Goal: Task Accomplishment & Management: Manage account settings

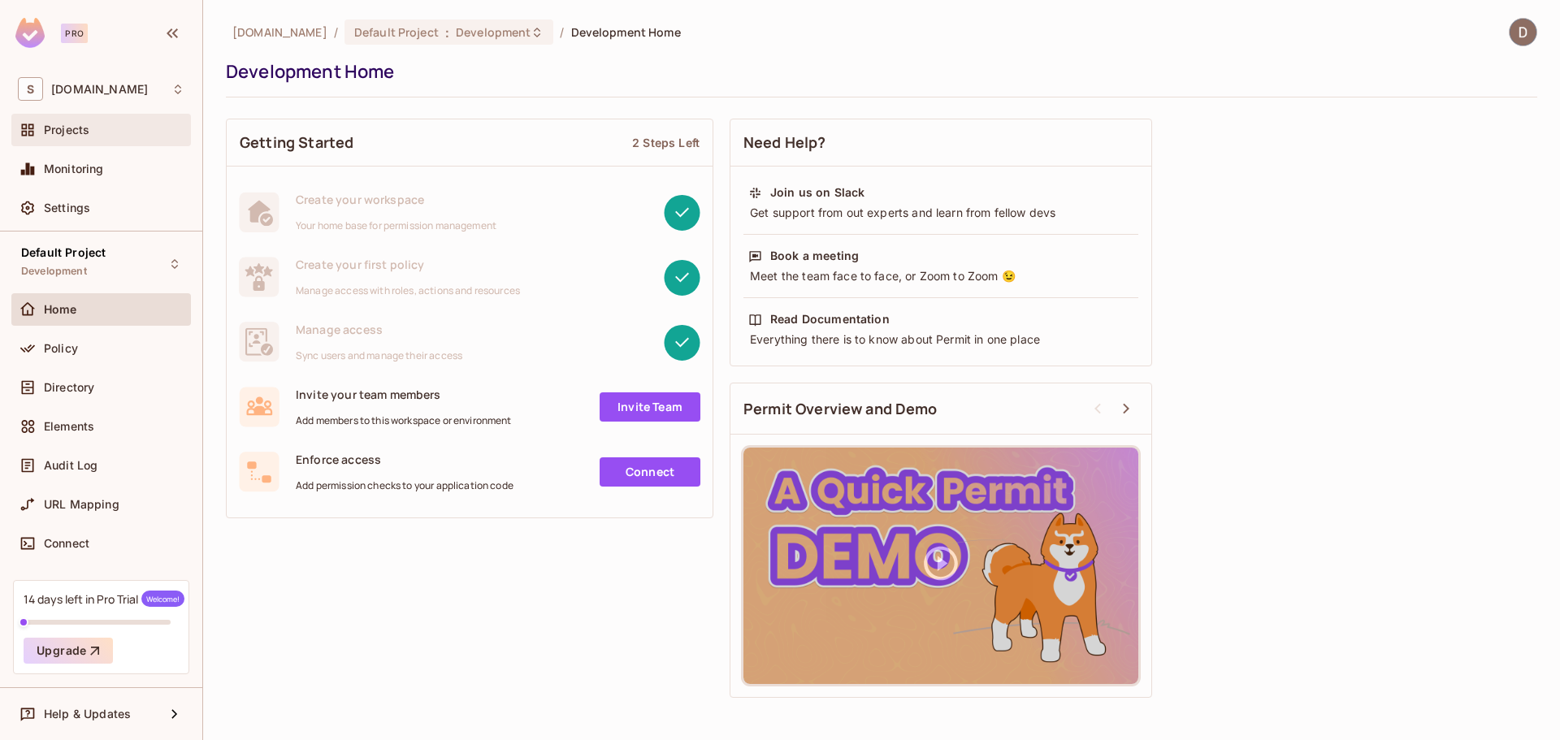
click at [89, 132] on span "Projects" at bounding box center [67, 130] width 46 height 13
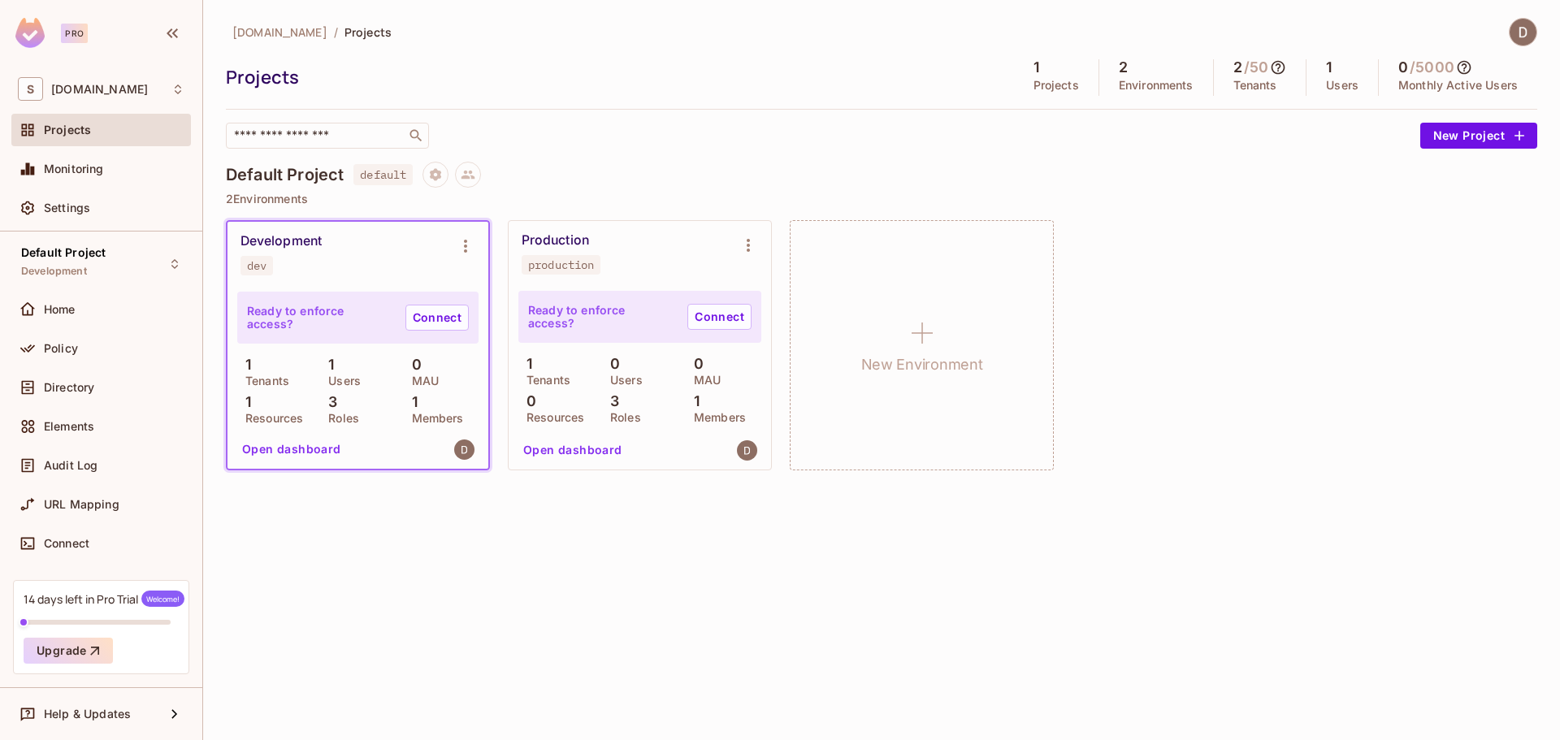
click at [680, 527] on div "savameta.com / Projects Projects 1 Projects 2 Environments 2 / 50 Tenants 1 Use…" at bounding box center [881, 370] width 1357 height 740
click at [462, 243] on icon "Environment settings" at bounding box center [466, 246] width 20 height 20
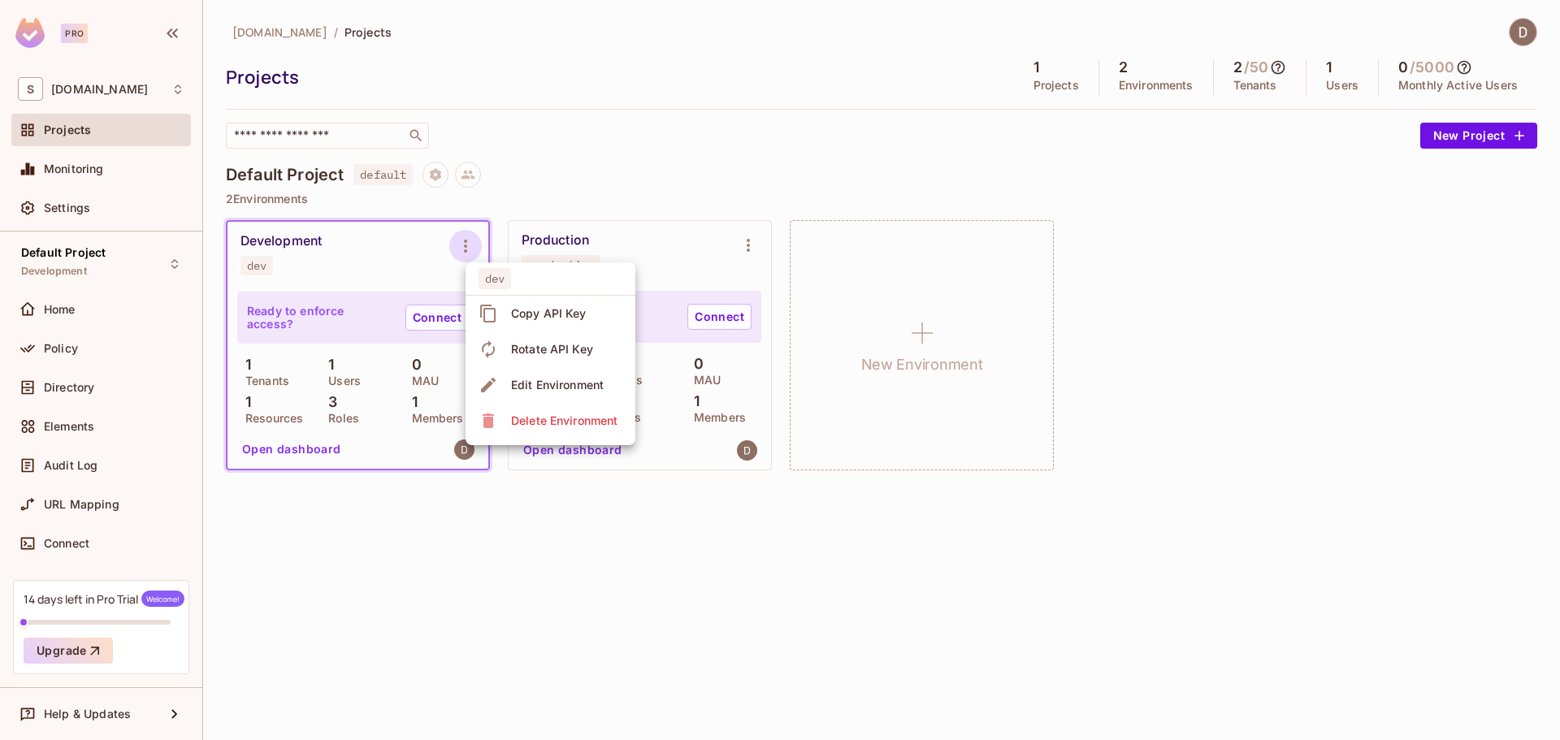
click at [462, 244] on div at bounding box center [780, 370] width 1560 height 740
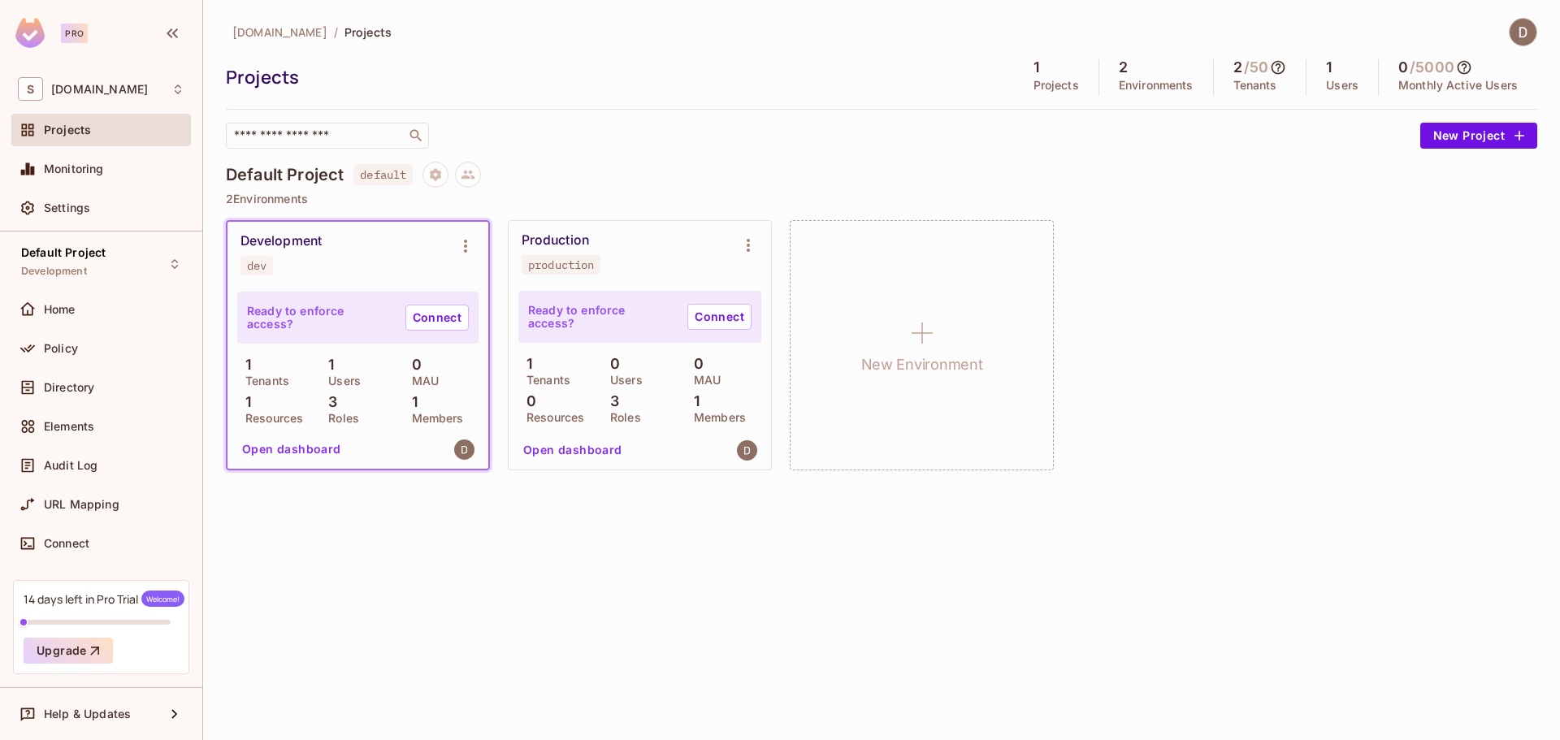
click at [599, 236] on div "Production production" at bounding box center [627, 253] width 210 height 42
click at [558, 239] on div "Production" at bounding box center [555, 240] width 67 height 16
click at [556, 239] on div "Production" at bounding box center [555, 240] width 67 height 16
click at [640, 78] on div "Projects" at bounding box center [616, 77] width 780 height 24
click at [98, 386] on div "Directory" at bounding box center [114, 387] width 141 height 13
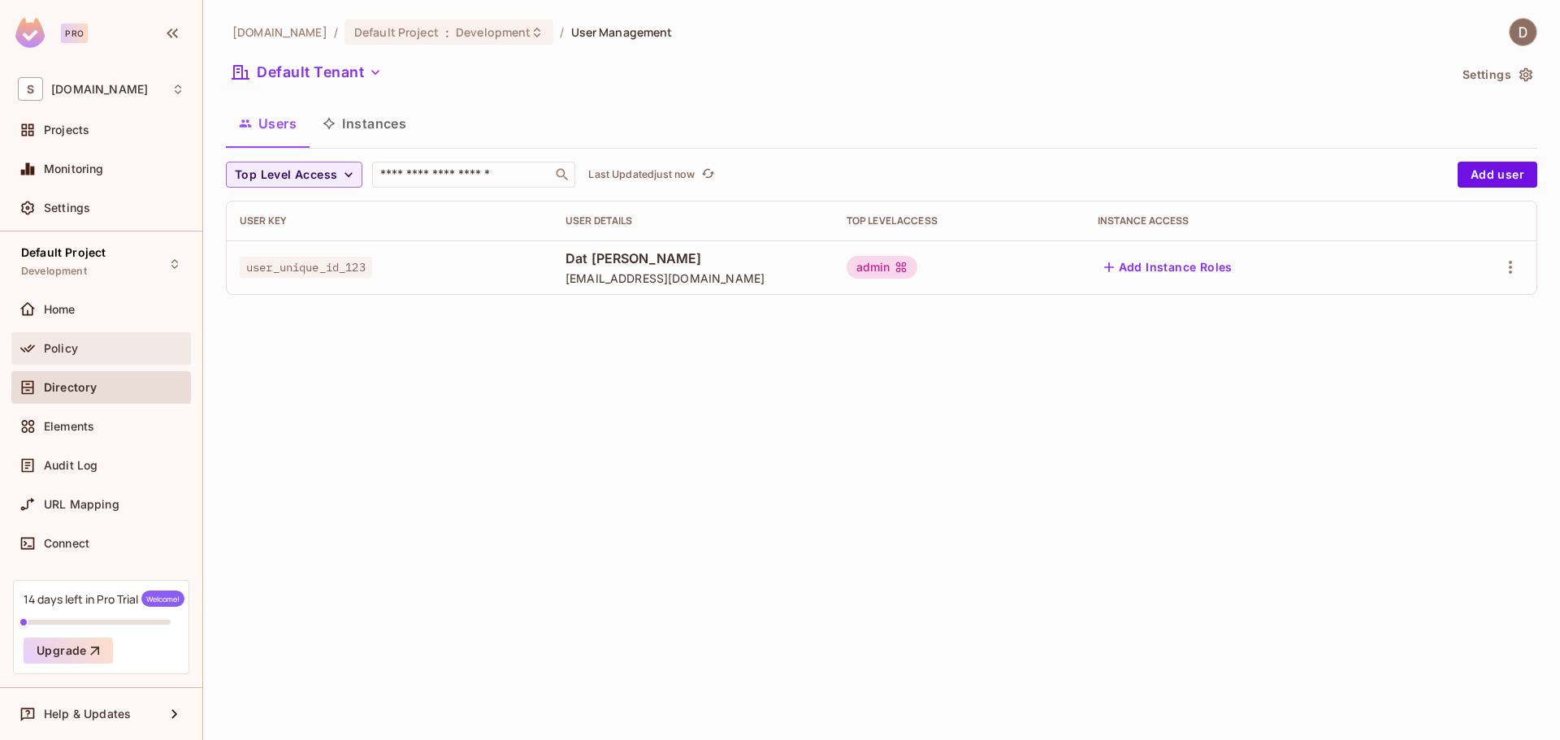
click at [88, 349] on div "Policy" at bounding box center [114, 348] width 141 height 13
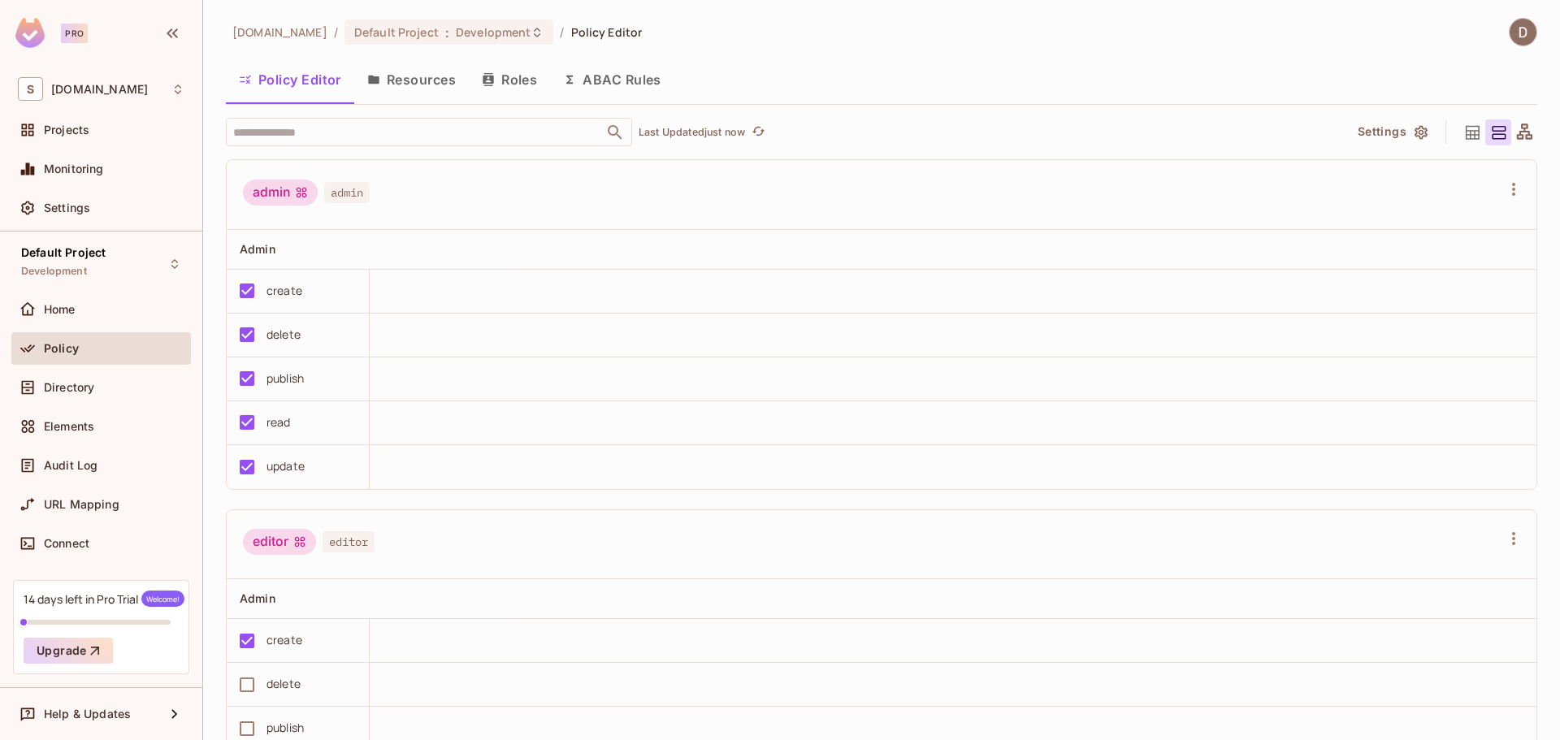
click at [404, 91] on button "Resources" at bounding box center [411, 79] width 115 height 41
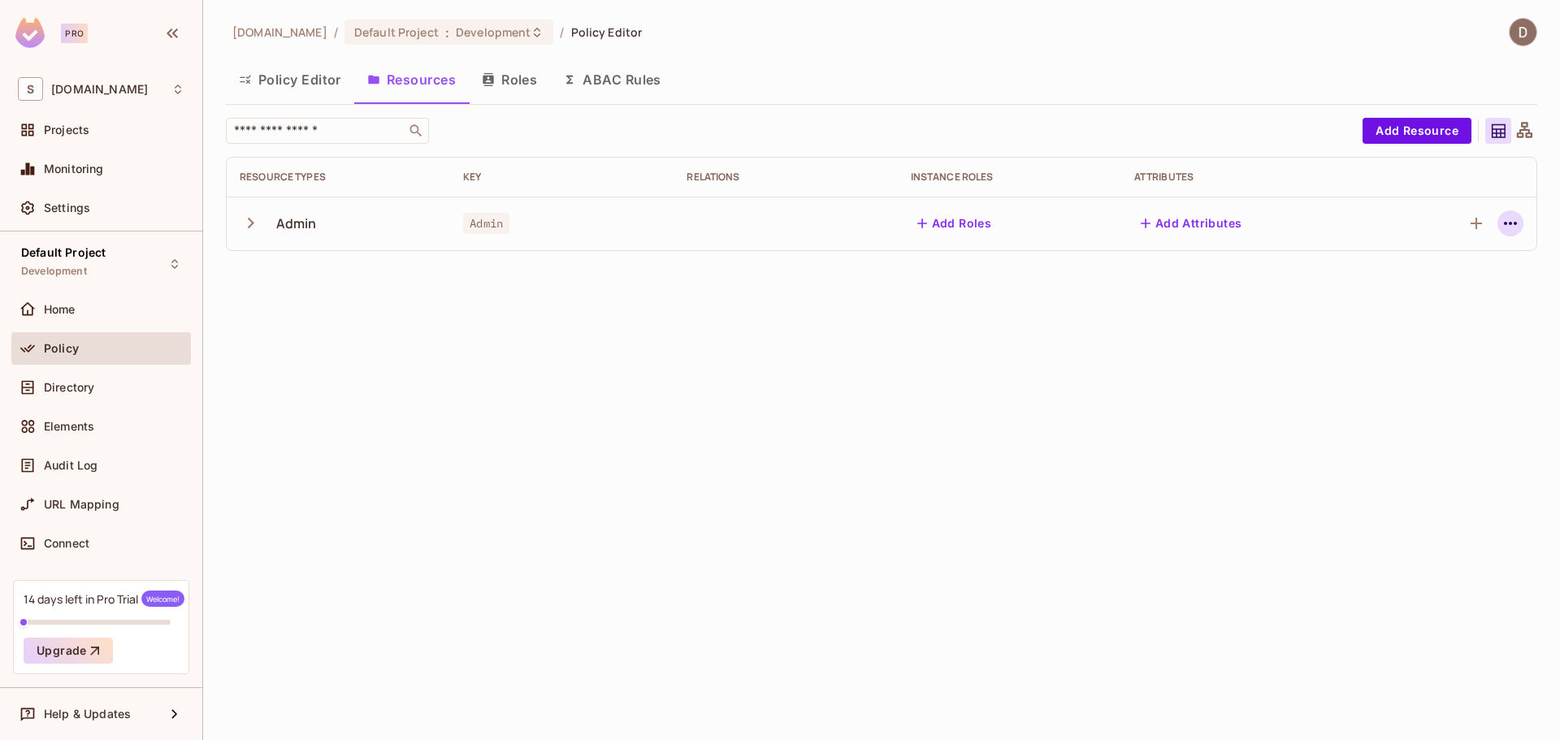
click at [1517, 225] on icon "button" at bounding box center [1511, 224] width 20 height 20
click at [1464, 318] on div "Delete Resource" at bounding box center [1447, 323] width 90 height 16
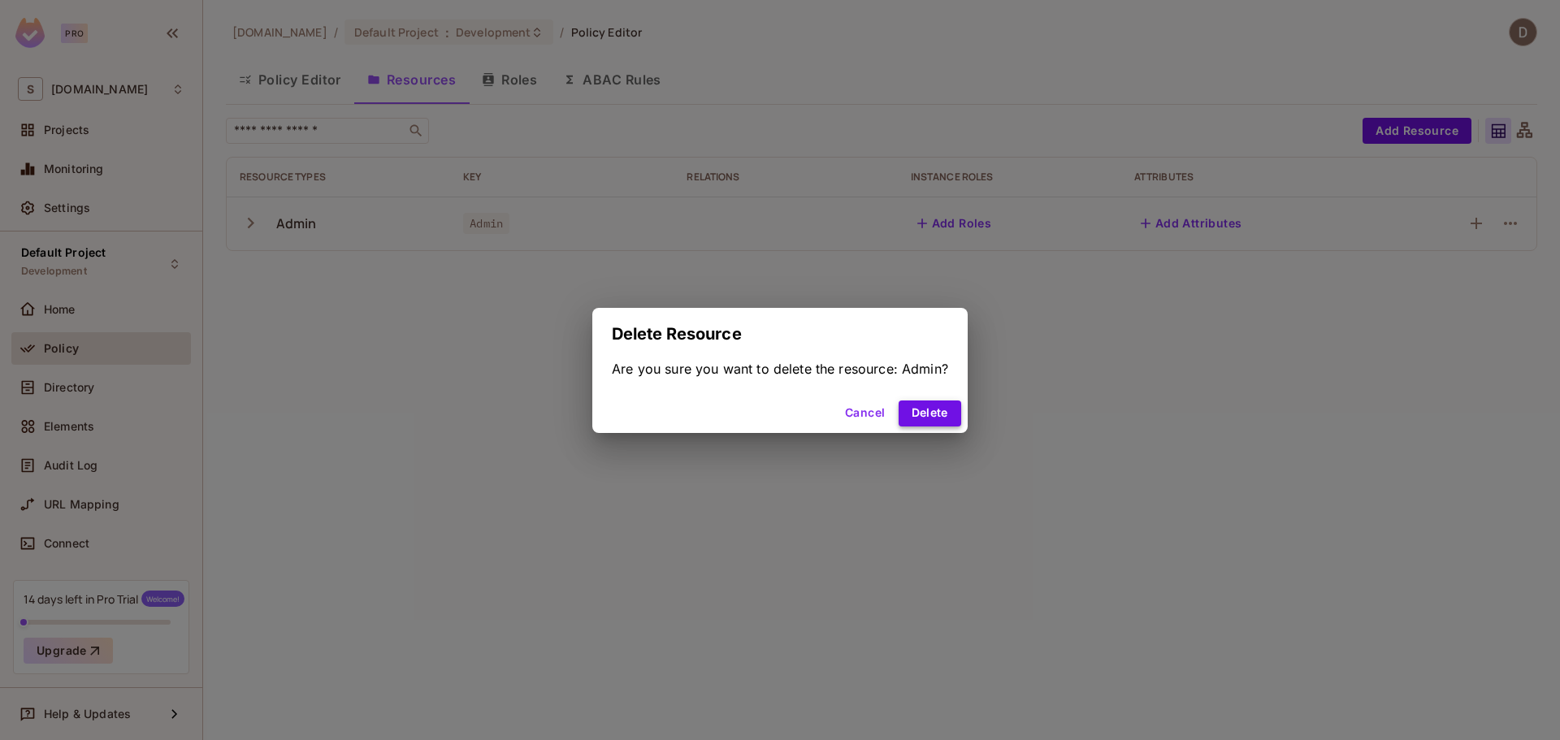
click at [938, 414] on button "Delete" at bounding box center [930, 414] width 63 height 26
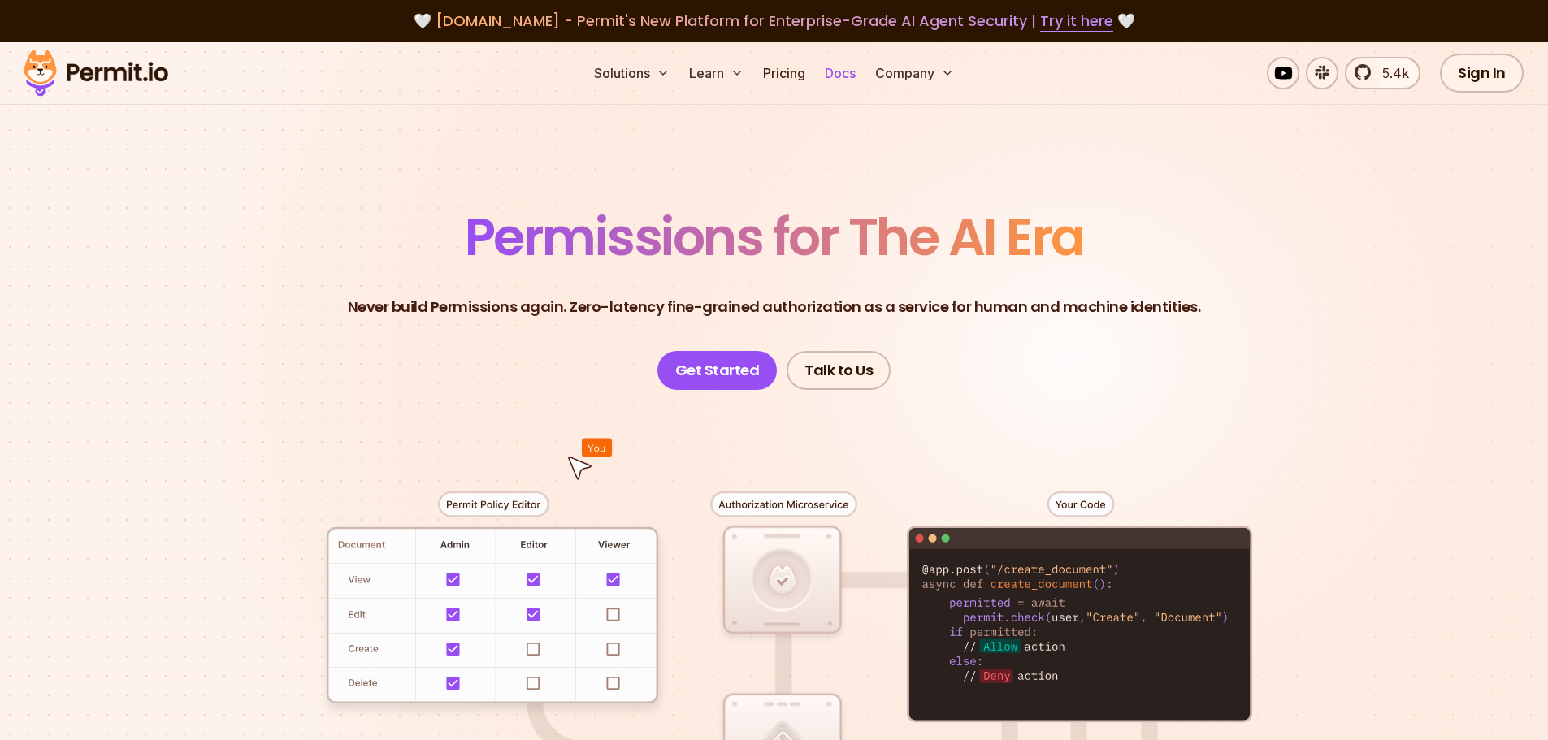
click at [828, 71] on link "Docs" at bounding box center [840, 73] width 44 height 33
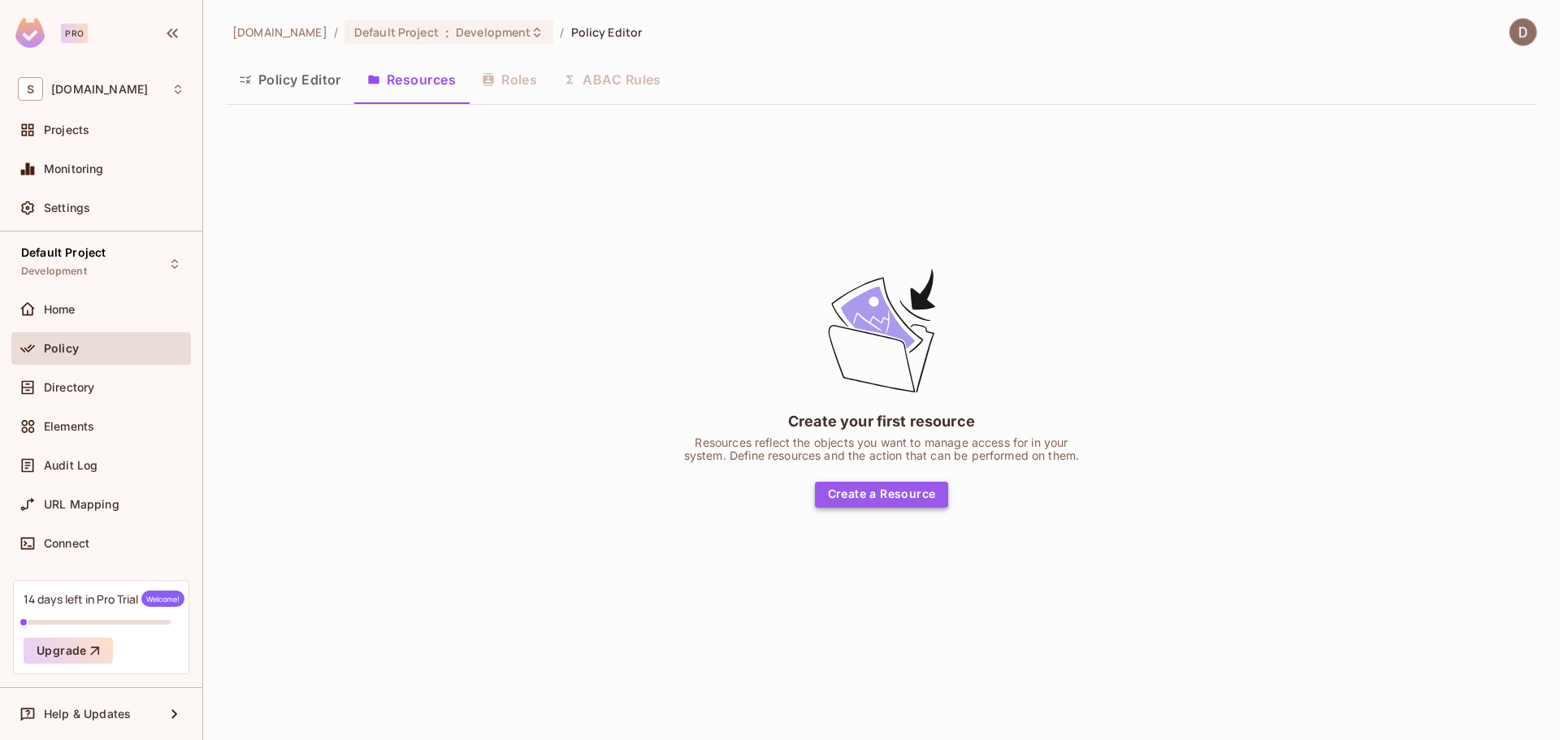
click at [846, 484] on button "Create a Resource" at bounding box center [882, 495] width 134 height 26
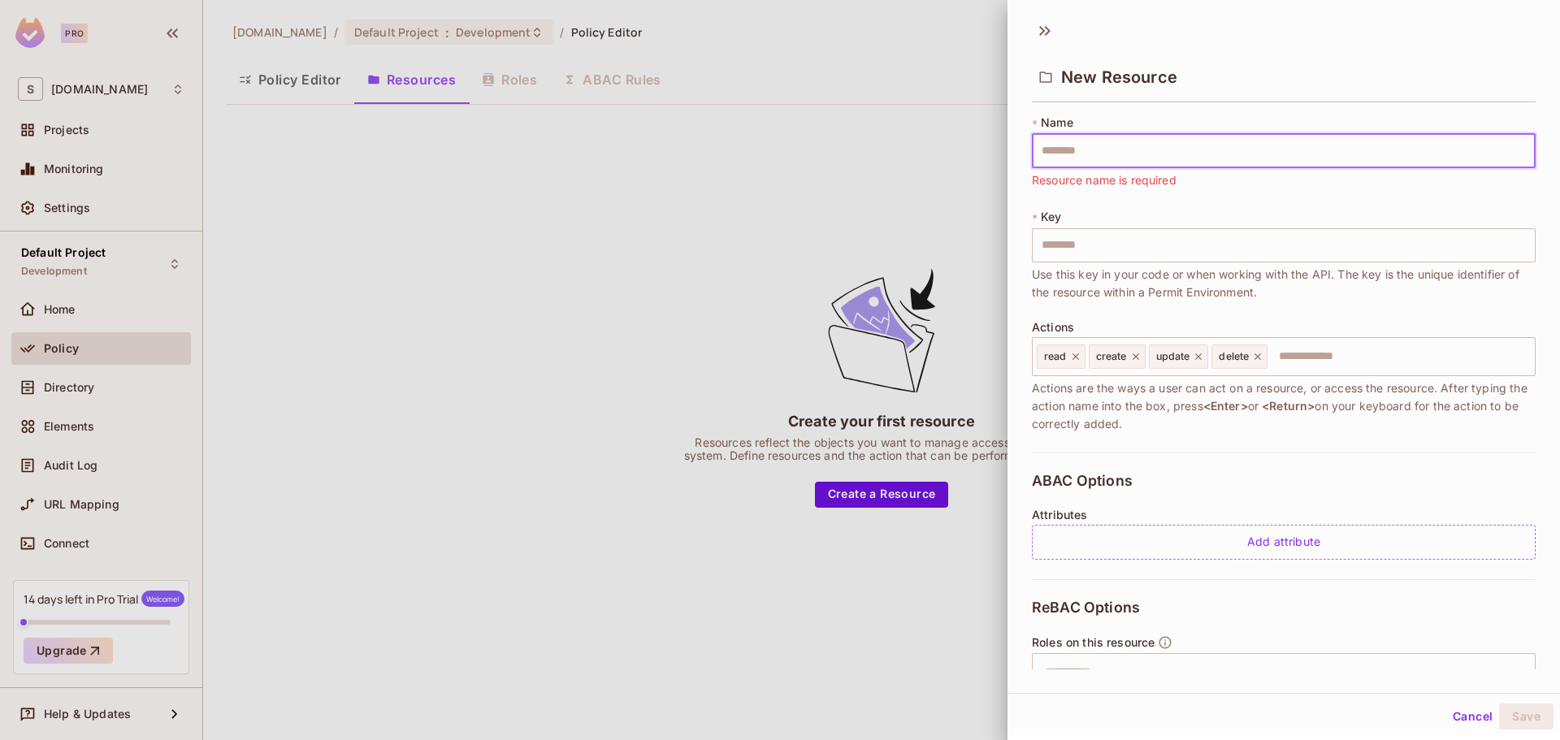
click at [1112, 156] on input "text" at bounding box center [1284, 151] width 504 height 34
type input "*"
type input "**"
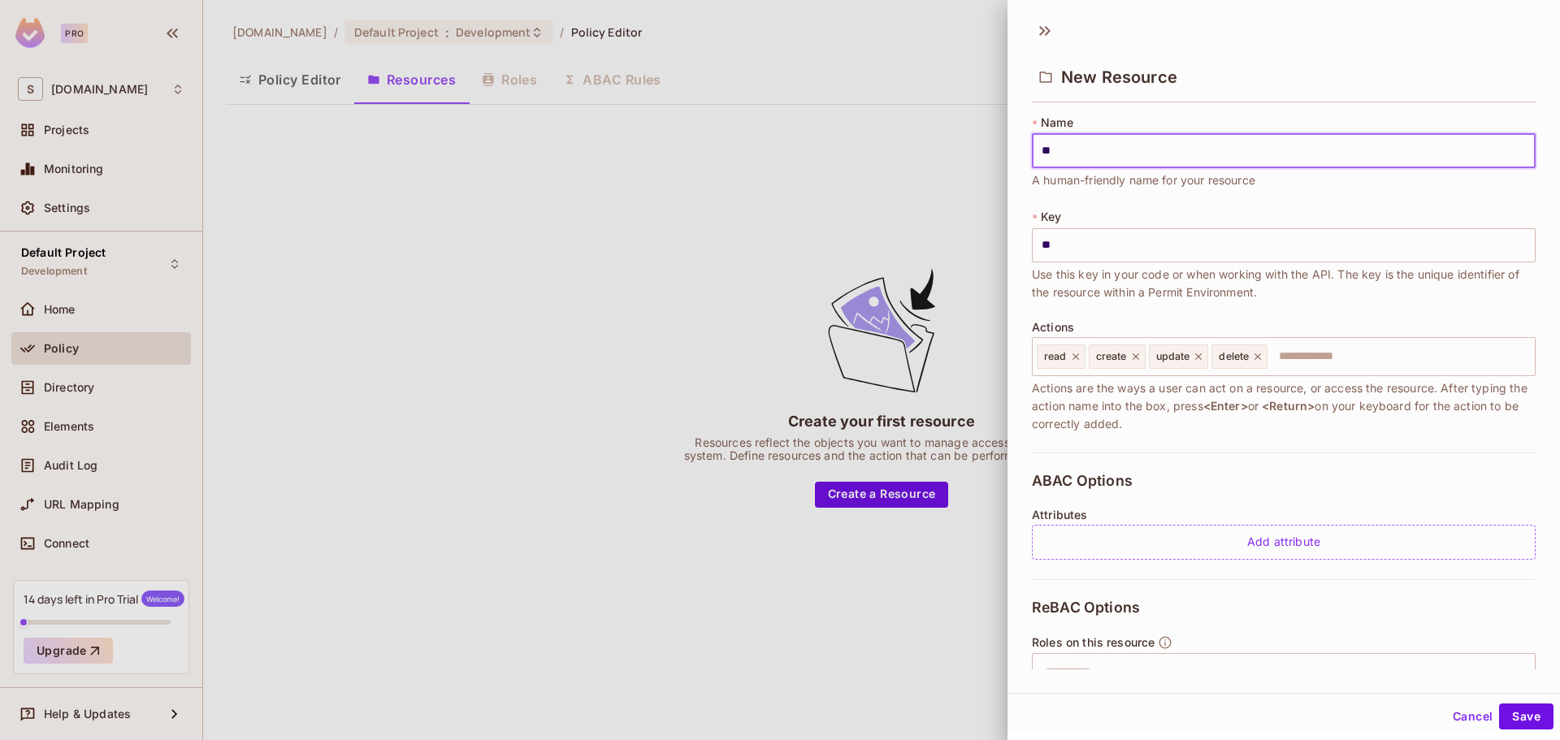
type input "***"
type input "****"
type input "*****"
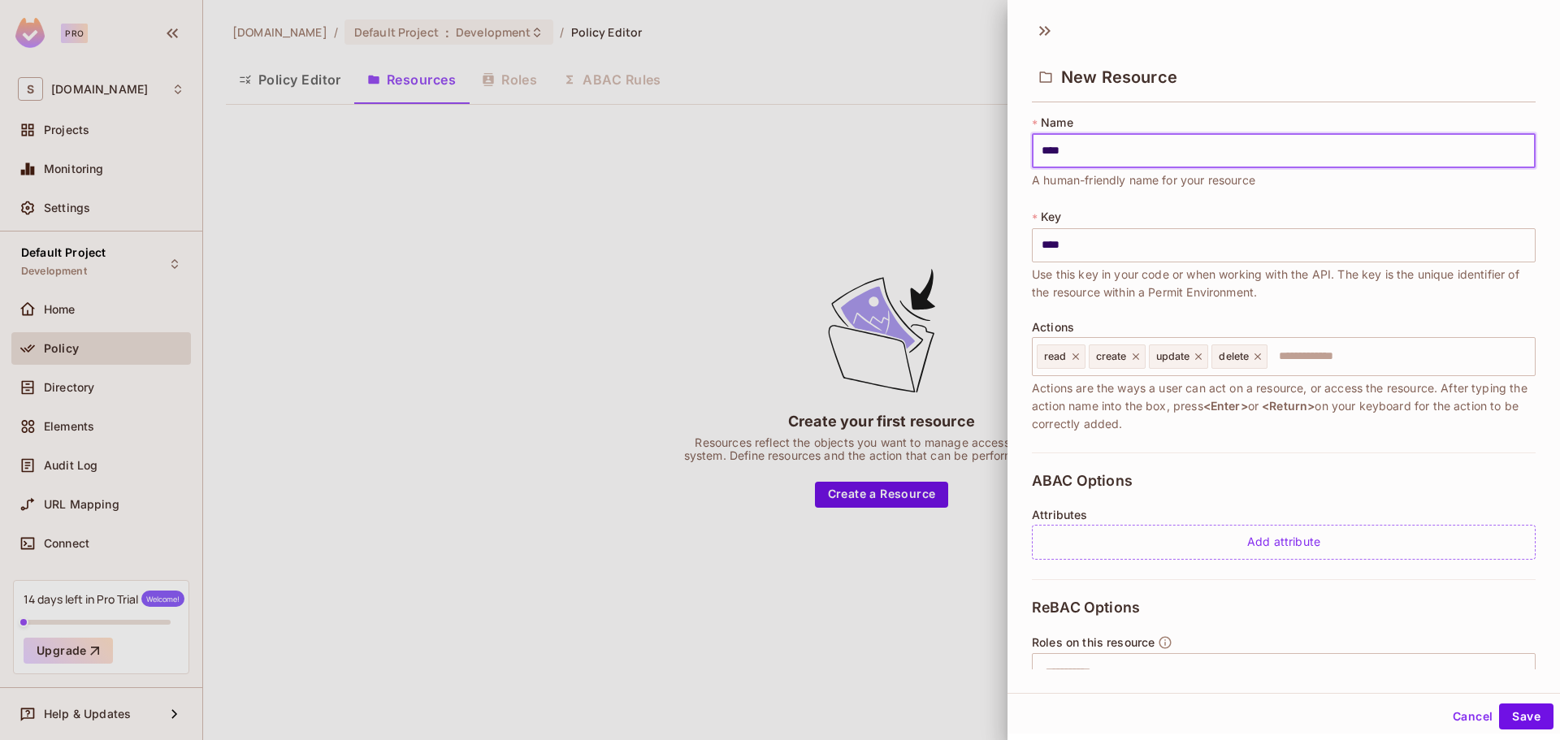
type input "*****"
type input "******"
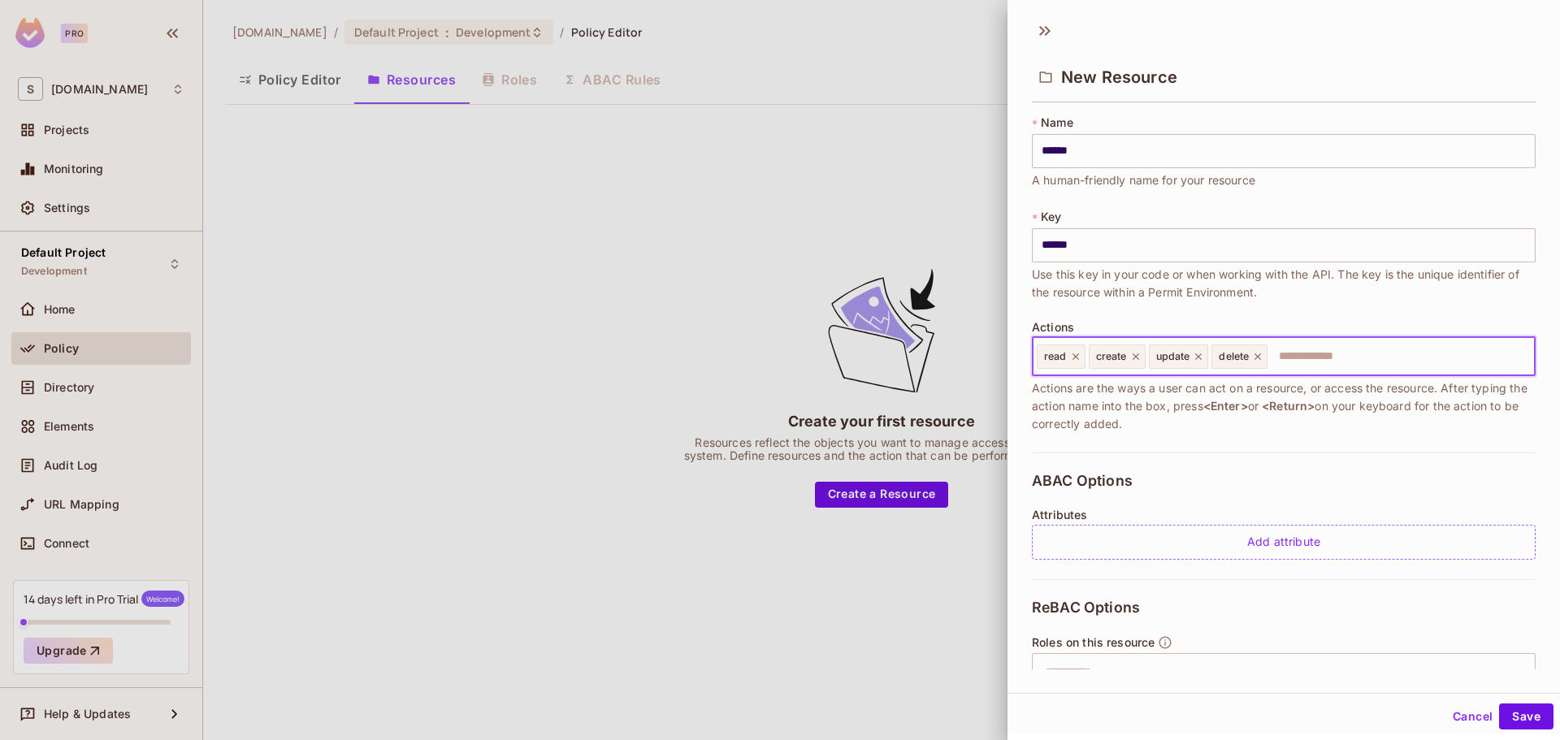
click at [1343, 356] on input "text" at bounding box center [1398, 357] width 259 height 33
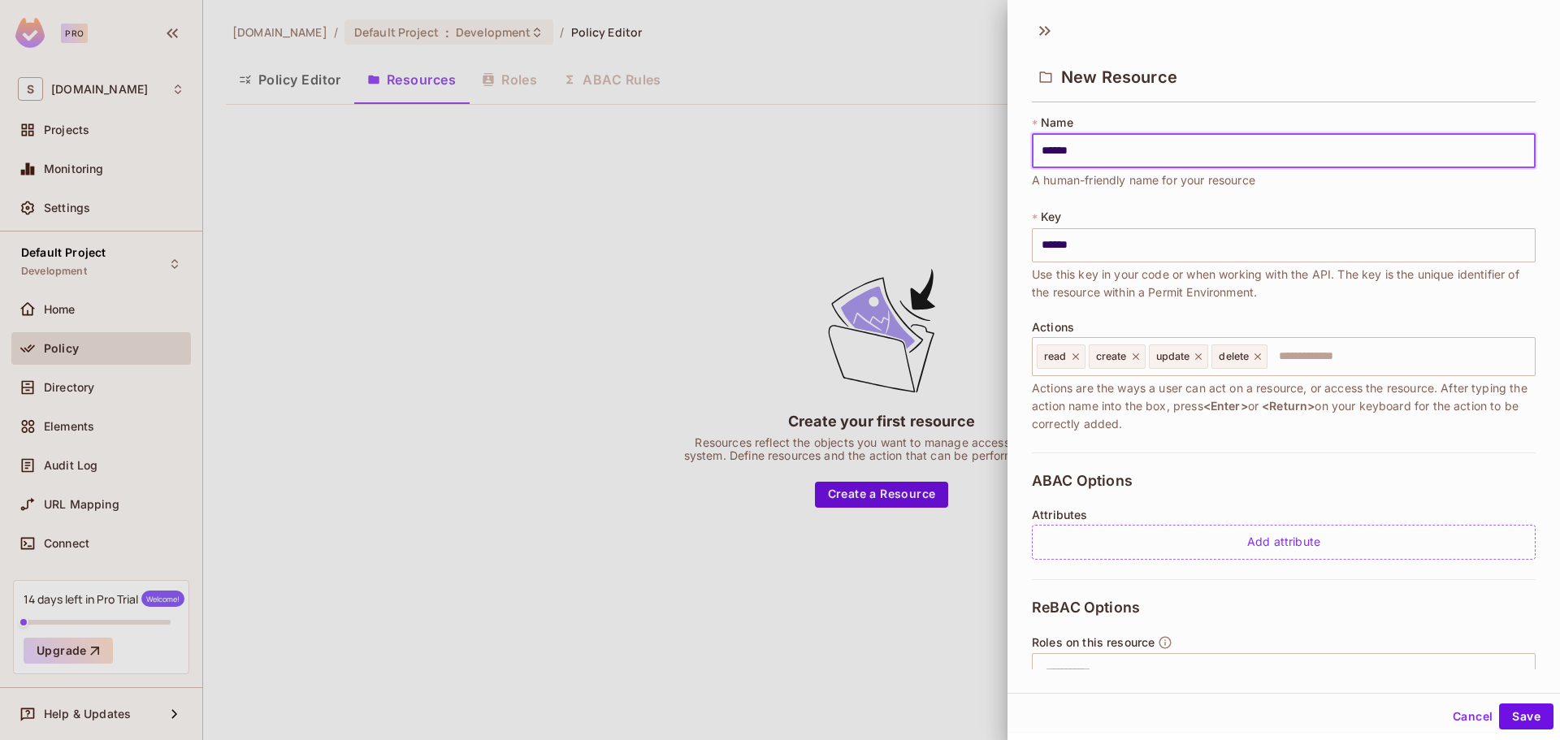
drag, startPoint x: 1169, startPoint y: 160, endPoint x: 921, endPoint y: 180, distance: 249.5
click at [908, 176] on div "New Resource * Name ****** ​ A human-friendly name for your resource * Key ****…" at bounding box center [780, 370] width 1560 height 740
type input "*"
type input "**"
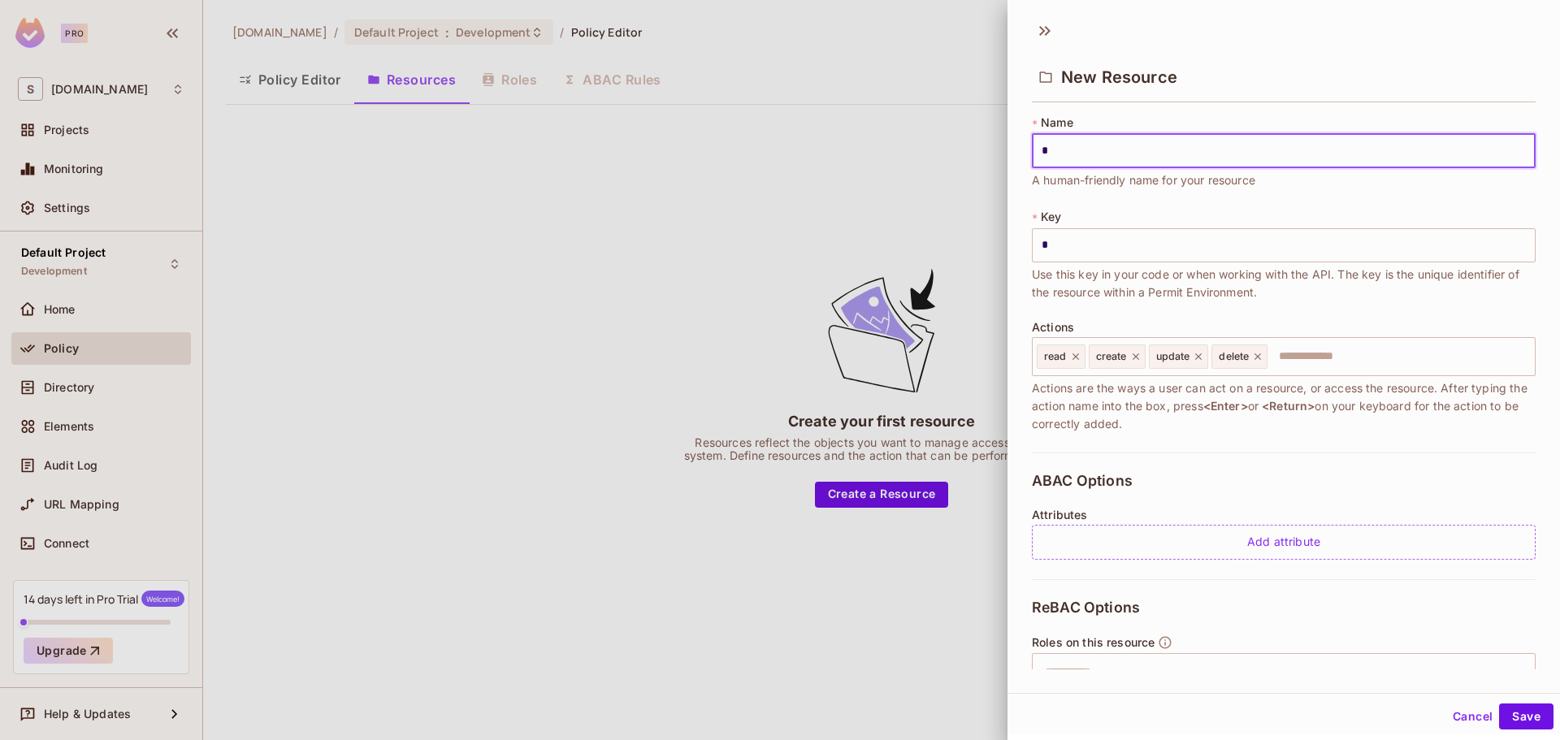
type input "**"
type input "***"
type input "****"
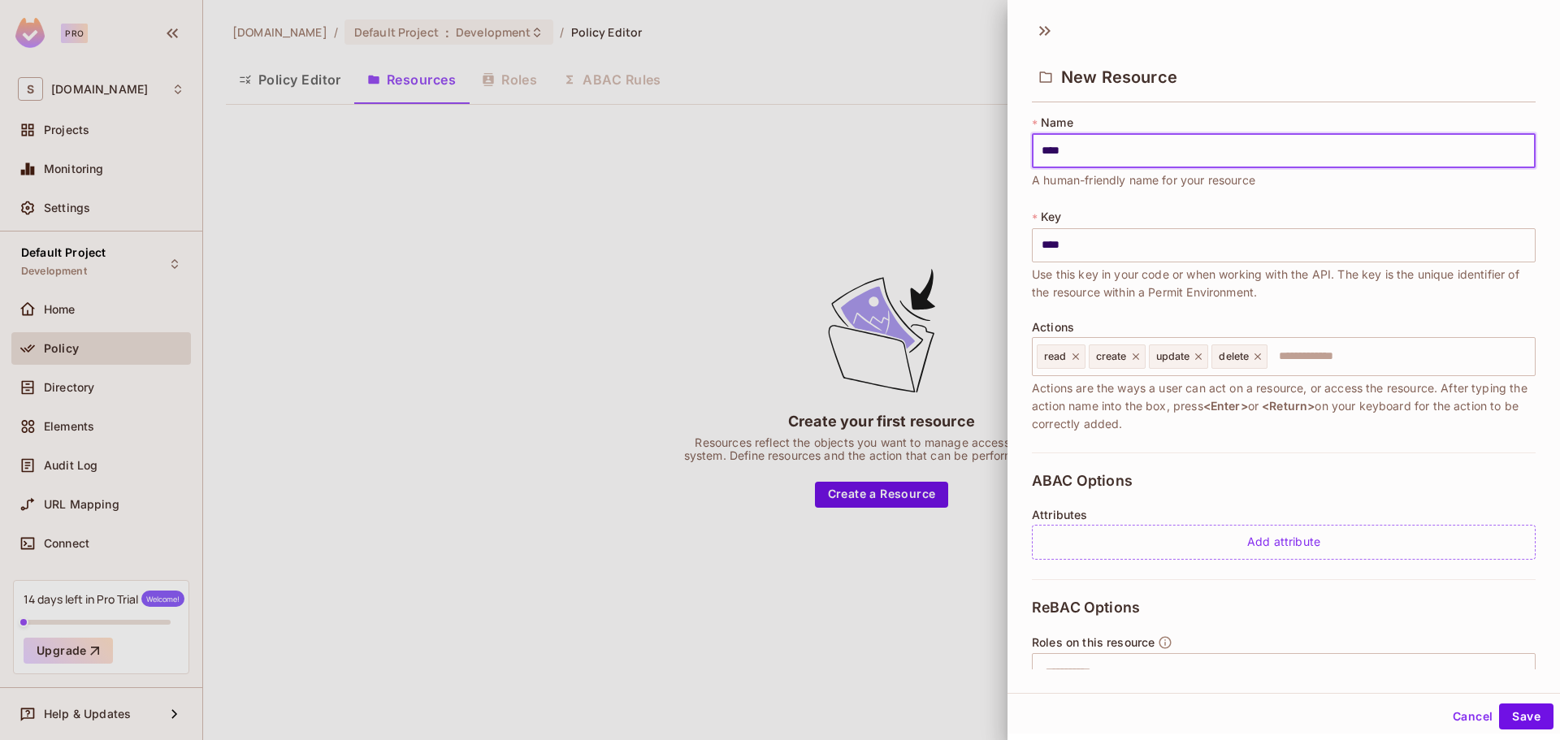
type input "*****"
type input "******"
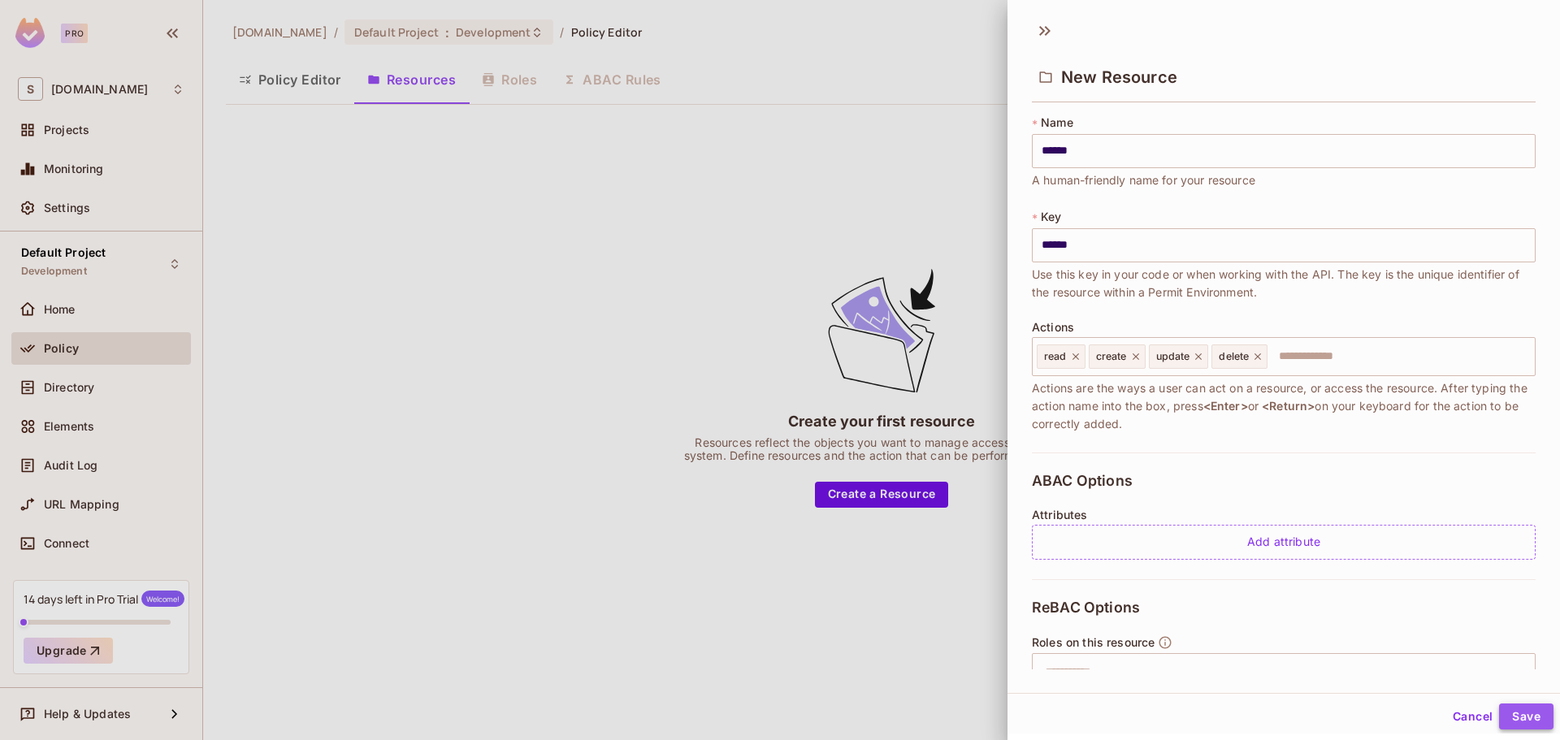
click at [1527, 723] on button "Save" at bounding box center [1526, 717] width 54 height 26
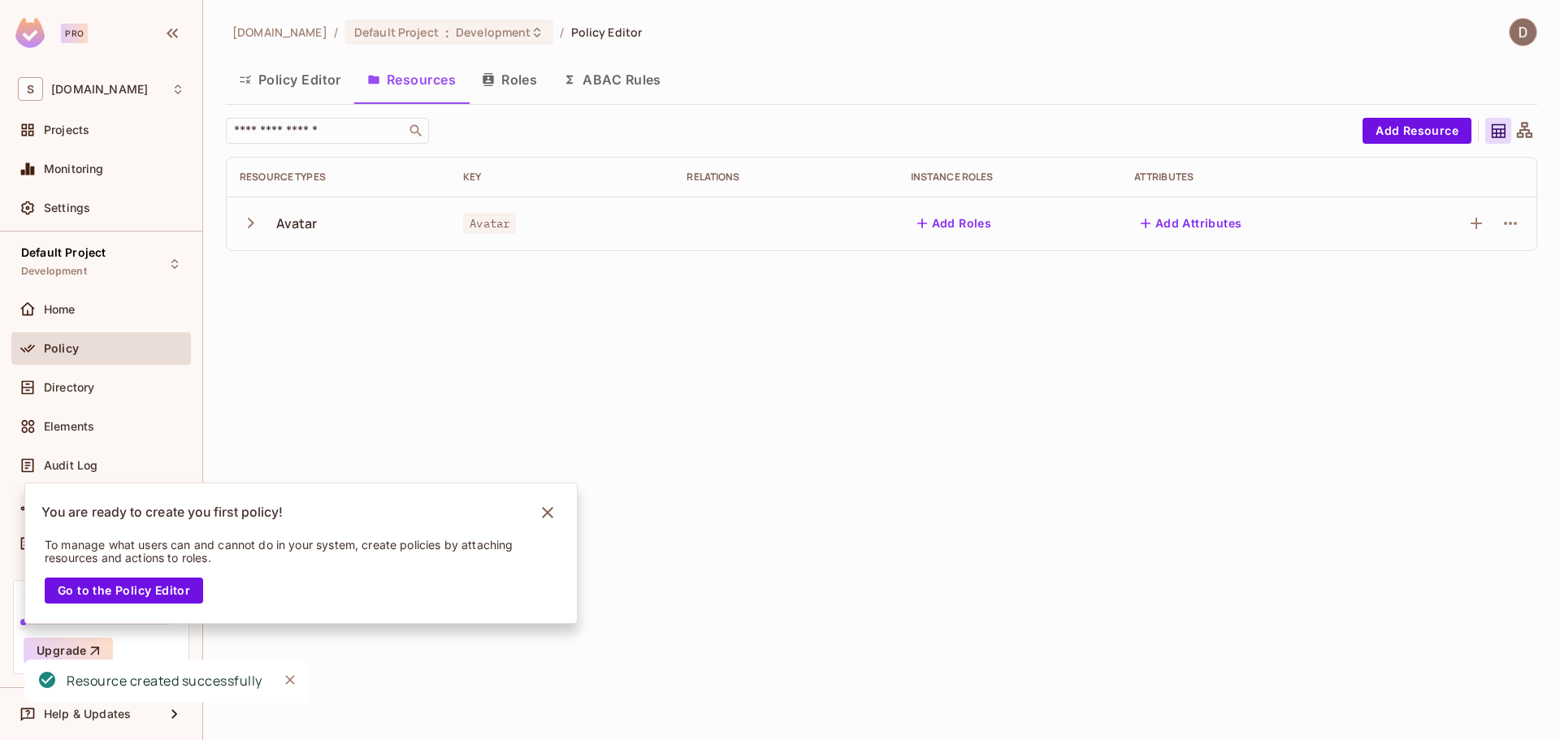
click at [253, 219] on icon "button" at bounding box center [251, 223] width 22 height 22
click at [254, 227] on icon "button" at bounding box center [251, 223] width 22 height 22
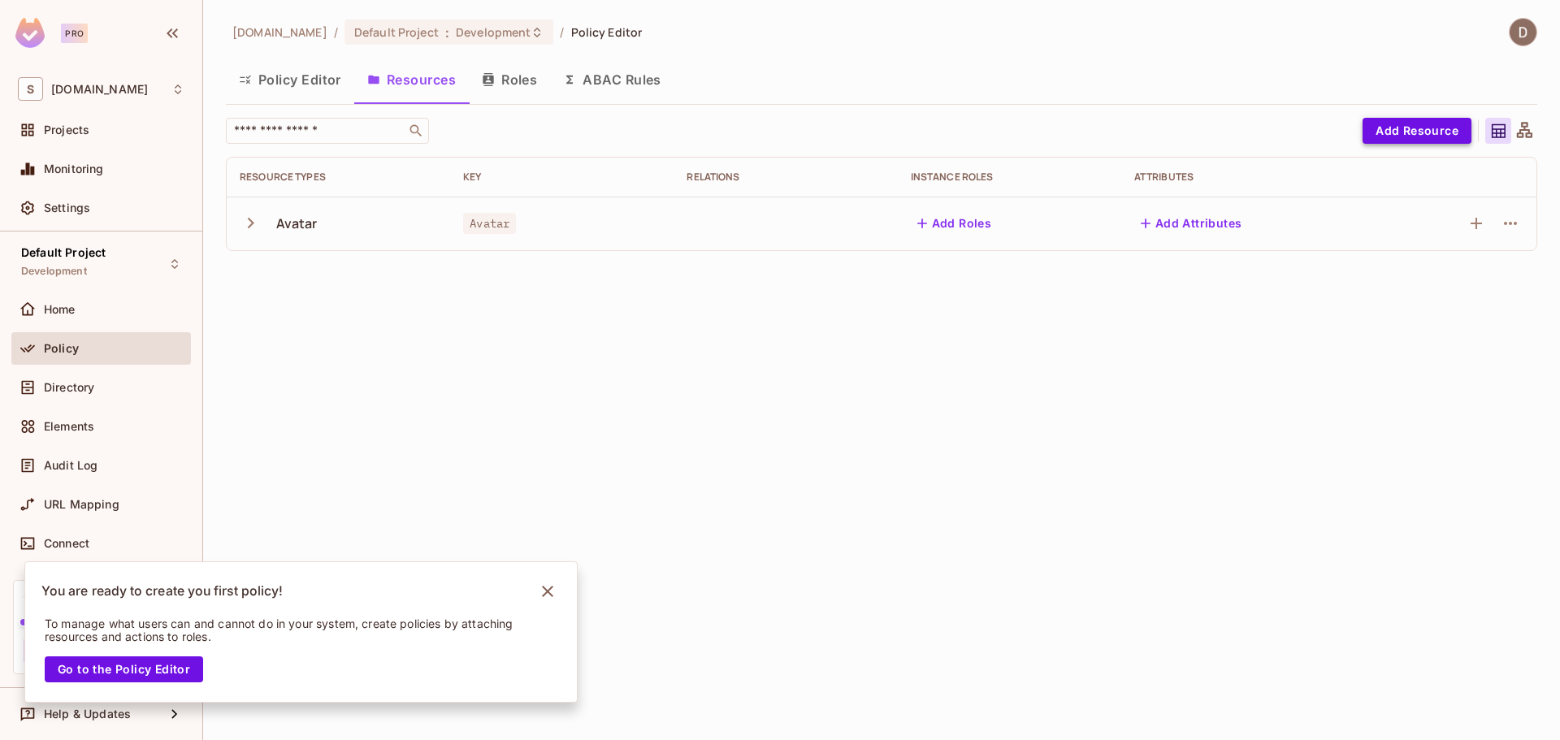
click at [1406, 124] on button "Add Resource" at bounding box center [1417, 131] width 109 height 26
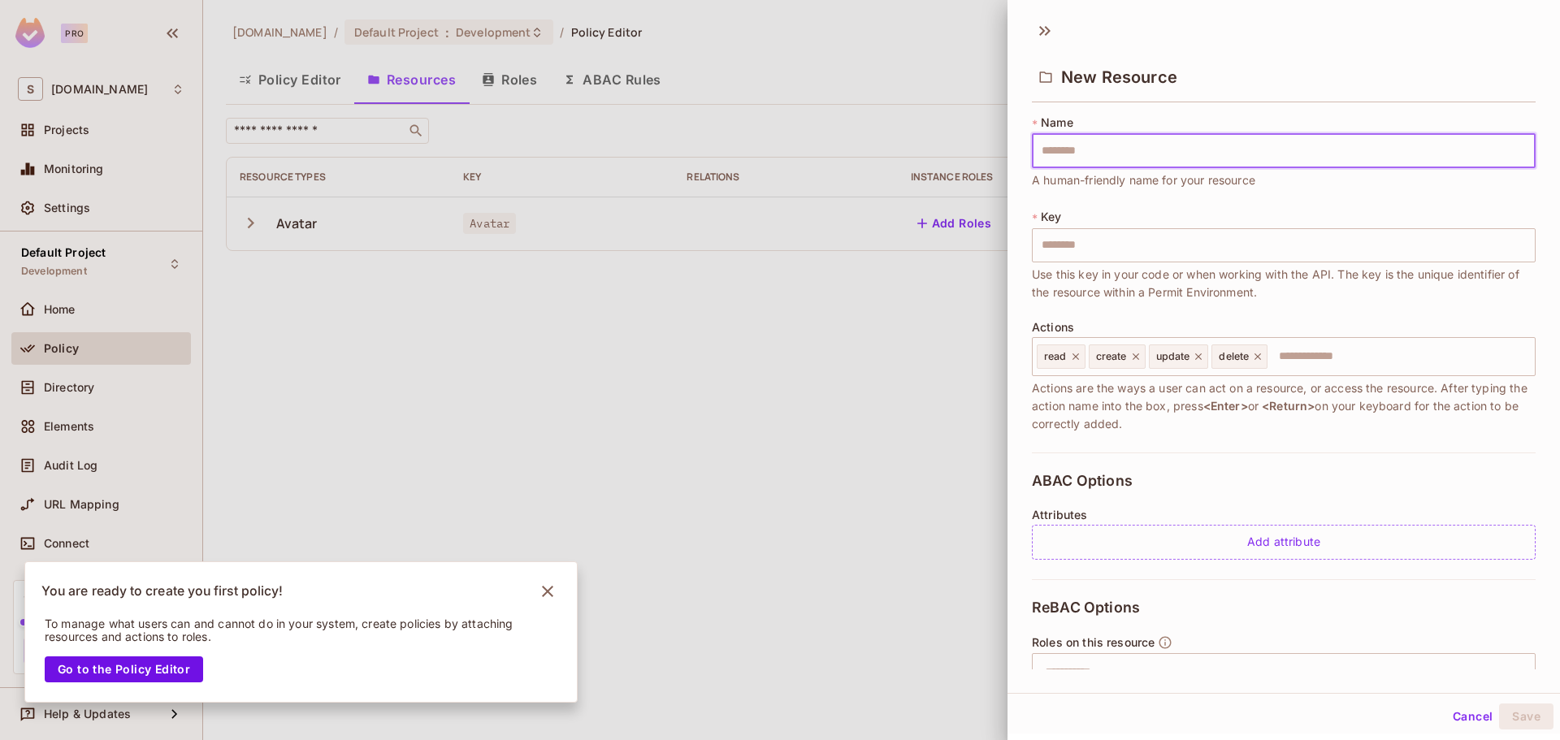
click at [1219, 160] on input "text" at bounding box center [1284, 151] width 504 height 34
type input "*"
type input "**"
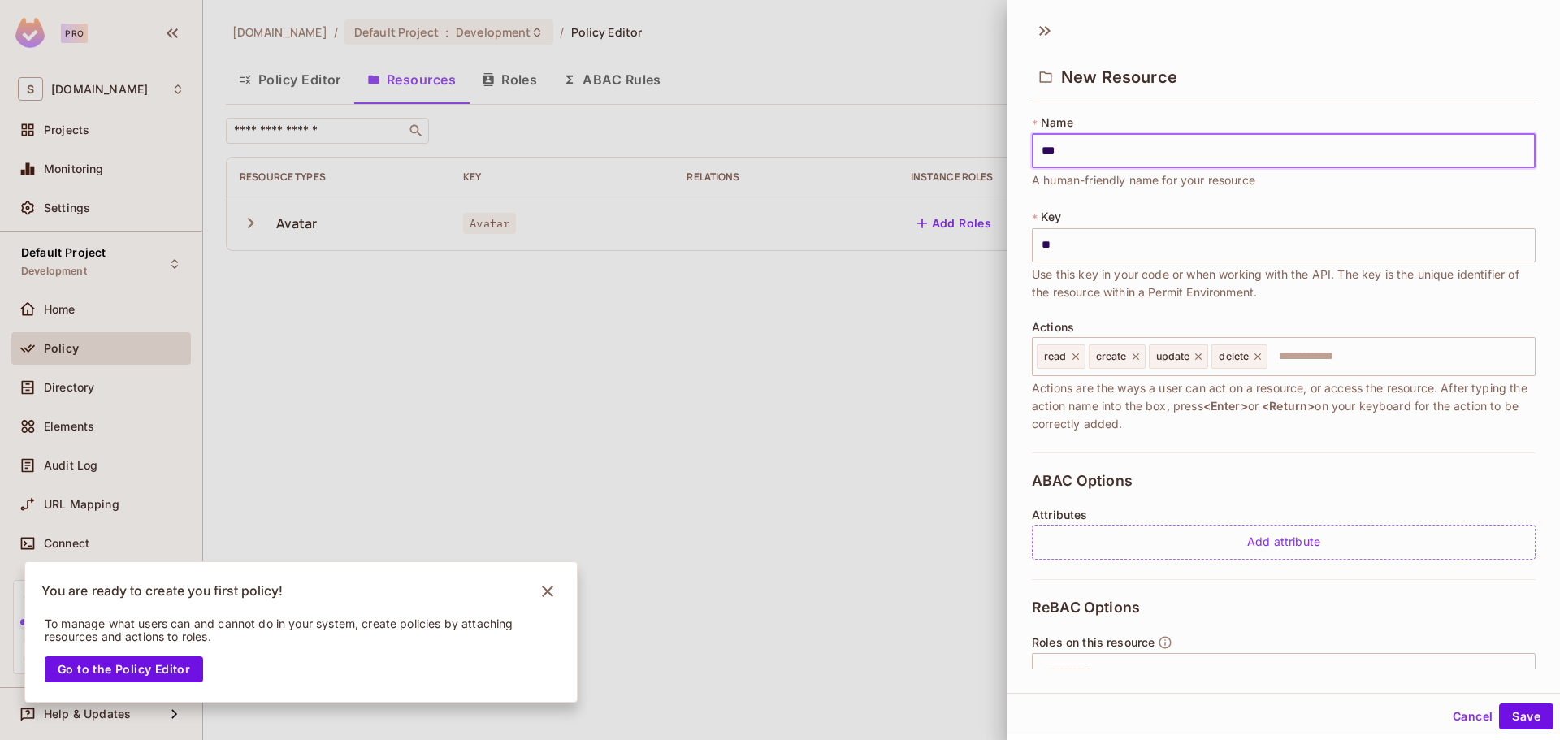
type input "****"
type input "*****"
type input "******"
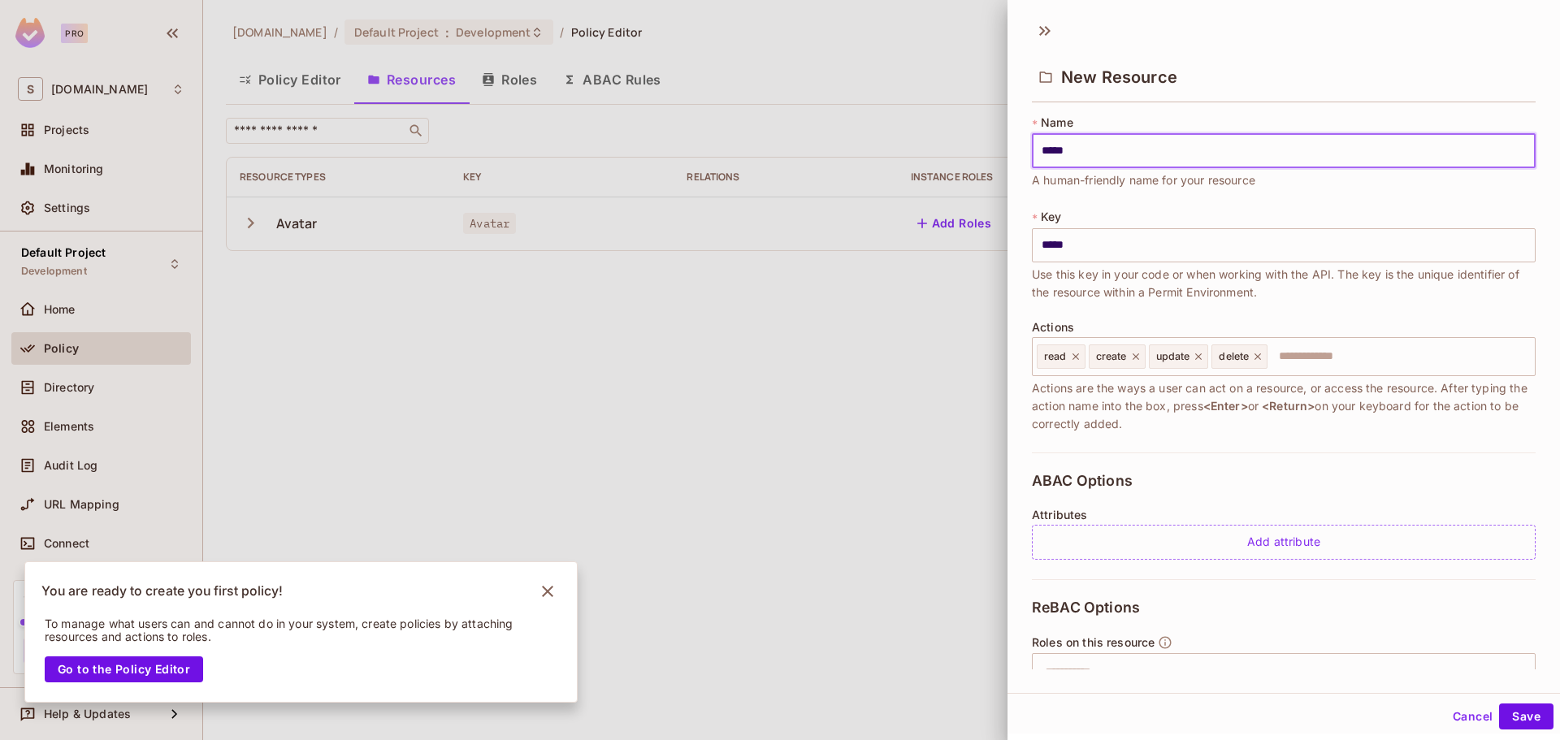
type input "******"
type input "*******"
type input "********"
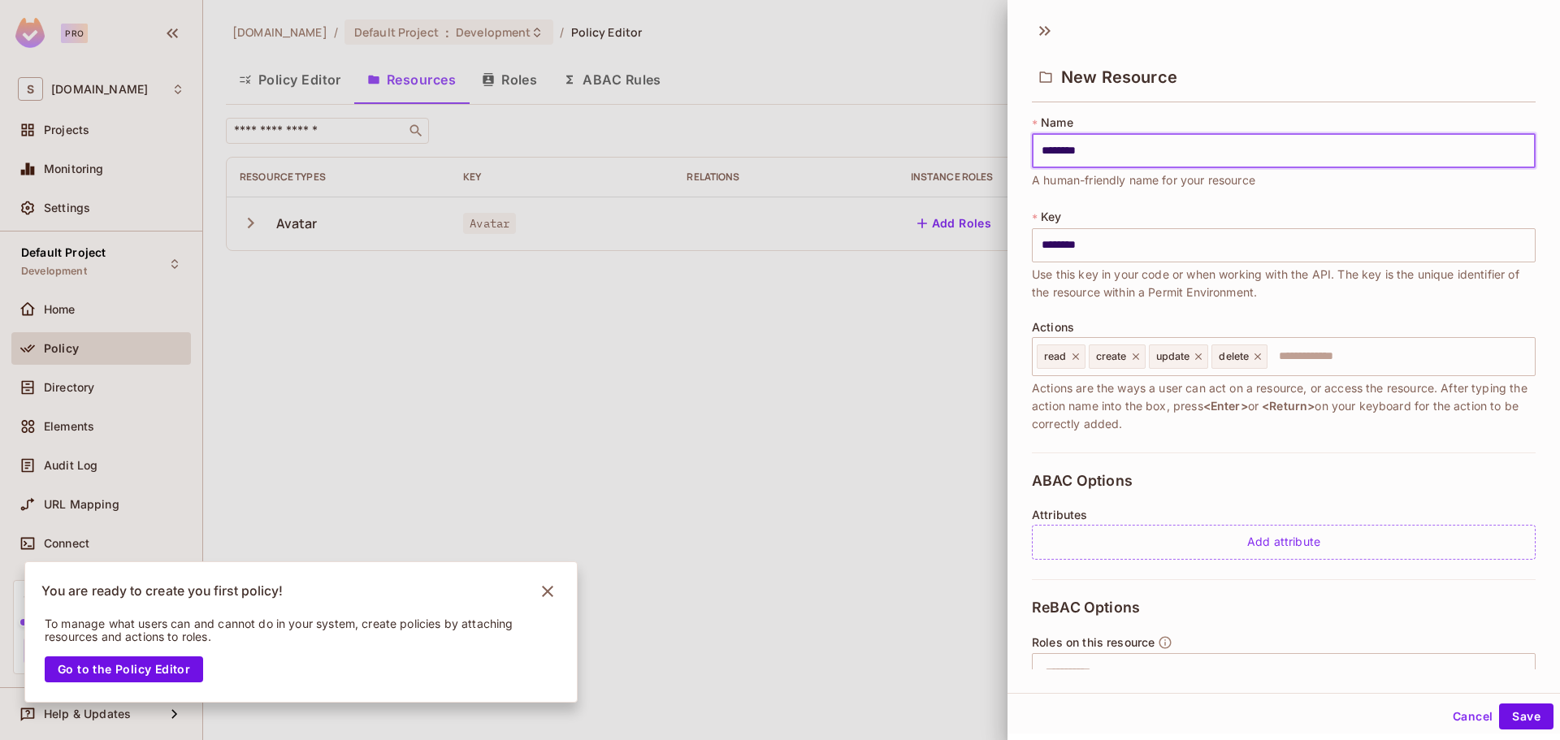
type input "*********"
click at [1347, 338] on div "read create update delete ​" at bounding box center [1284, 356] width 504 height 39
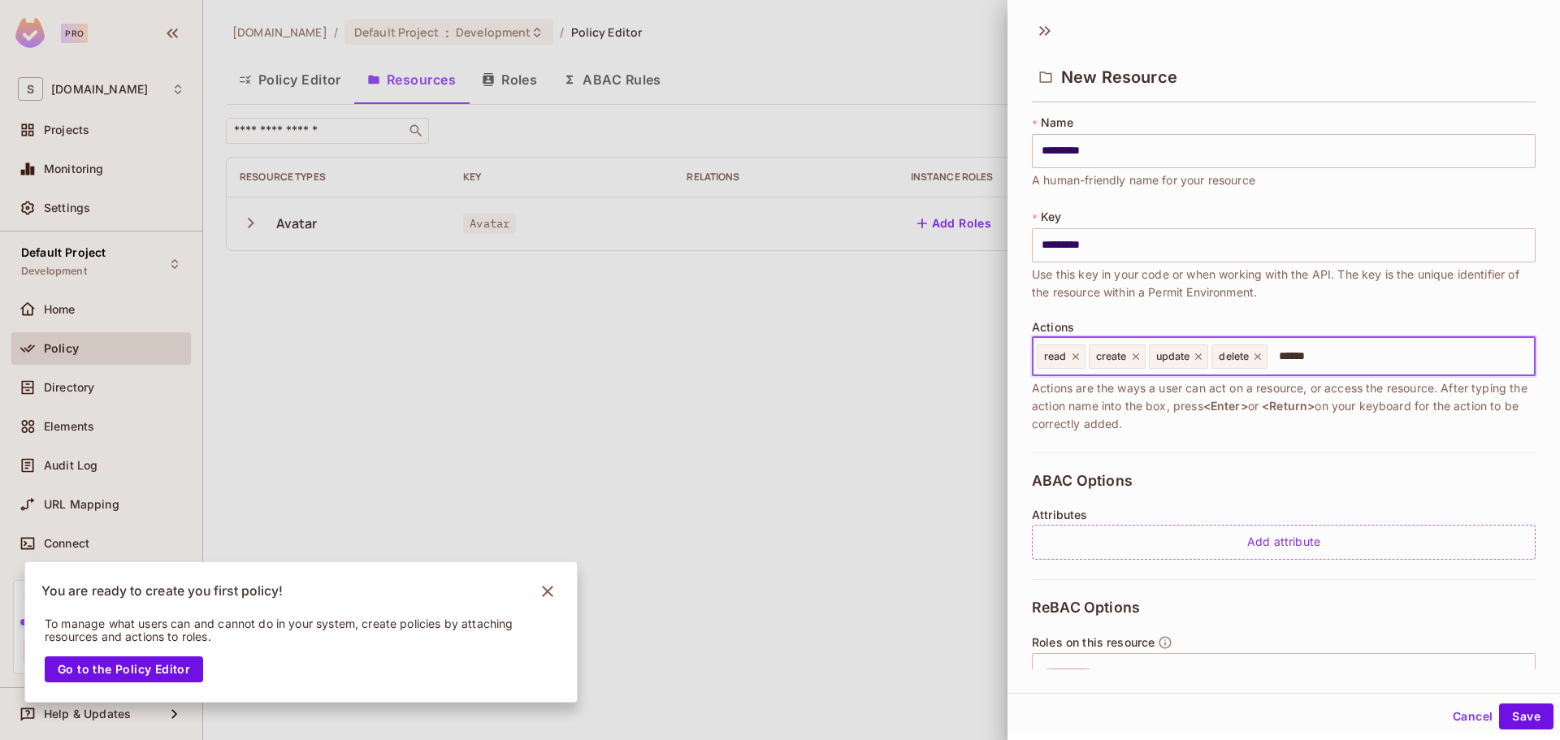
type input "******"
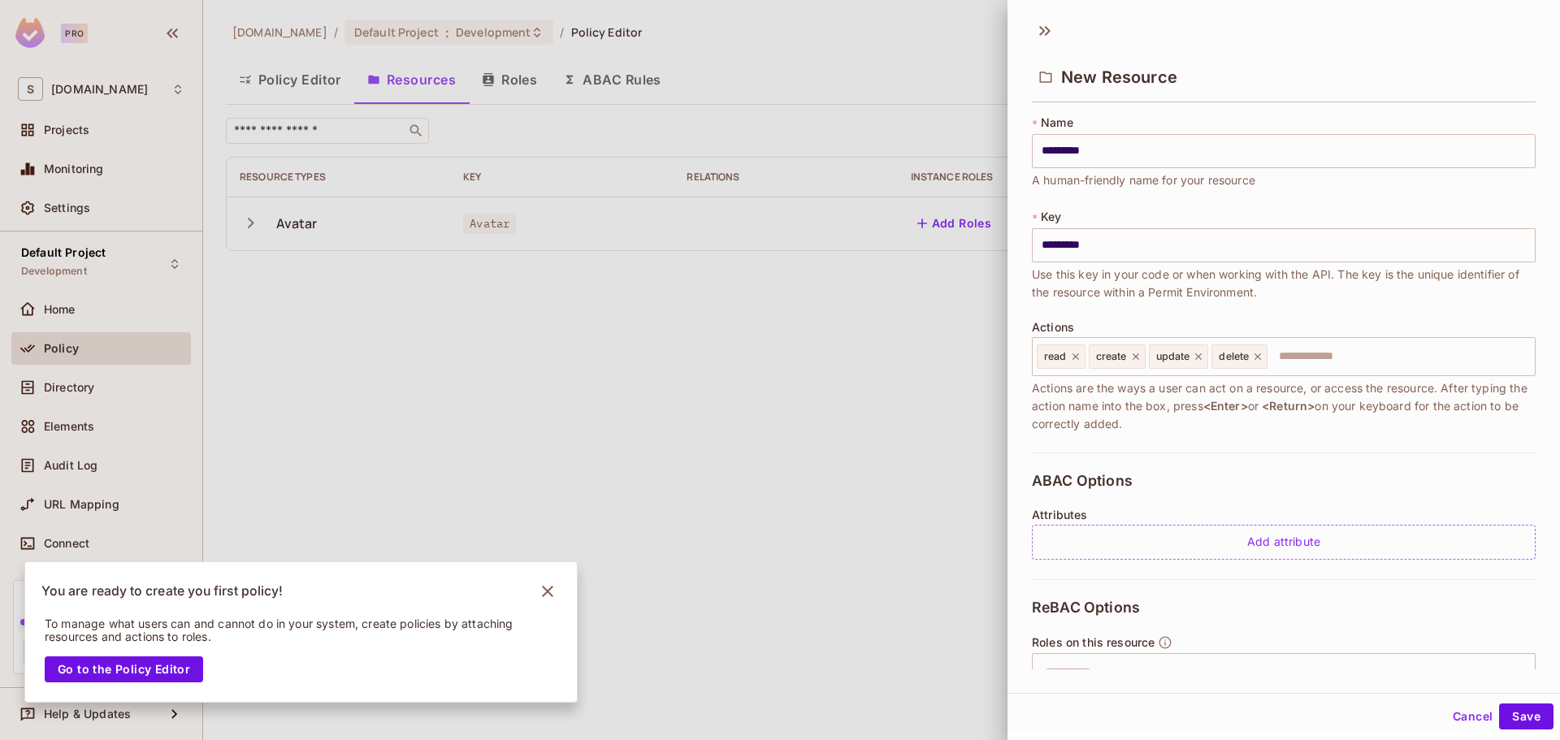
click at [1347, 484] on div "ABAC Options Attributes Add attribute" at bounding box center [1284, 516] width 504 height 127
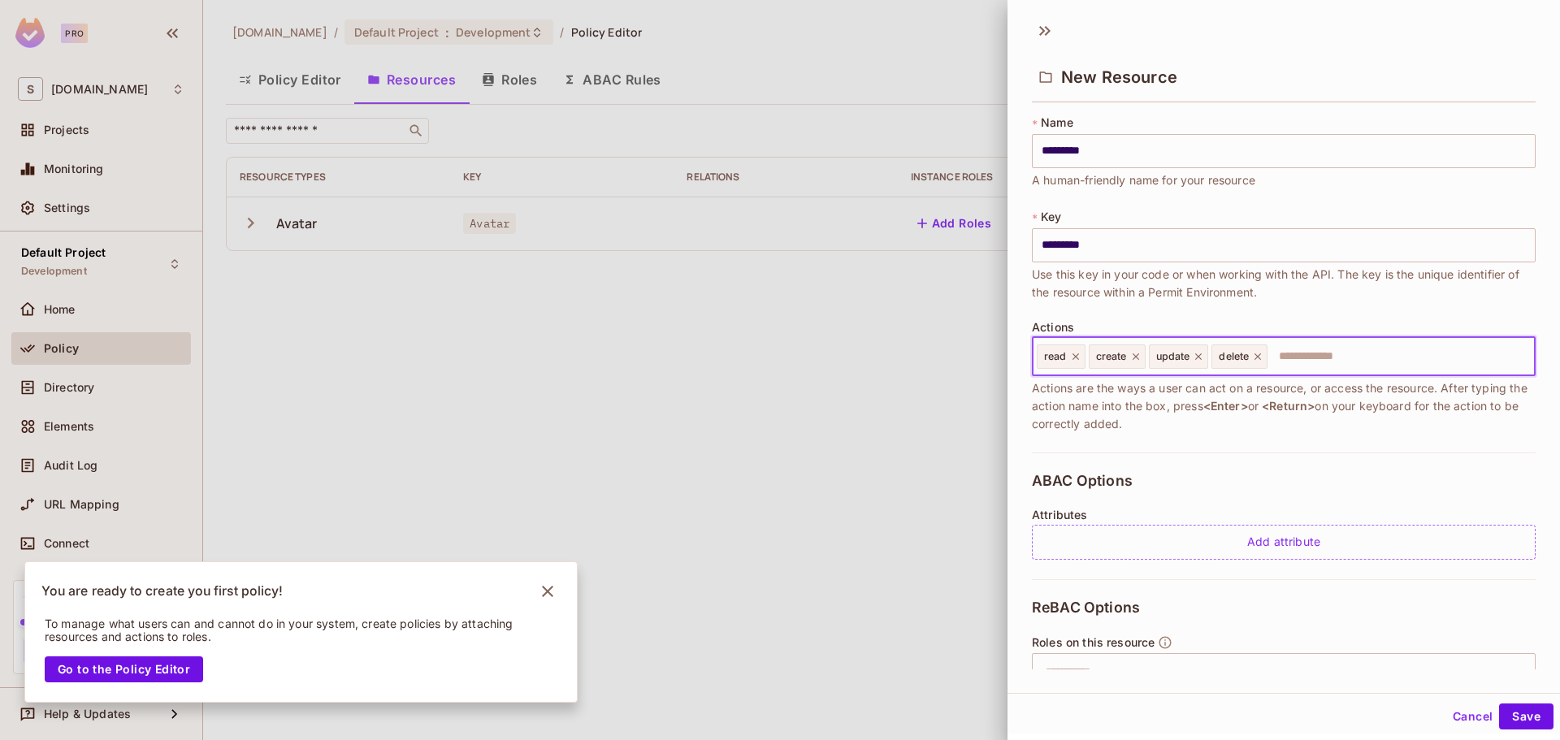
click at [1329, 362] on input "text" at bounding box center [1398, 357] width 259 height 33
click at [1068, 158] on input "*********" at bounding box center [1284, 151] width 504 height 34
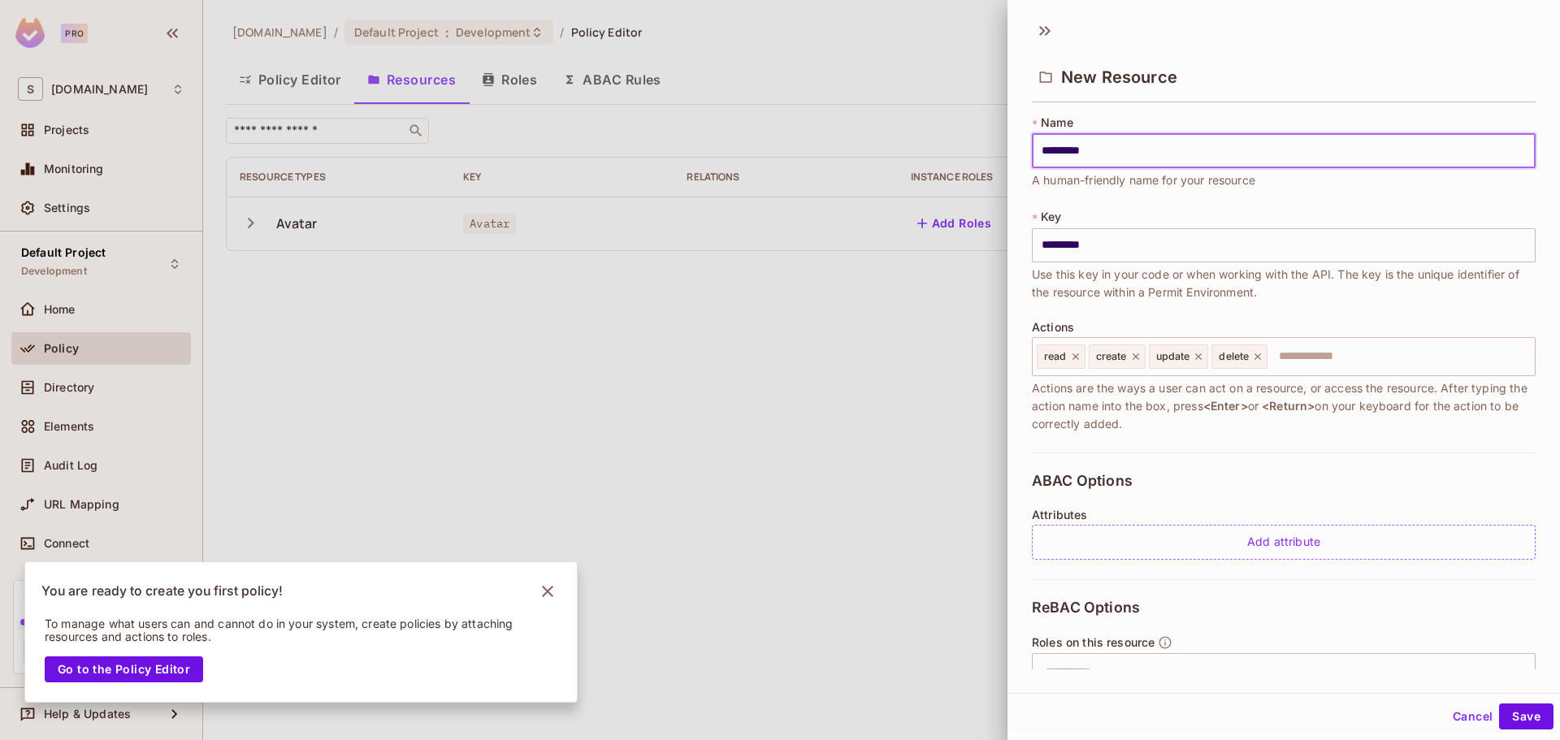
type input "********"
type input "*********"
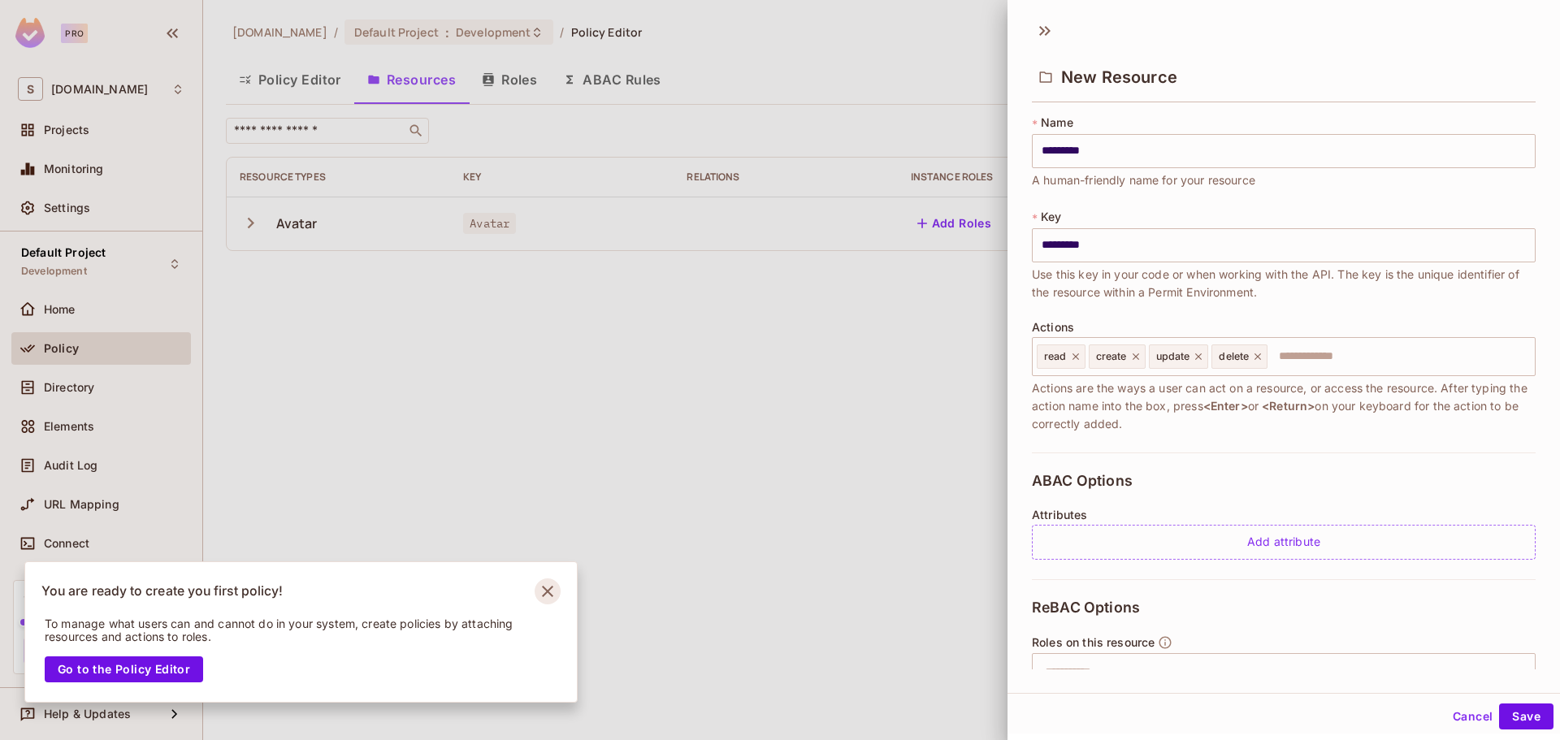
drag, startPoint x: 562, startPoint y: 588, endPoint x: 547, endPoint y: 599, distance: 19.2
click at [560, 588] on div "You are ready to create you first policy!" at bounding box center [301, 583] width 552 height 42
drag, startPoint x: 540, startPoint y: 600, endPoint x: 536, endPoint y: 611, distance: 11.8
click at [539, 600] on icon "Notifications Alt+T" at bounding box center [548, 592] width 26 height 26
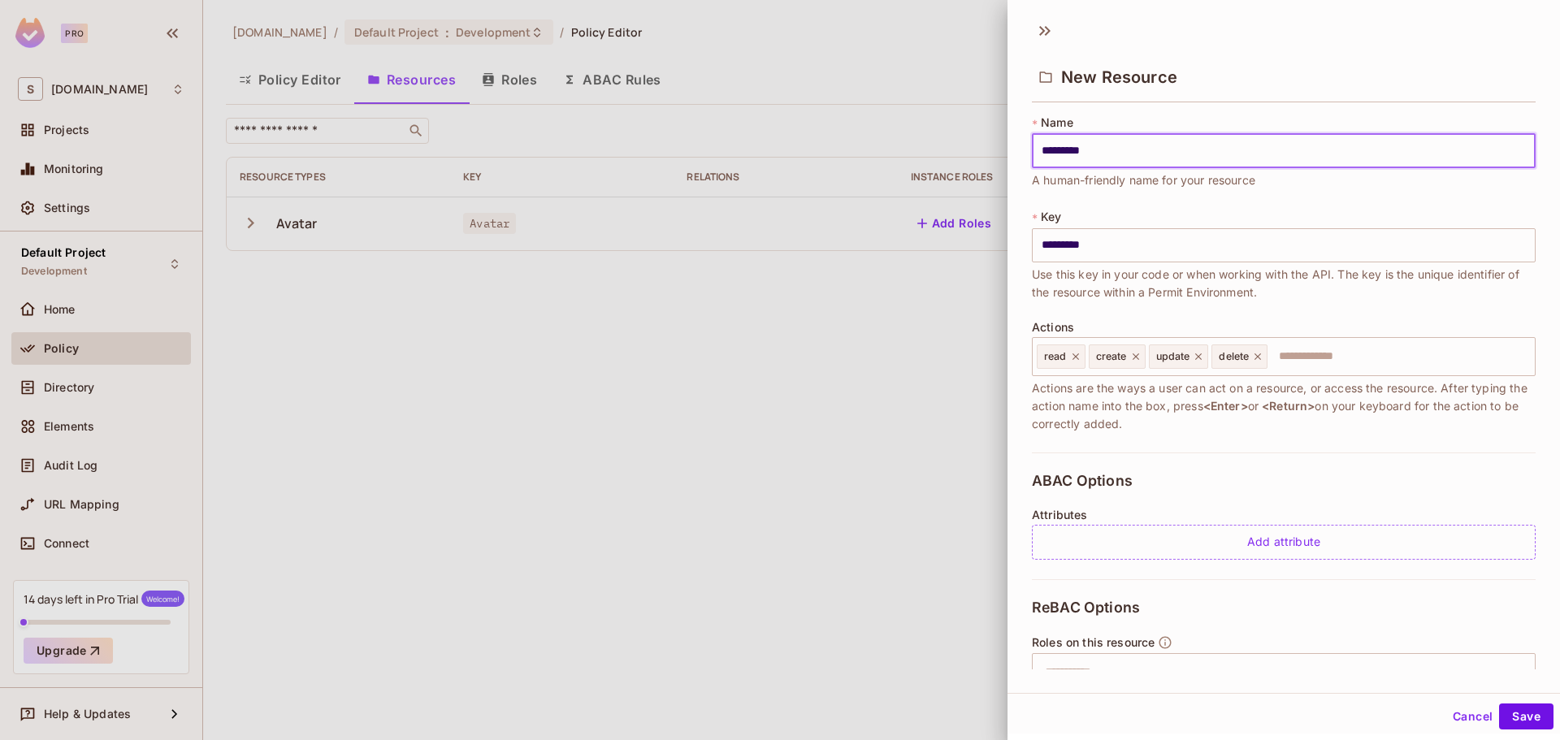
click at [1058, 154] on input "*********" at bounding box center [1284, 151] width 504 height 34
click at [1070, 154] on input "*********" at bounding box center [1284, 151] width 504 height 34
type input "********"
type input "*********"
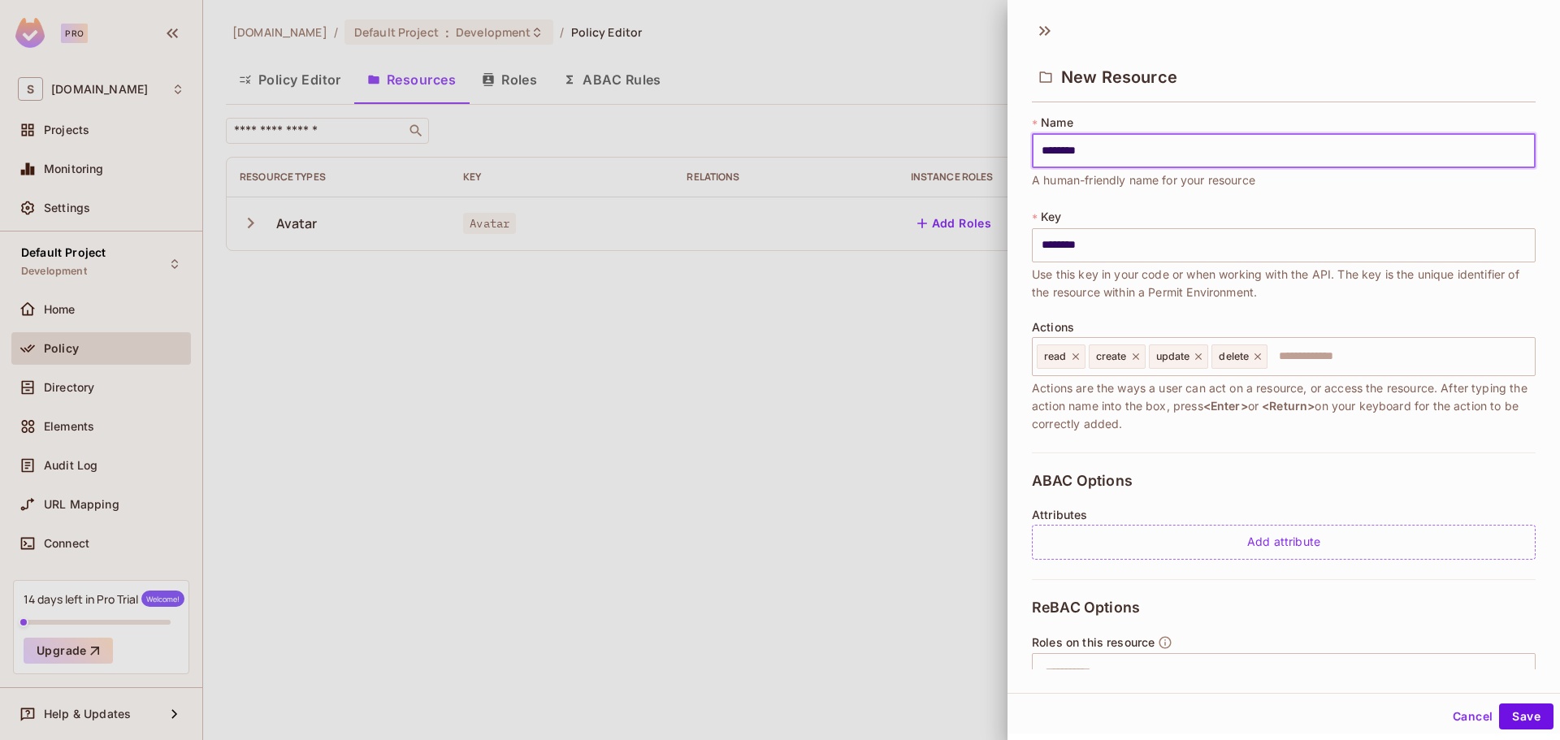
type input "*********"
click at [1350, 358] on input "text" at bounding box center [1398, 357] width 259 height 33
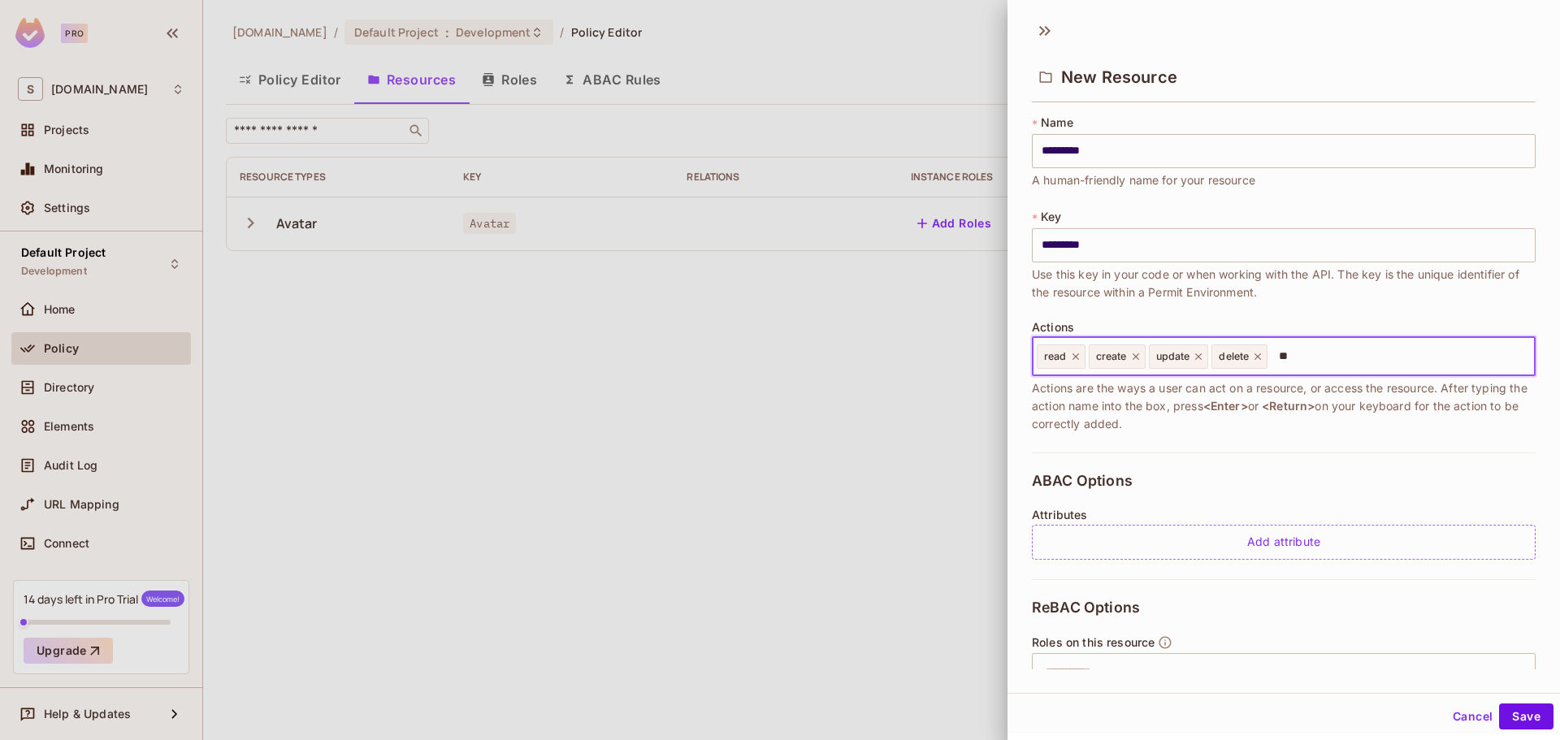
type input "*"
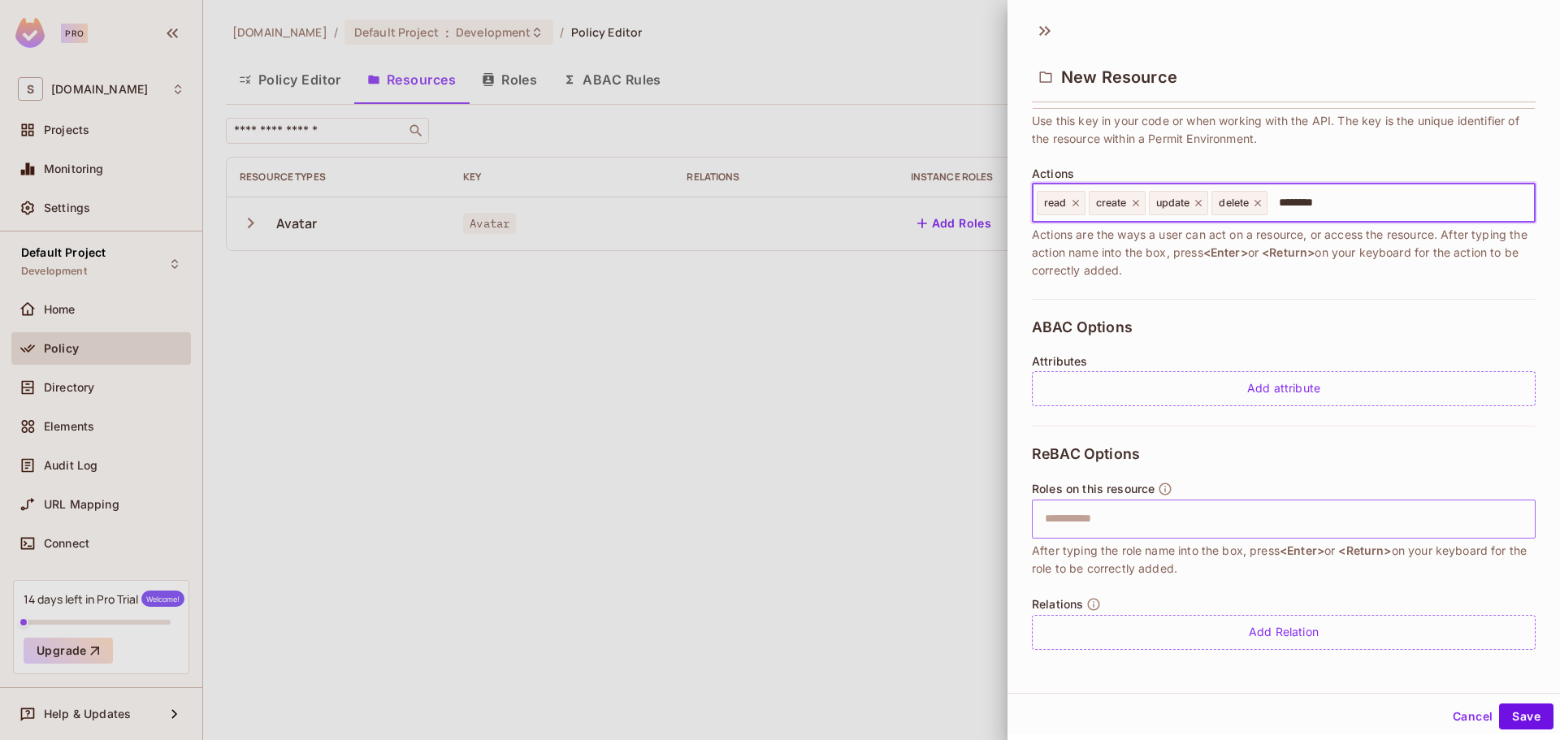
scroll to position [2, 0]
type input "********"
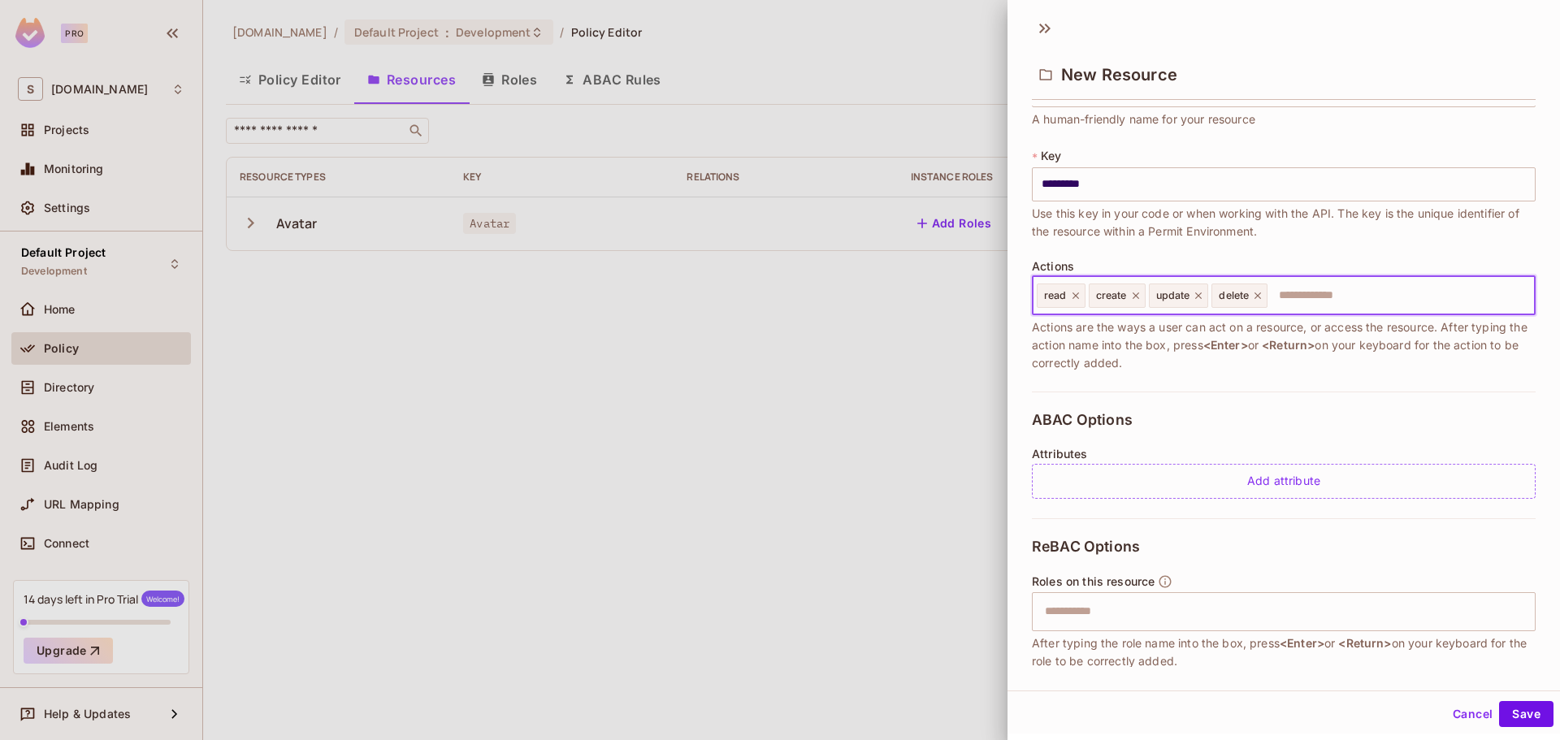
scroll to position [0, 0]
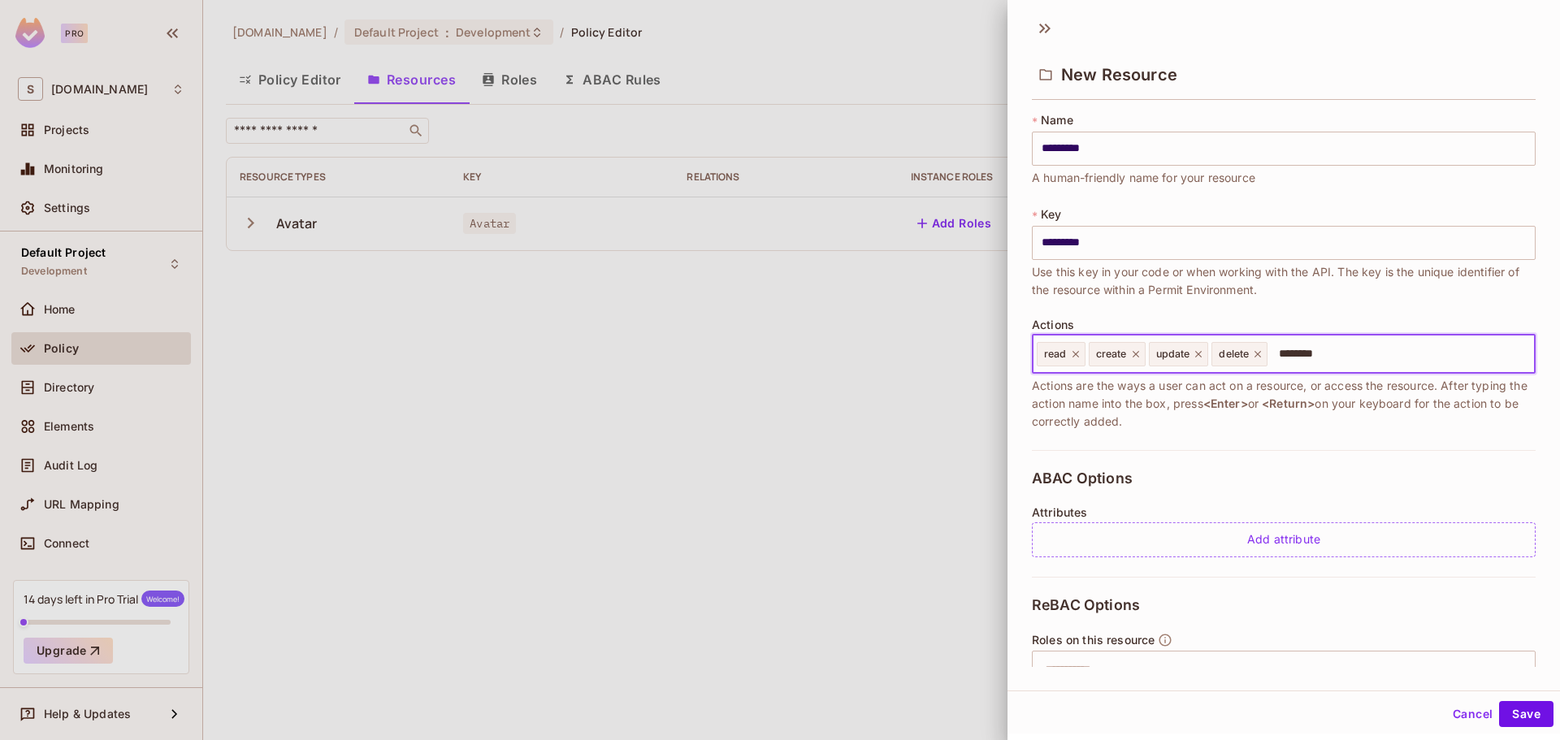
type input "********"
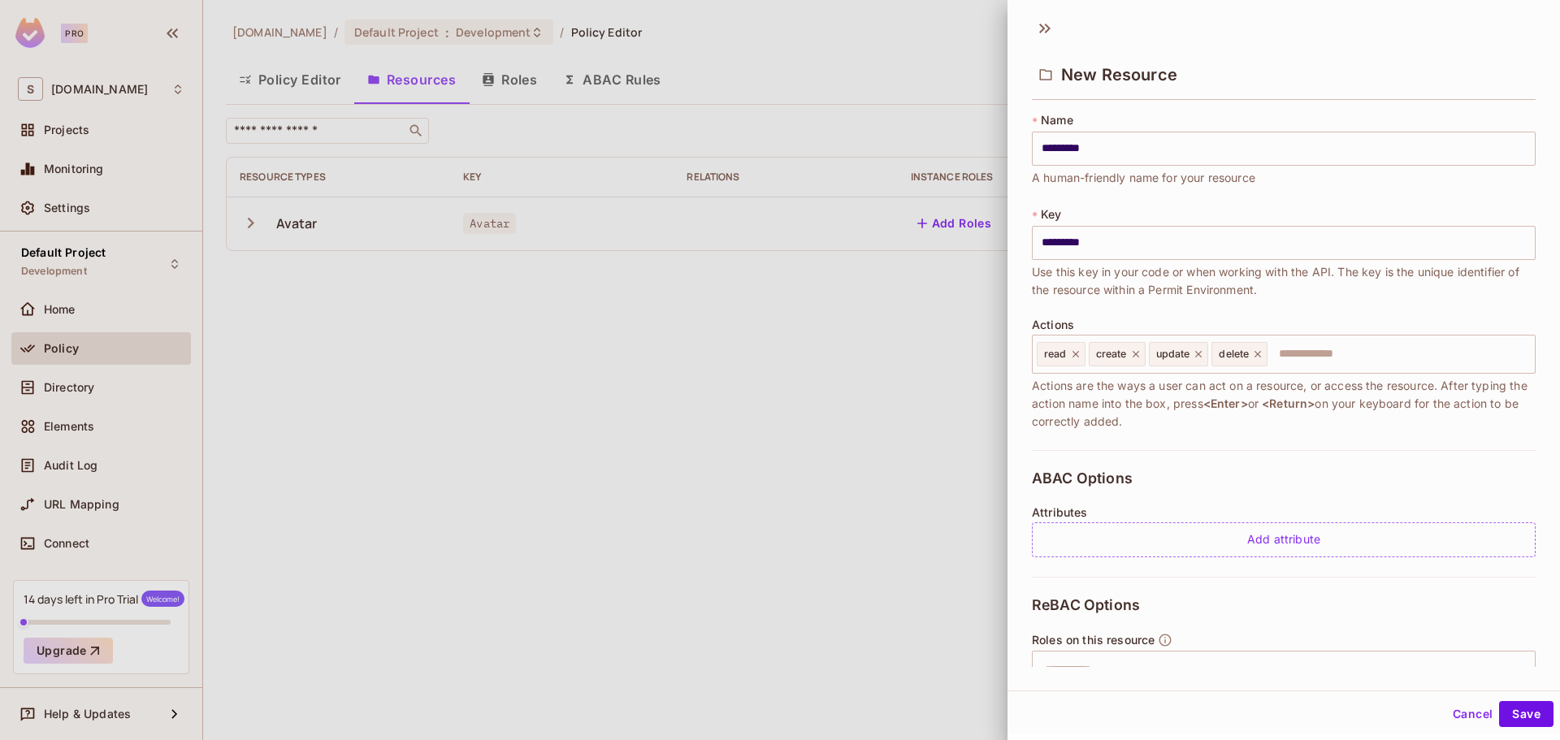
click at [1451, 480] on div "ABAC Options Attributes Add attribute" at bounding box center [1284, 513] width 504 height 127
click at [1321, 319] on div "Actions read create update delete ​ Actions are the ways a user can act on a re…" at bounding box center [1284, 375] width 504 height 112
click at [1334, 350] on input "text" at bounding box center [1398, 354] width 259 height 33
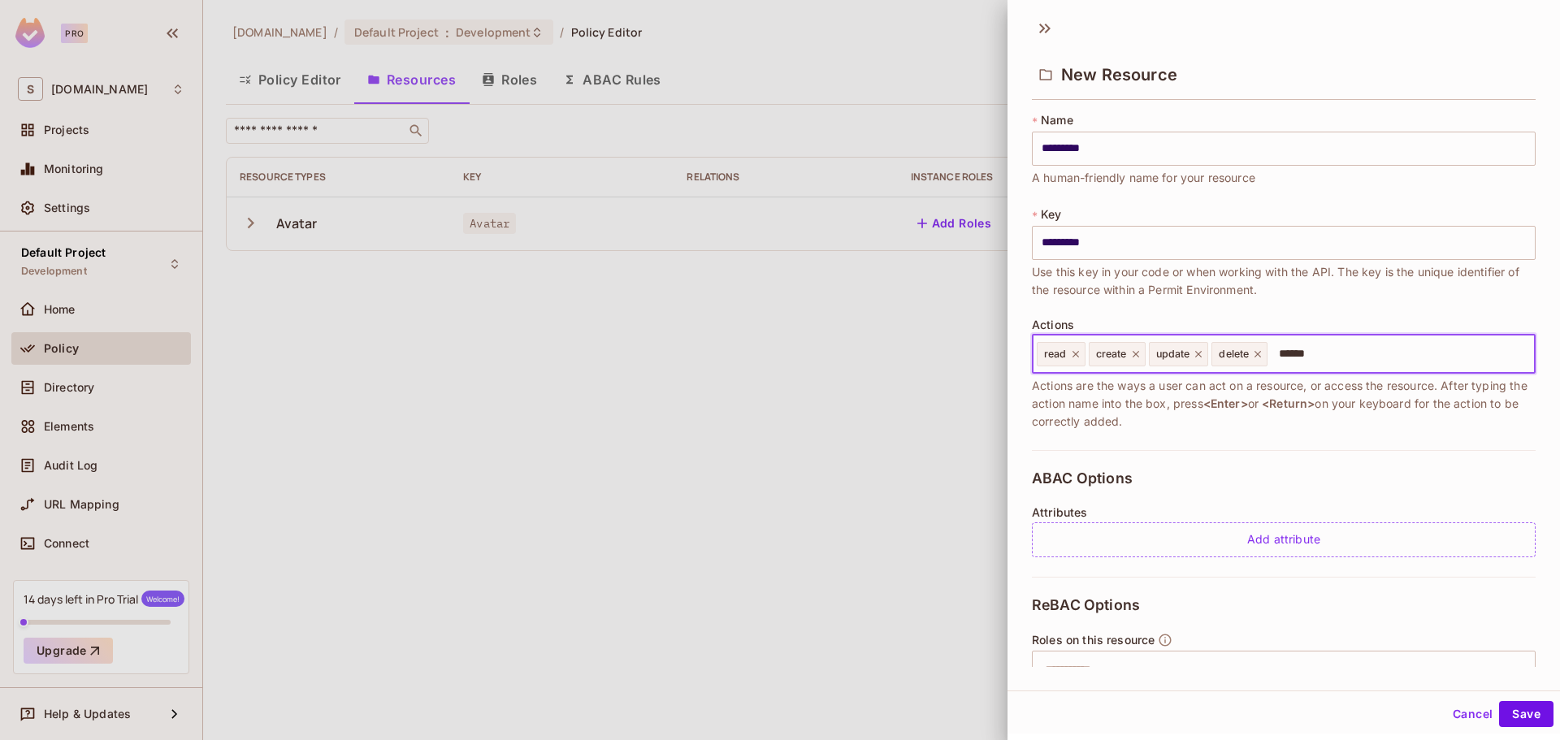
type input "******"
click at [1362, 436] on div "* Name ********* ​ A human-friendly name for your resource * Key ********* ​ Us…" at bounding box center [1284, 281] width 504 height 338
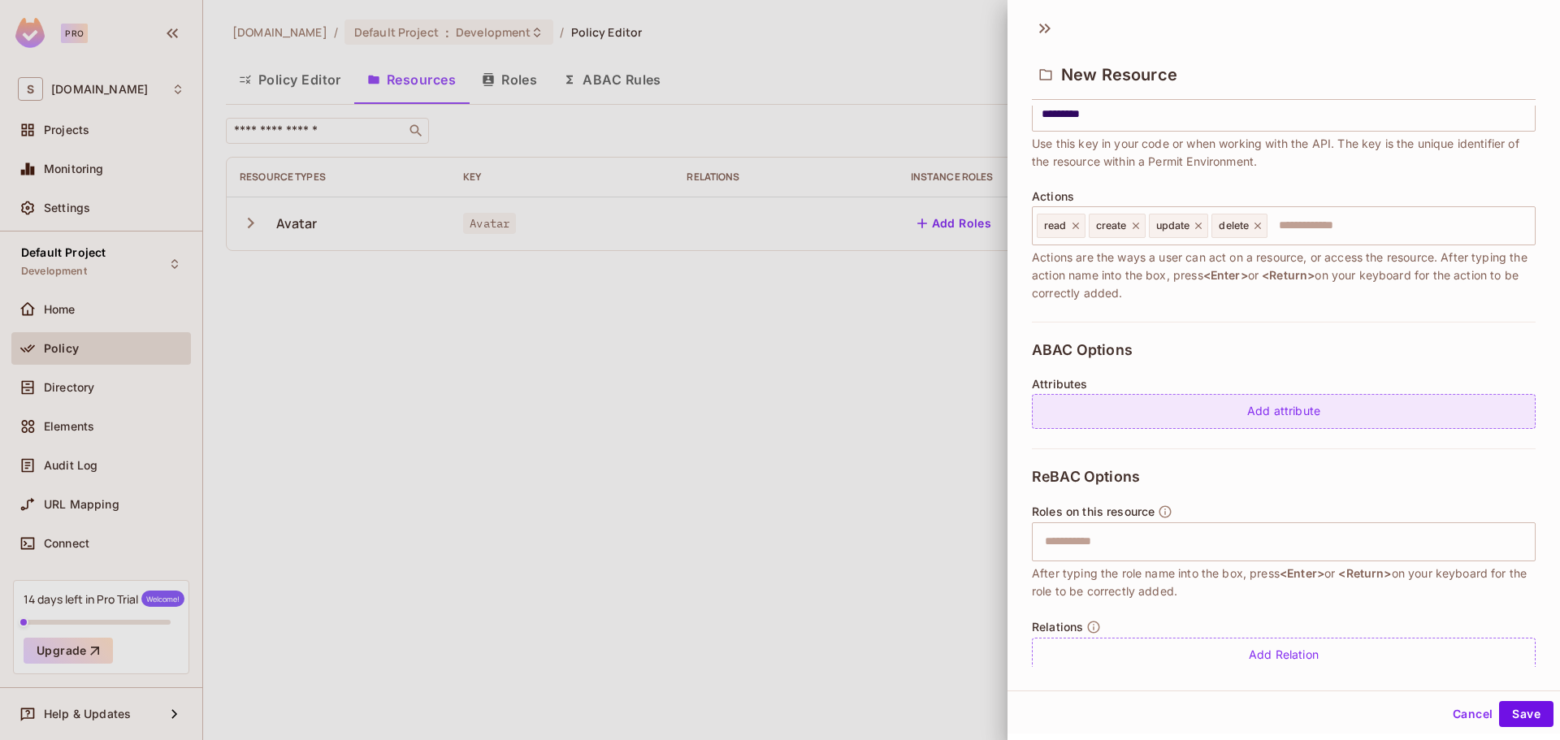
scroll to position [154, 0]
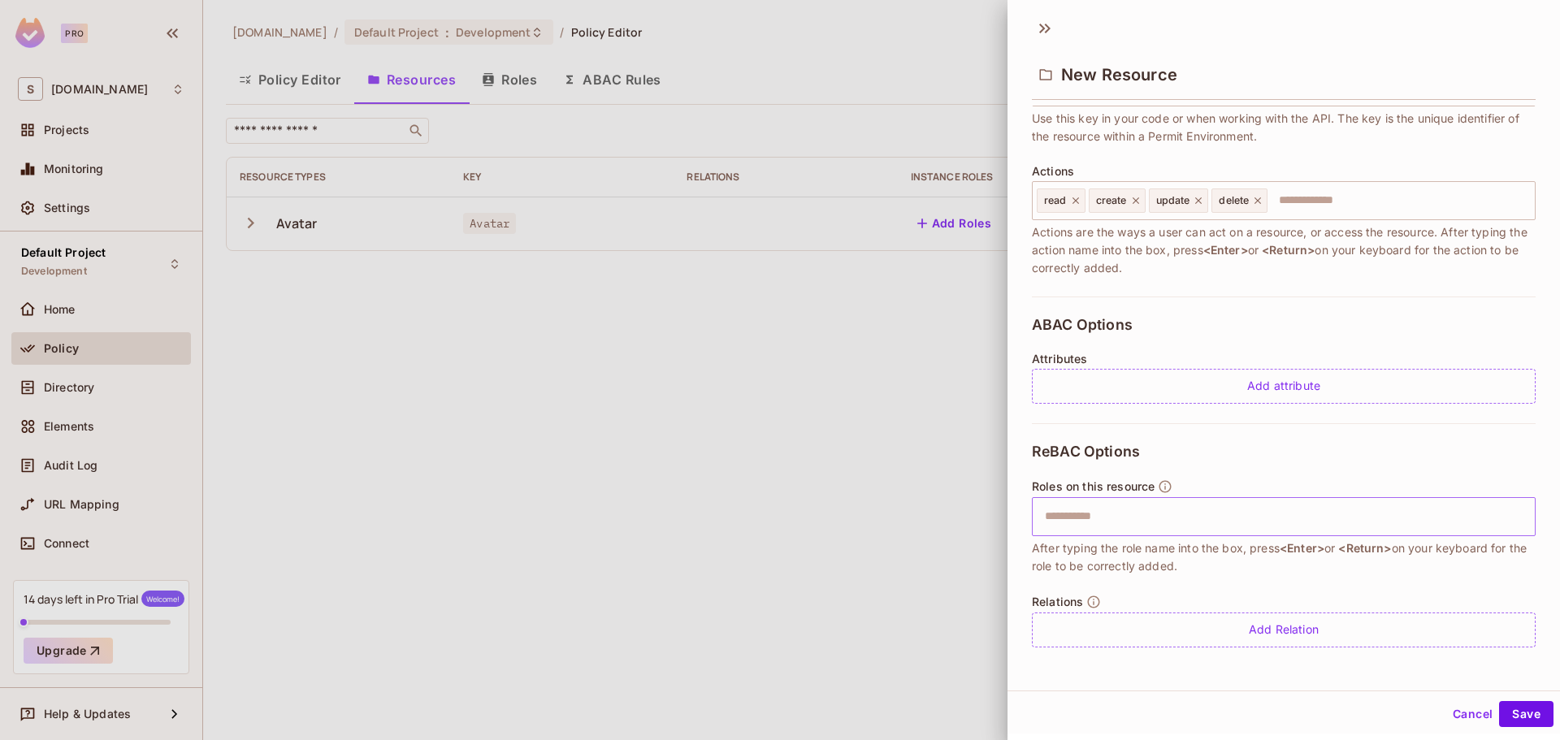
click at [1182, 515] on input "text" at bounding box center [1281, 517] width 493 height 33
click at [1352, 206] on input "text" at bounding box center [1398, 200] width 259 height 33
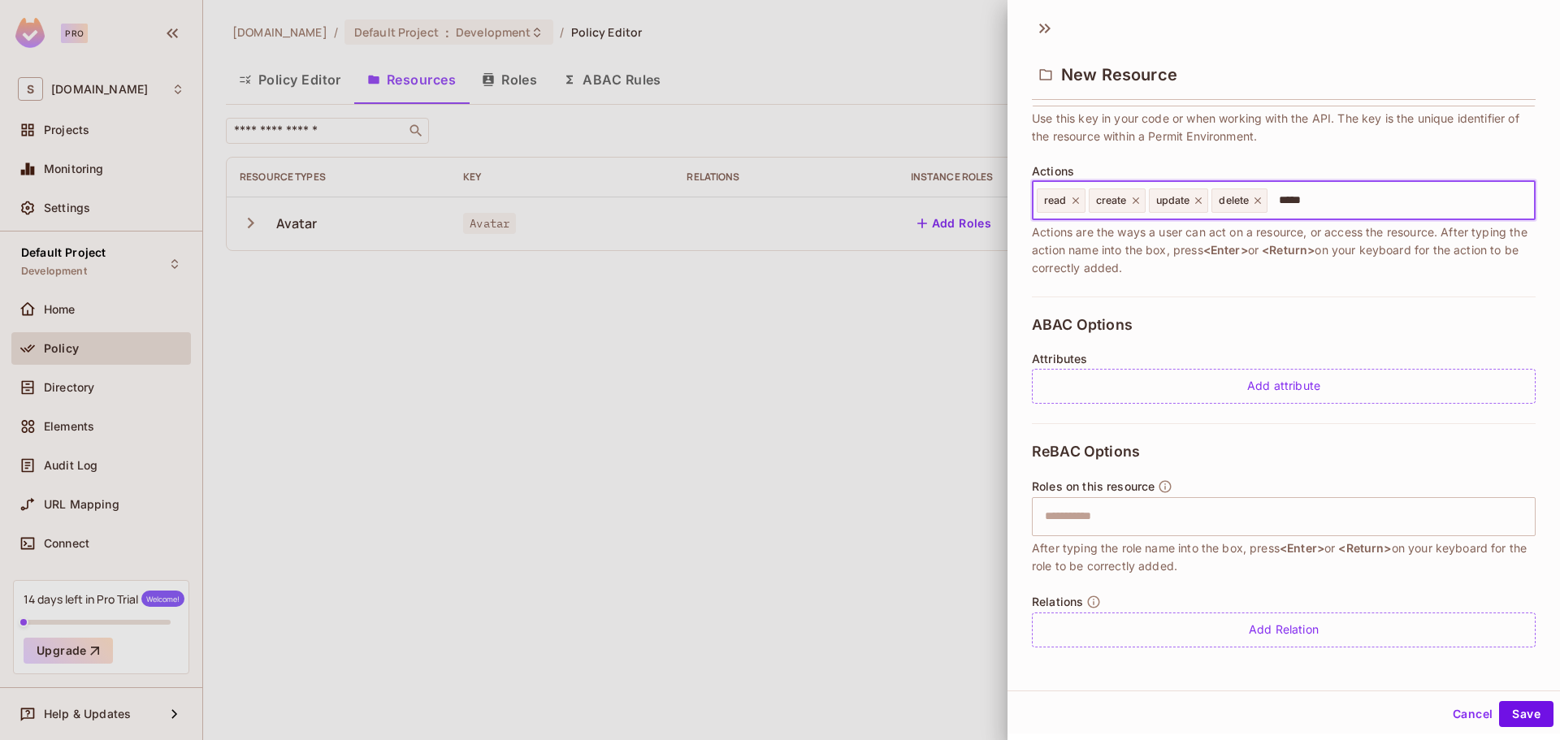
type input "******"
click at [1320, 201] on icon at bounding box center [1322, 200] width 11 height 11
type input "********"
click at [1501, 719] on button "Save" at bounding box center [1526, 714] width 54 height 26
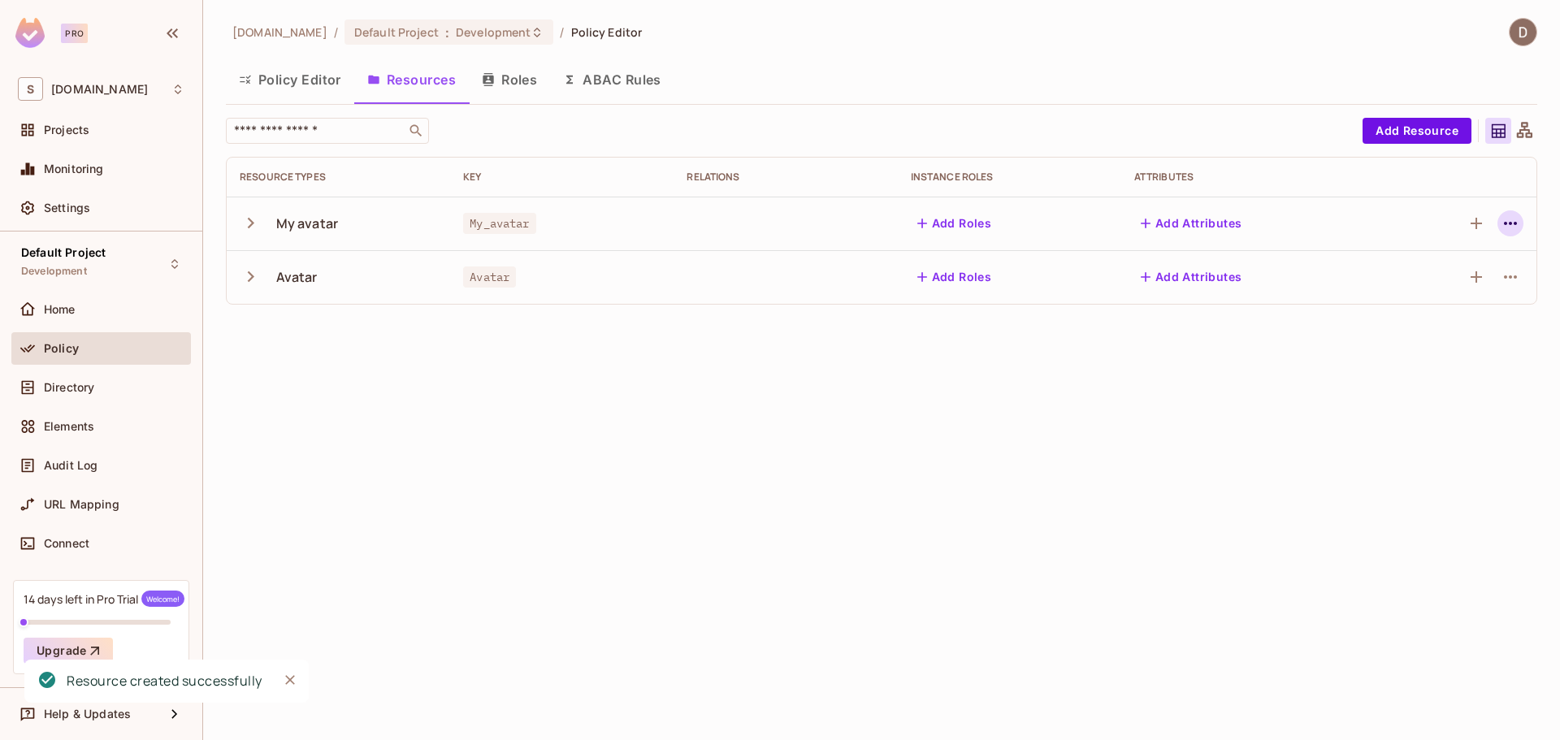
click at [1515, 225] on icon "button" at bounding box center [1511, 224] width 20 height 20
click at [1475, 285] on div "Edit Resource" at bounding box center [1440, 288] width 76 height 16
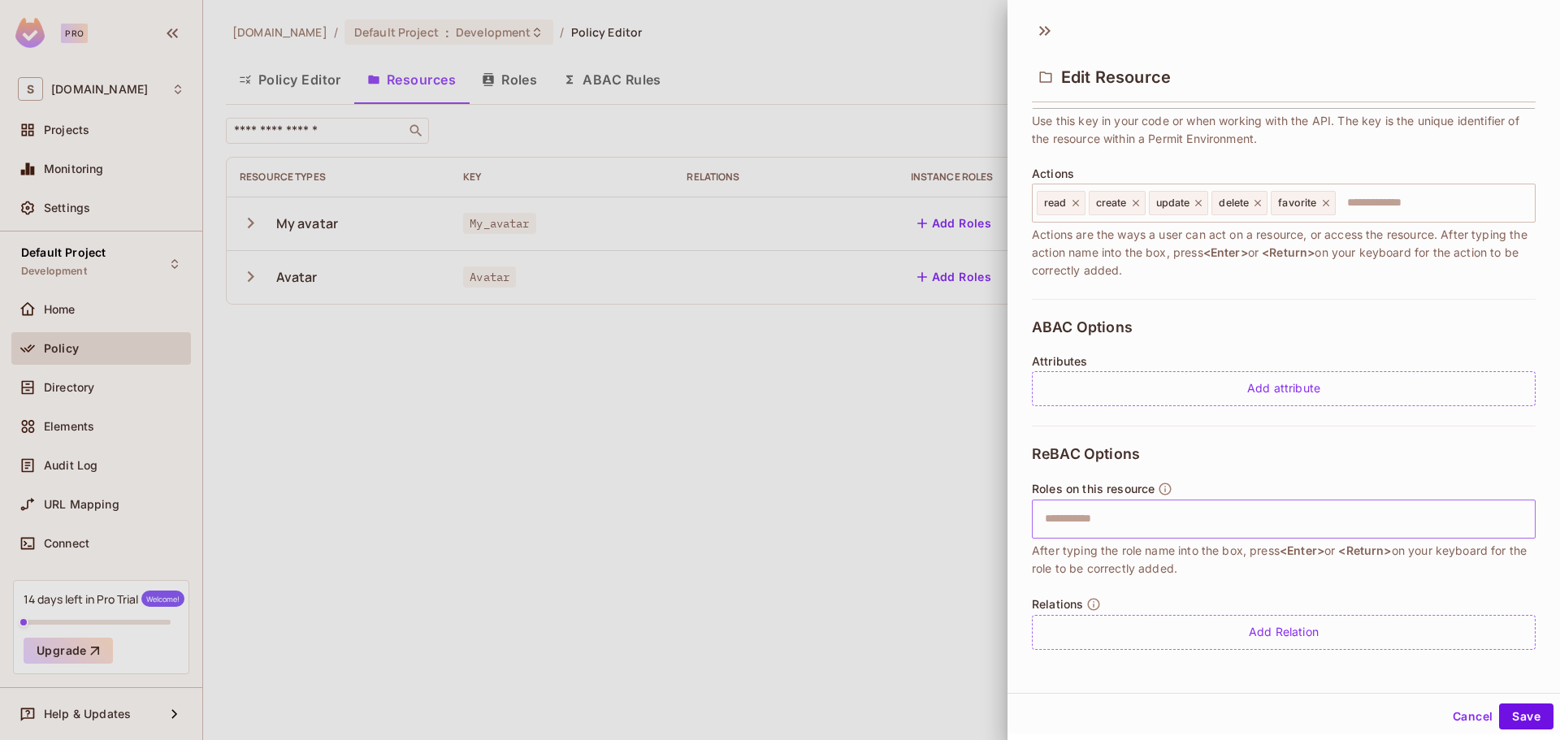
click at [1152, 515] on input "text" at bounding box center [1281, 519] width 493 height 33
click at [1223, 527] on input "text" at bounding box center [1281, 519] width 493 height 33
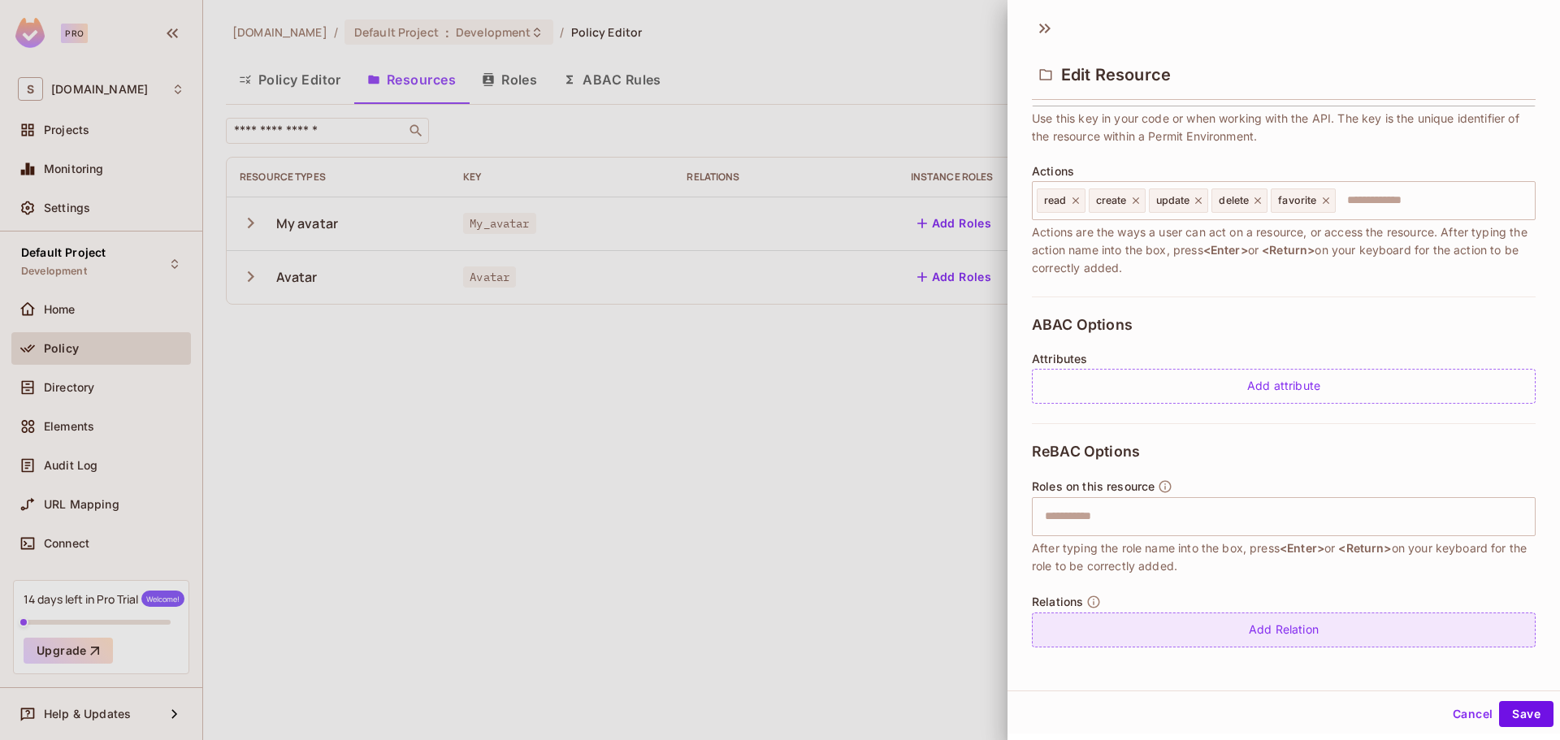
click at [1291, 626] on div "Add Relation" at bounding box center [1284, 630] width 504 height 35
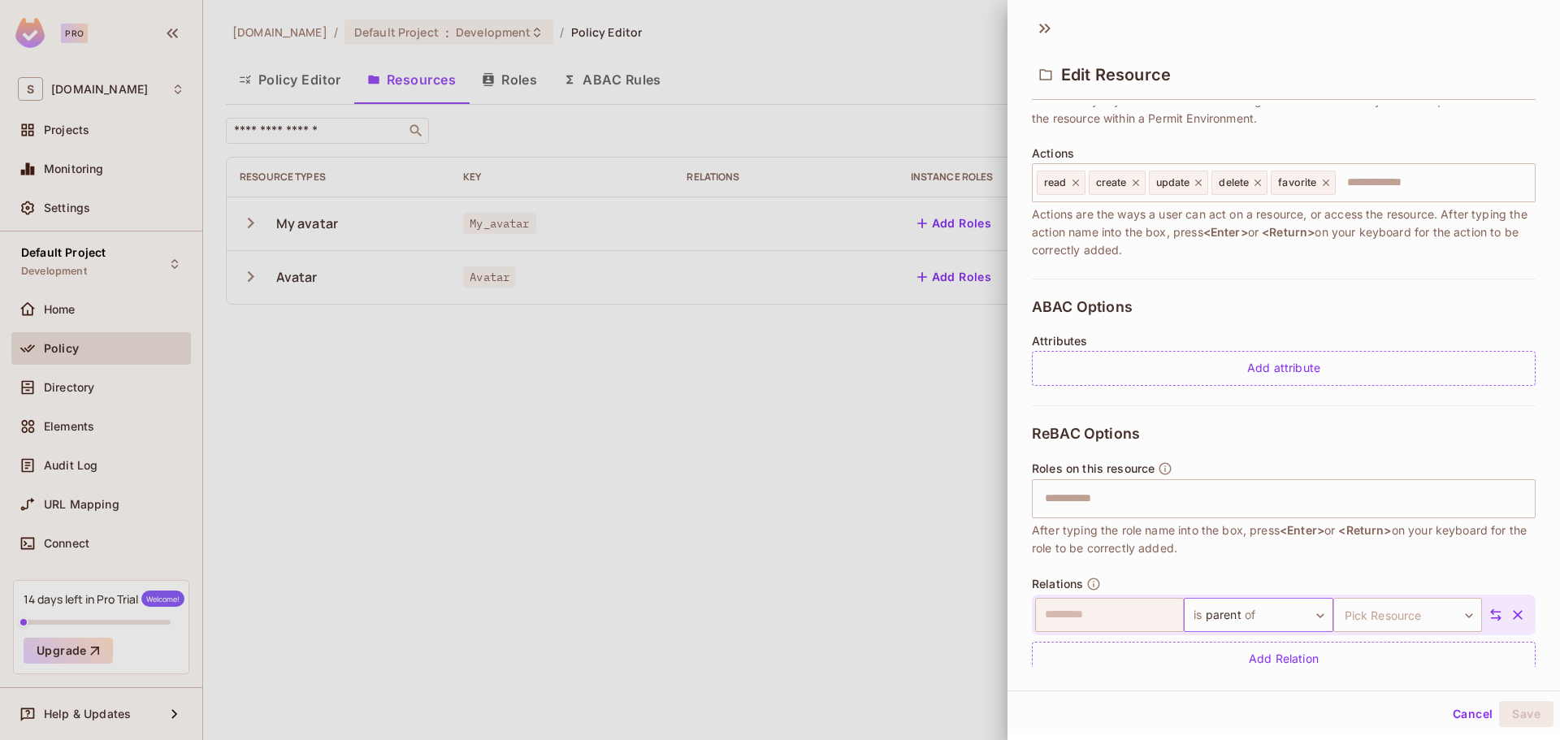
scroll to position [201, 0]
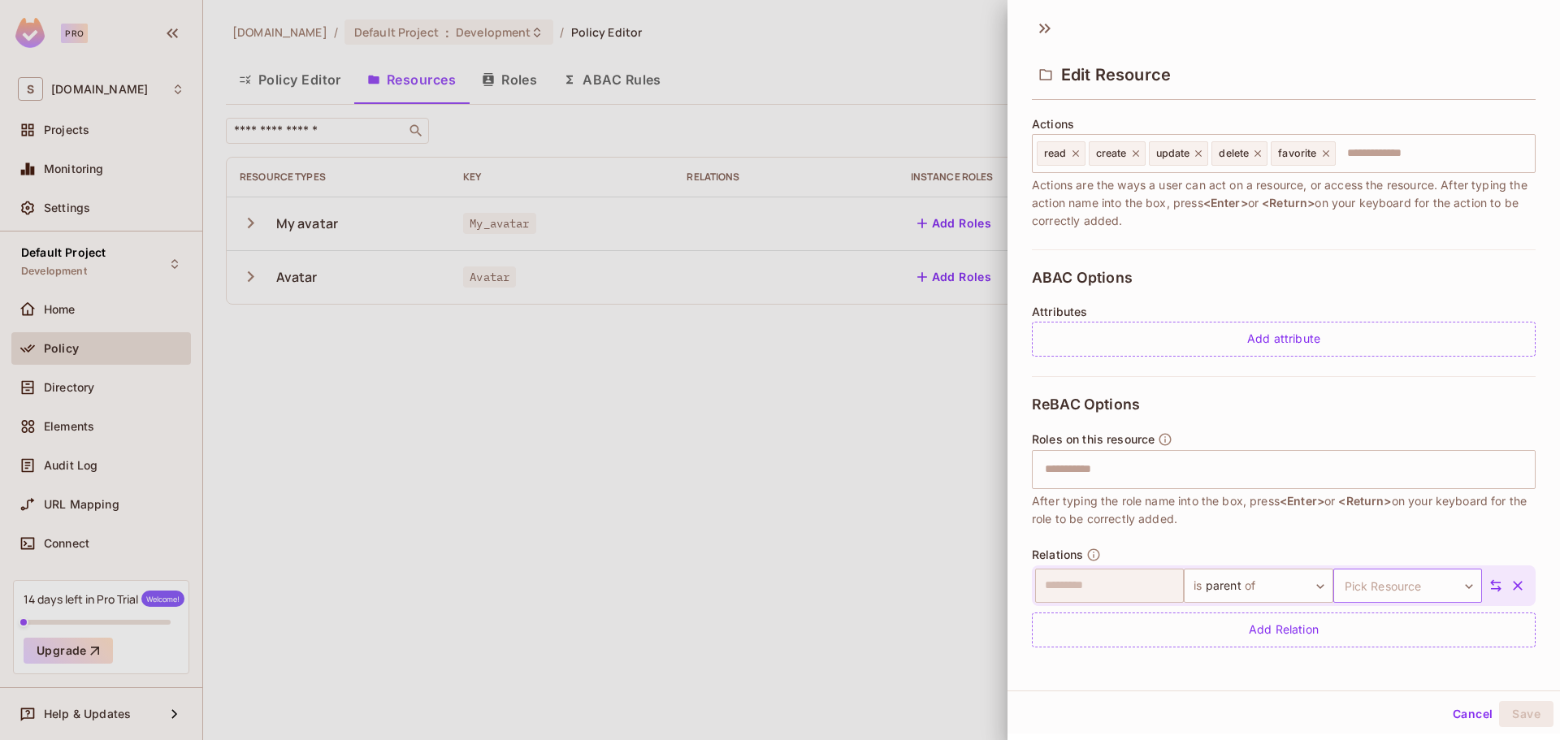
click at [1393, 597] on body "Pro S savameta.com Projects Monitoring Settings Default Project Development Hom…" at bounding box center [780, 370] width 1560 height 740
click at [1367, 661] on li "Avatar" at bounding box center [1382, 663] width 150 height 29
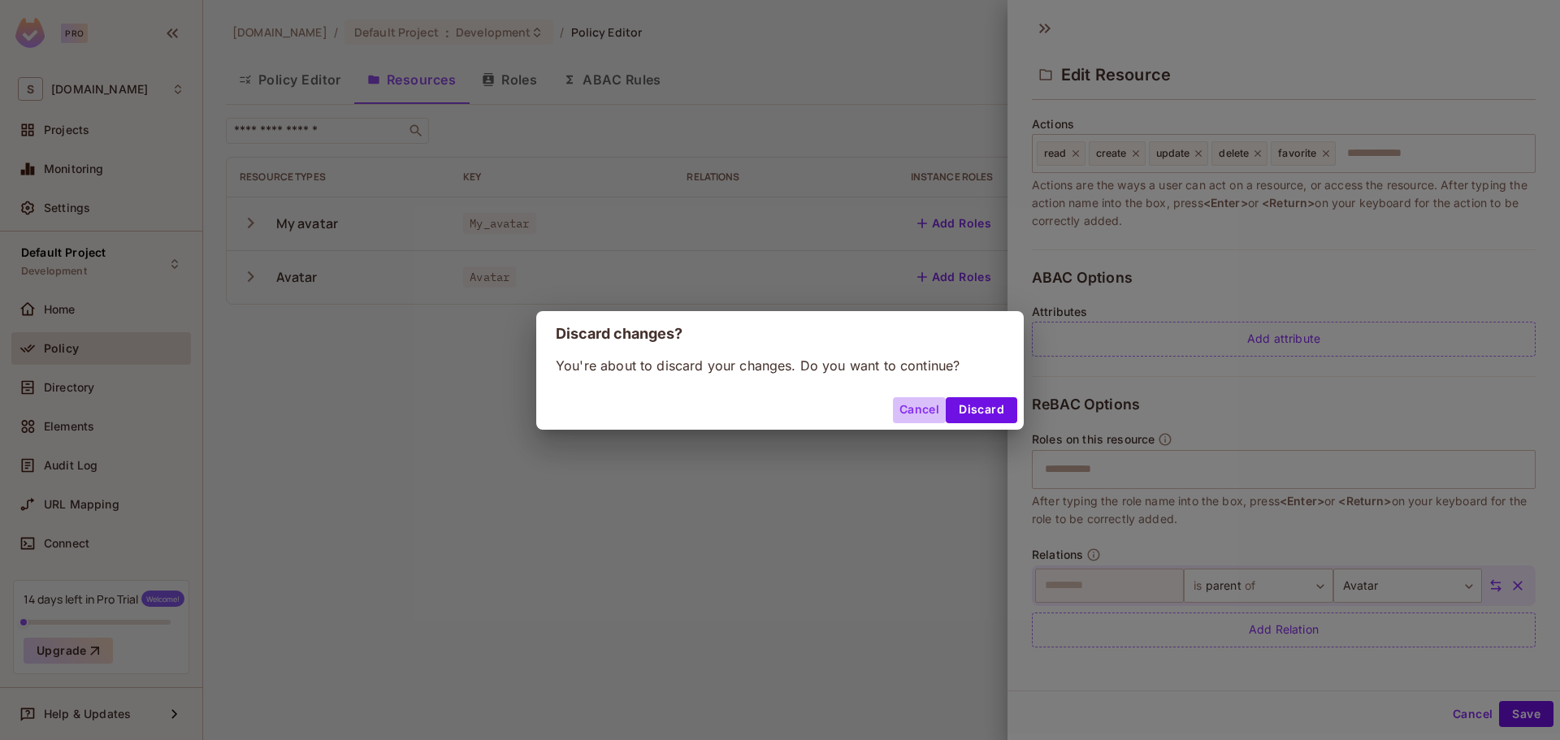
click at [922, 406] on button "Cancel" at bounding box center [919, 410] width 53 height 26
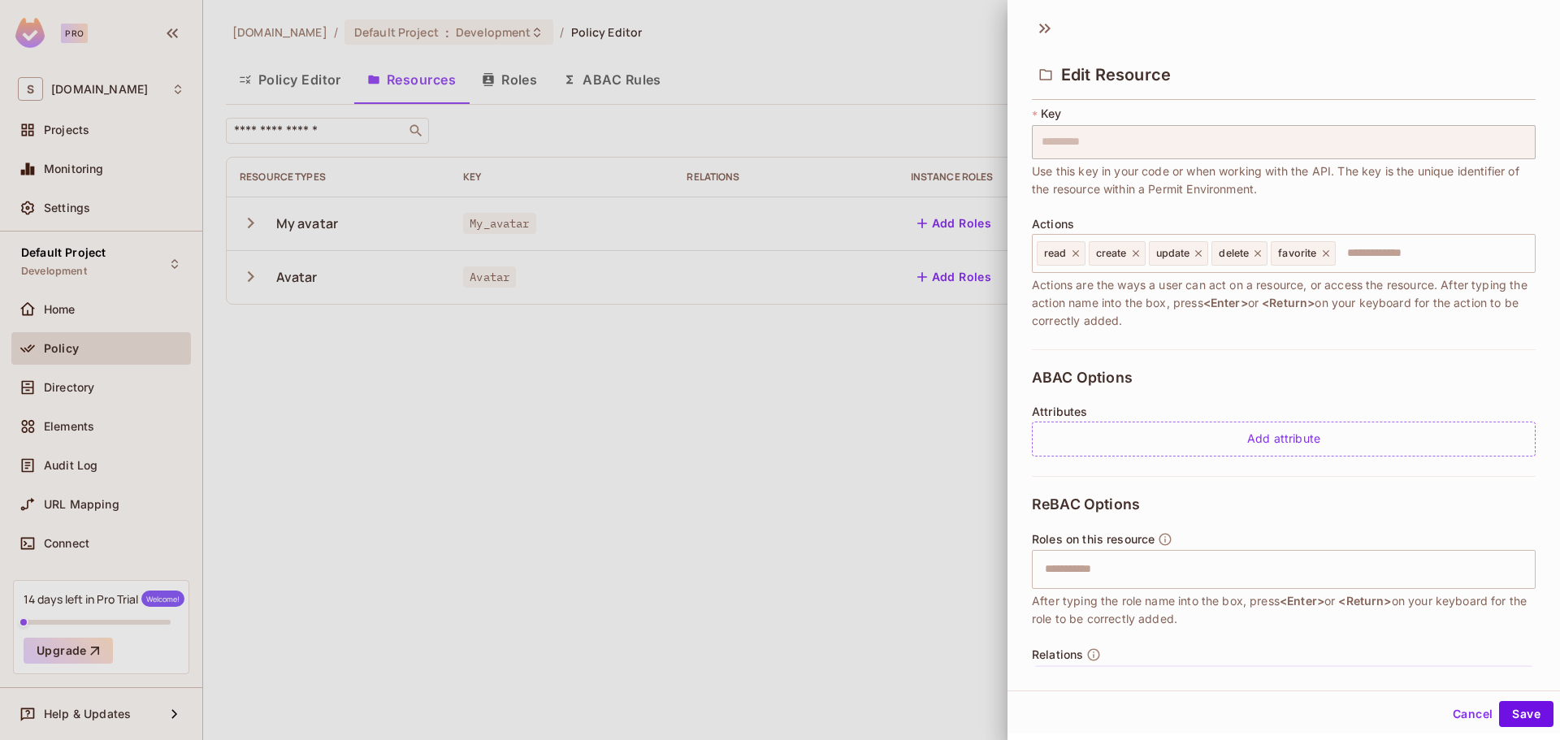
scroll to position [0, 0]
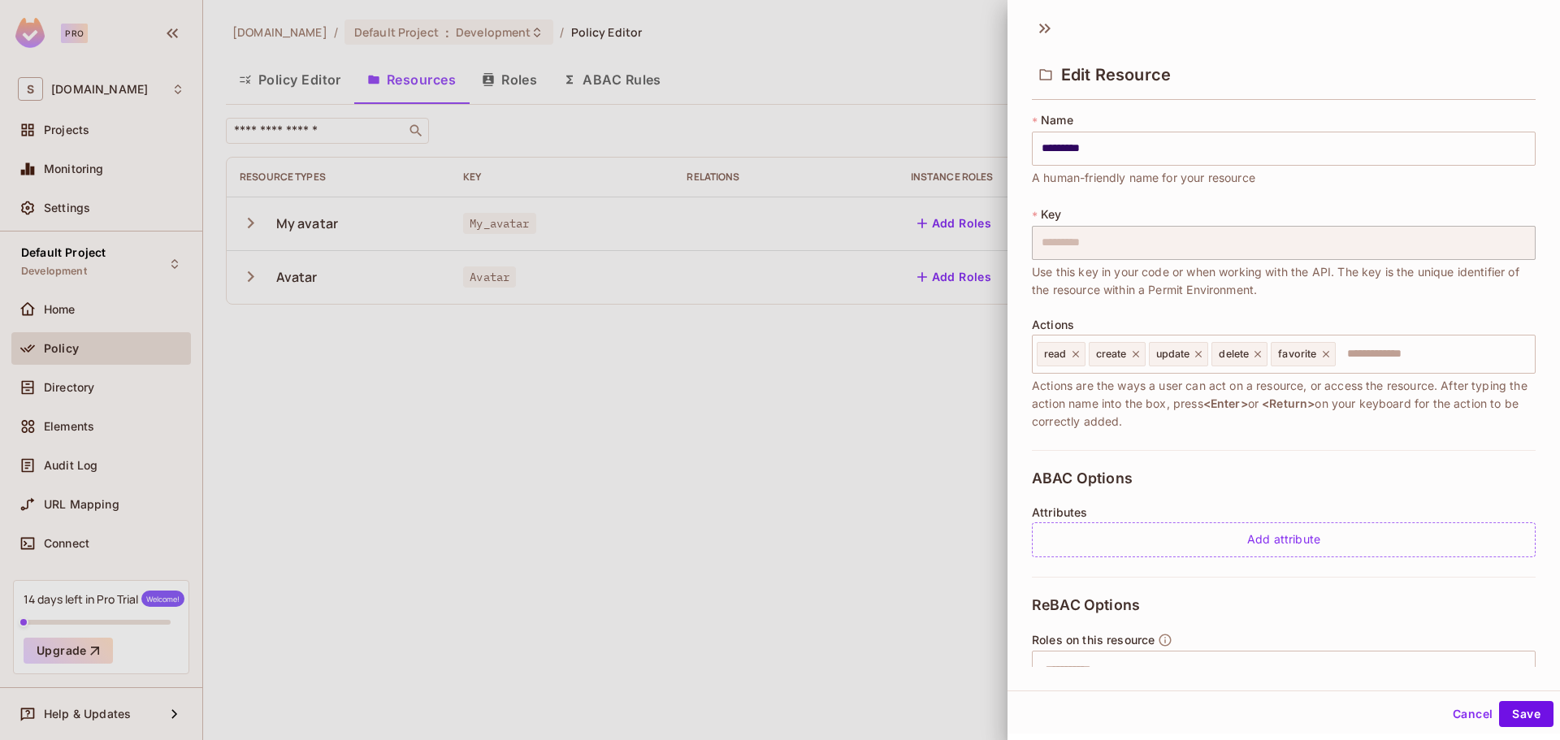
click at [1456, 706] on button "Cancel" at bounding box center [1473, 714] width 53 height 26
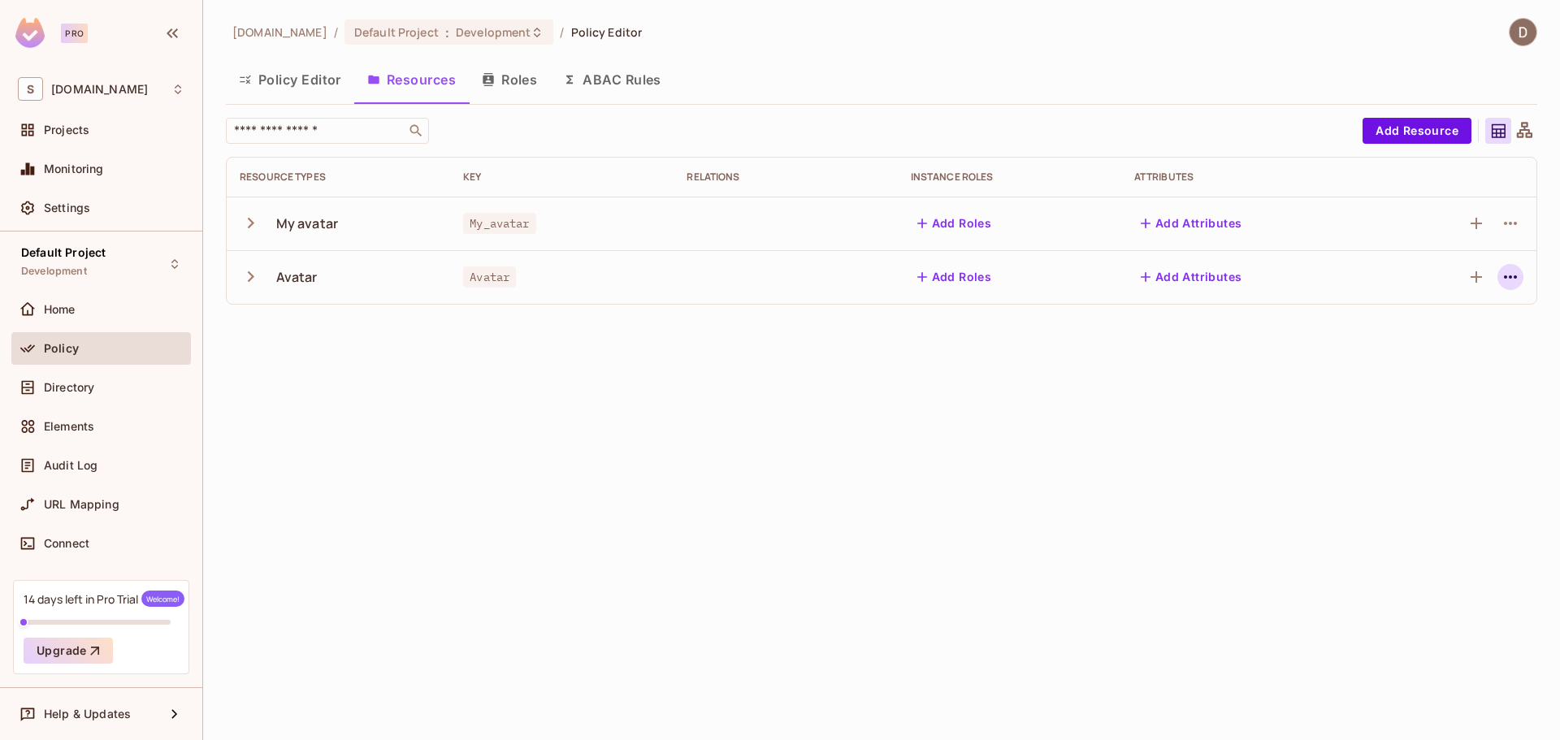
click at [1517, 277] on icon "button" at bounding box center [1510, 277] width 13 height 3
click at [1457, 329] on span "Edit Resource" at bounding box center [1440, 341] width 86 height 26
click at [577, 322] on div "savameta.com / Default Project : Development / Policy Editor Policy Editor Reso…" at bounding box center [881, 370] width 1357 height 740
click at [251, 280] on icon "button" at bounding box center [251, 276] width 7 height 11
click at [243, 281] on icon "button" at bounding box center [251, 277] width 22 height 22
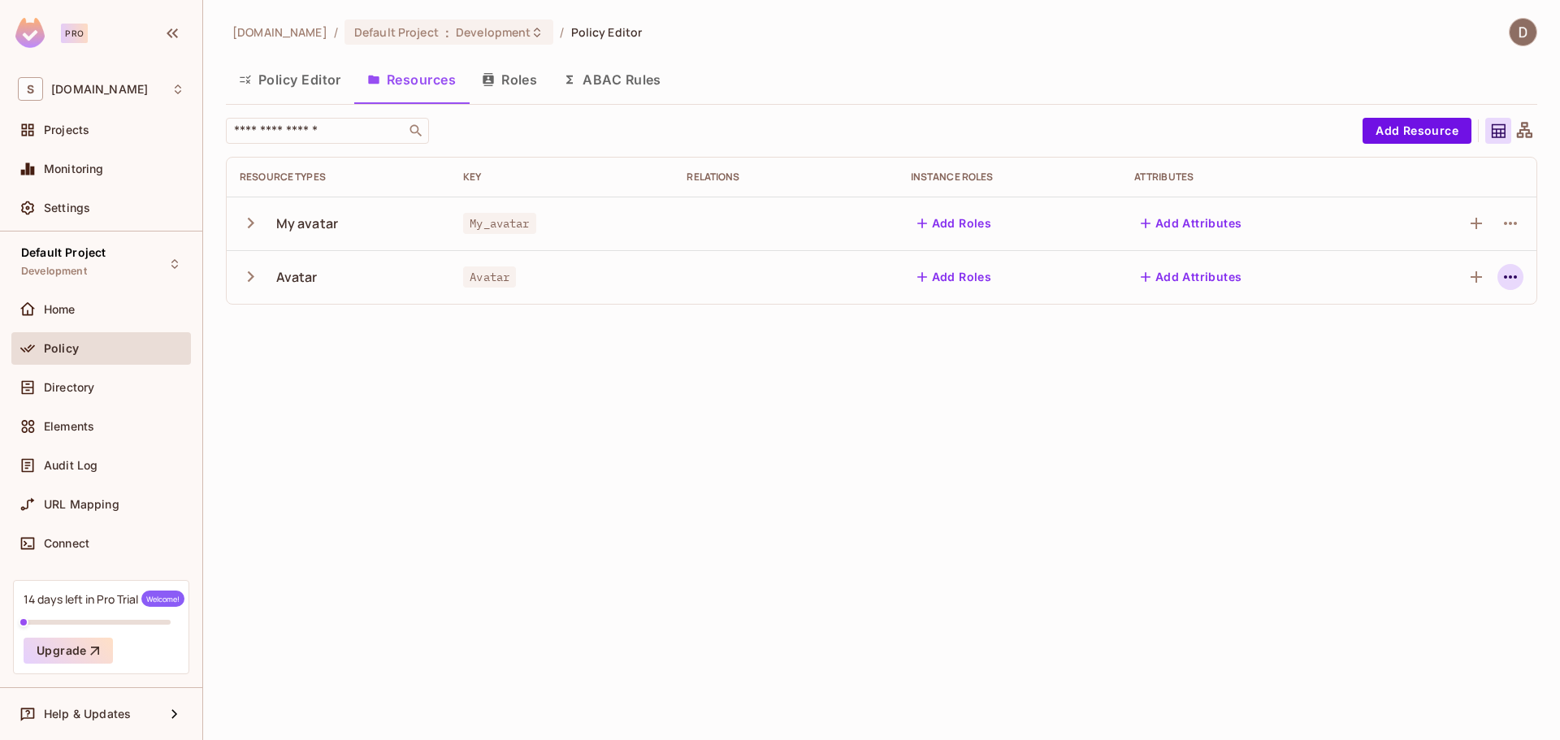
click at [1512, 271] on icon "button" at bounding box center [1511, 277] width 20 height 20
click at [1477, 340] on div "Edit Resource" at bounding box center [1440, 341] width 76 height 16
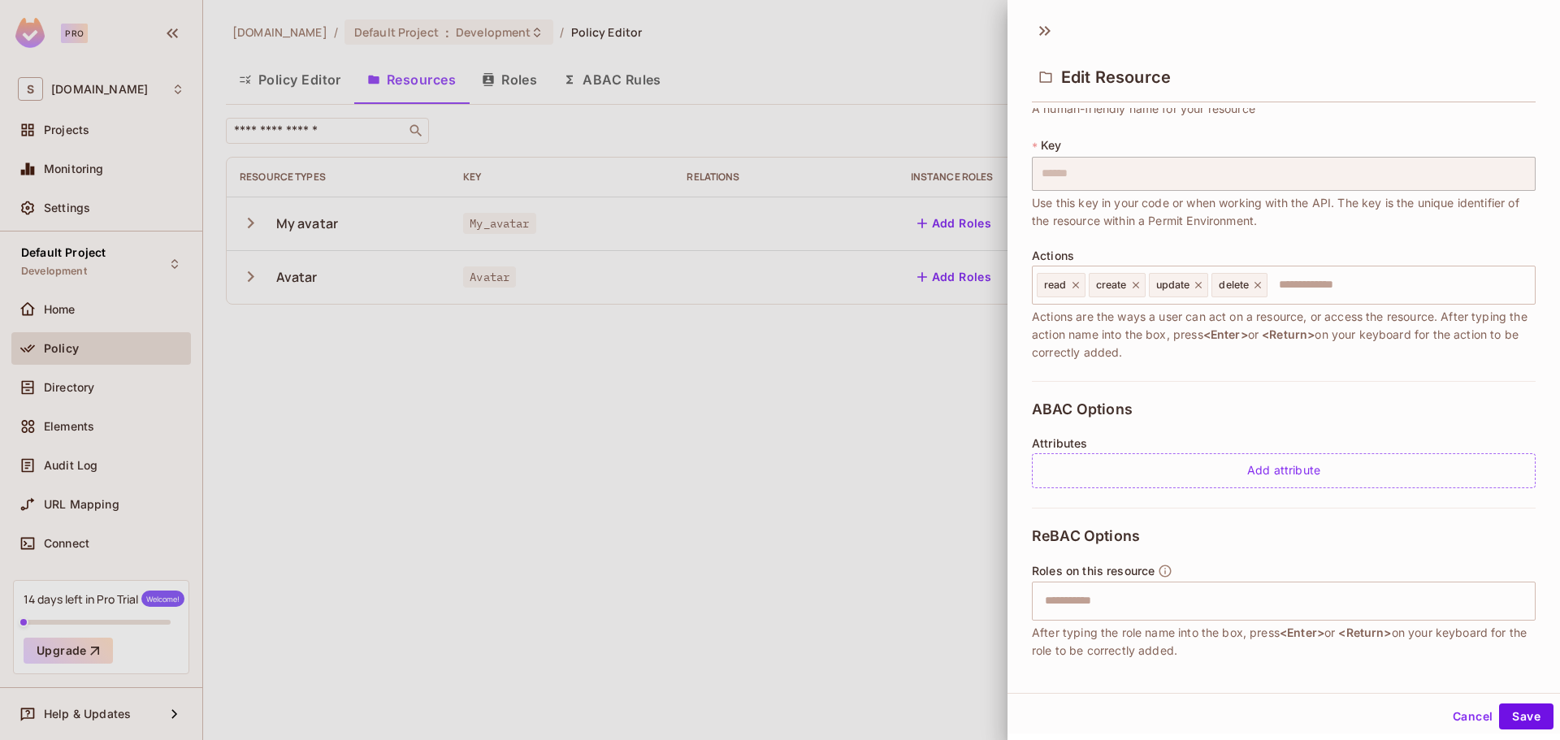
scroll to position [154, 0]
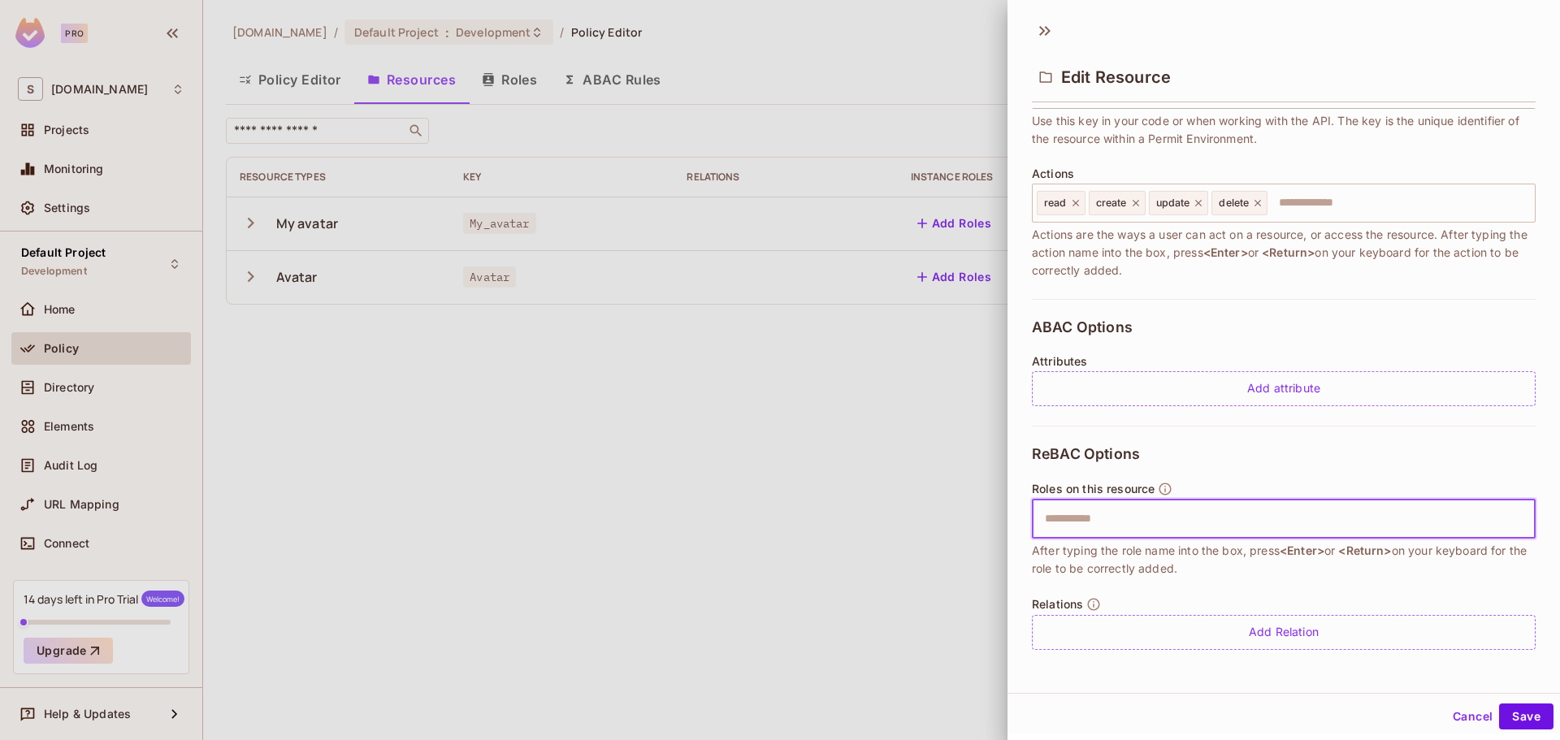
click at [1200, 512] on input "text" at bounding box center [1281, 519] width 493 height 33
type input "*"
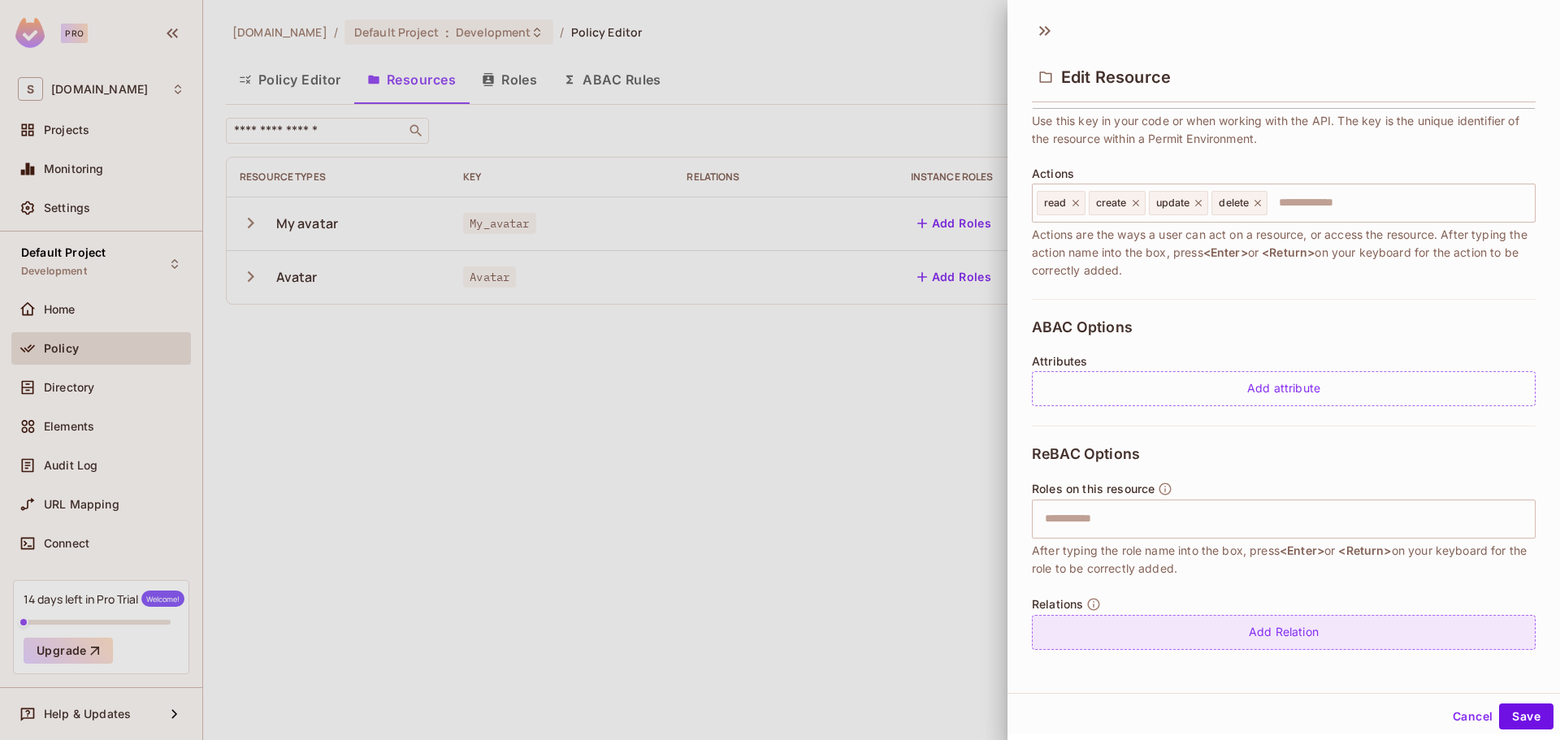
click at [1249, 631] on div "Add Relation" at bounding box center [1284, 632] width 504 height 35
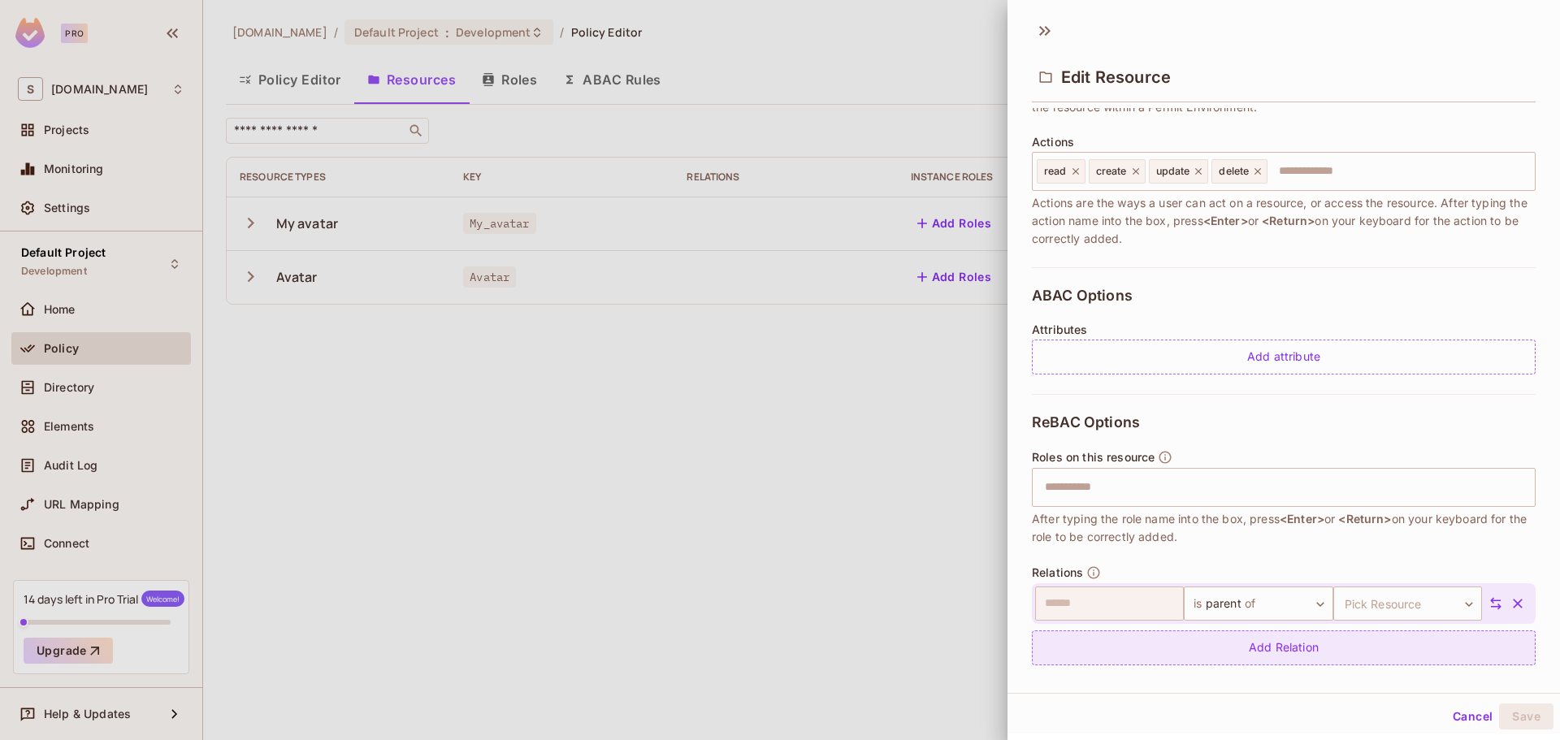
scroll to position [201, 0]
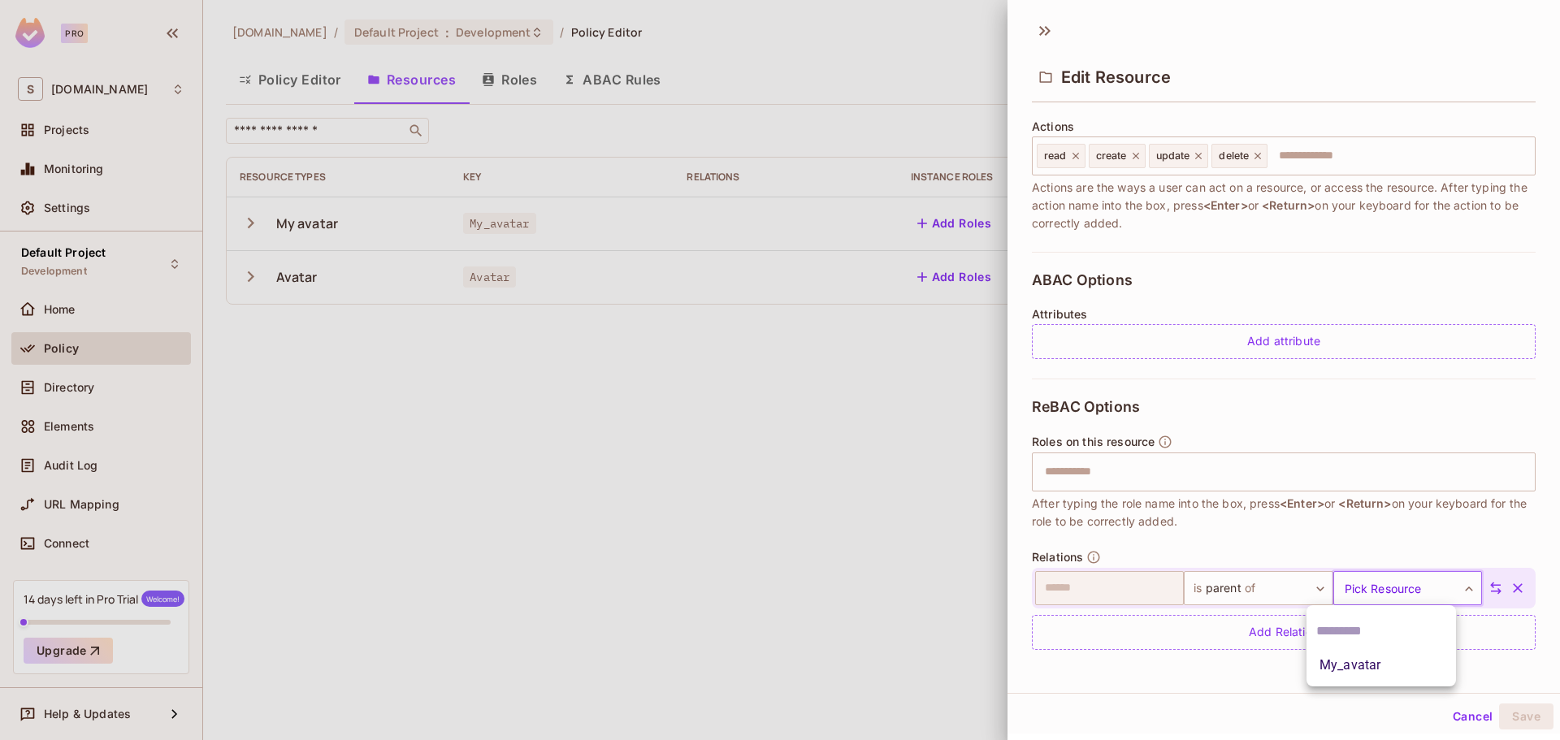
click at [1369, 590] on body "Pro S savameta.com Projects Monitoring Settings Default Project Development Hom…" at bounding box center [780, 370] width 1560 height 740
click at [1369, 662] on li "My_avatar" at bounding box center [1382, 665] width 150 height 29
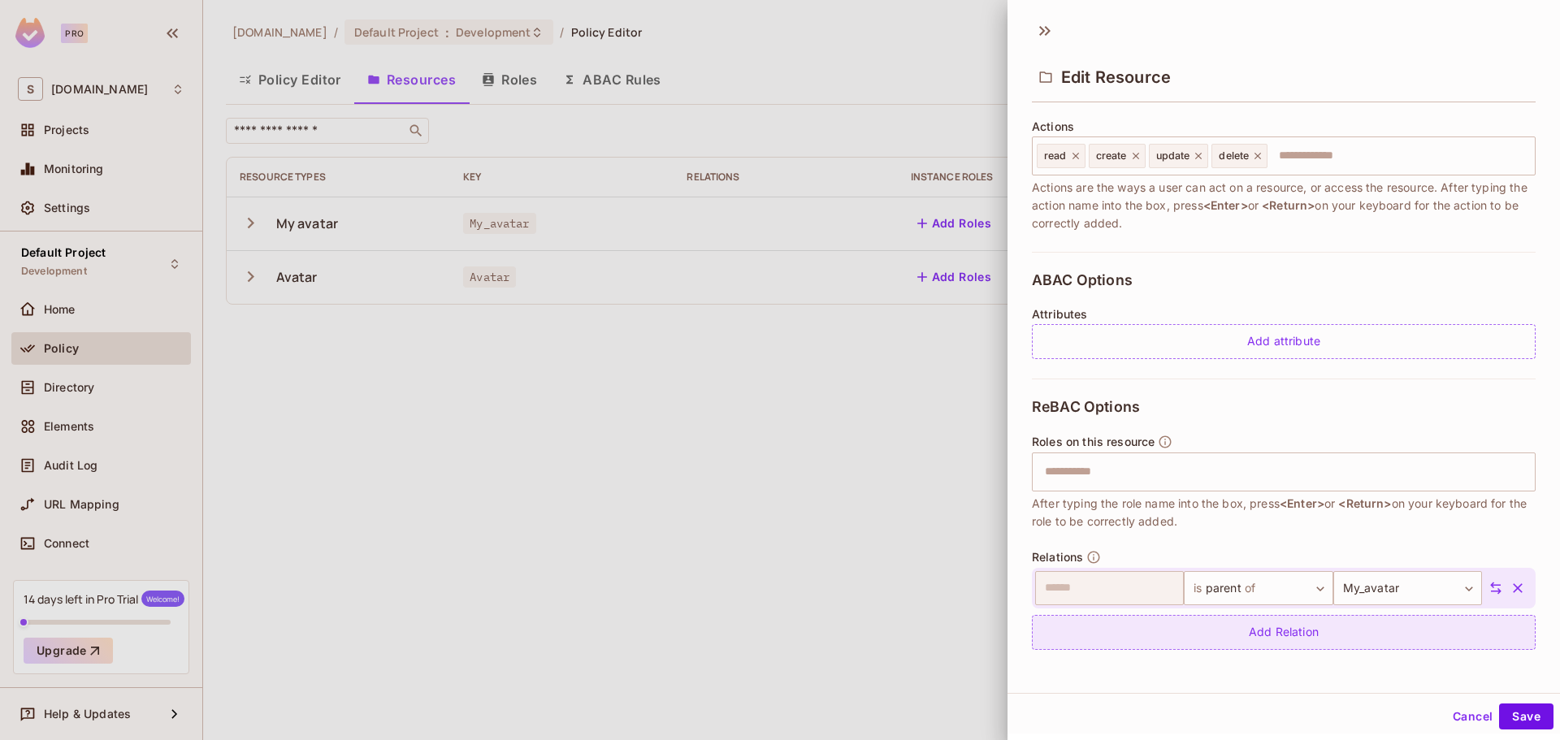
scroll to position [2, 0]
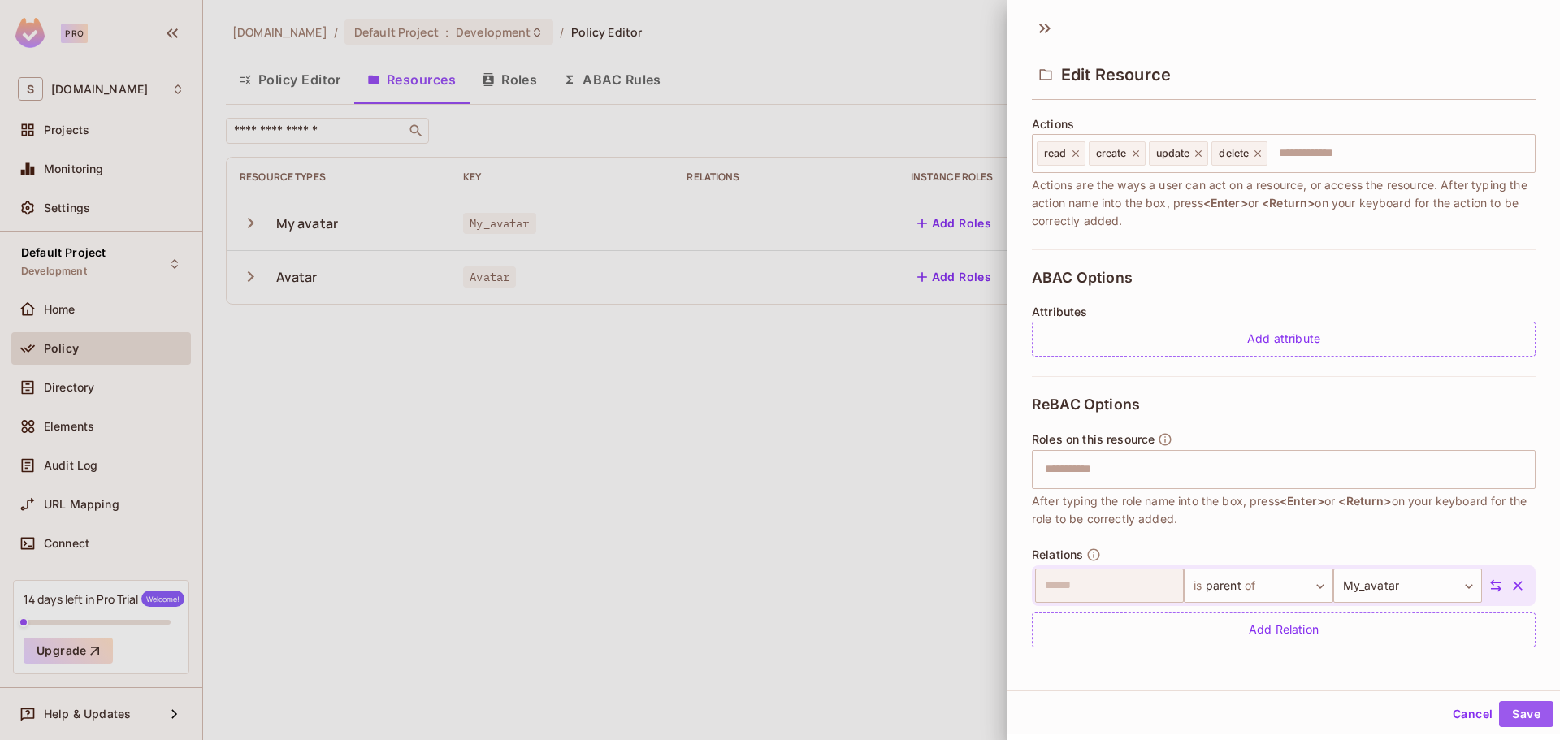
drag, startPoint x: 1521, startPoint y: 712, endPoint x: 1469, endPoint y: 703, distance: 52.0
click at [1520, 711] on button "Save" at bounding box center [1526, 714] width 54 height 26
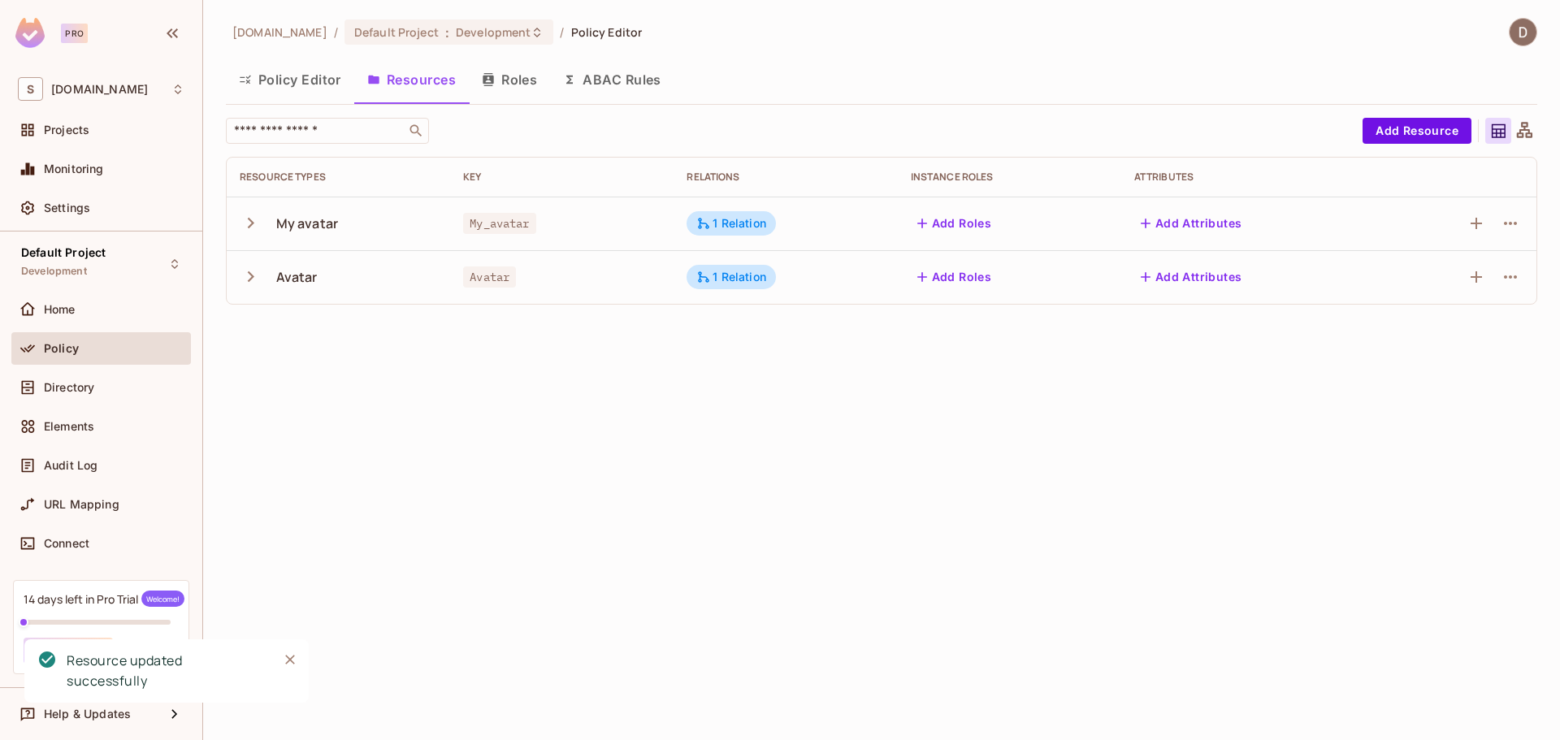
click at [540, 280] on div "Avatar" at bounding box center [561, 277] width 197 height 16
click at [705, 280] on icon at bounding box center [703, 277] width 15 height 15
click at [603, 358] on div at bounding box center [780, 370] width 1560 height 740
click at [735, 228] on div "1 Relation" at bounding box center [731, 223] width 70 height 15
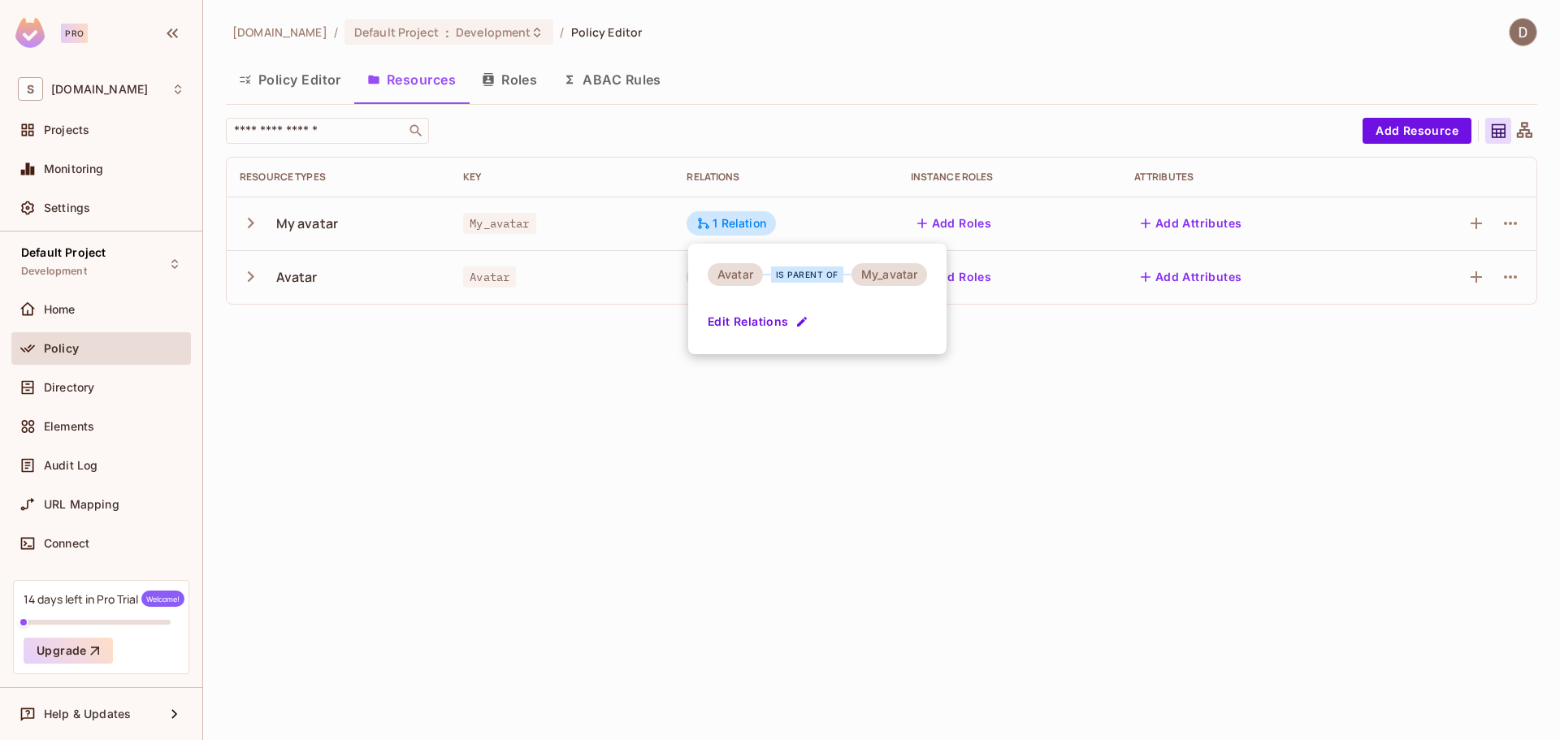
click at [674, 242] on div at bounding box center [780, 370] width 1560 height 740
click at [701, 274] on icon at bounding box center [704, 277] width 11 height 11
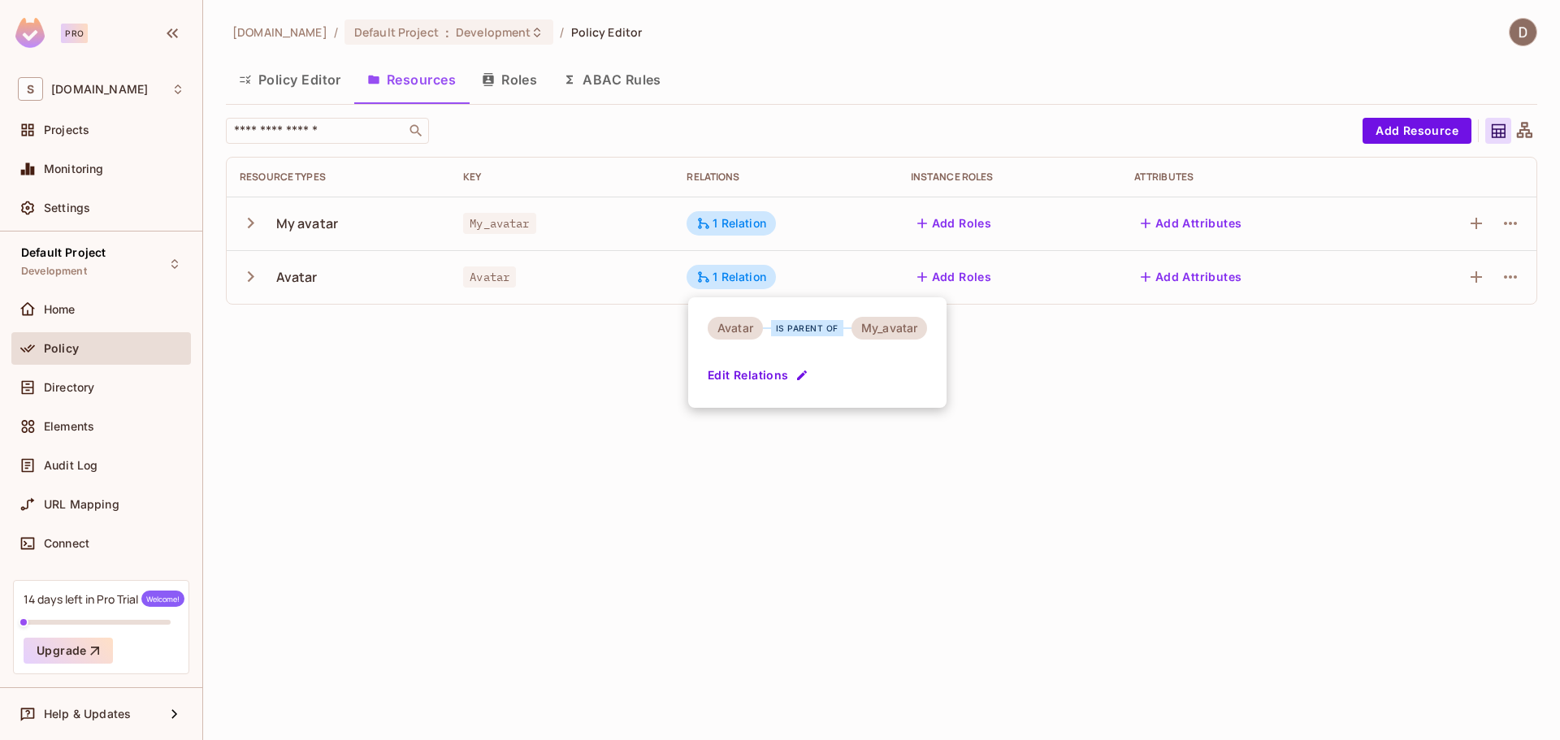
click at [692, 240] on div at bounding box center [780, 370] width 1560 height 740
click at [963, 269] on button "Add Roles" at bounding box center [955, 277] width 88 height 26
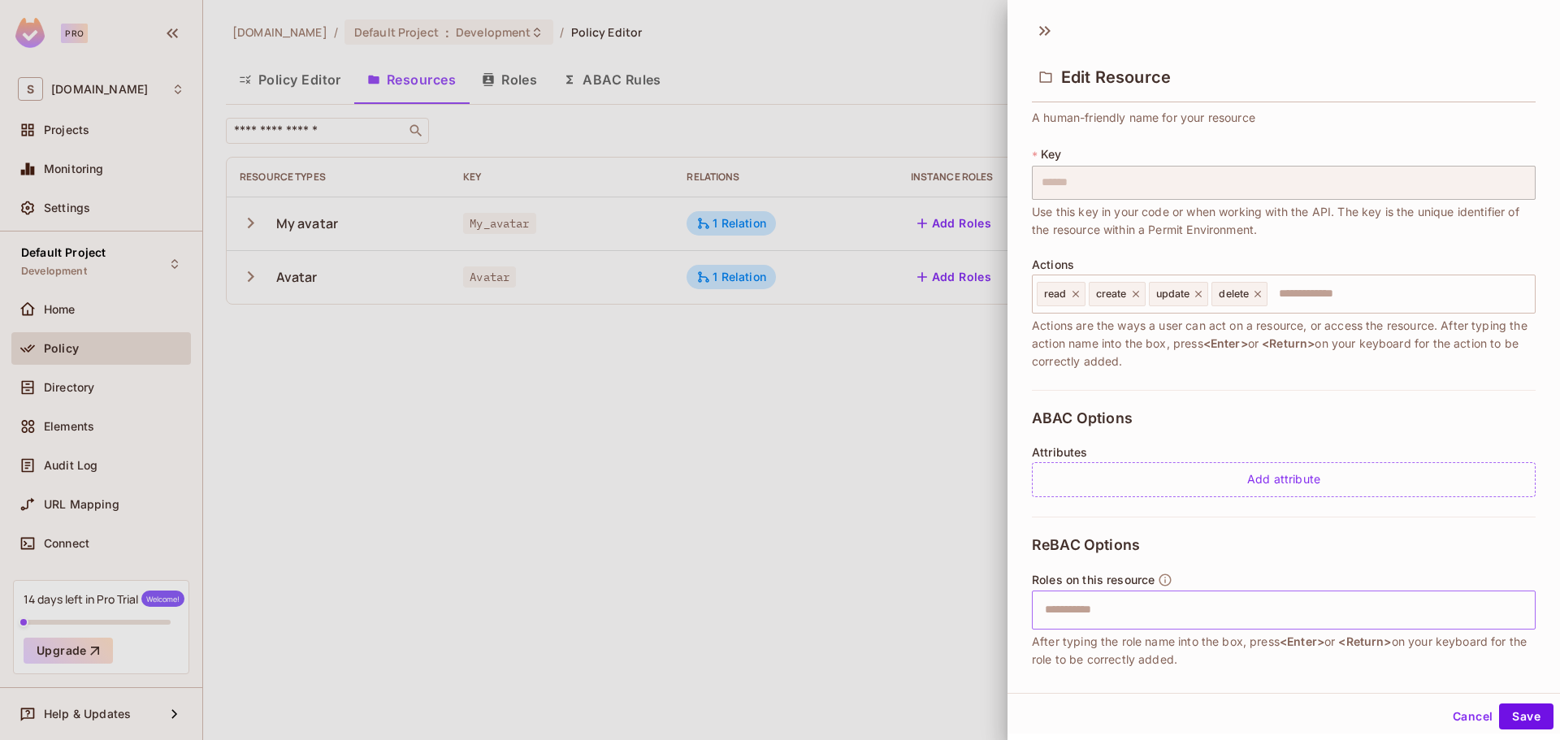
scroll to position [163, 0]
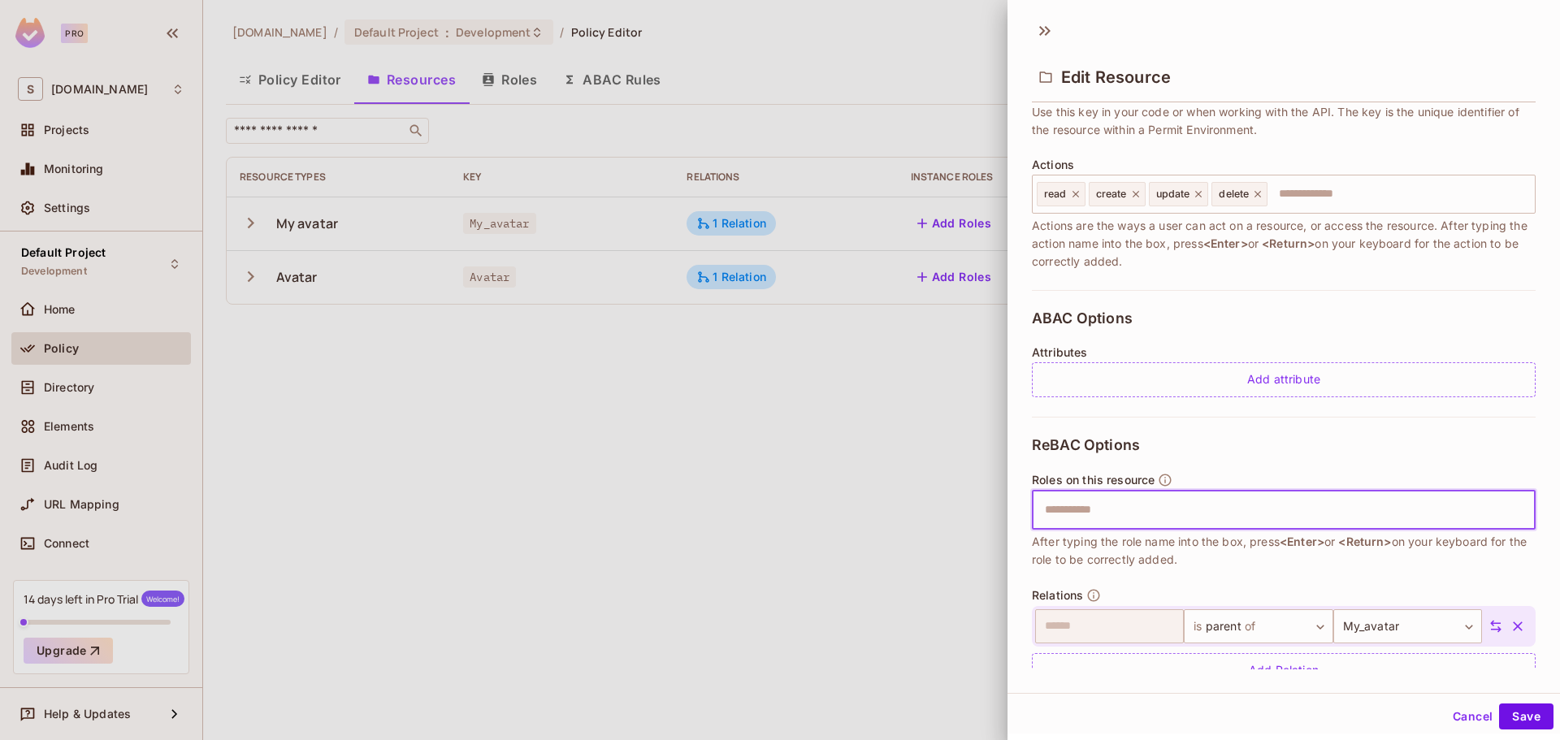
click at [1178, 521] on input "text" at bounding box center [1281, 510] width 493 height 33
type input "*"
type input "*****"
click at [1257, 514] on input "text" at bounding box center [1332, 510] width 394 height 33
type input "******"
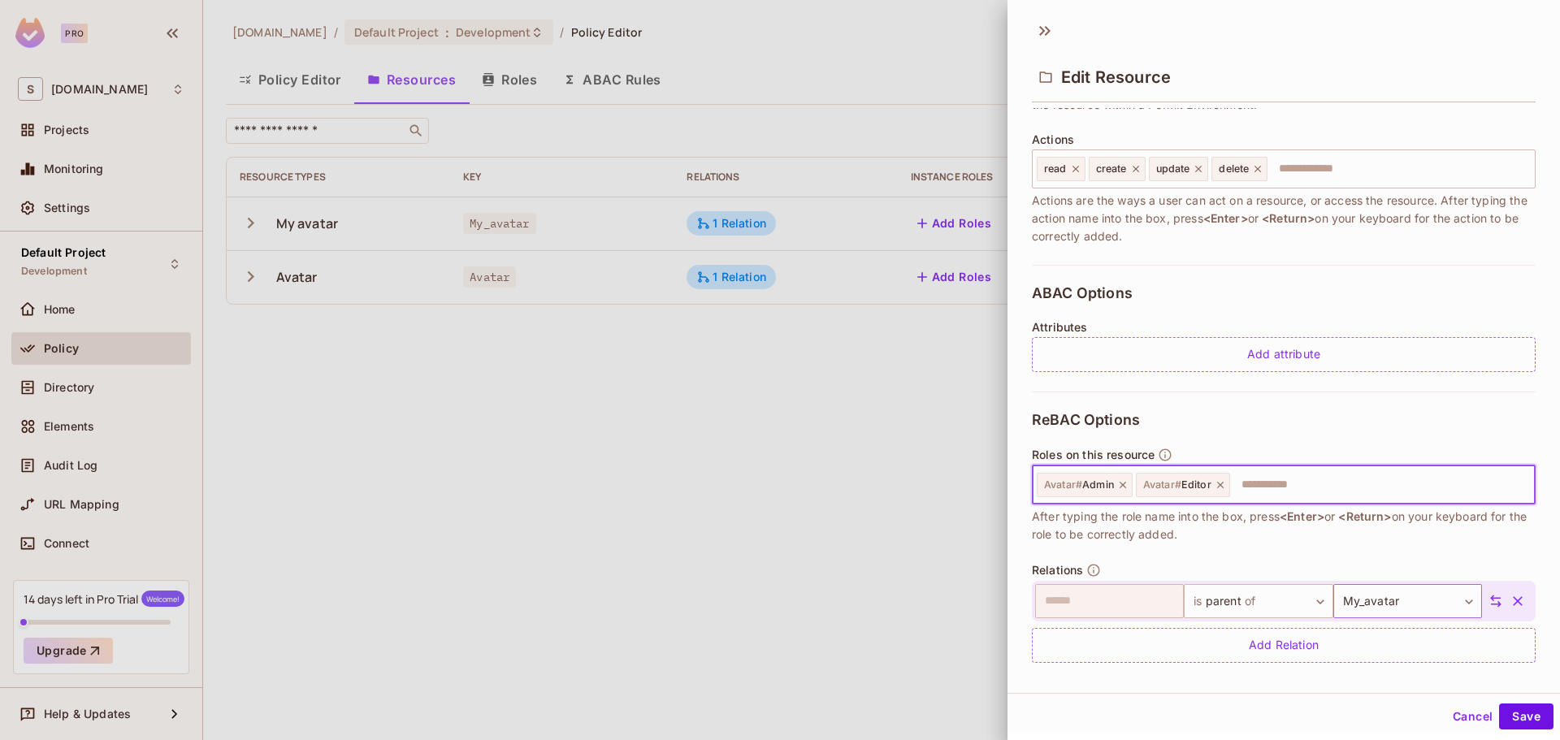
scroll to position [201, 0]
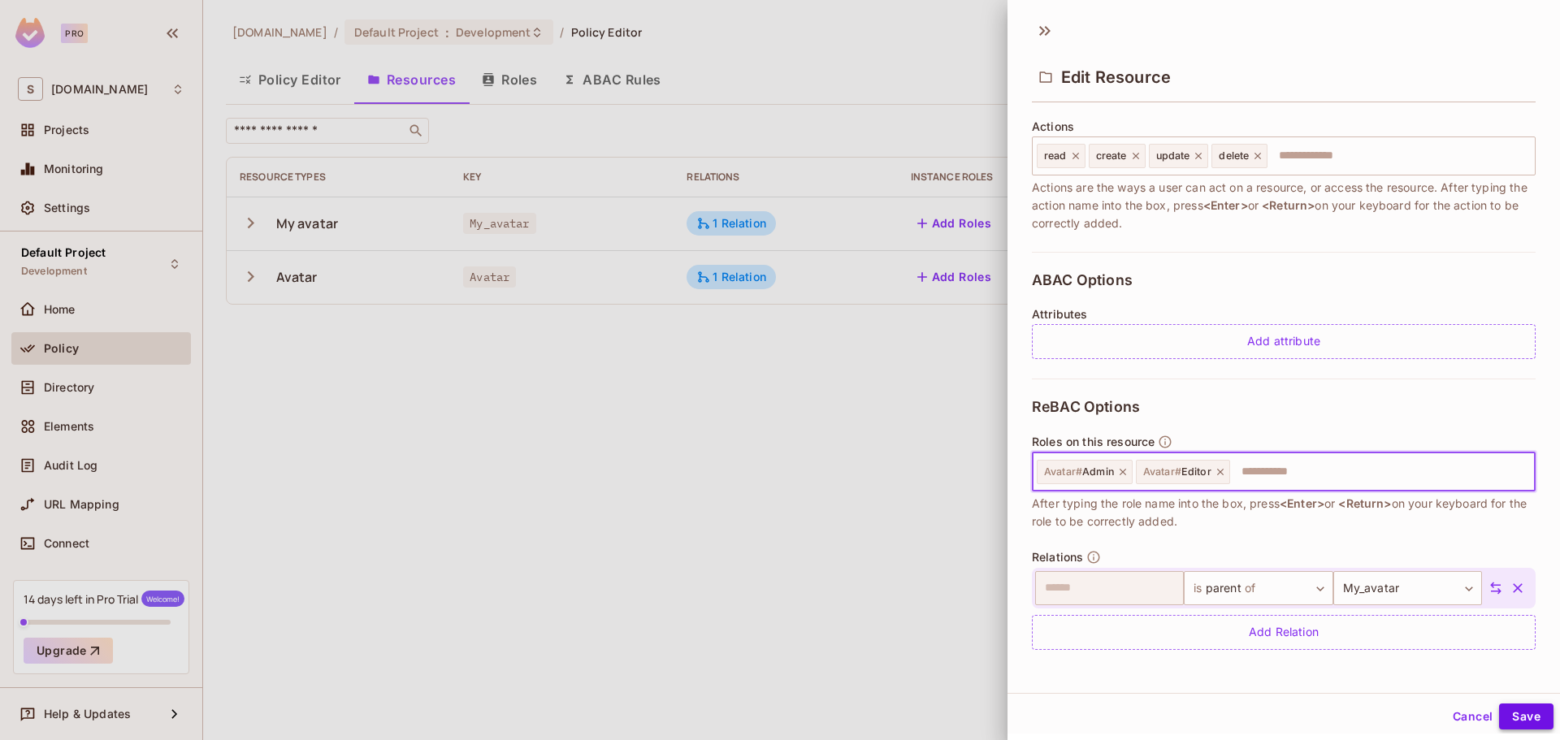
click at [1505, 705] on button "Save" at bounding box center [1526, 717] width 54 height 26
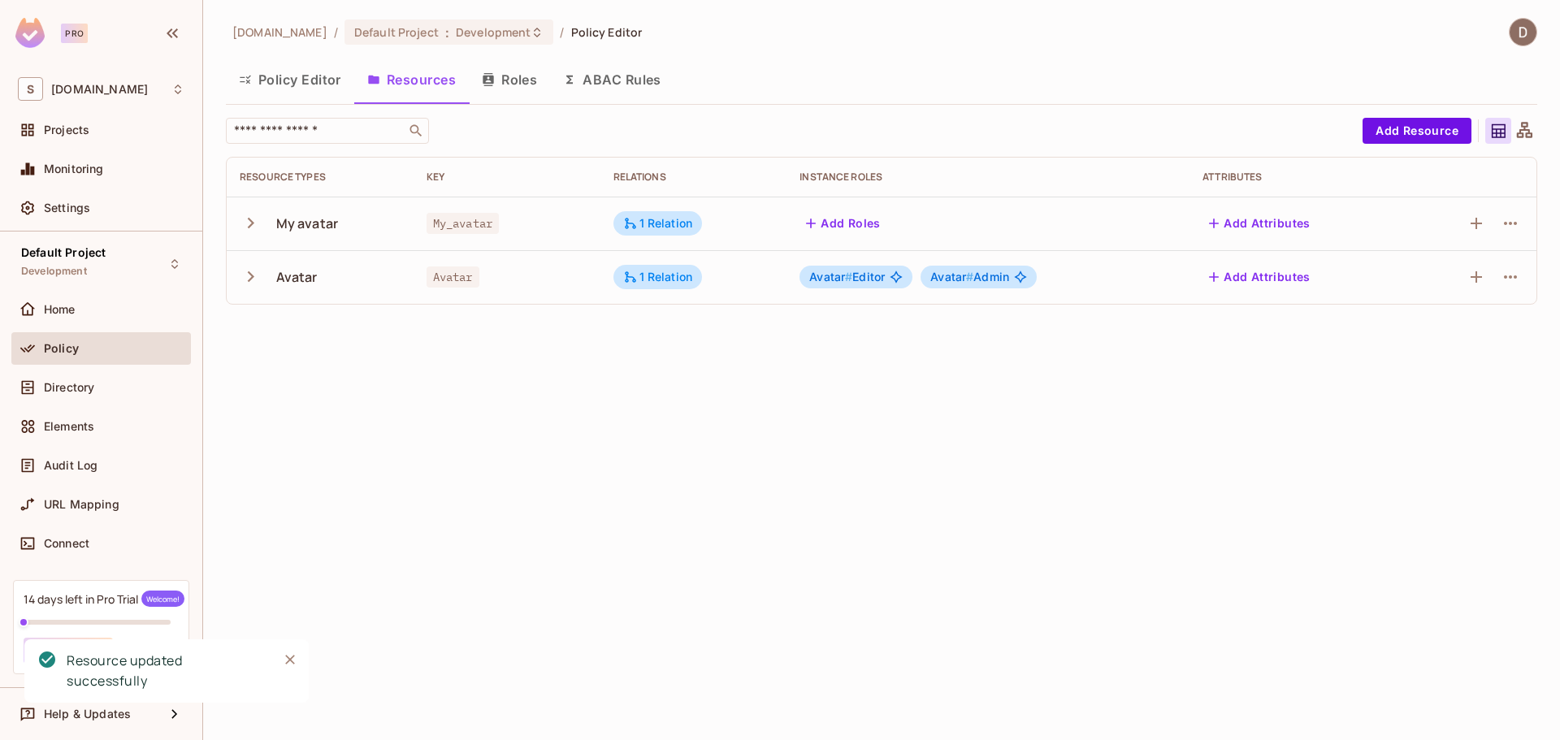
click at [839, 217] on button "Add Roles" at bounding box center [844, 223] width 88 height 26
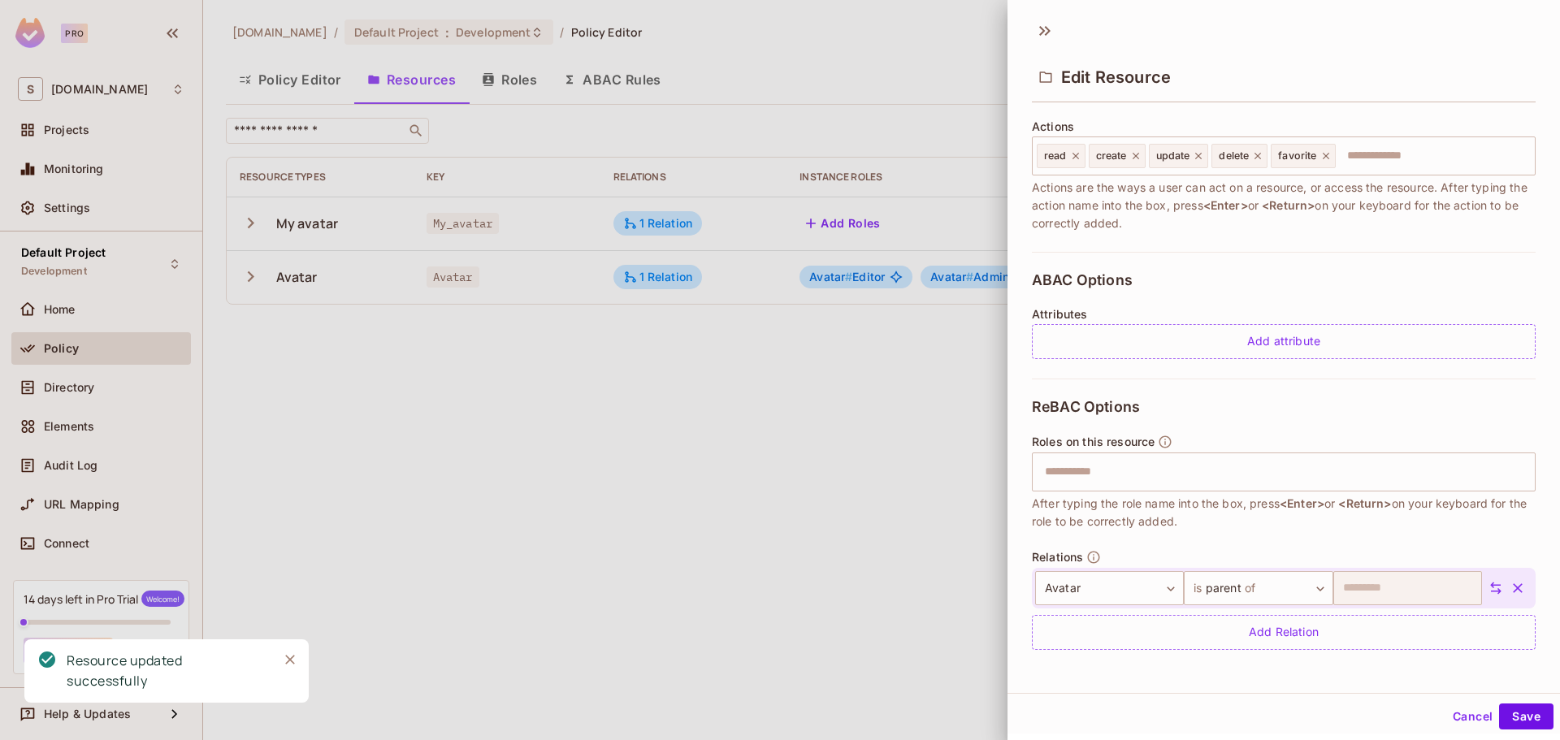
scroll to position [2, 0]
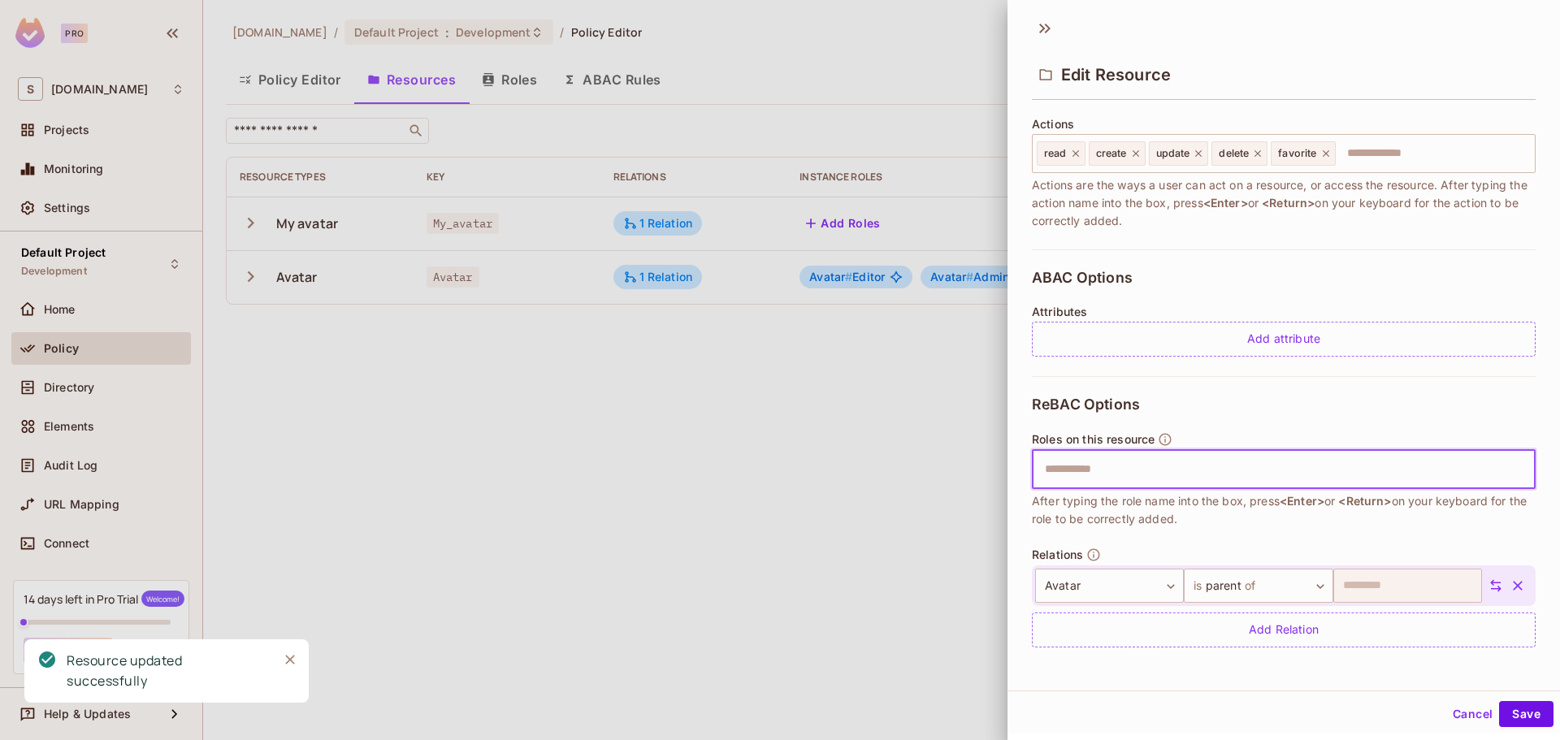
click at [1133, 466] on input "text" at bounding box center [1281, 469] width 493 height 33
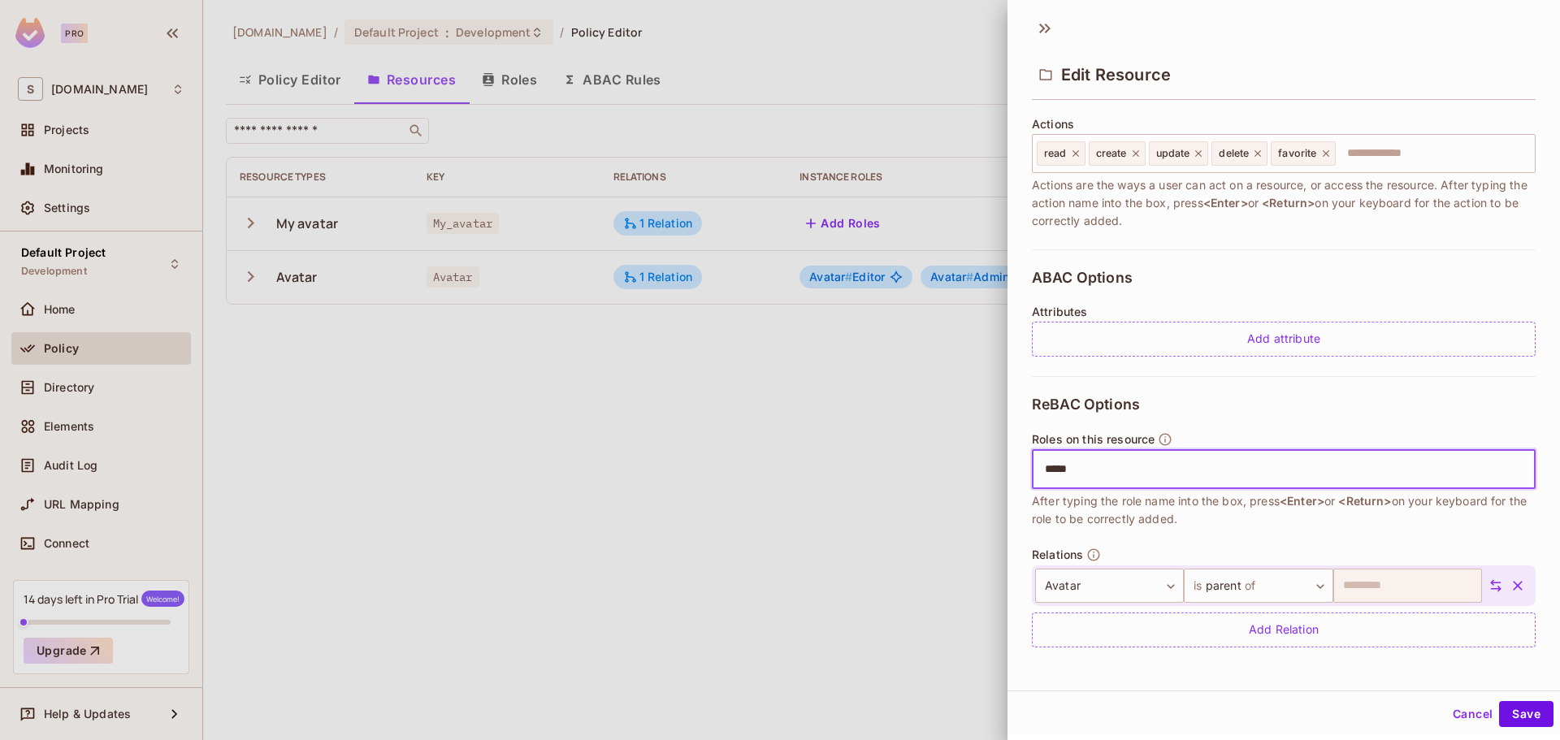
type input "******"
click at [1196, 464] on input "******" at bounding box center [1281, 469] width 493 height 33
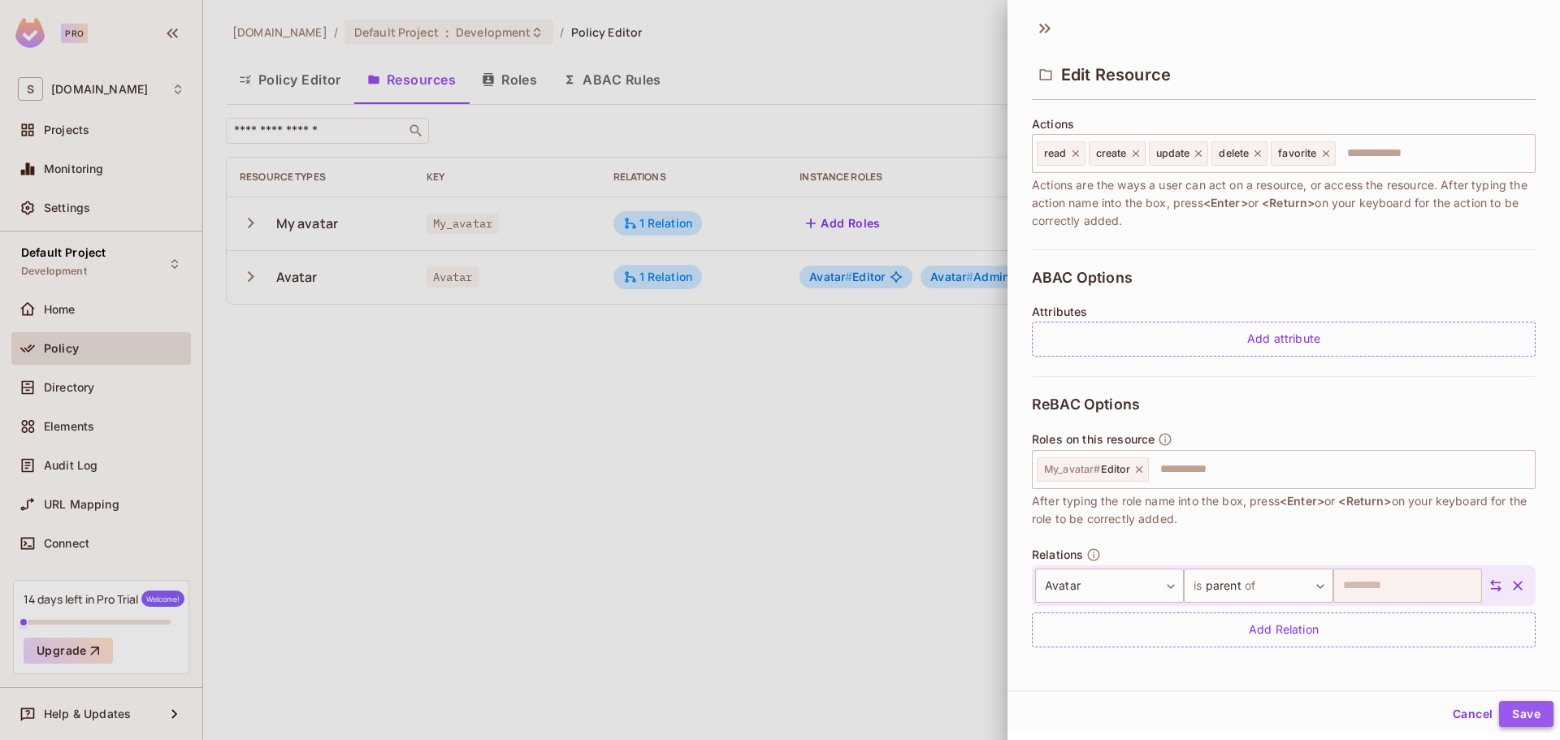
drag, startPoint x: 1511, startPoint y: 709, endPoint x: 1489, endPoint y: 701, distance: 23.4
click at [1508, 705] on button "Save" at bounding box center [1526, 714] width 54 height 26
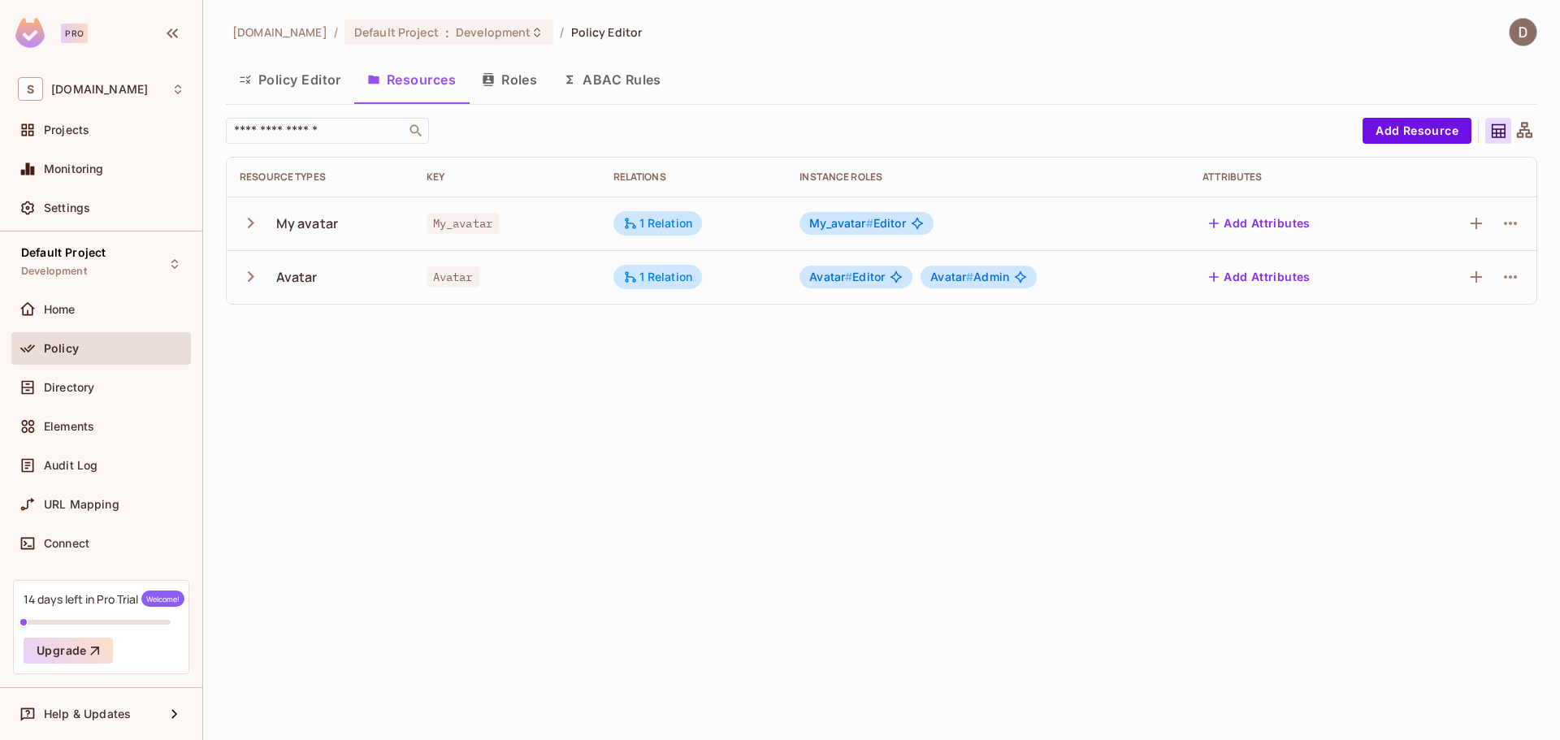
drag, startPoint x: 814, startPoint y: 403, endPoint x: 793, endPoint y: 406, distance: 20.5
click at [807, 406] on div "[DOMAIN_NAME] / Default Project : Development / Policy Editor Policy Editor Res…" at bounding box center [881, 370] width 1357 height 740
click at [253, 225] on icon "button" at bounding box center [251, 223] width 22 height 22
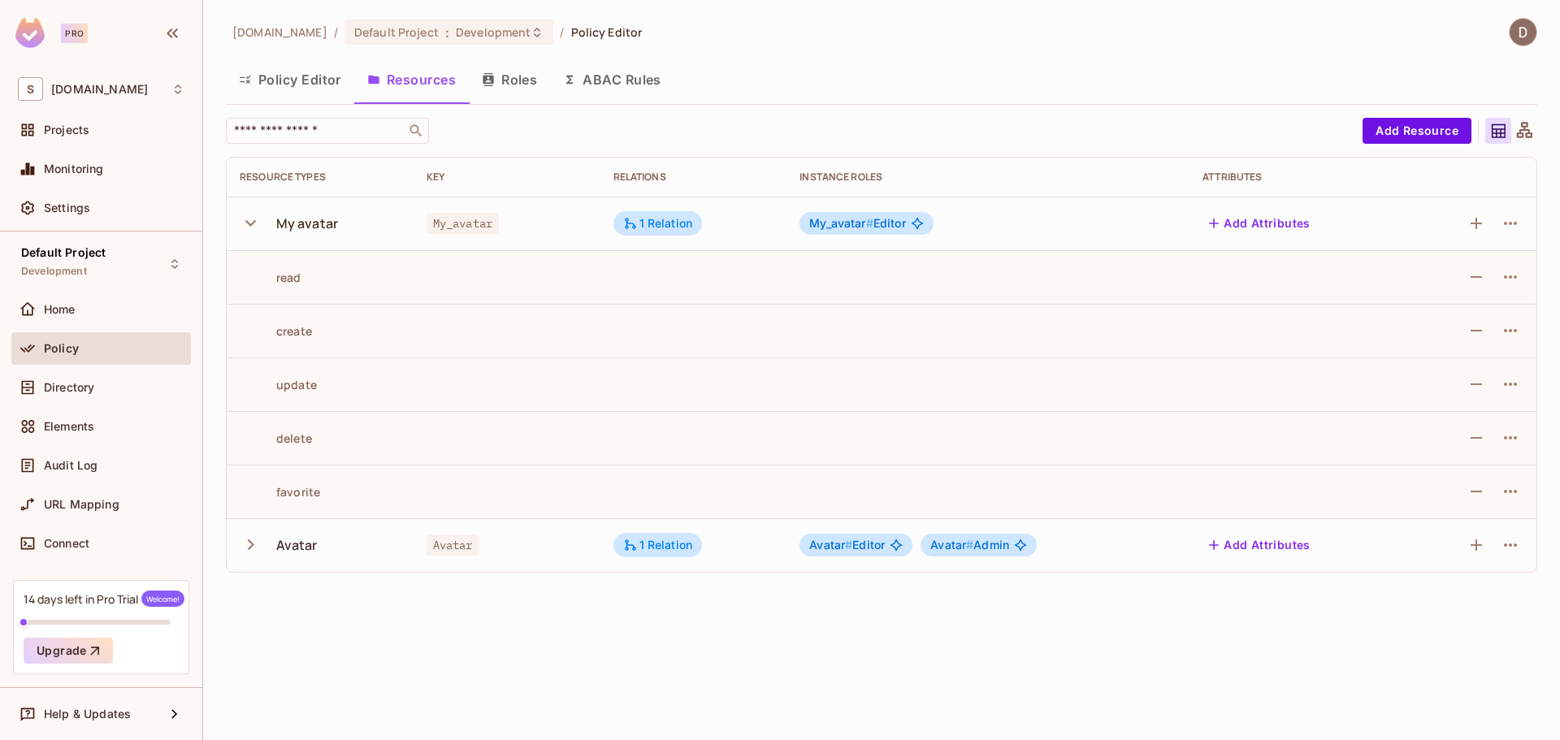
click at [1100, 305] on td at bounding box center [988, 331] width 403 height 54
click at [245, 549] on icon "button" at bounding box center [251, 545] width 22 height 22
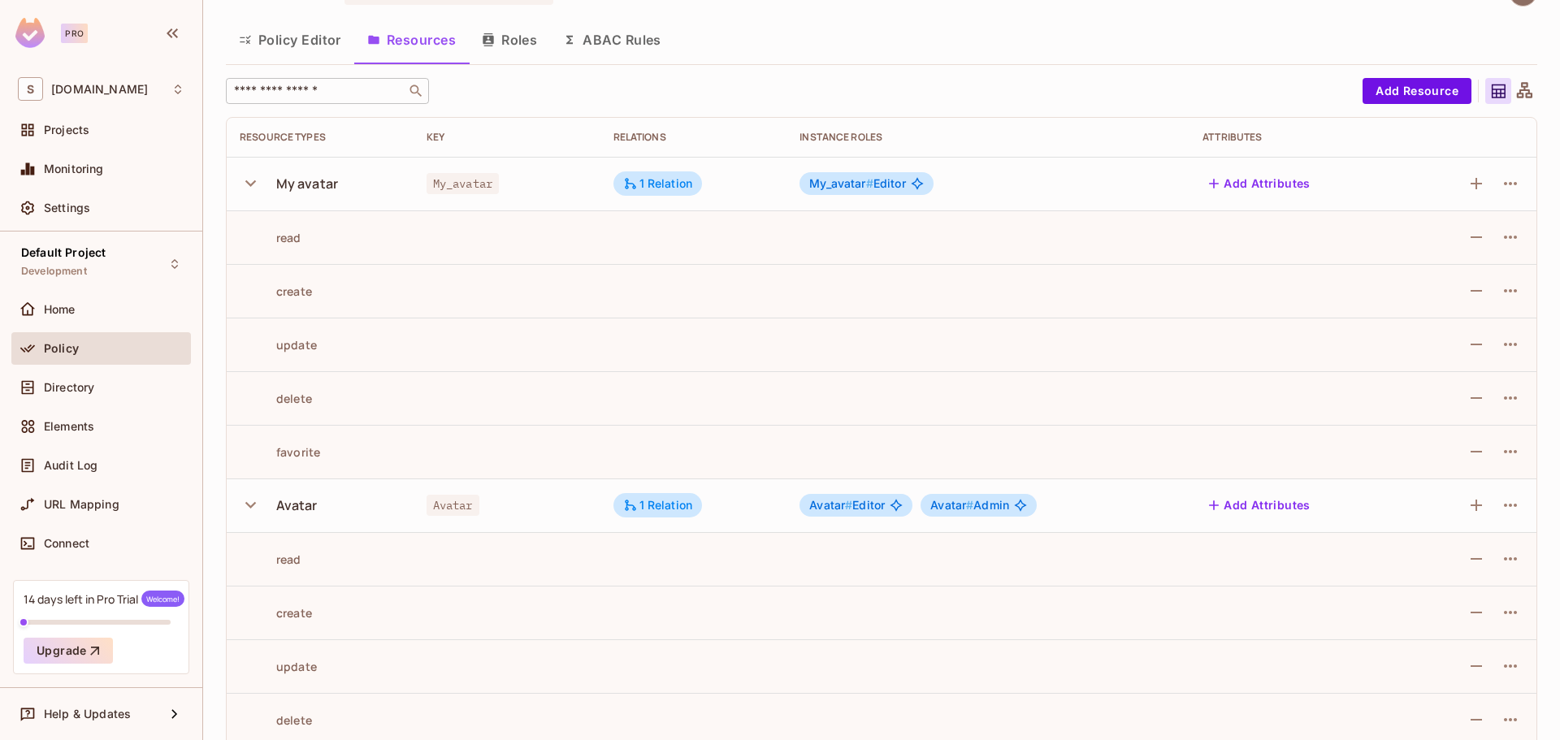
scroll to position [60, 0]
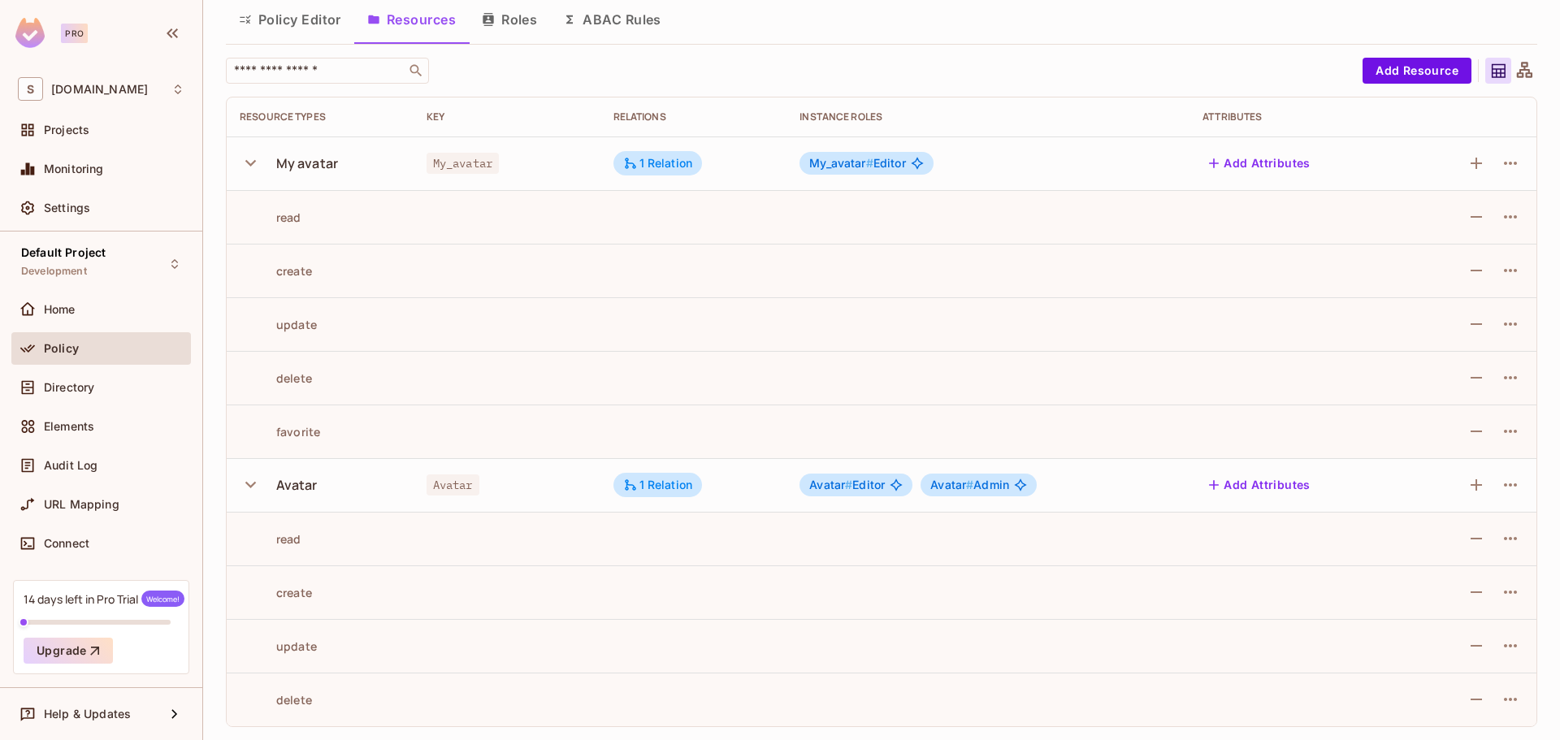
click at [300, 9] on button "Policy Editor" at bounding box center [290, 19] width 128 height 41
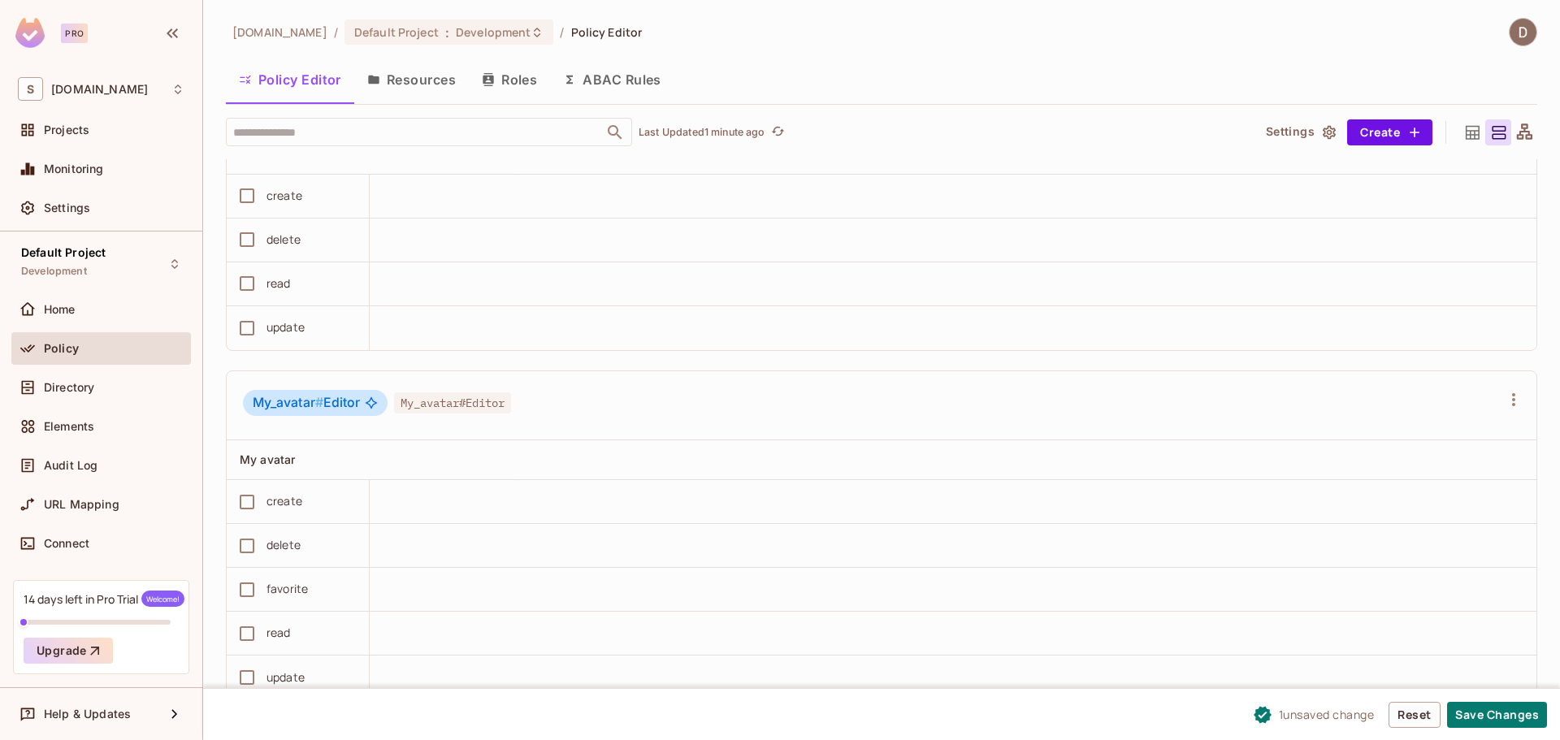
scroll to position [1, 0]
click at [1525, 717] on button "Save Changes" at bounding box center [1497, 715] width 100 height 26
click at [1478, 724] on button "Save Changes" at bounding box center [1497, 715] width 100 height 26
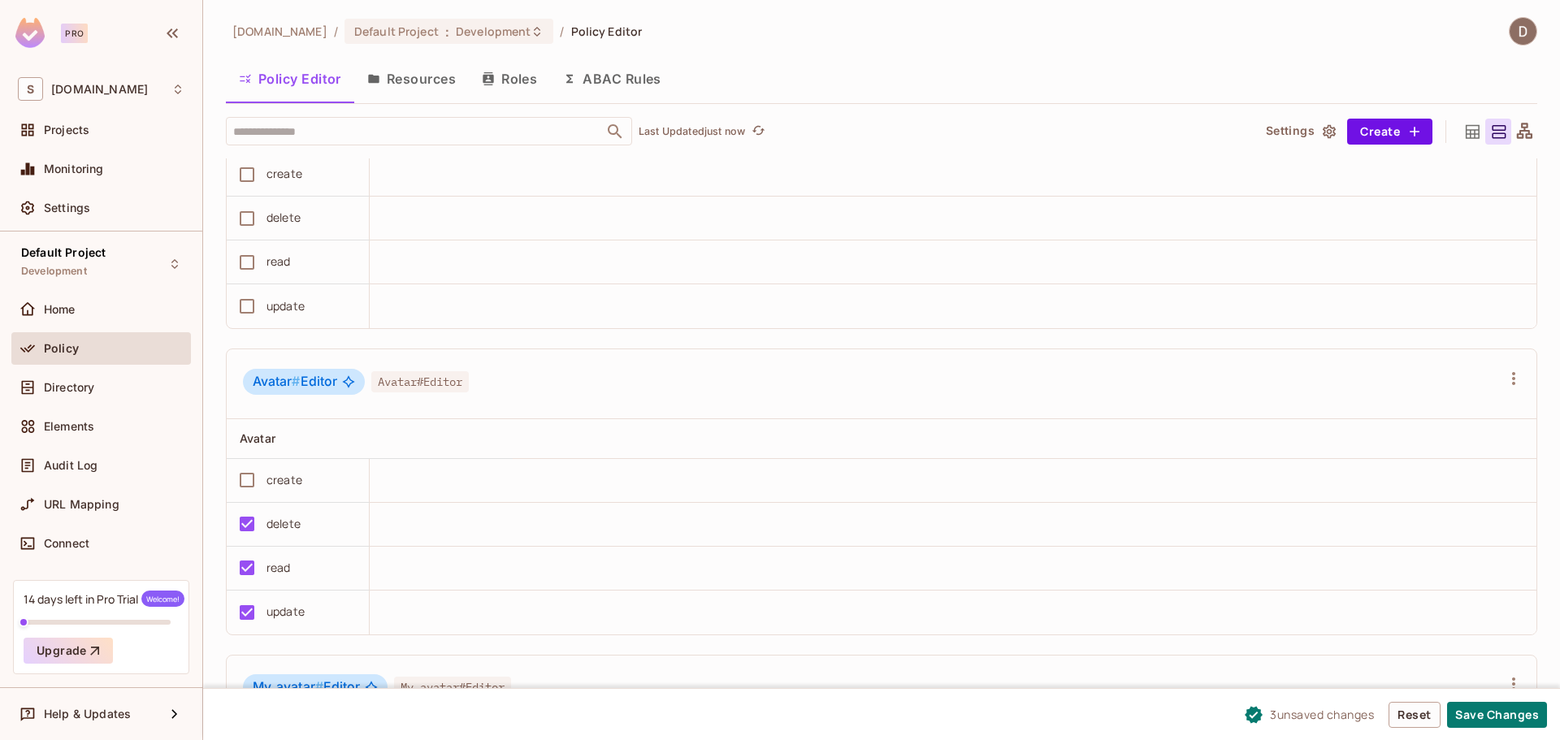
scroll to position [963, 0]
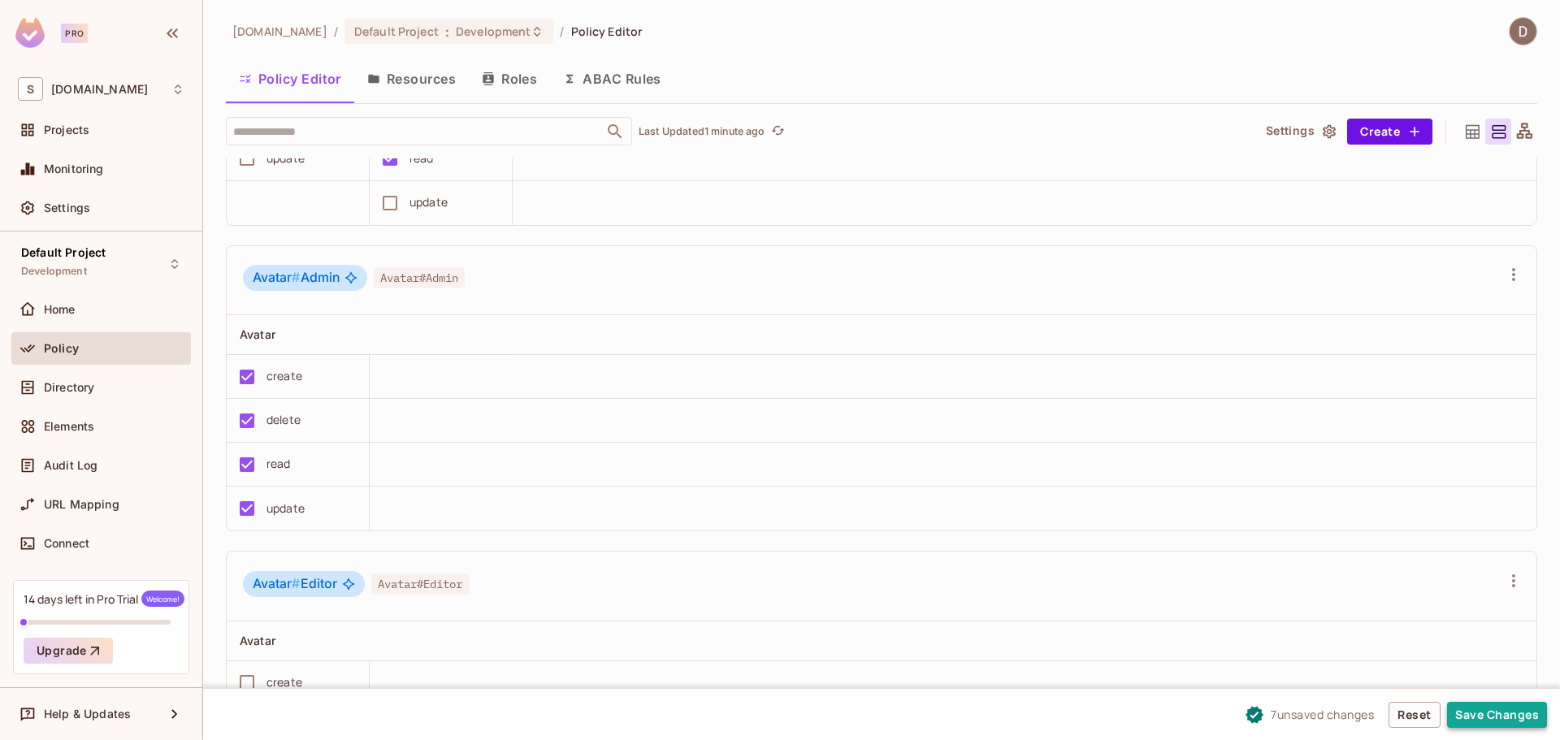
drag, startPoint x: 1518, startPoint y: 725, endPoint x: 1487, endPoint y: 724, distance: 30.9
click at [1517, 725] on button "Save Changes" at bounding box center [1497, 715] width 100 height 26
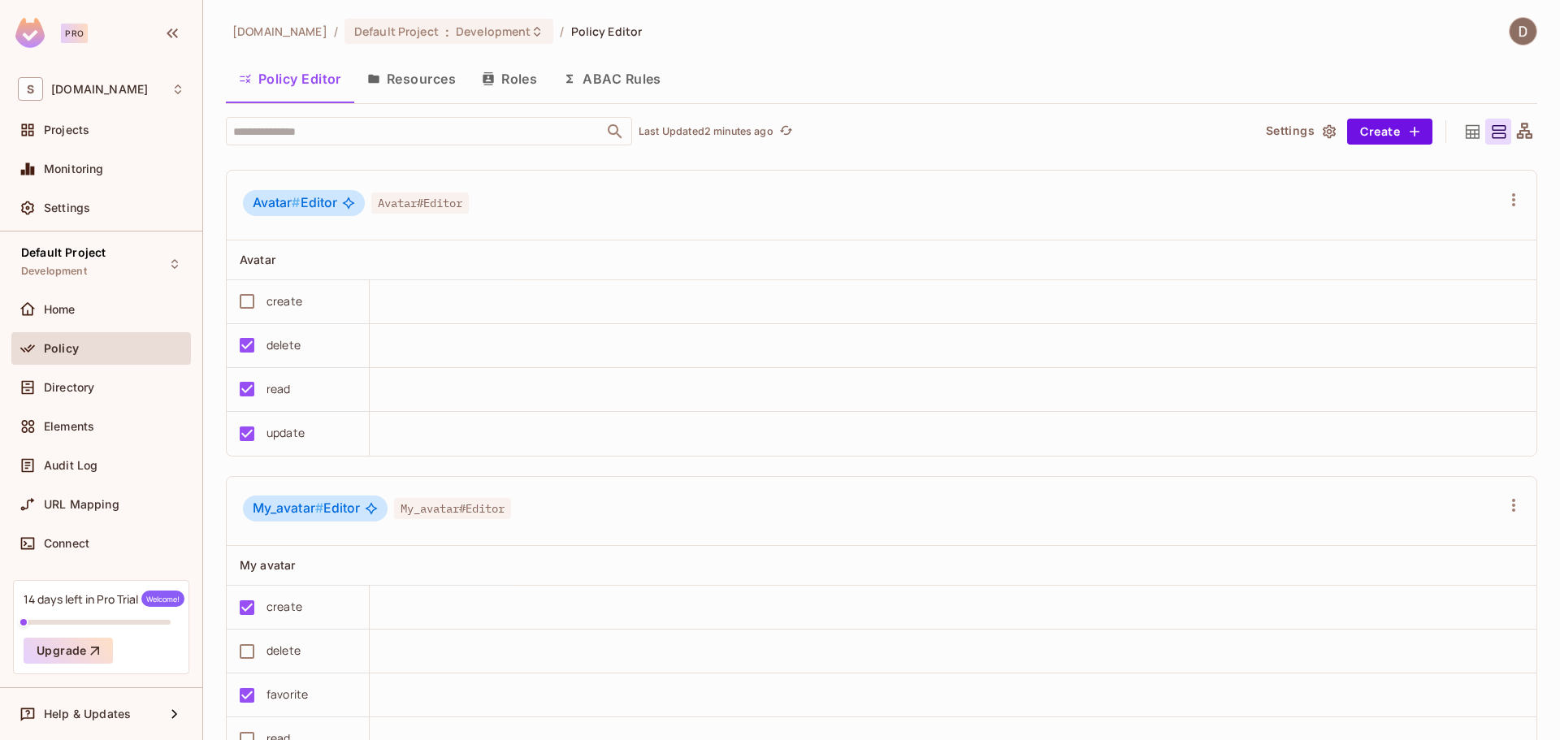
scroll to position [1451, 0]
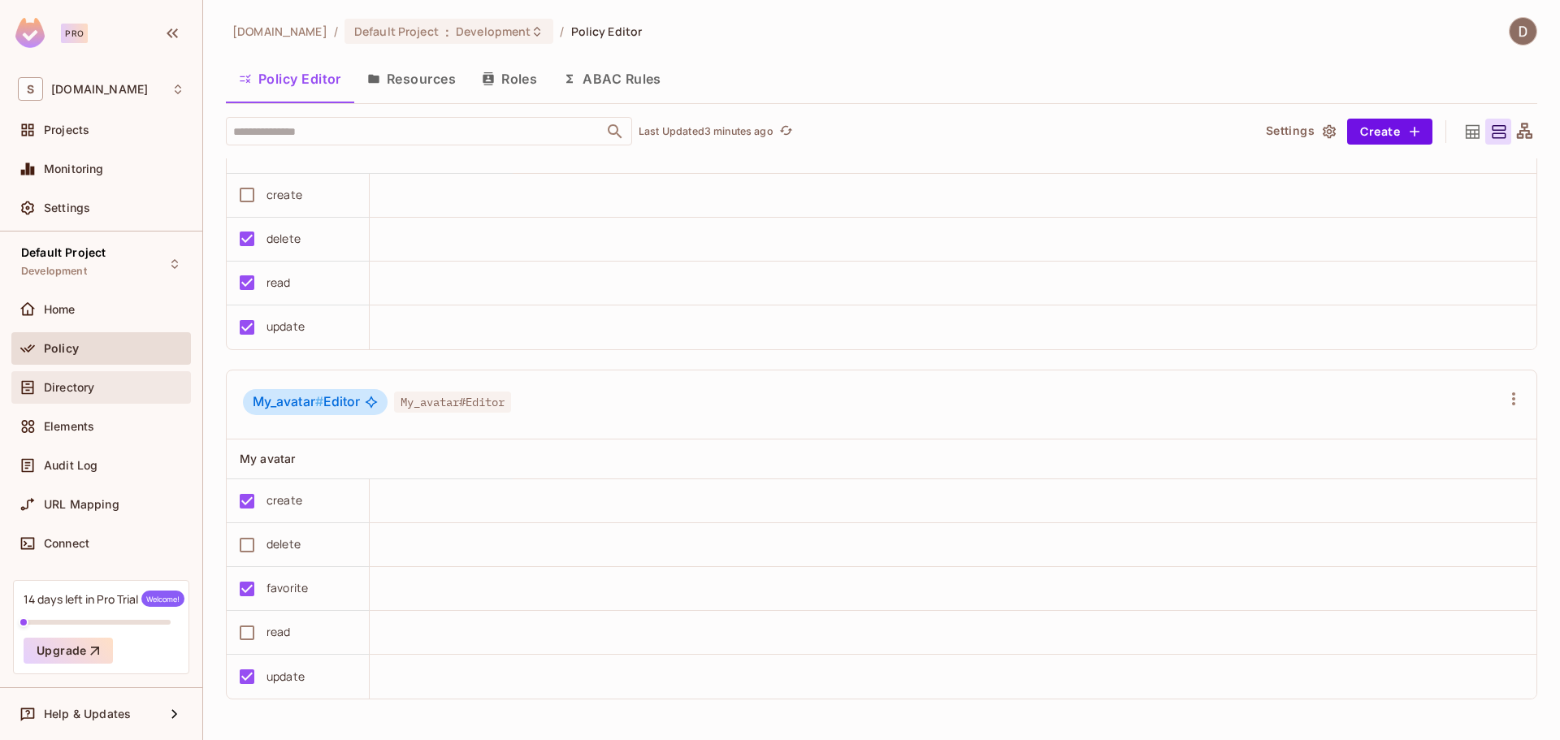
click at [85, 393] on span "Directory" at bounding box center [69, 387] width 50 height 13
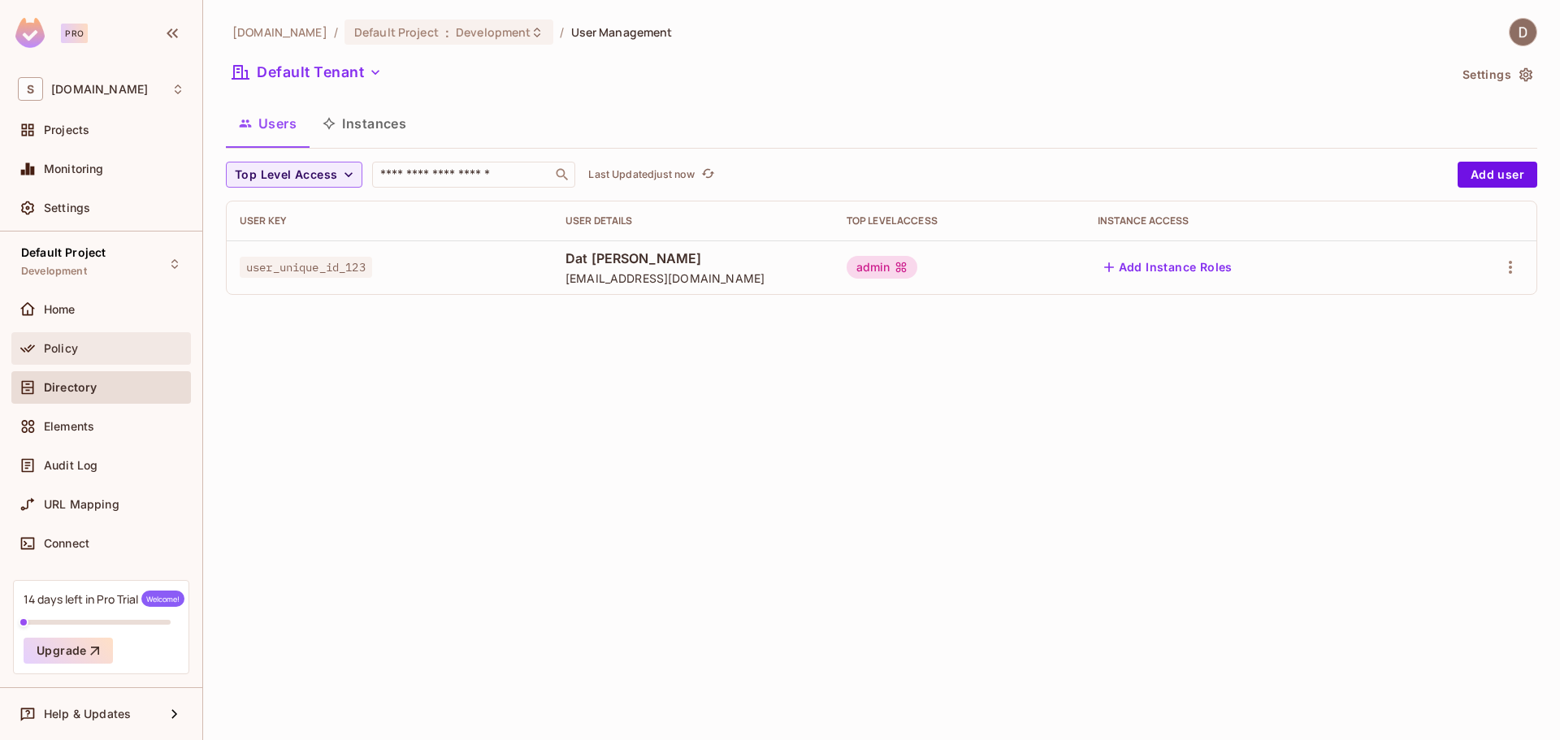
click at [102, 353] on div "Policy" at bounding box center [114, 348] width 141 height 13
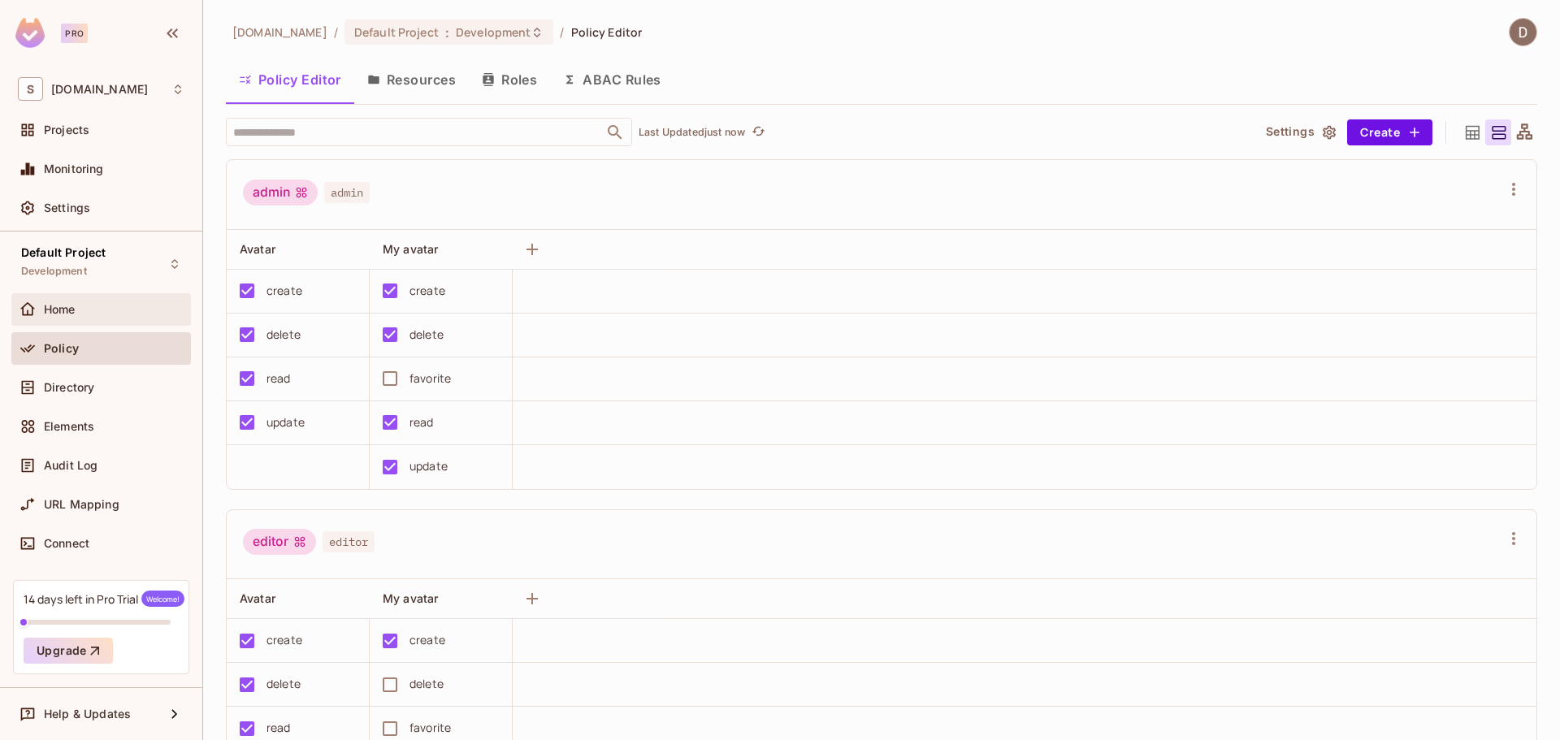
click at [110, 297] on div "Home" at bounding box center [101, 309] width 180 height 33
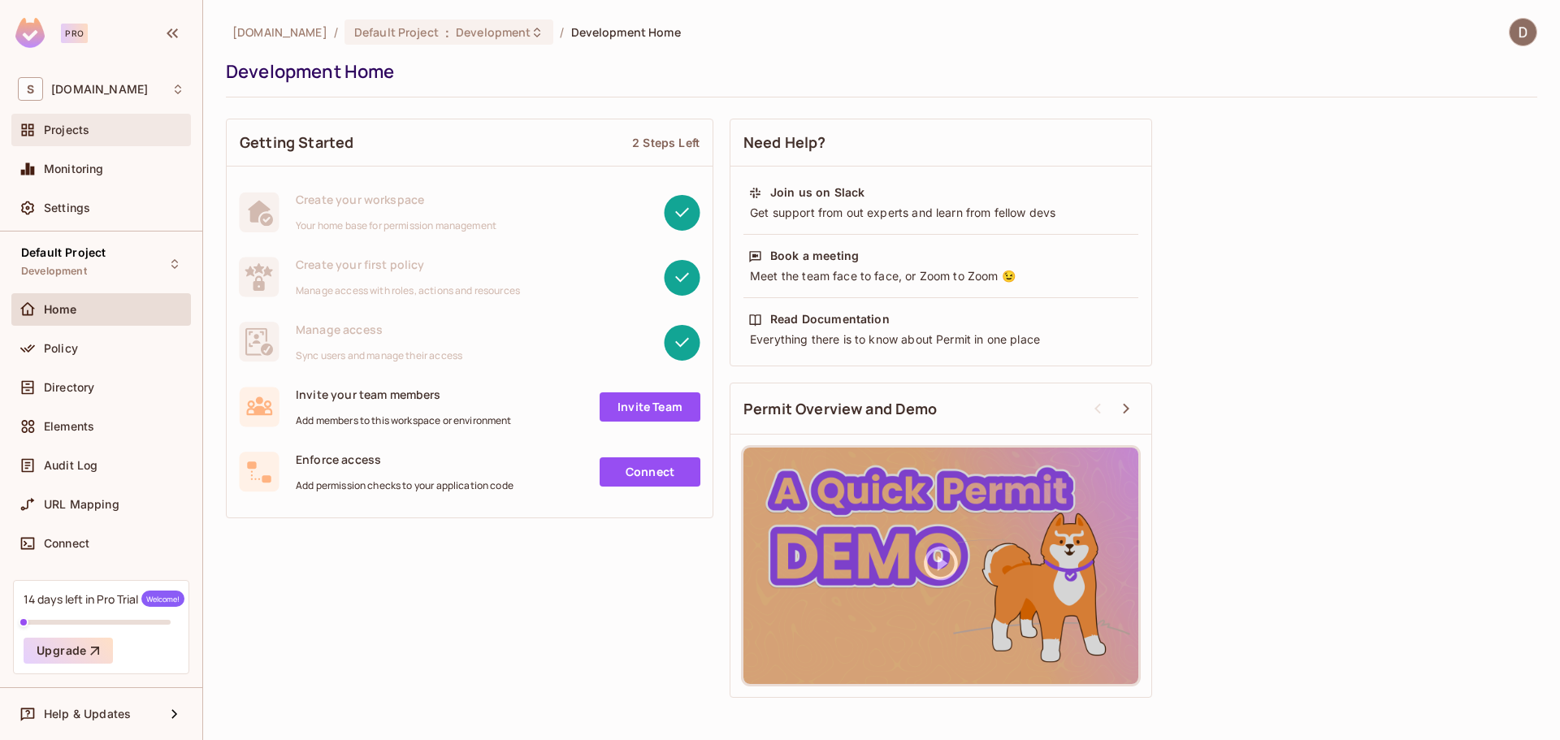
click at [99, 134] on div "Projects" at bounding box center [114, 130] width 141 height 13
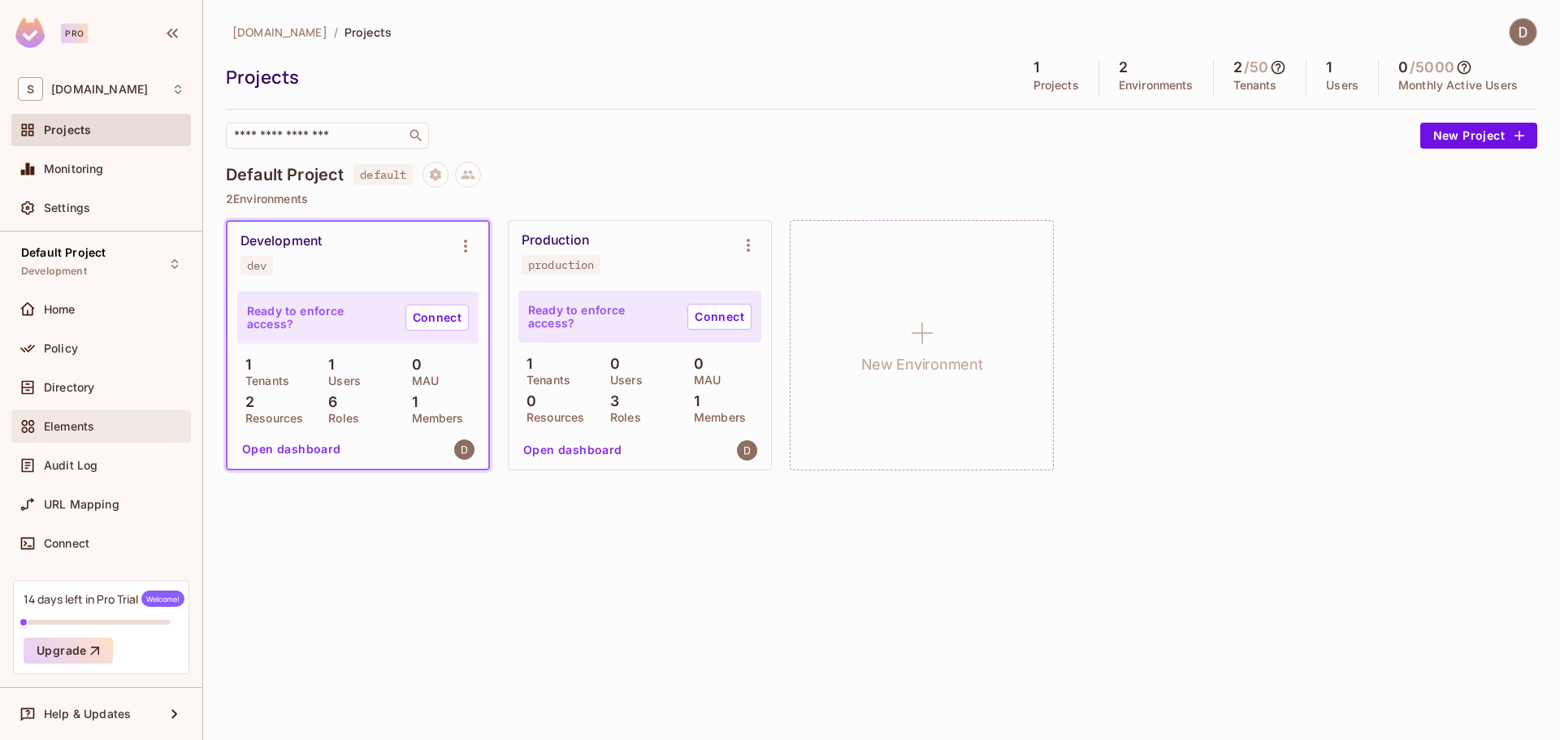
click at [98, 424] on div "Elements" at bounding box center [114, 426] width 141 height 13
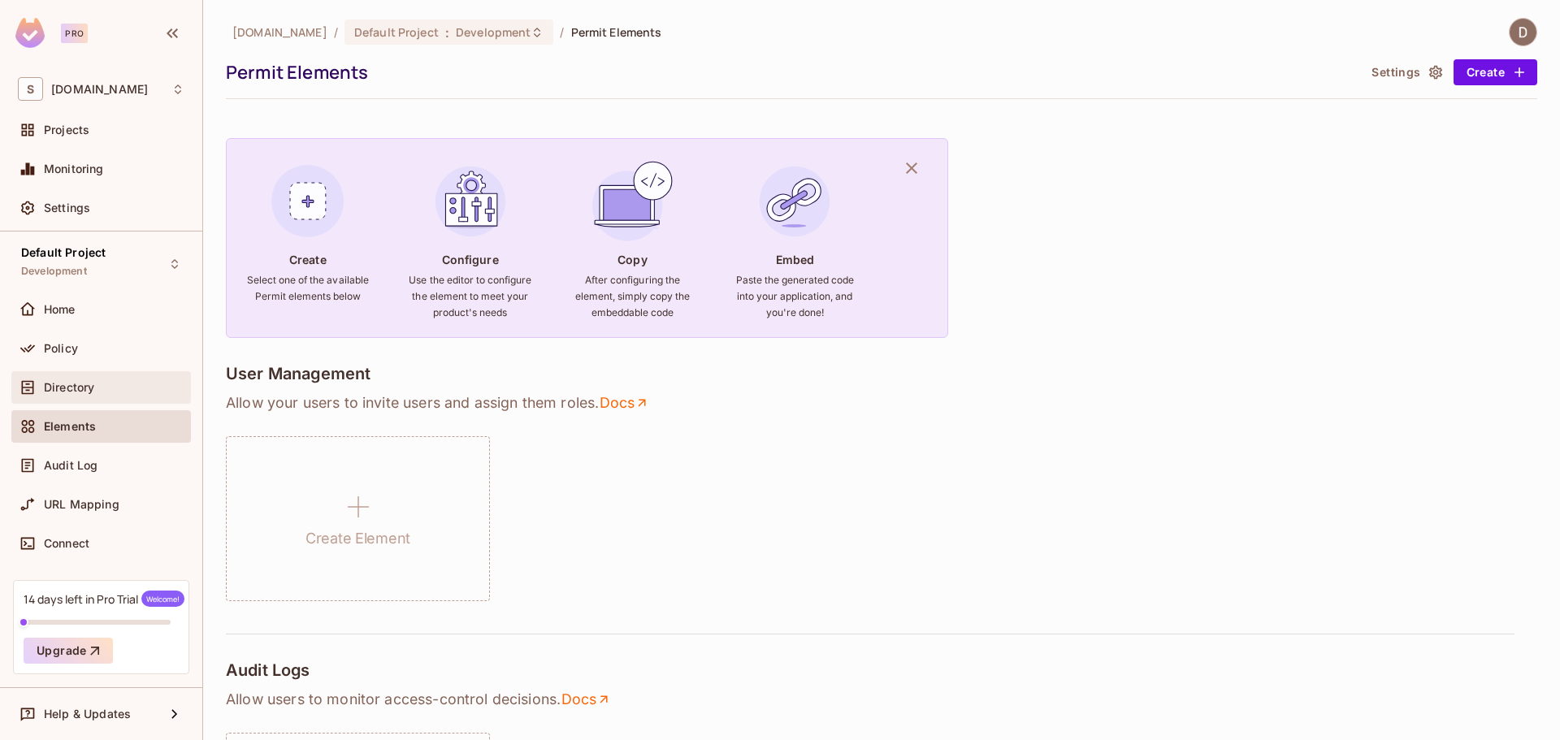
click at [94, 388] on span "Directory" at bounding box center [69, 387] width 50 height 13
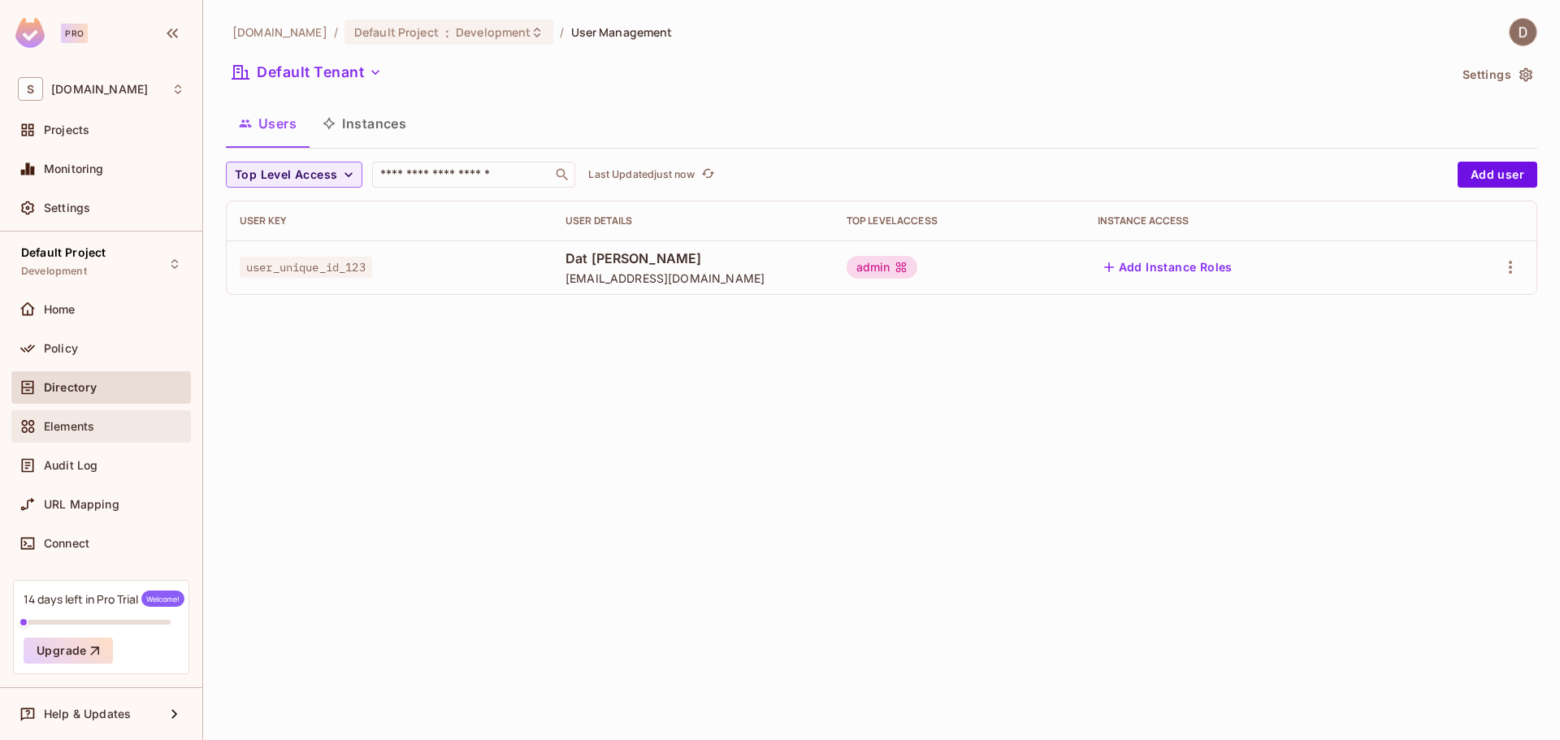
click at [102, 437] on div "Elements" at bounding box center [101, 426] width 180 height 33
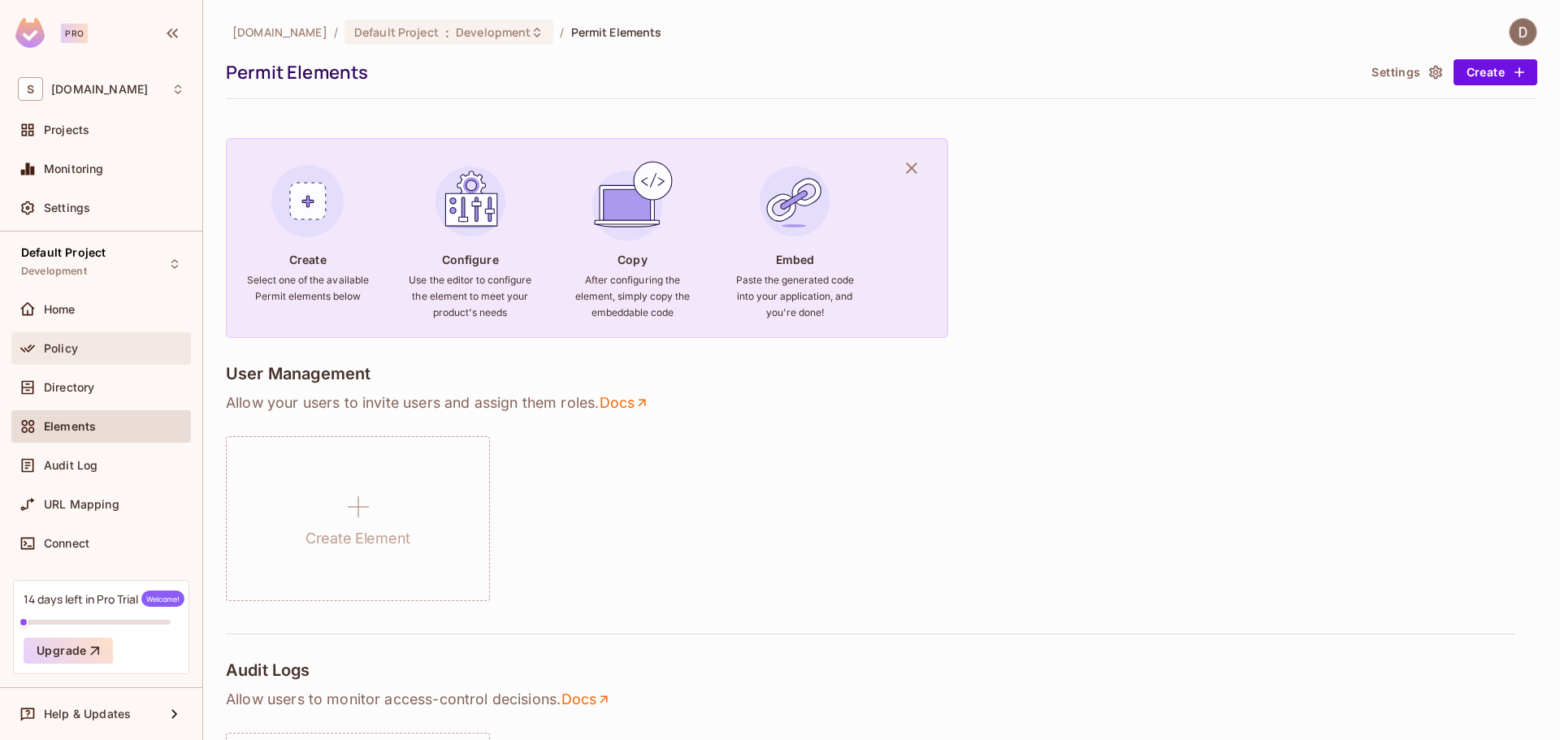
click at [93, 349] on div "Policy" at bounding box center [114, 348] width 141 height 13
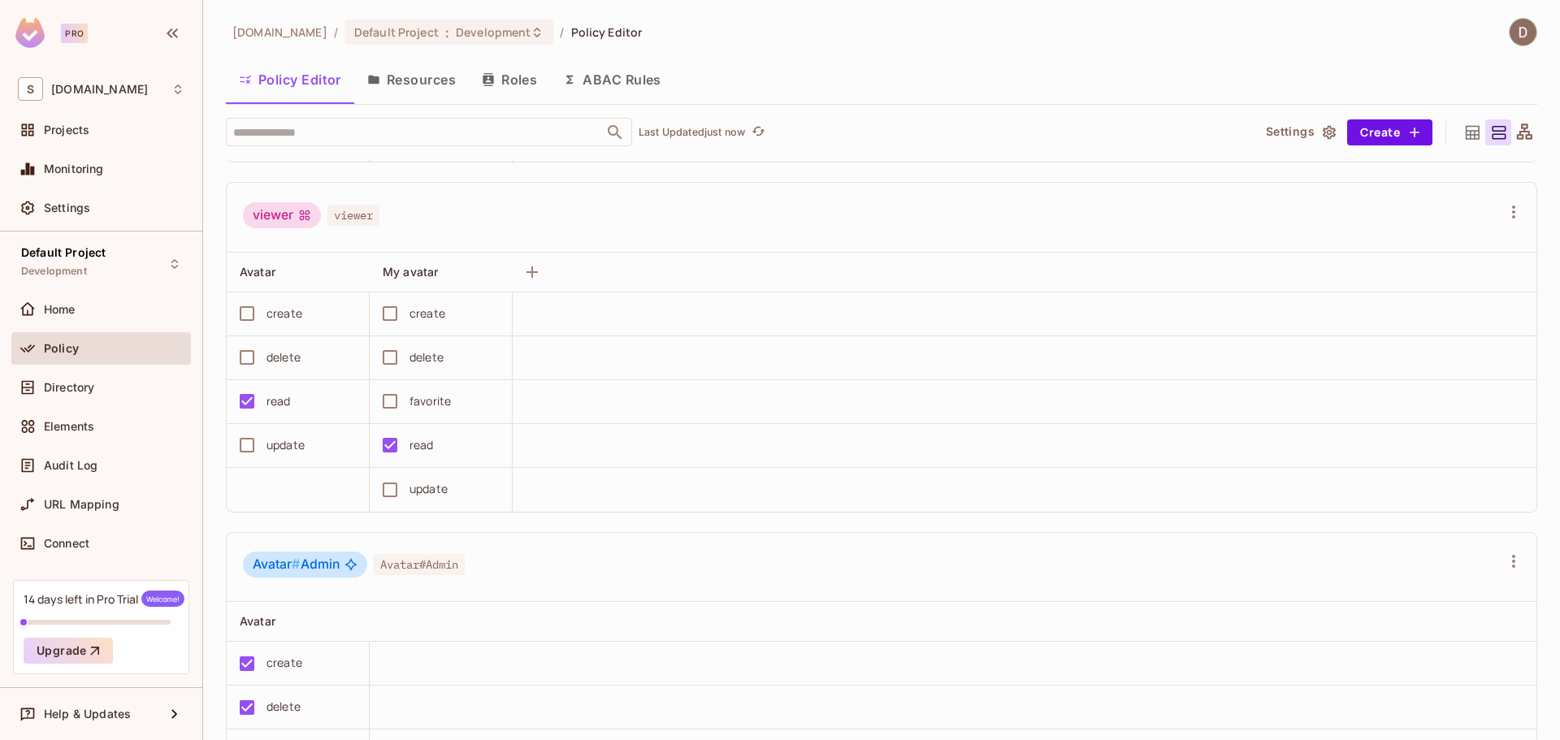
scroll to position [488, 0]
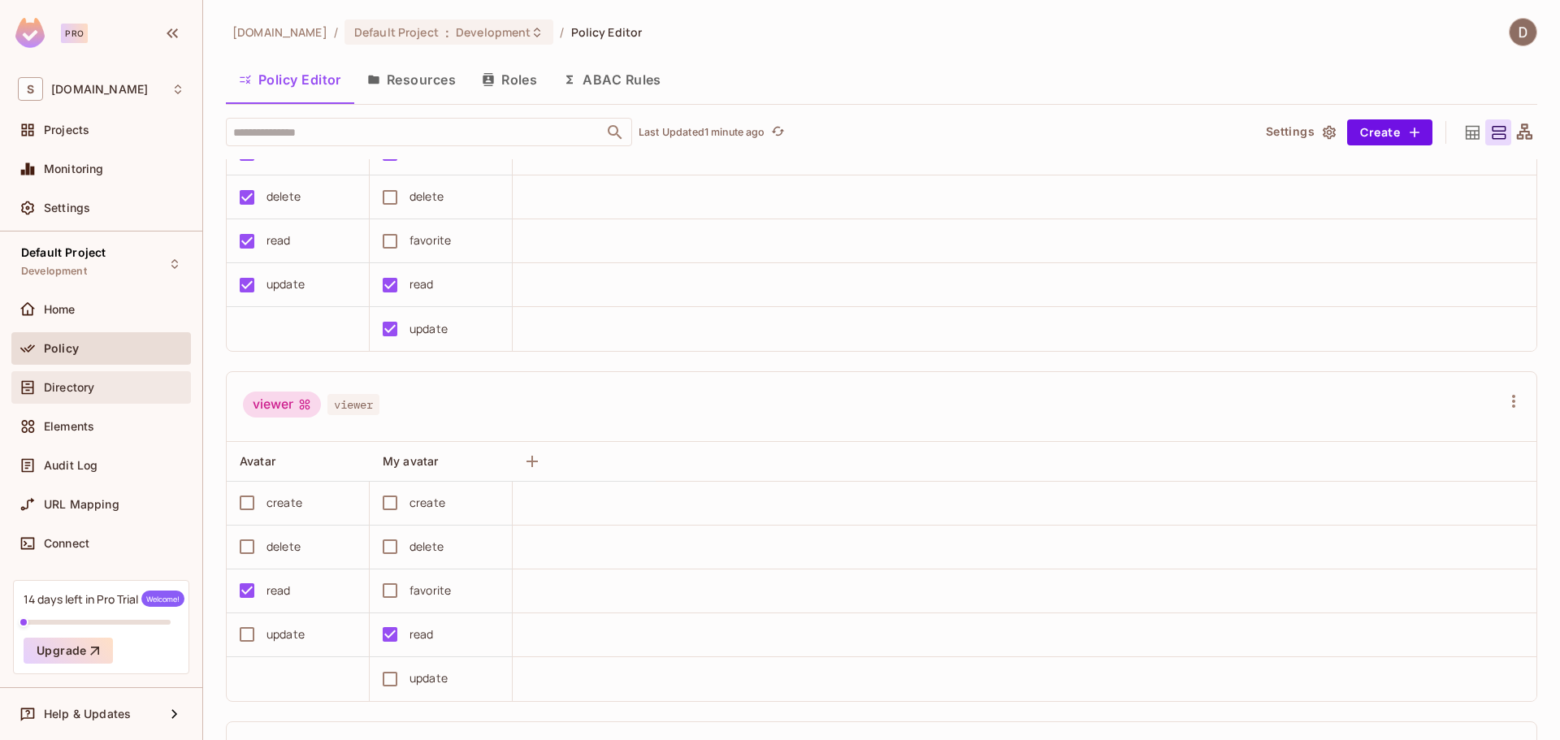
click at [63, 392] on span "Directory" at bounding box center [69, 387] width 50 height 13
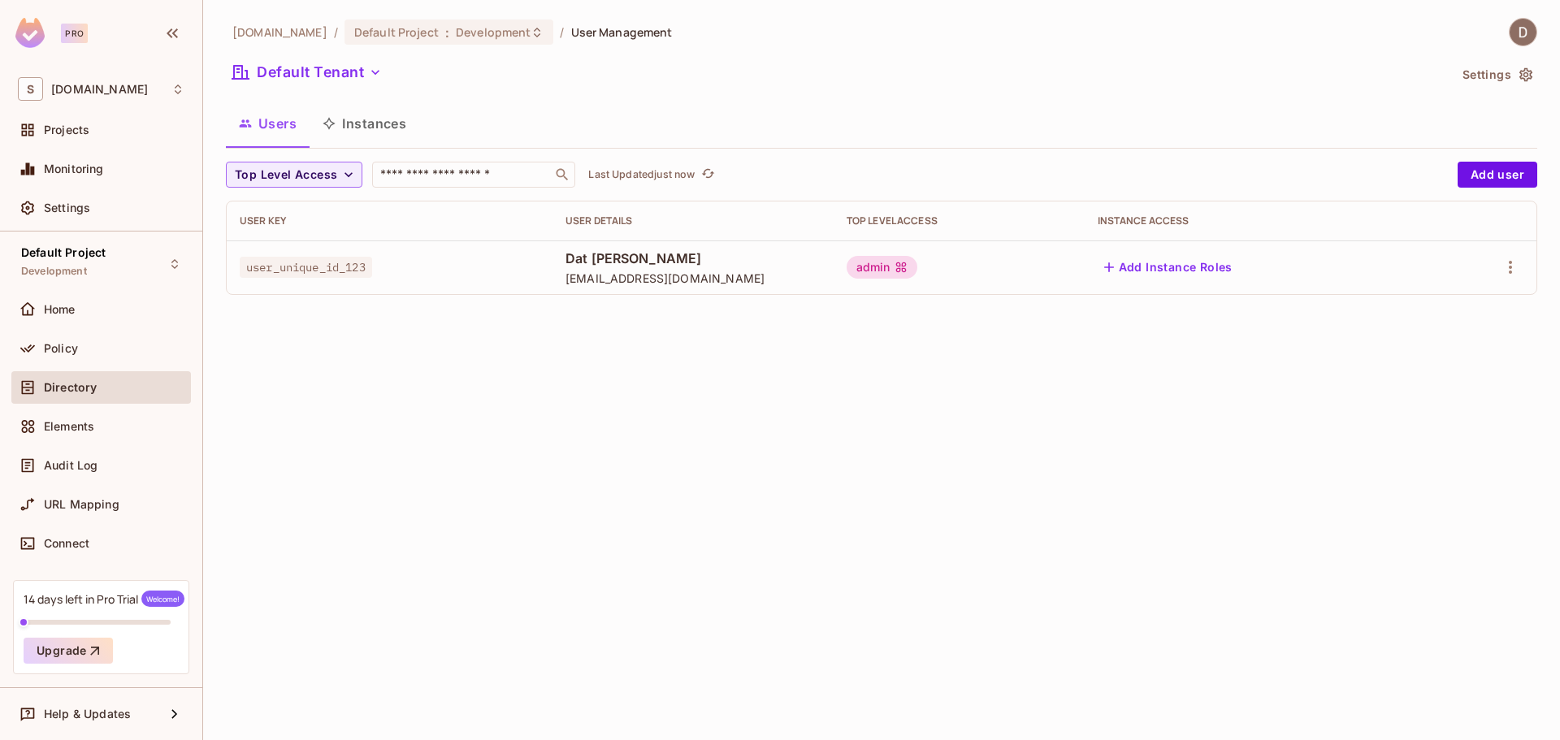
click at [66, 351] on span "Policy" at bounding box center [61, 348] width 34 height 13
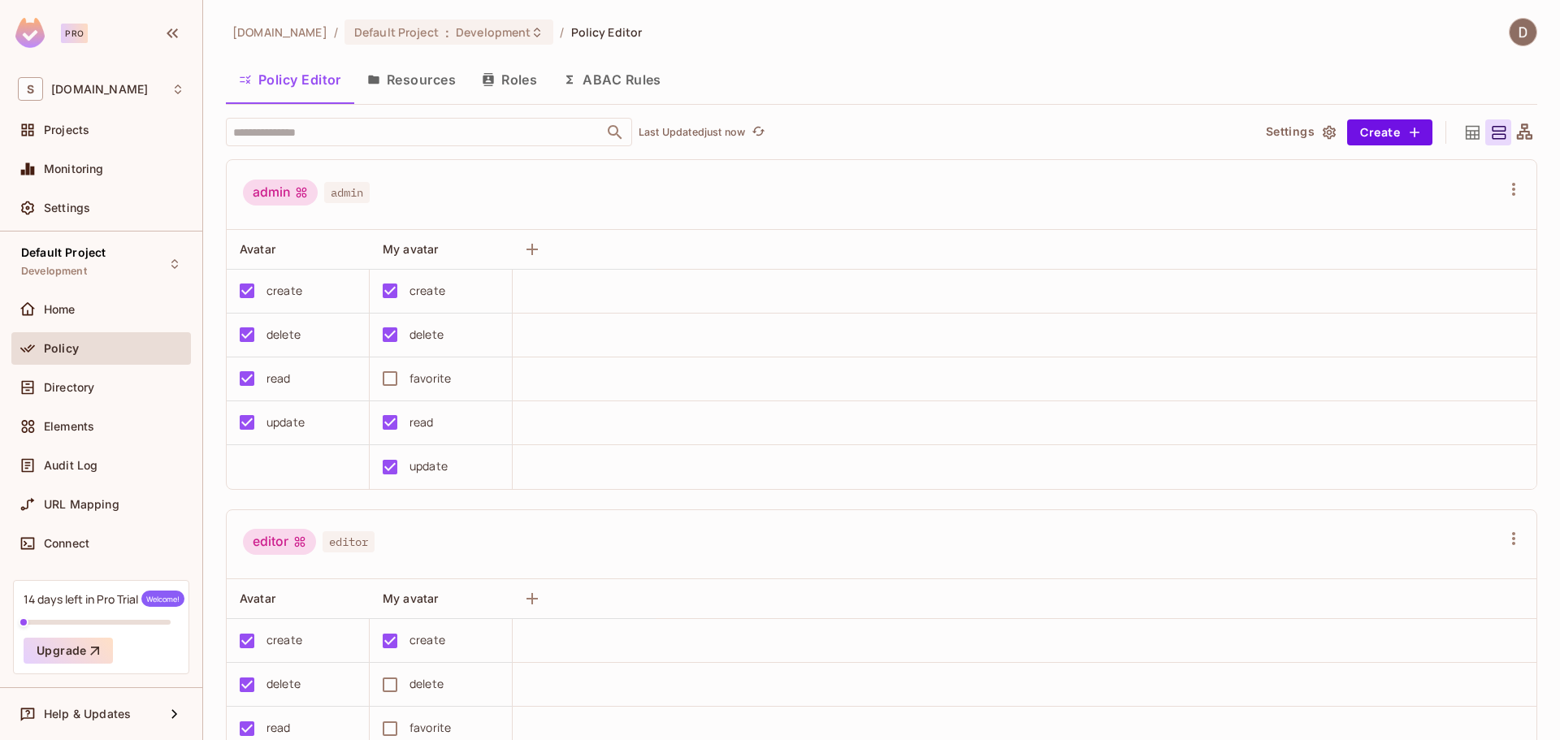
drag, startPoint x: 432, startPoint y: 91, endPoint x: 418, endPoint y: 85, distance: 15.7
click at [435, 87] on button "Resources" at bounding box center [411, 79] width 115 height 41
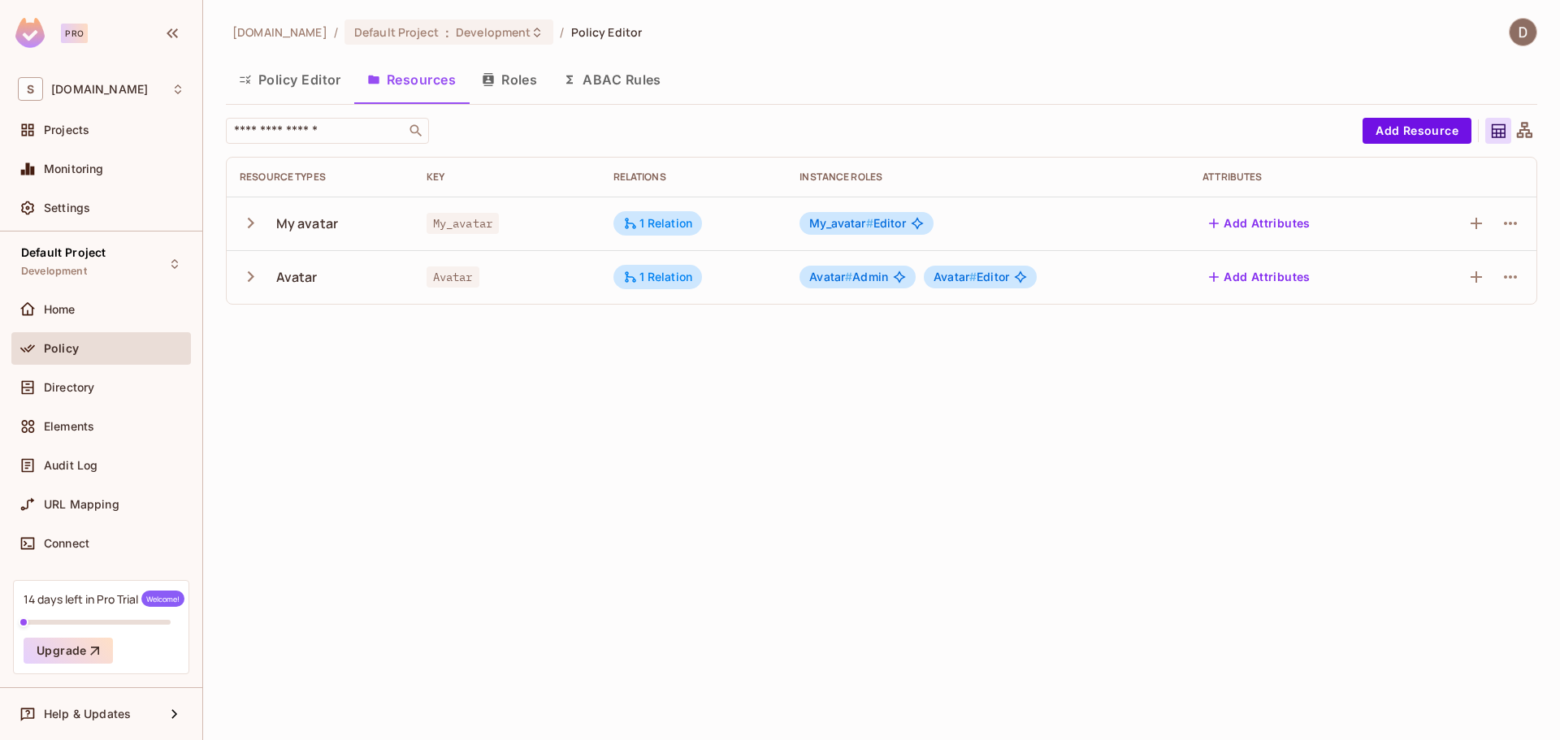
click at [516, 85] on button "Roles" at bounding box center [509, 79] width 81 height 41
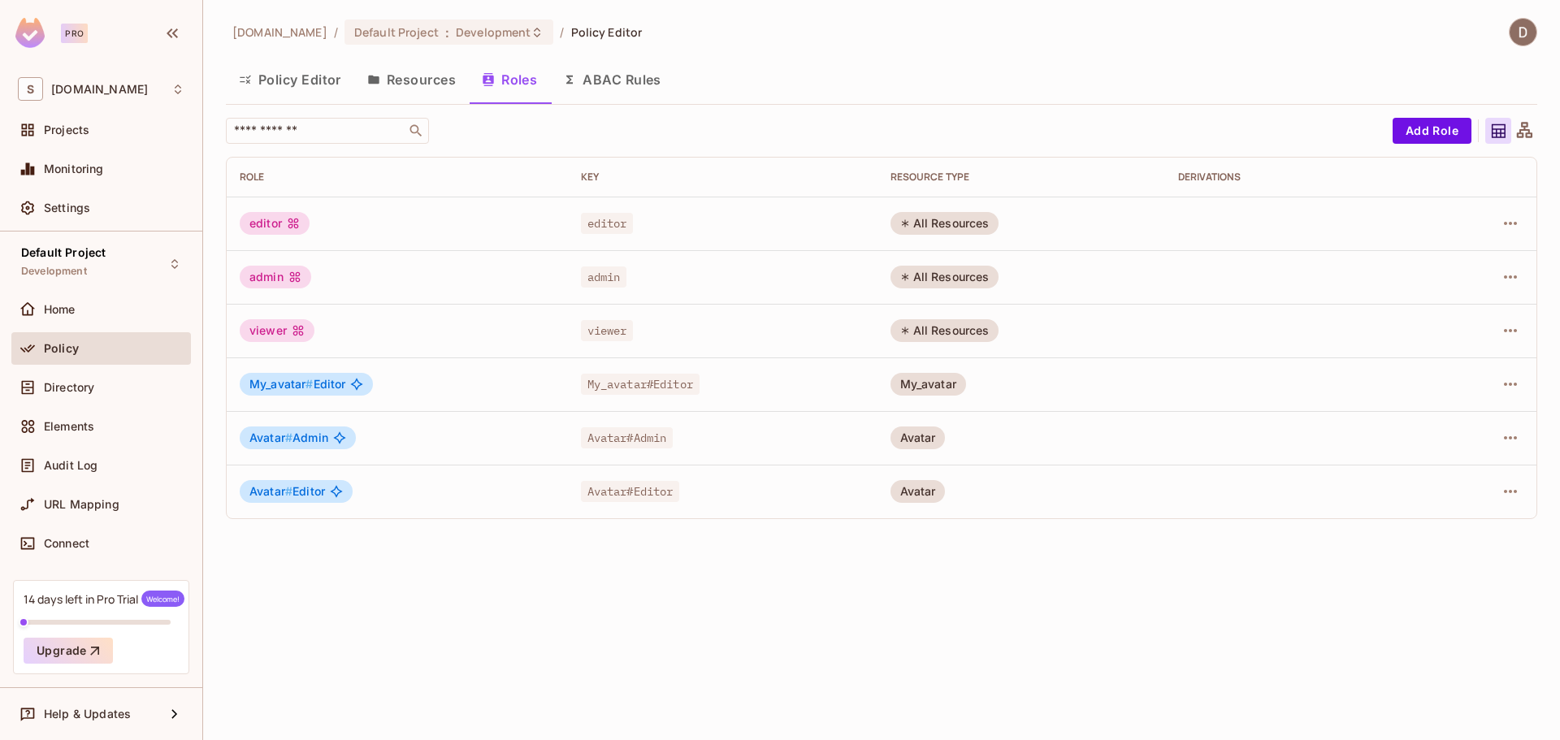
click at [1213, 202] on td at bounding box center [1295, 224] width 260 height 54
click at [1512, 223] on icon "button" at bounding box center [1510, 223] width 13 height 3
click at [1432, 263] on div "Edit Role" at bounding box center [1438, 261] width 49 height 16
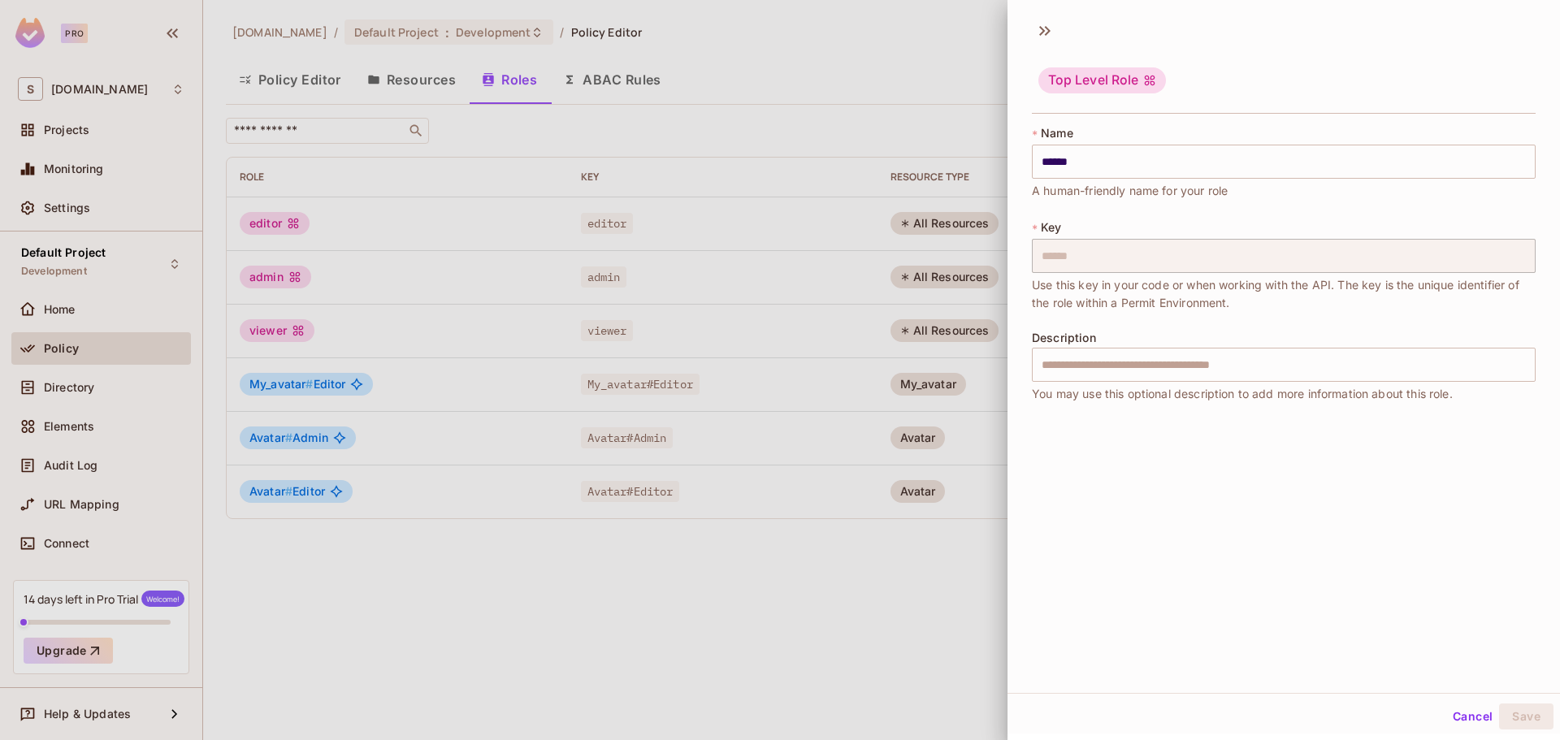
click at [892, 284] on div at bounding box center [780, 370] width 1560 height 740
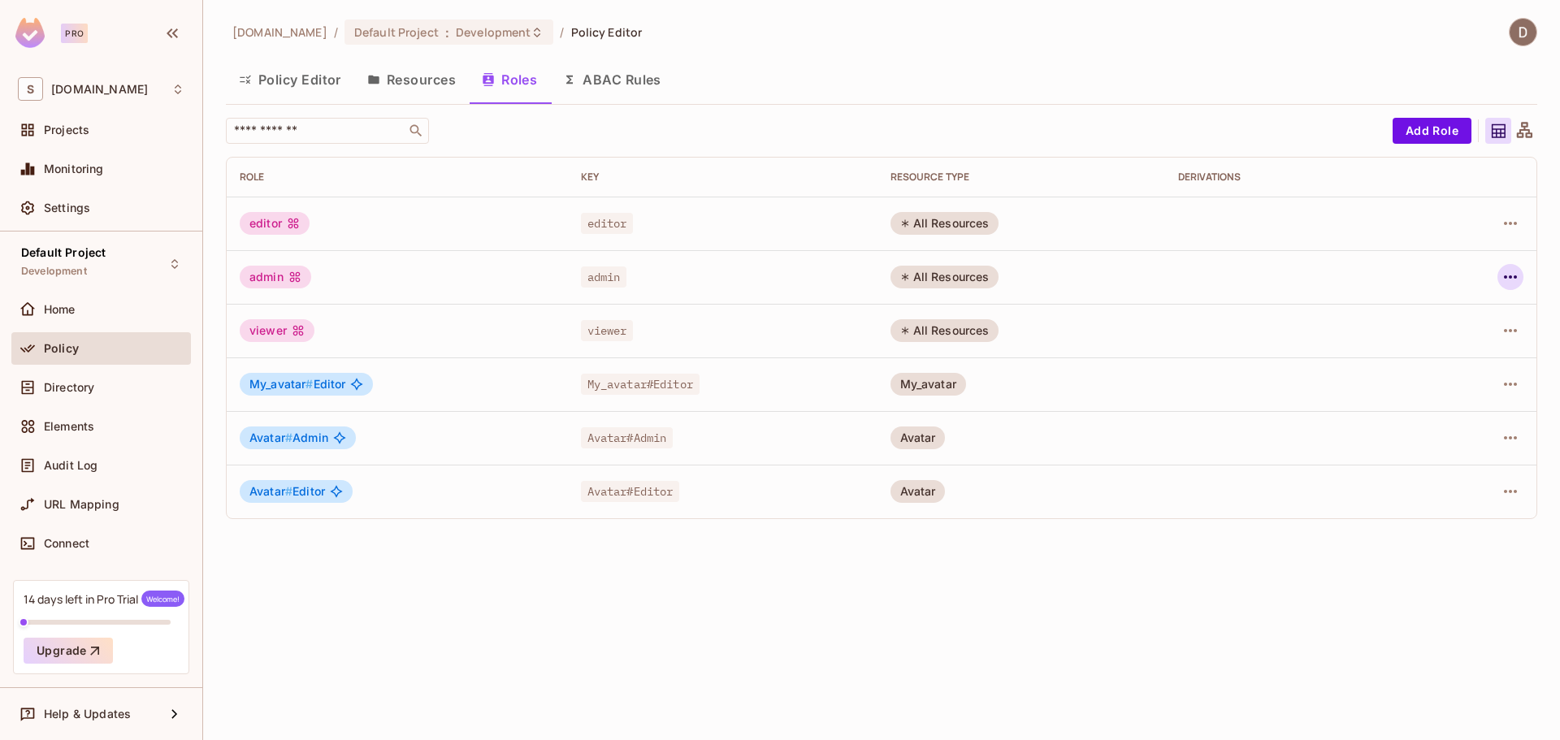
click at [1509, 286] on button "button" at bounding box center [1511, 277] width 26 height 26
click at [711, 329] on div at bounding box center [780, 370] width 1560 height 740
click at [799, 228] on div "editor" at bounding box center [723, 223] width 284 height 16
drag, startPoint x: 970, startPoint y: 227, endPoint x: 961, endPoint y: 230, distance: 9.5
click at [969, 227] on div "All Resources" at bounding box center [945, 223] width 109 height 23
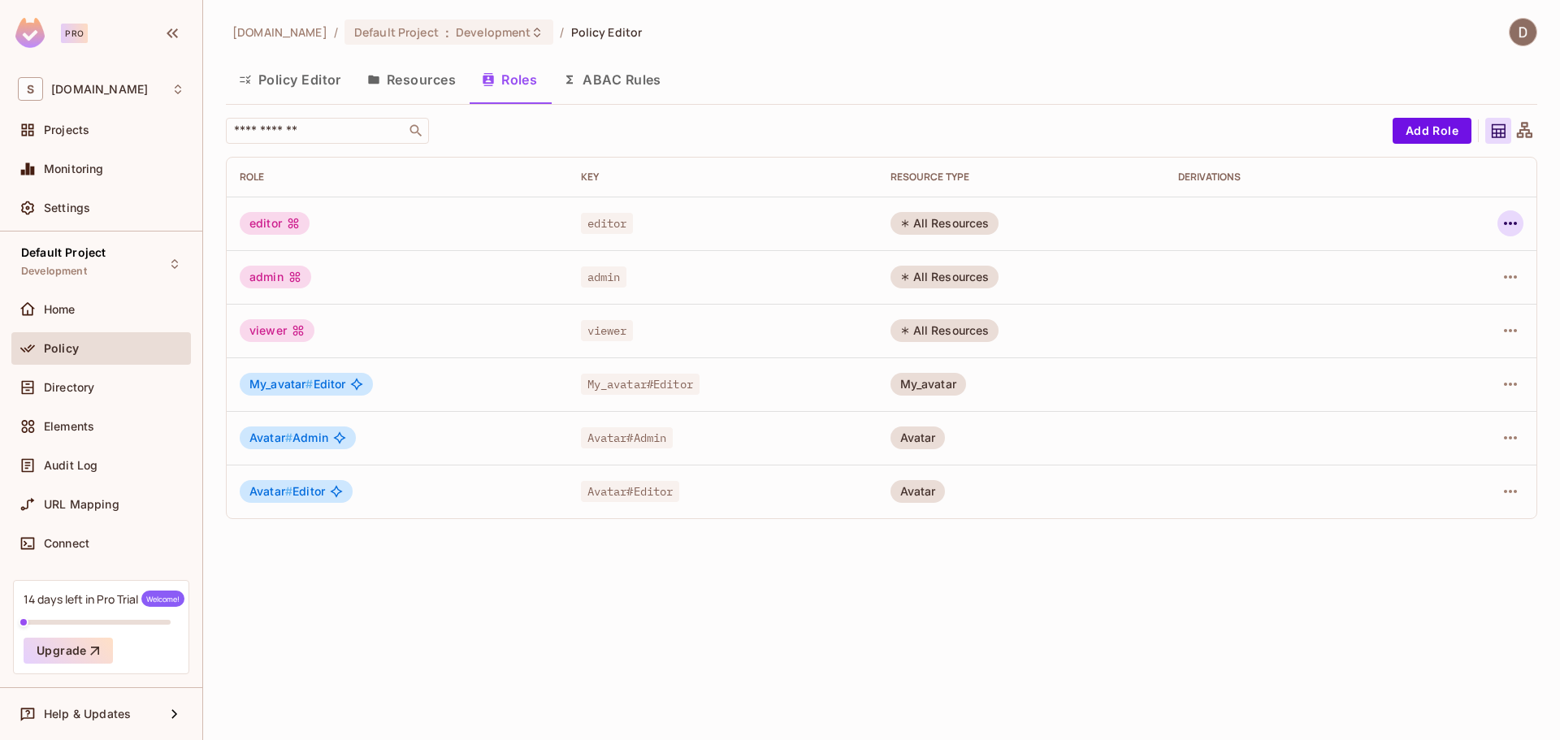
click at [1512, 222] on icon "button" at bounding box center [1511, 224] width 20 height 20
click at [256, 72] on button "Policy Editor" at bounding box center [290, 79] width 128 height 41
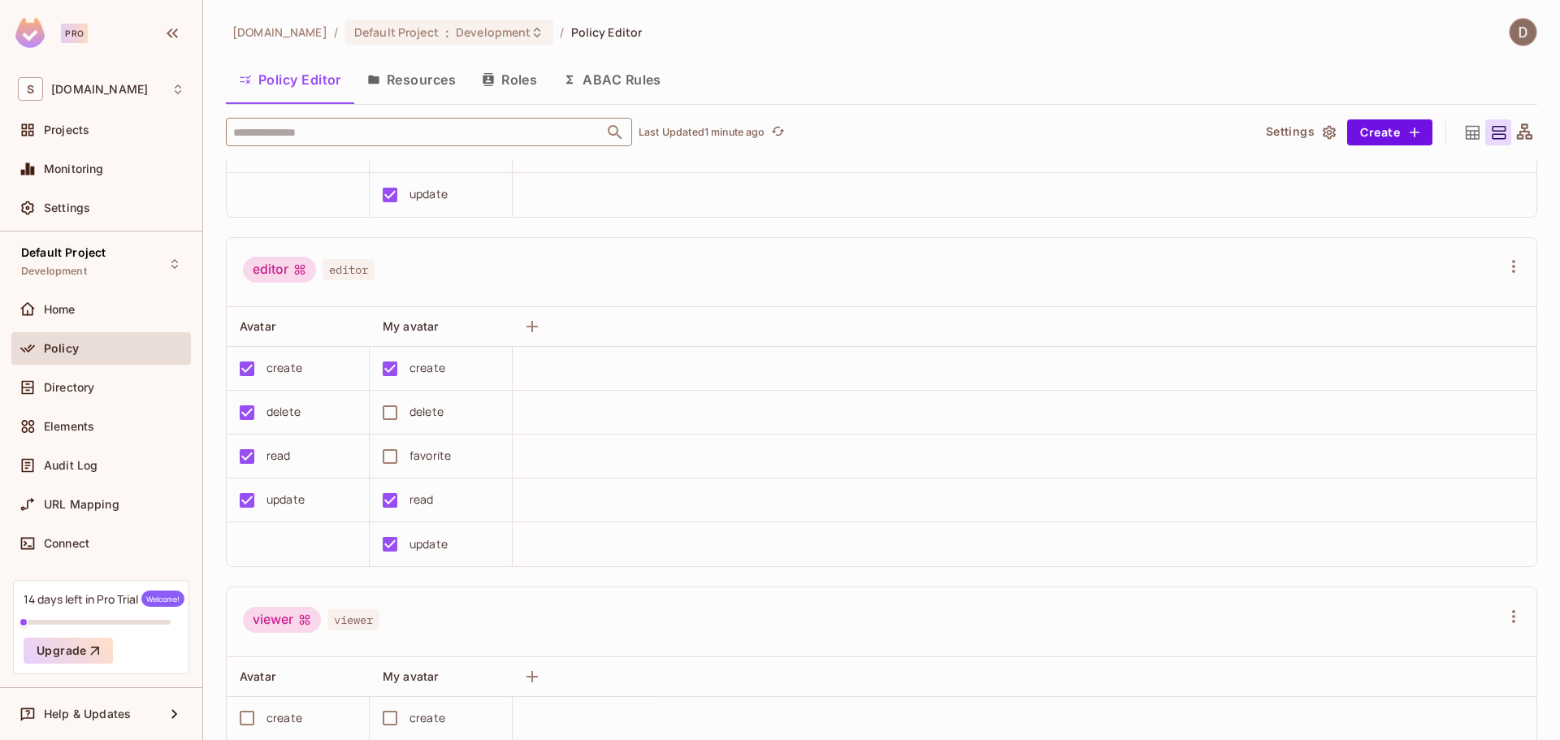
scroll to position [244, 0]
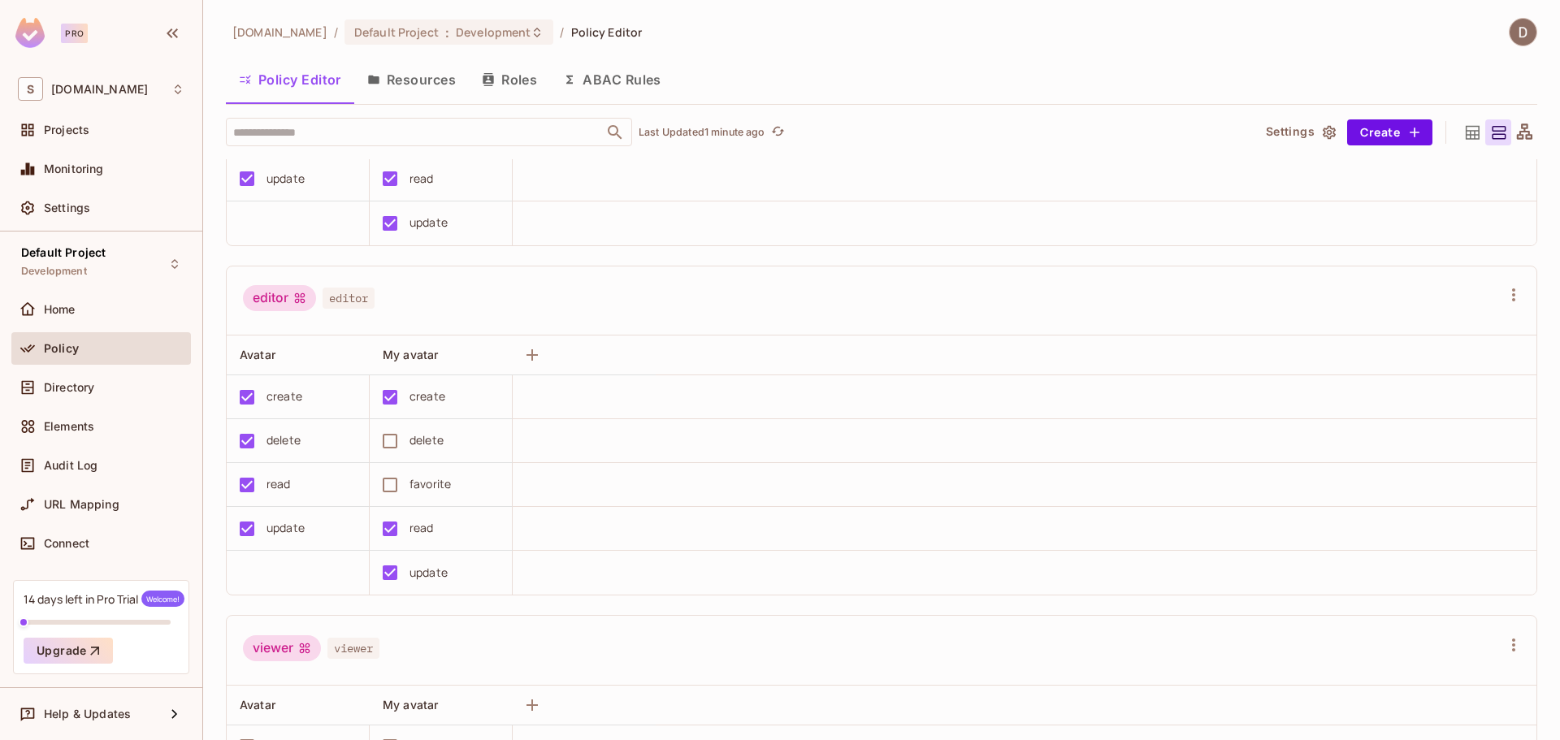
click at [444, 89] on button "Resources" at bounding box center [411, 79] width 115 height 41
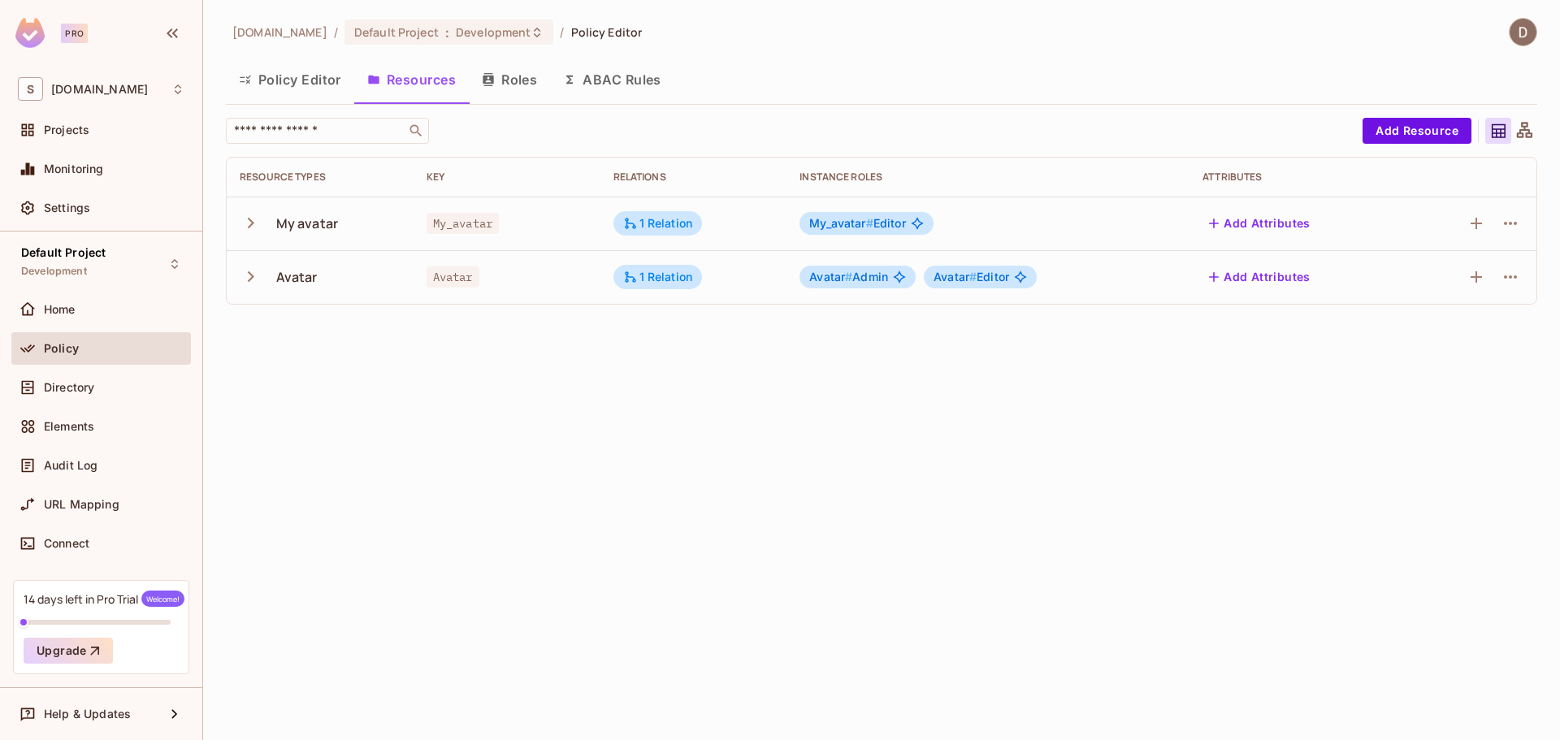
click at [245, 222] on icon "button" at bounding box center [251, 223] width 22 height 22
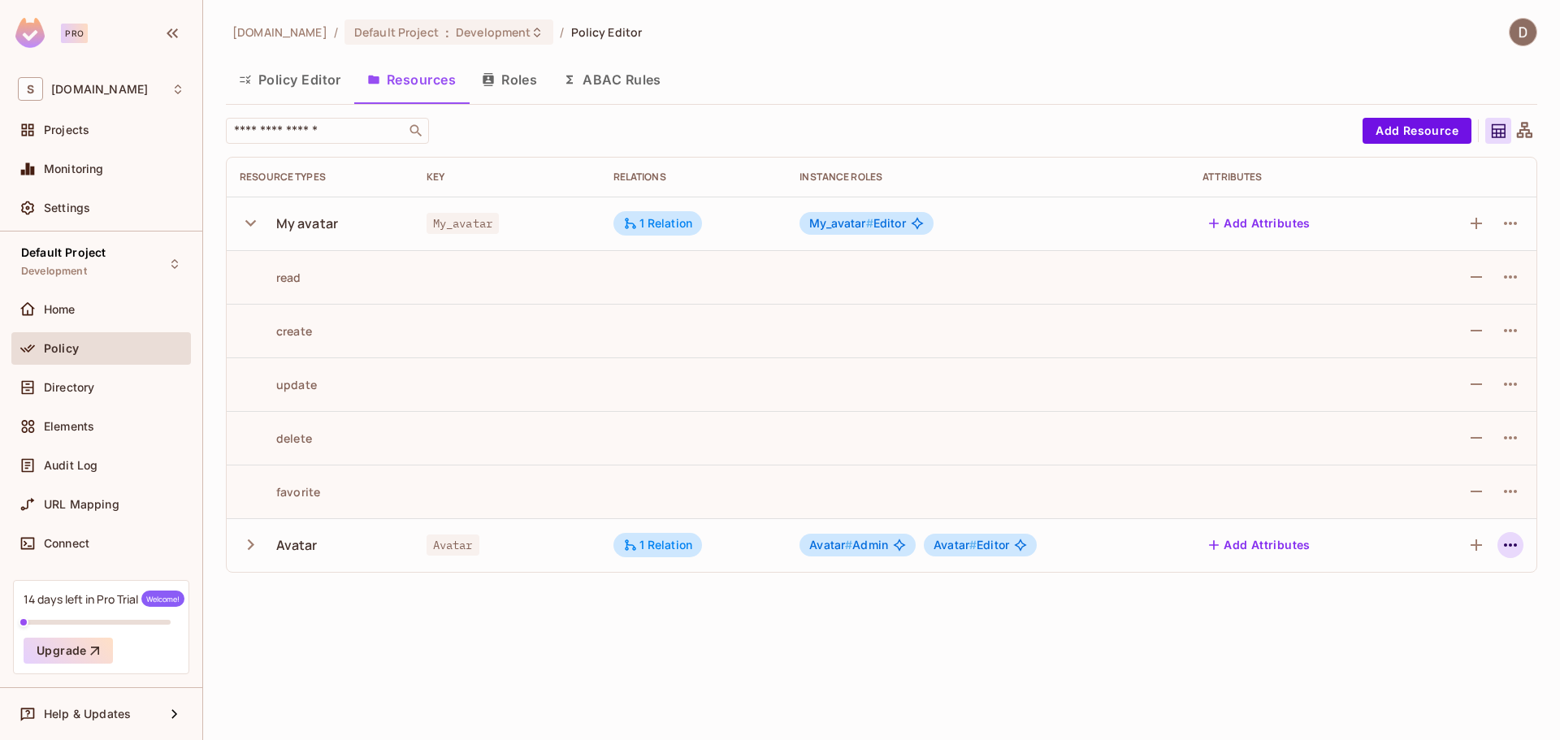
click at [1515, 549] on icon "button" at bounding box center [1511, 546] width 20 height 20
click at [1516, 549] on div at bounding box center [780, 370] width 1560 height 740
click at [1520, 228] on icon "button" at bounding box center [1511, 224] width 20 height 20
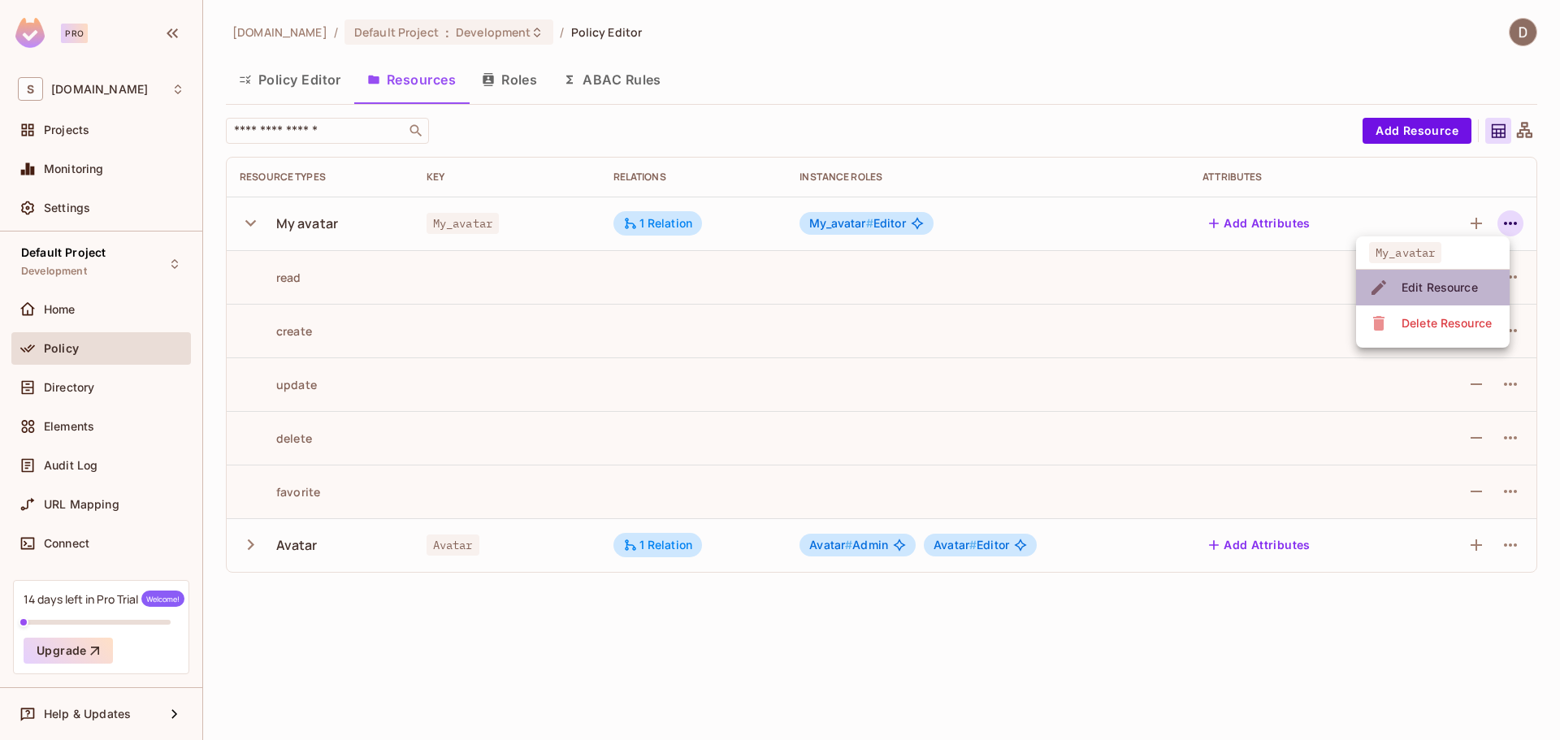
click at [1456, 278] on span "Edit Resource" at bounding box center [1440, 288] width 86 height 26
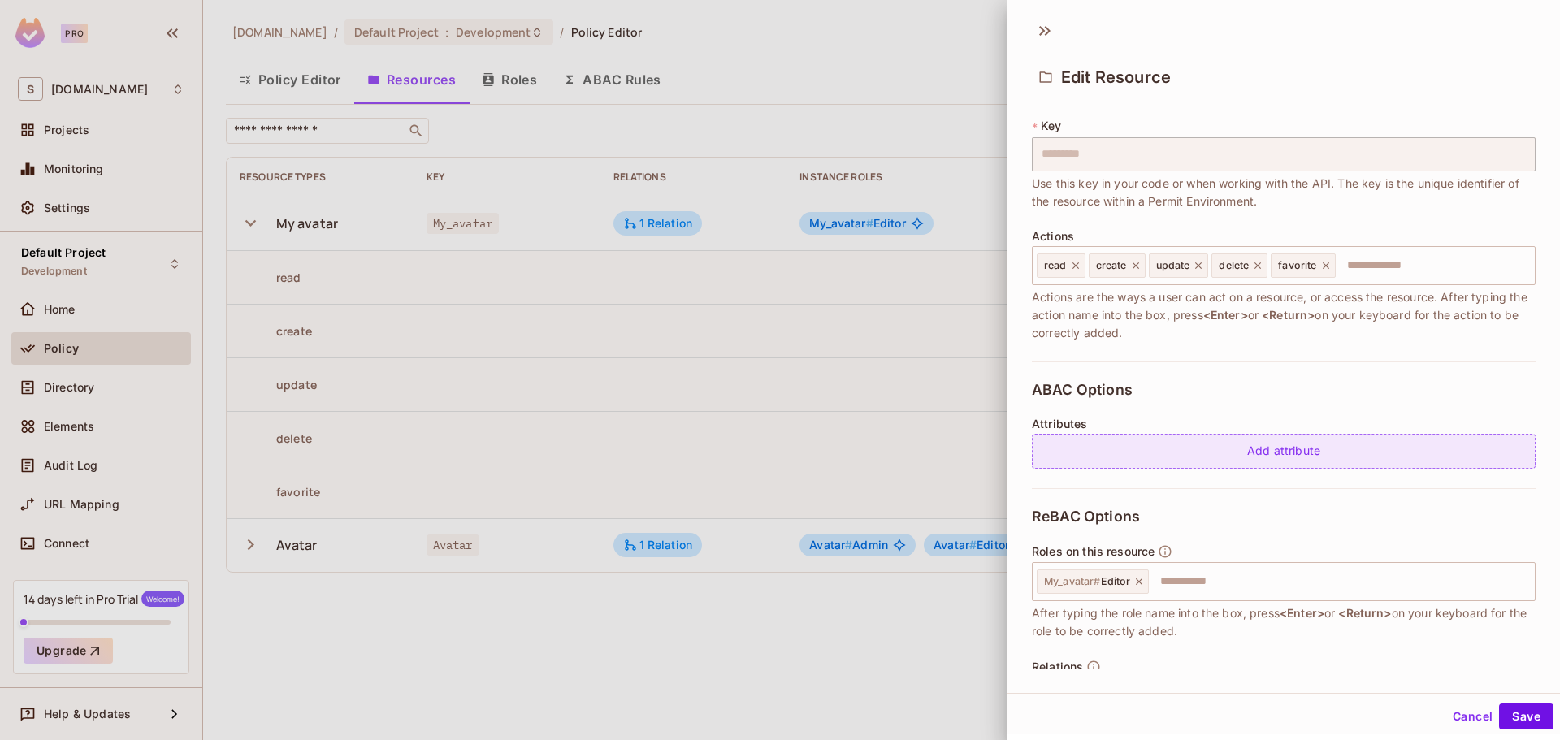
scroll to position [201, 0]
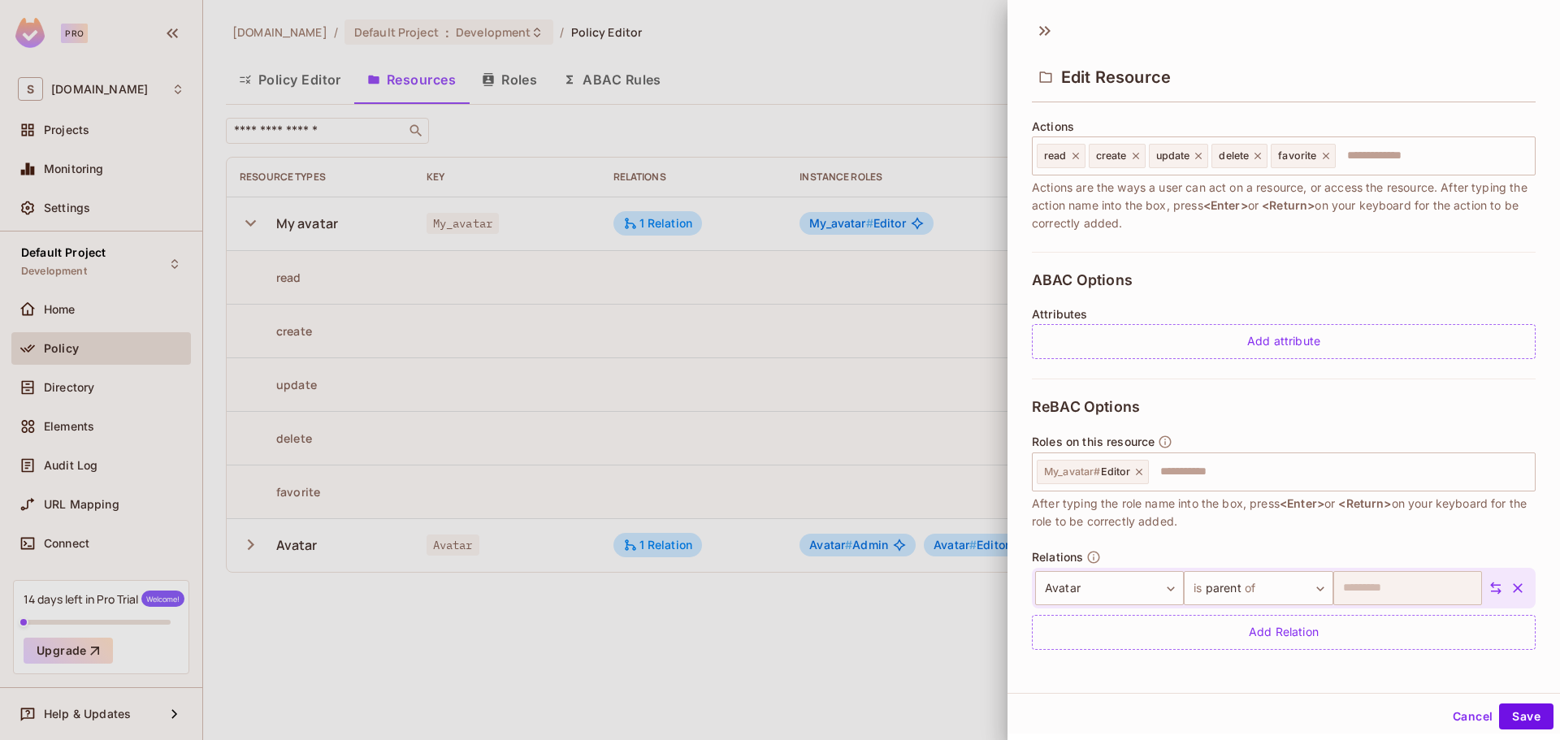
click at [403, 98] on div at bounding box center [780, 370] width 1560 height 740
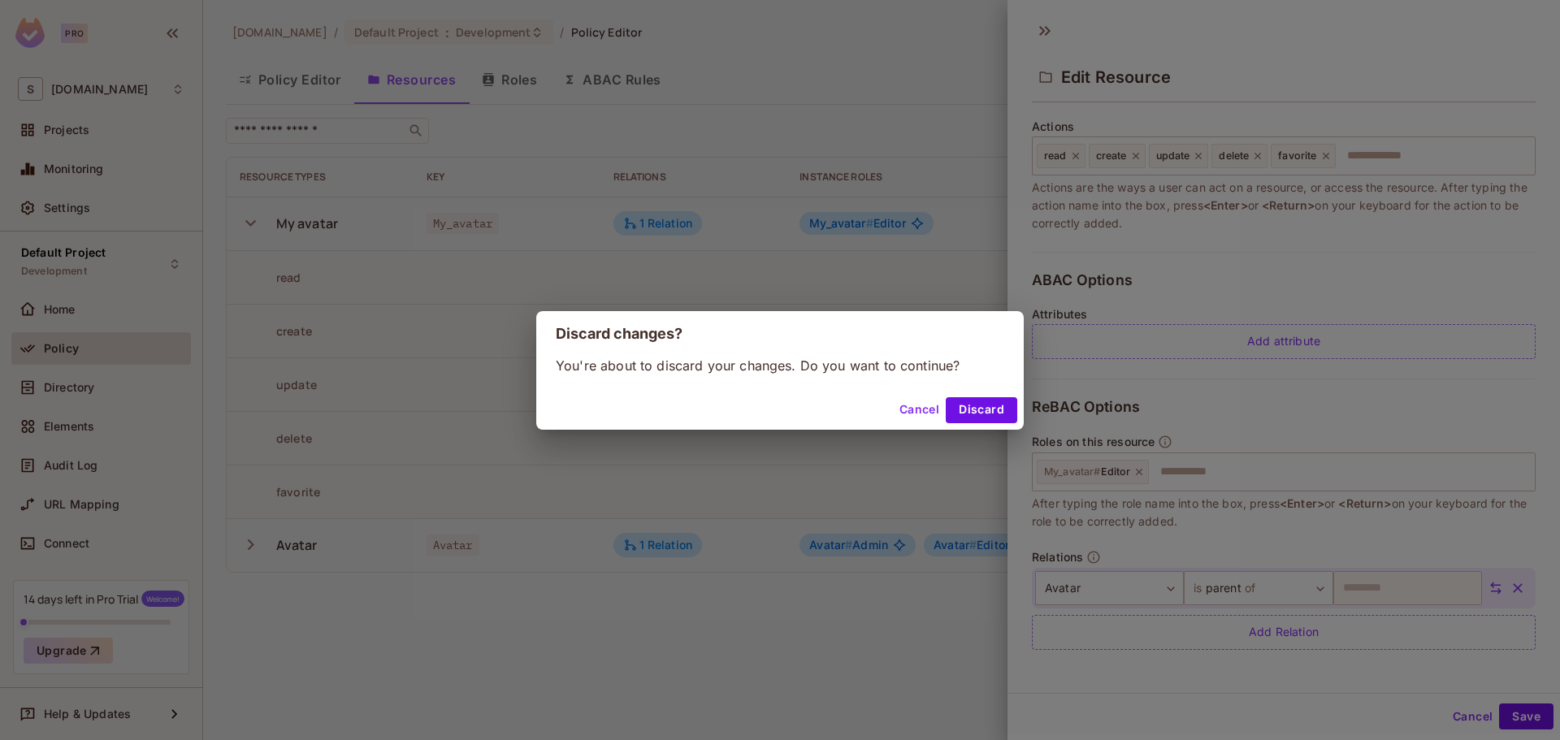
click at [332, 82] on div "Discard changes? You're about to discard your changes. Do you want to continue?…" at bounding box center [780, 370] width 1560 height 740
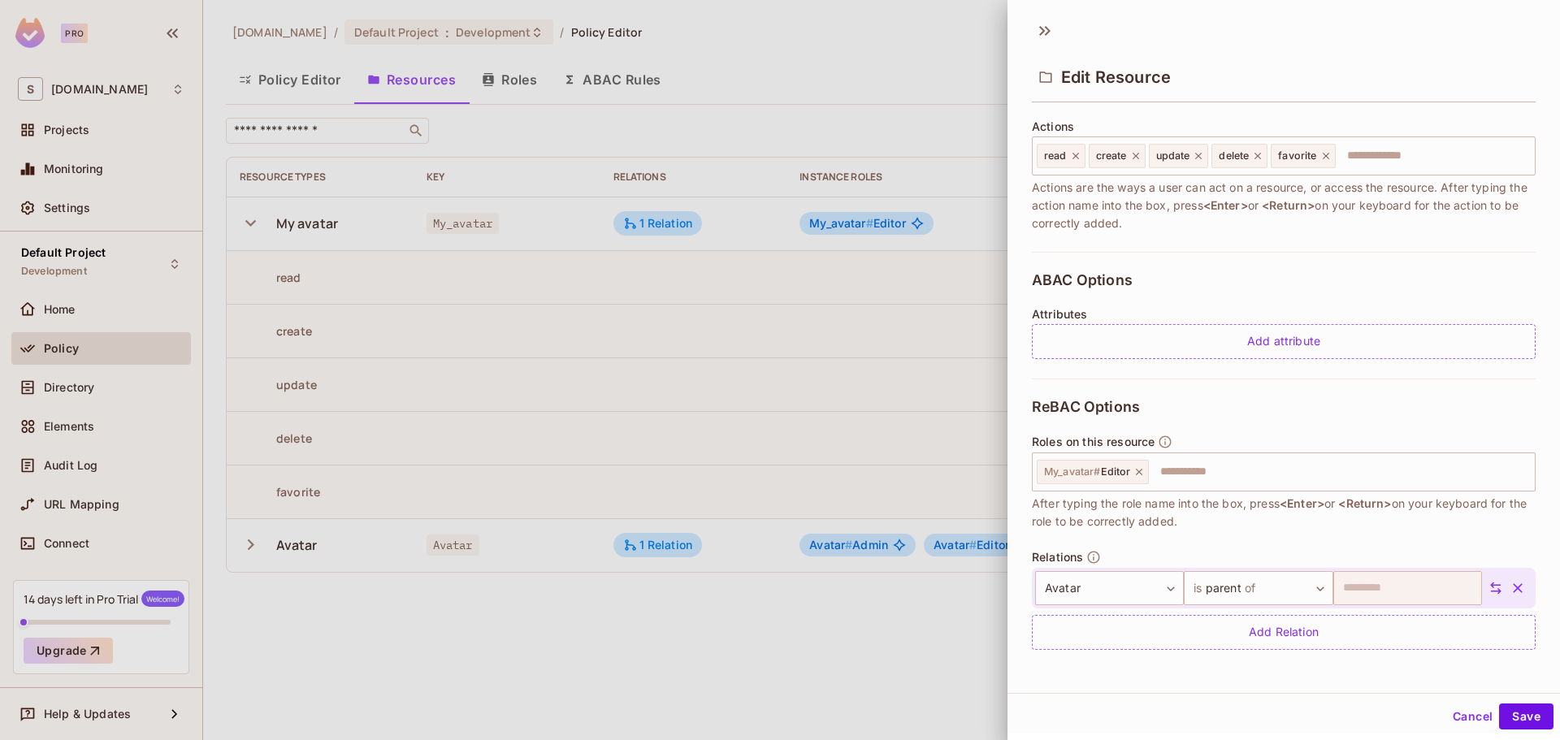
click at [1457, 718] on button "Cancel" at bounding box center [1473, 717] width 53 height 26
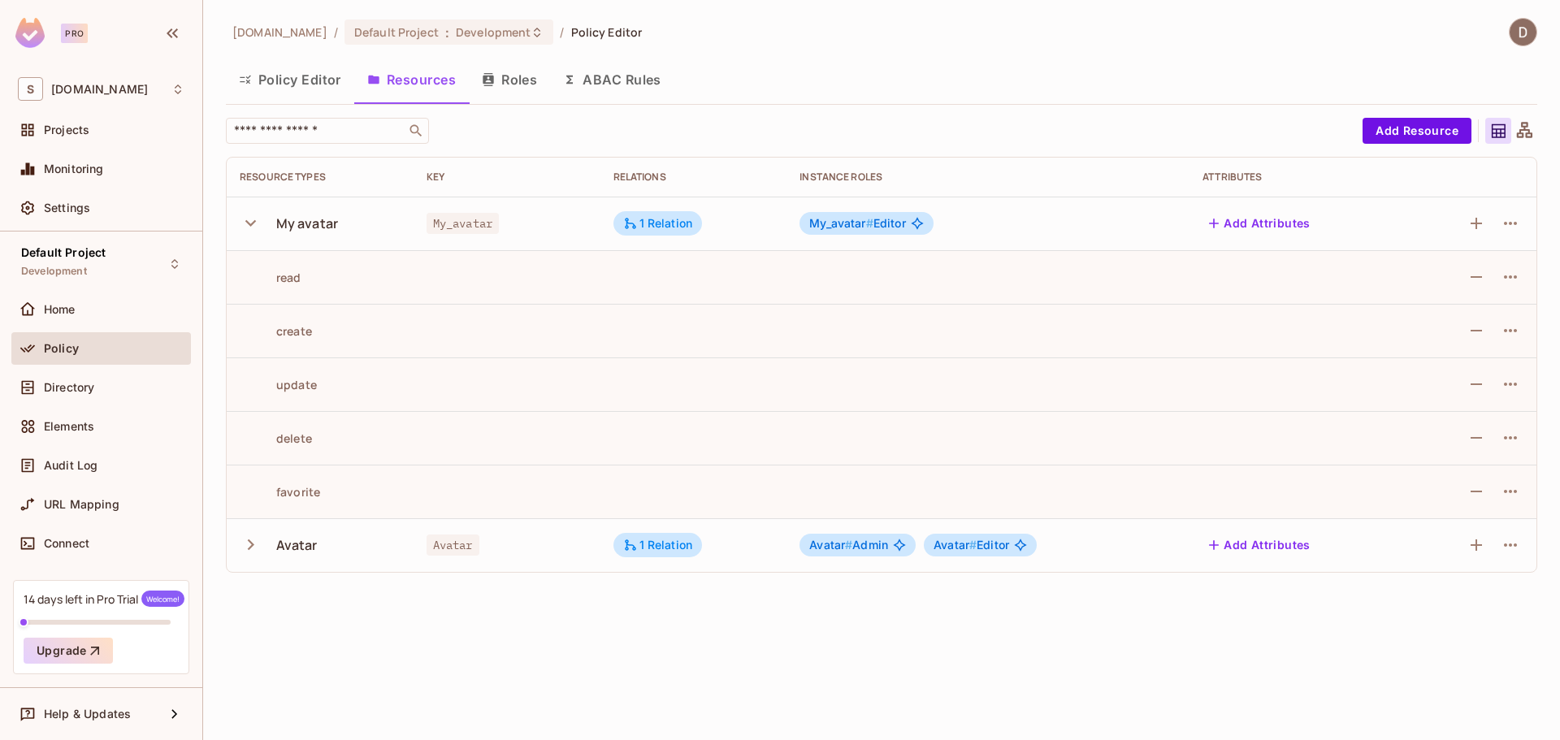
click at [315, 85] on button "Policy Editor" at bounding box center [290, 79] width 128 height 41
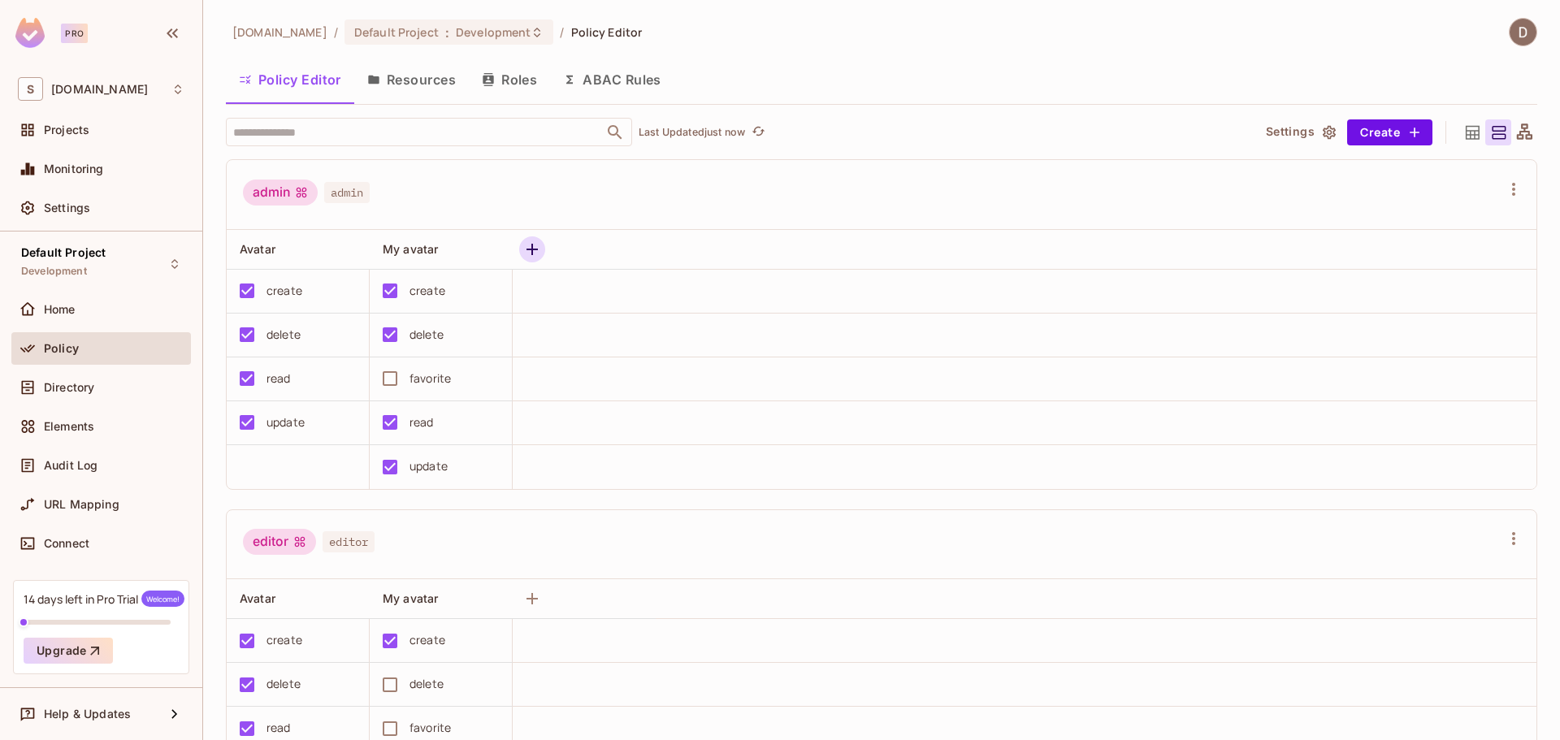
click at [539, 250] on icon "button" at bounding box center [533, 250] width 20 height 20
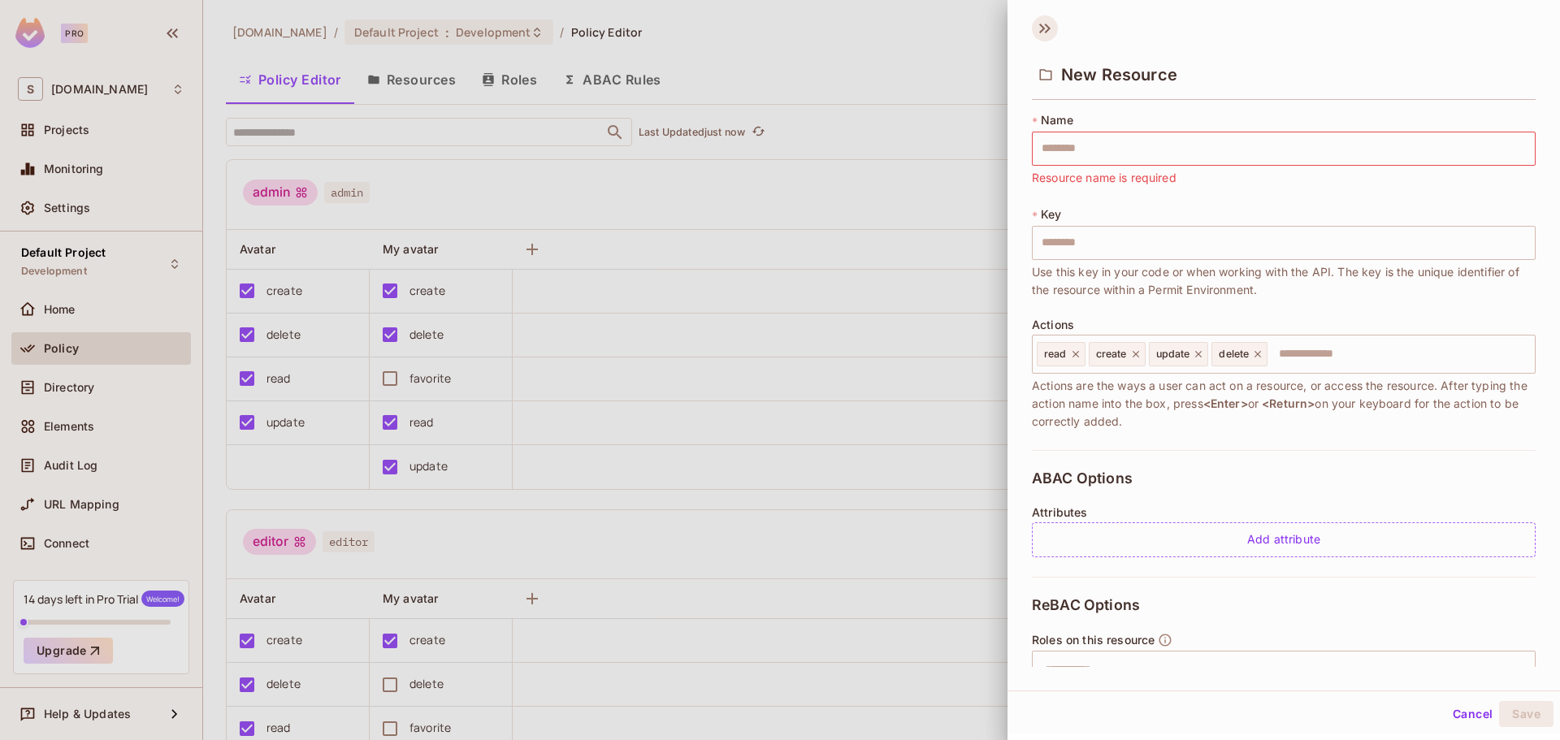
click at [1048, 30] on icon at bounding box center [1048, 29] width 6 height 10
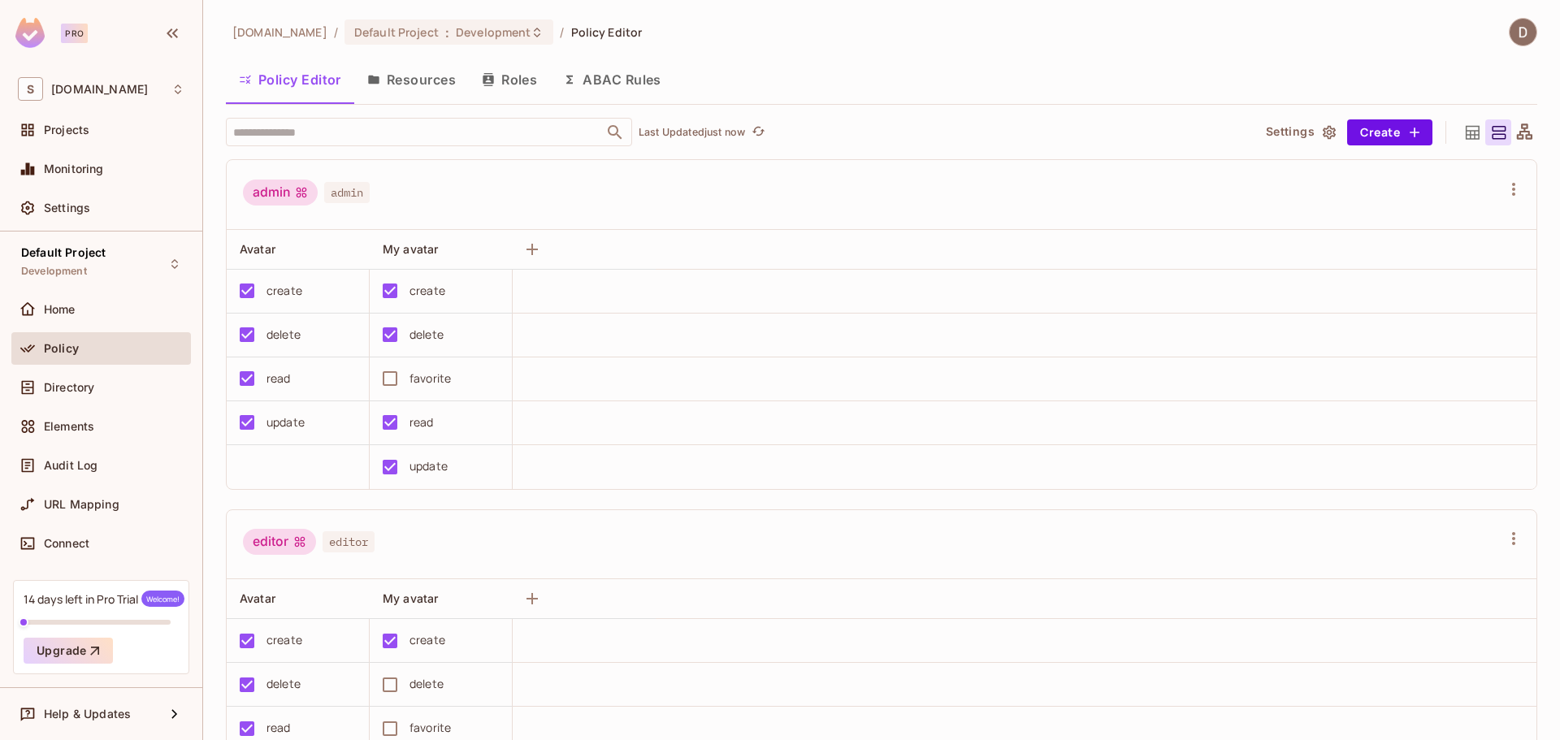
click at [780, 302] on td at bounding box center [1025, 292] width 1024 height 44
click at [414, 80] on button "Resources" at bounding box center [411, 79] width 115 height 41
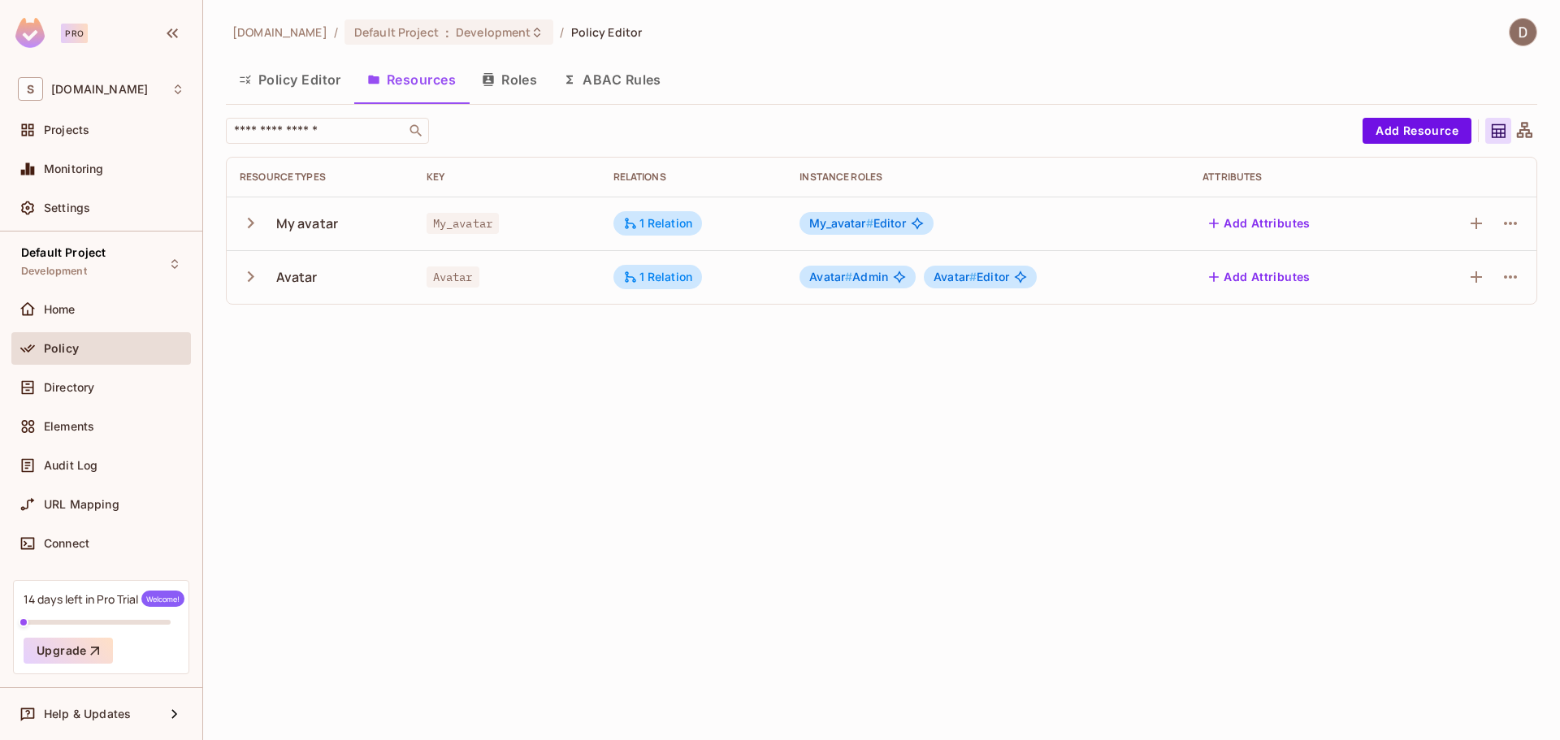
click at [296, 76] on button "Policy Editor" at bounding box center [290, 79] width 128 height 41
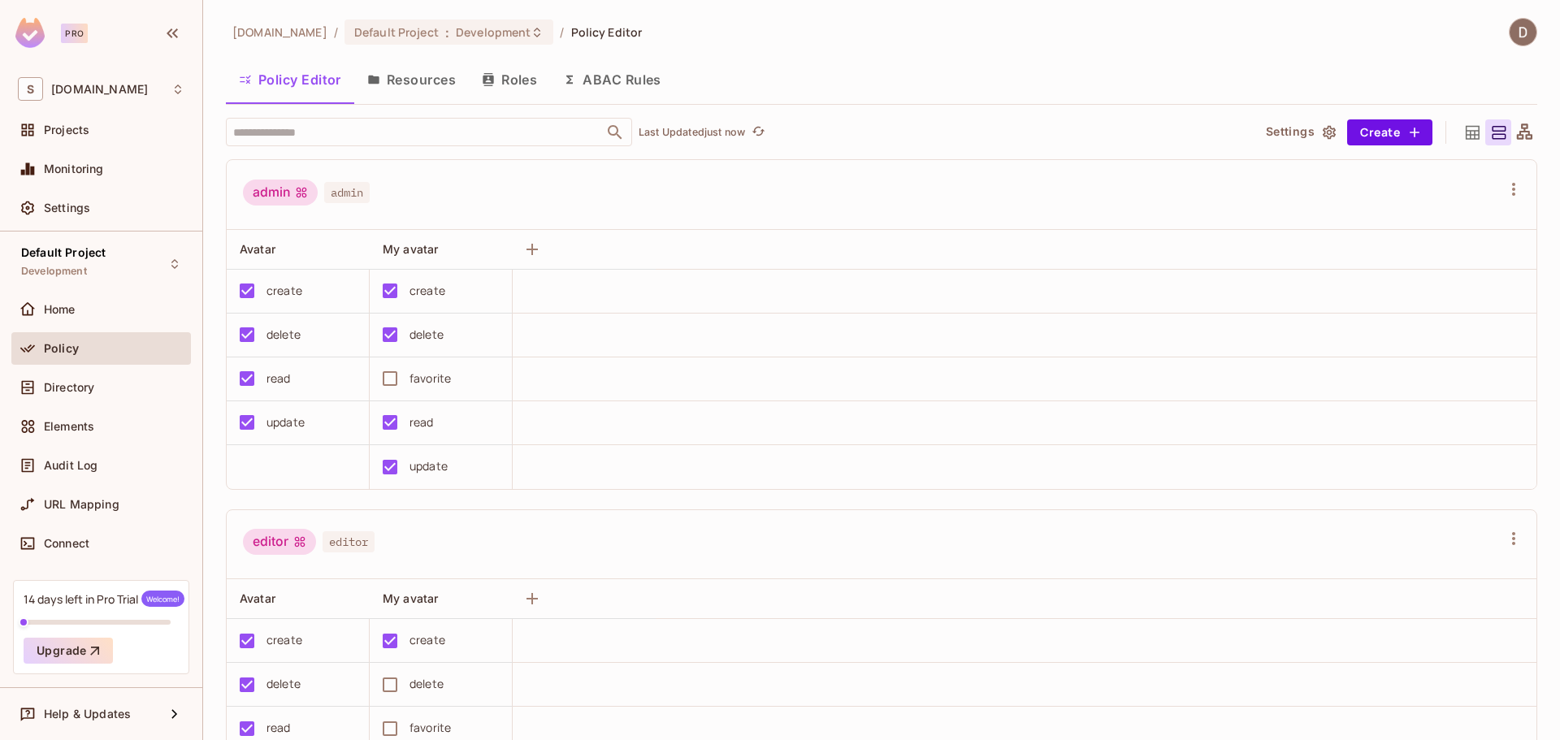
click at [400, 84] on button "Resources" at bounding box center [411, 79] width 115 height 41
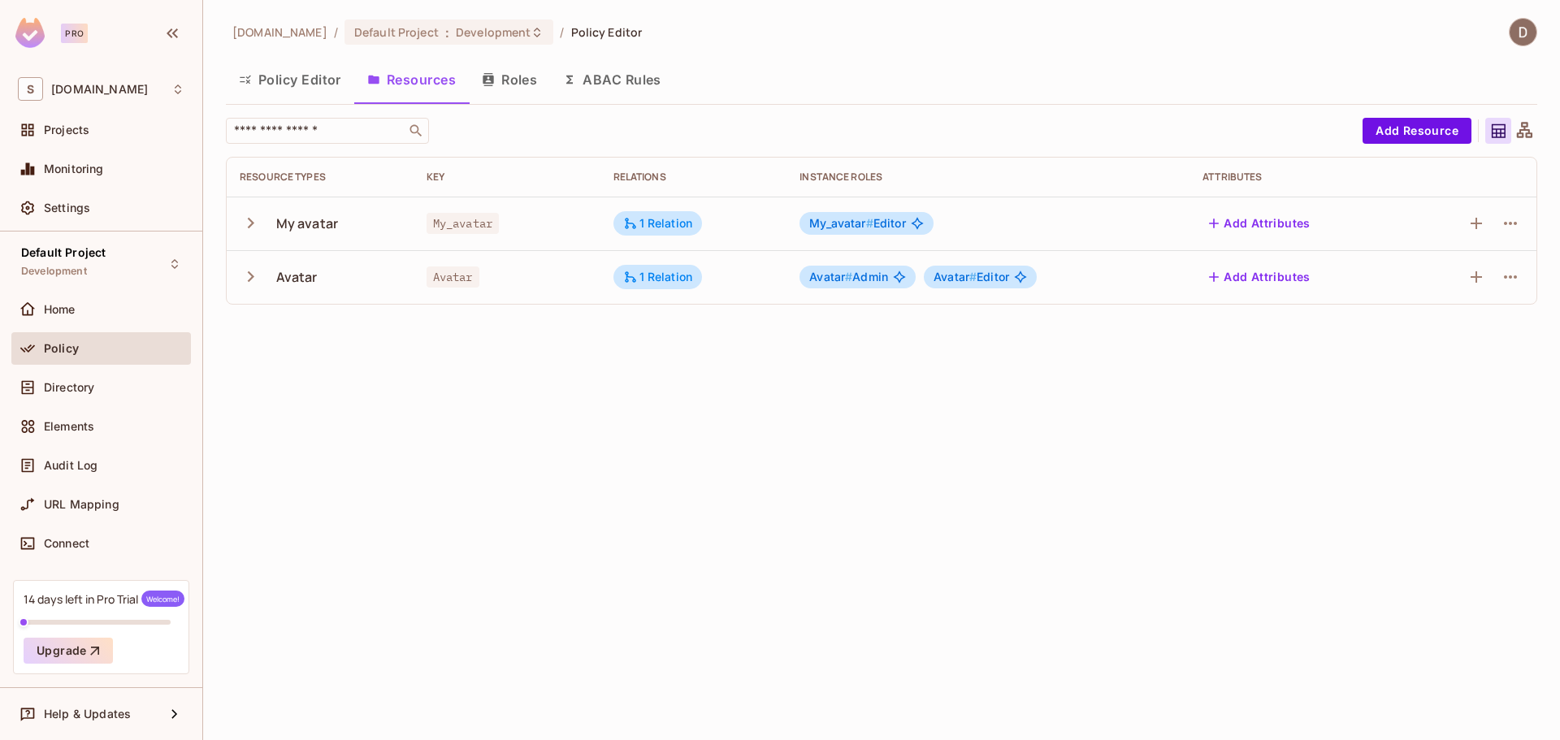
click at [282, 72] on button "Policy Editor" at bounding box center [290, 79] width 128 height 41
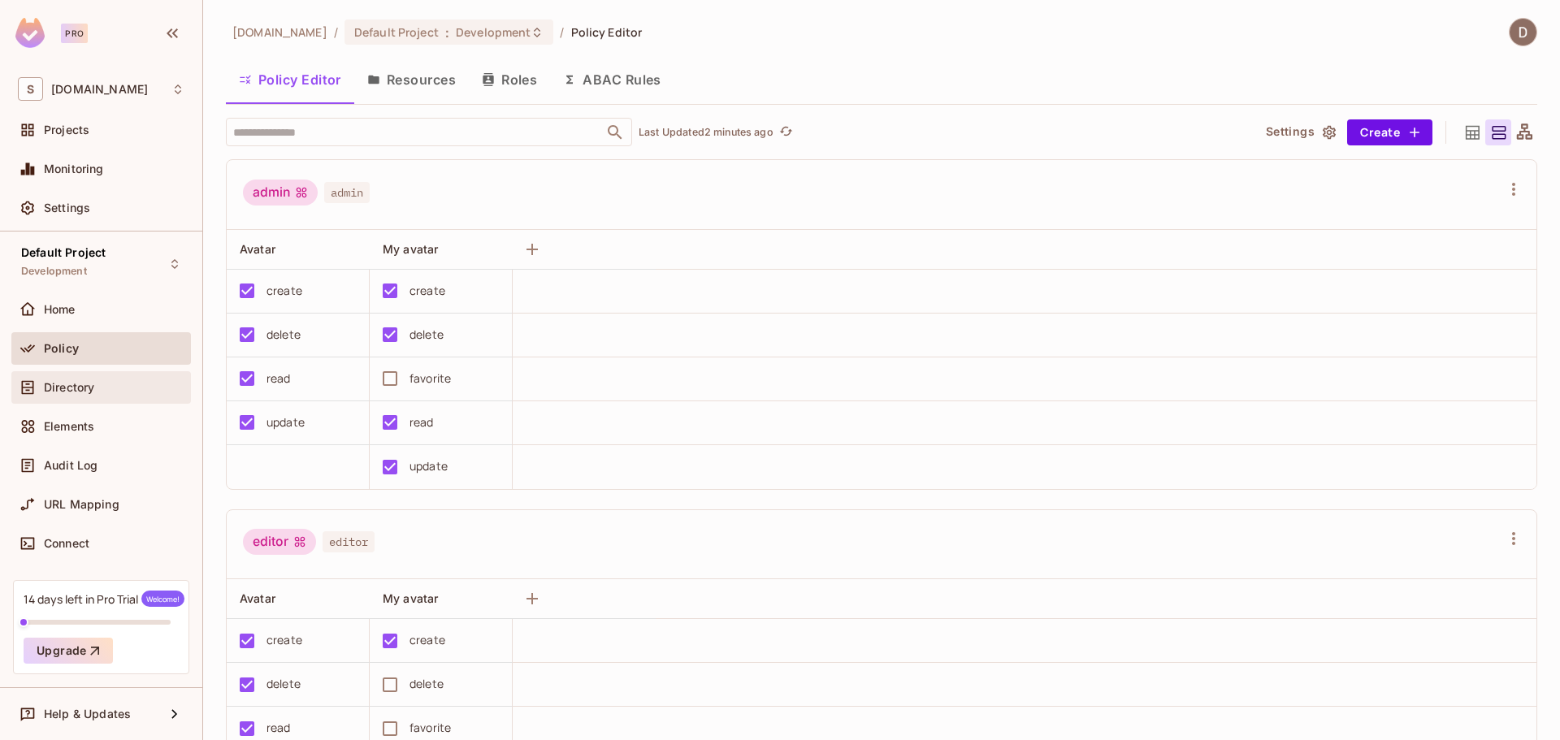
click at [46, 383] on span "Directory" at bounding box center [69, 387] width 50 height 13
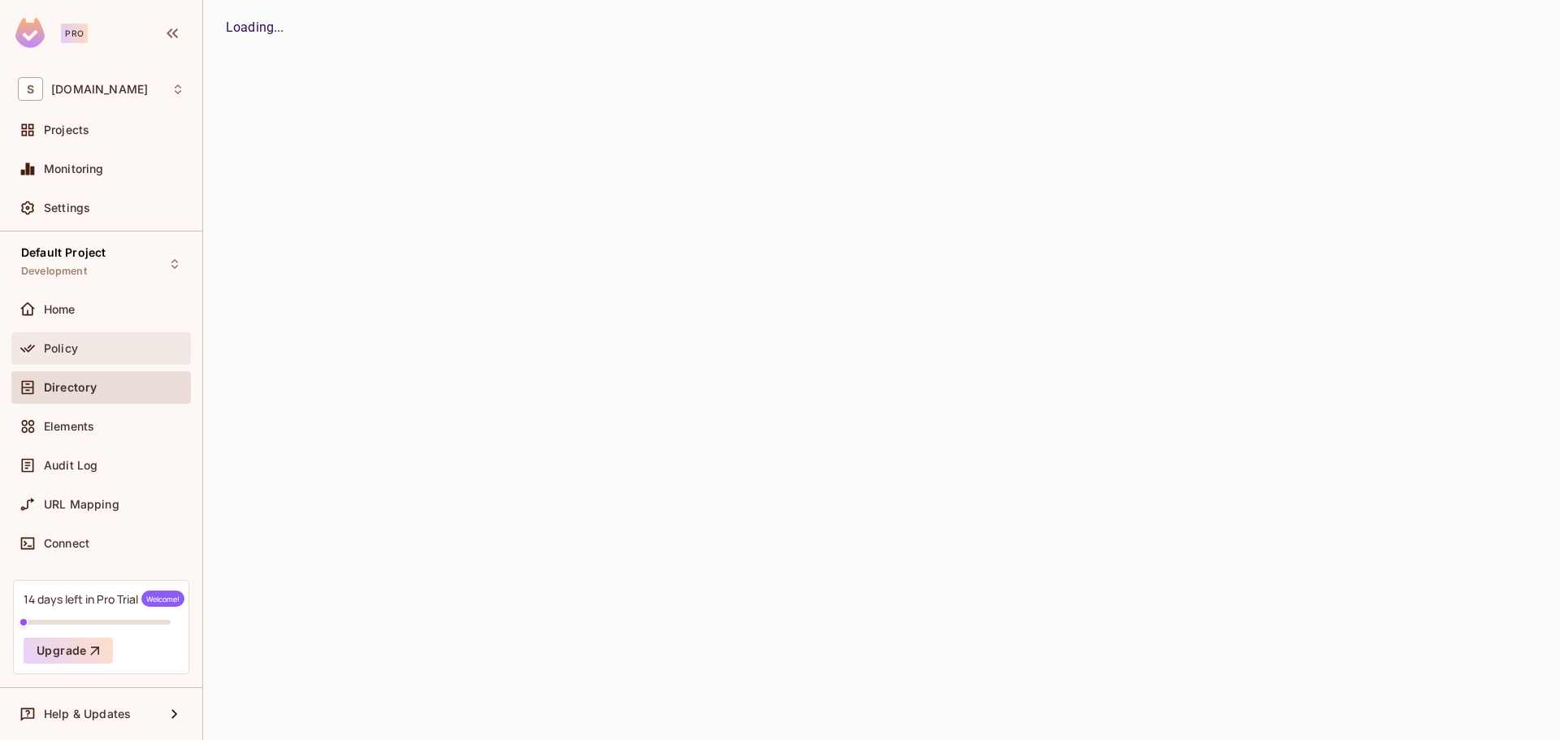
click at [59, 345] on span "Policy" at bounding box center [61, 348] width 34 height 13
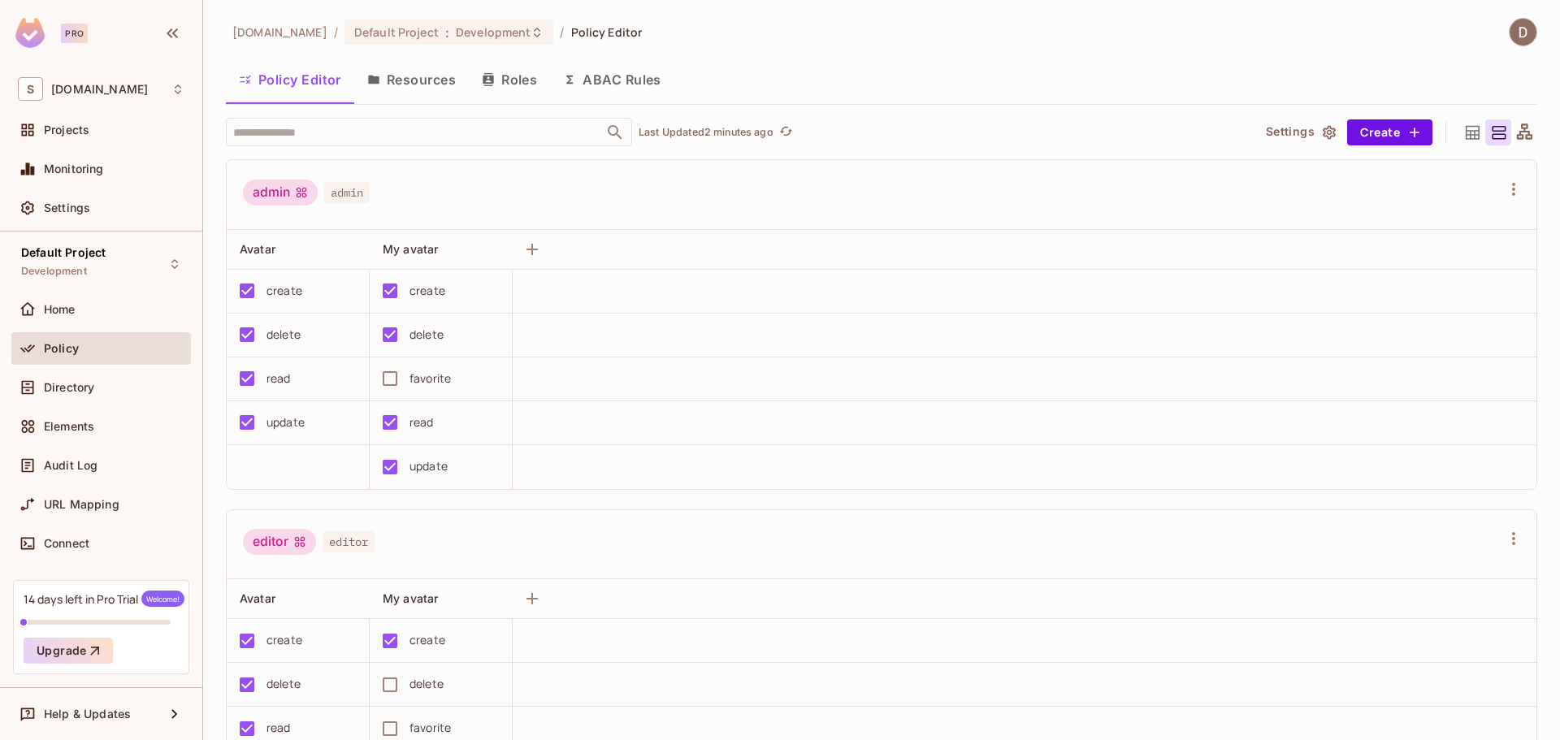
click at [410, 85] on button "Resources" at bounding box center [411, 79] width 115 height 41
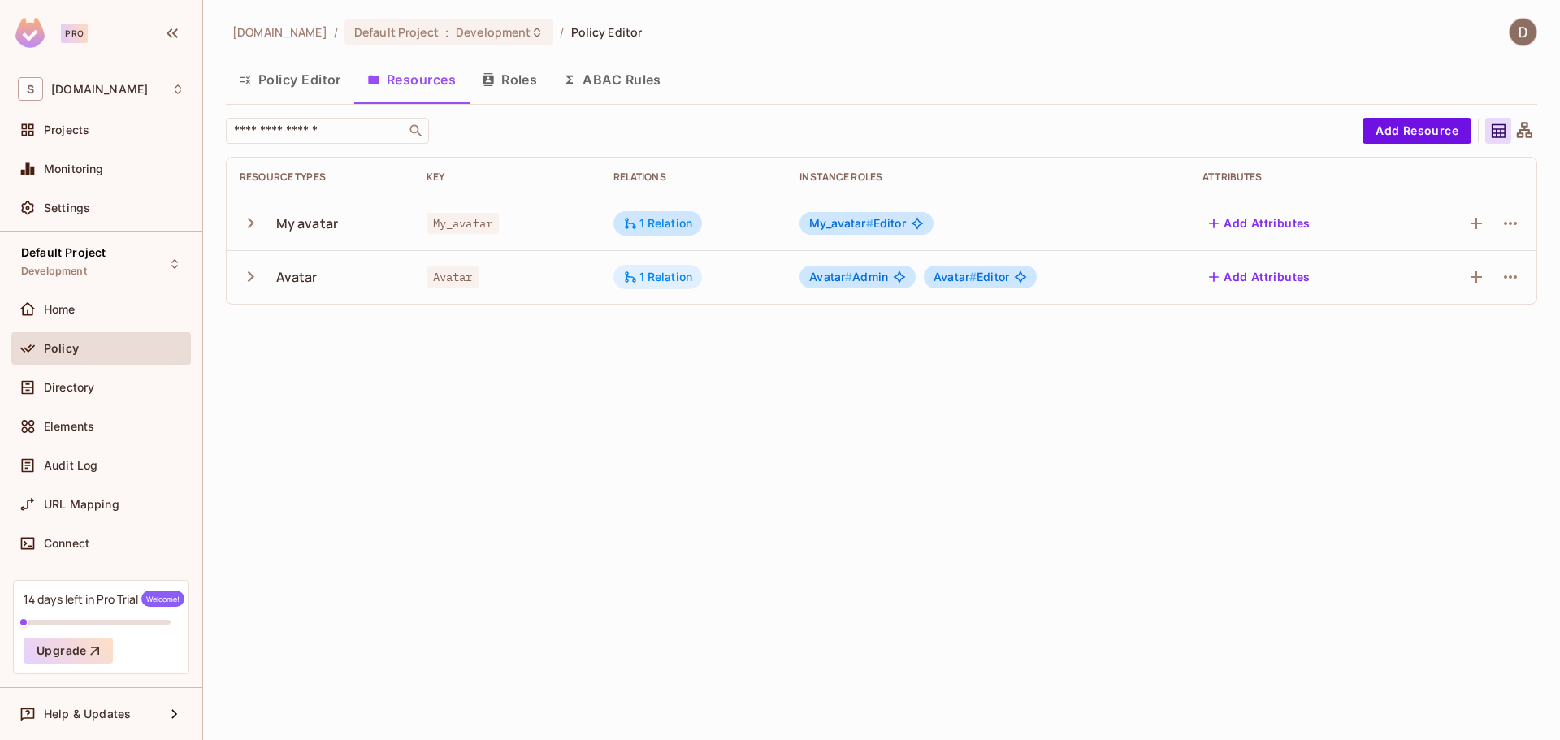
click at [656, 277] on div "1 Relation" at bounding box center [658, 277] width 70 height 15
drag, startPoint x: 658, startPoint y: 280, endPoint x: 655, endPoint y: 245, distance: 35.1
click at [657, 280] on div at bounding box center [780, 370] width 1560 height 740
click at [655, 228] on div "1 Relation" at bounding box center [658, 223] width 70 height 15
click at [652, 223] on div at bounding box center [780, 370] width 1560 height 740
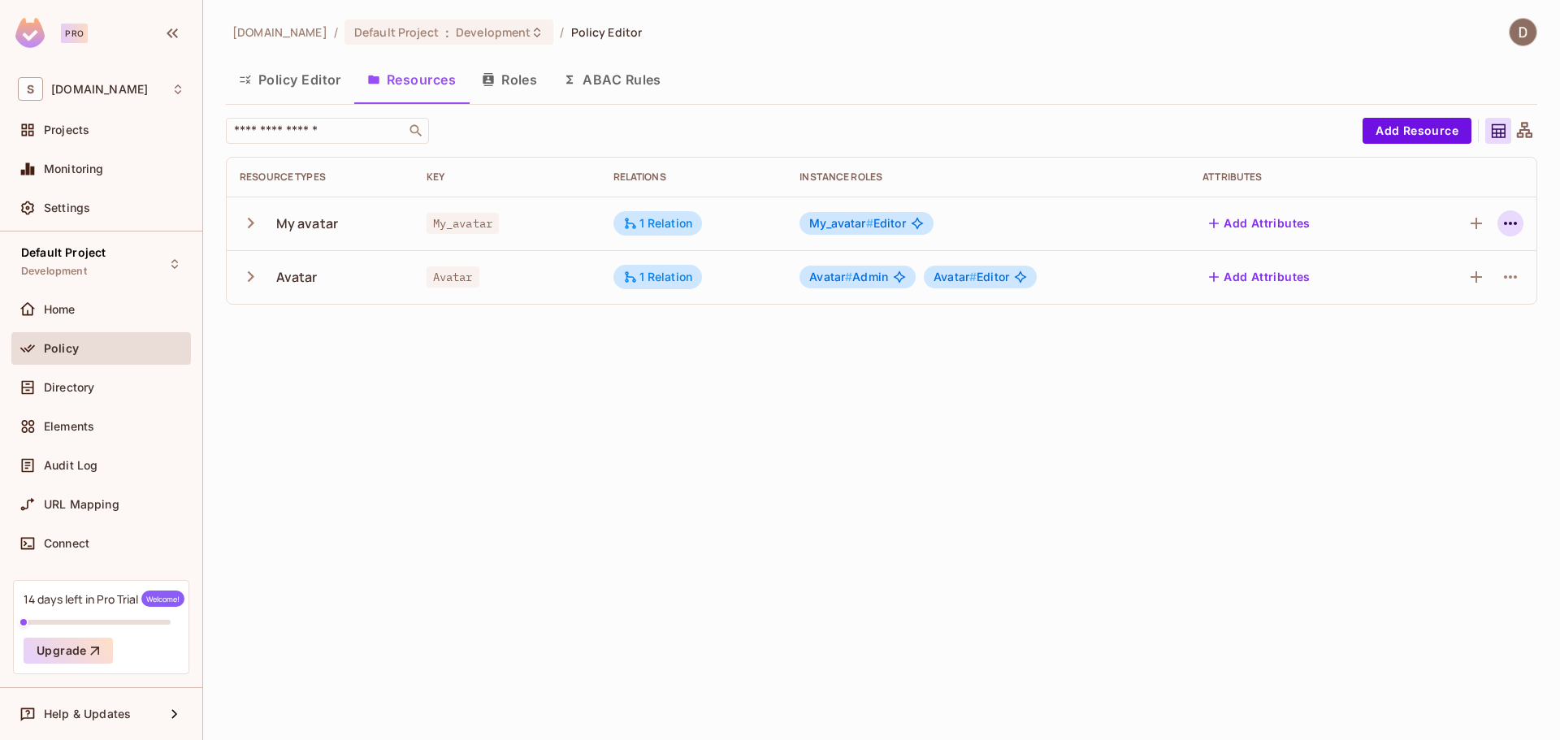
click at [1522, 217] on button "button" at bounding box center [1511, 223] width 26 height 26
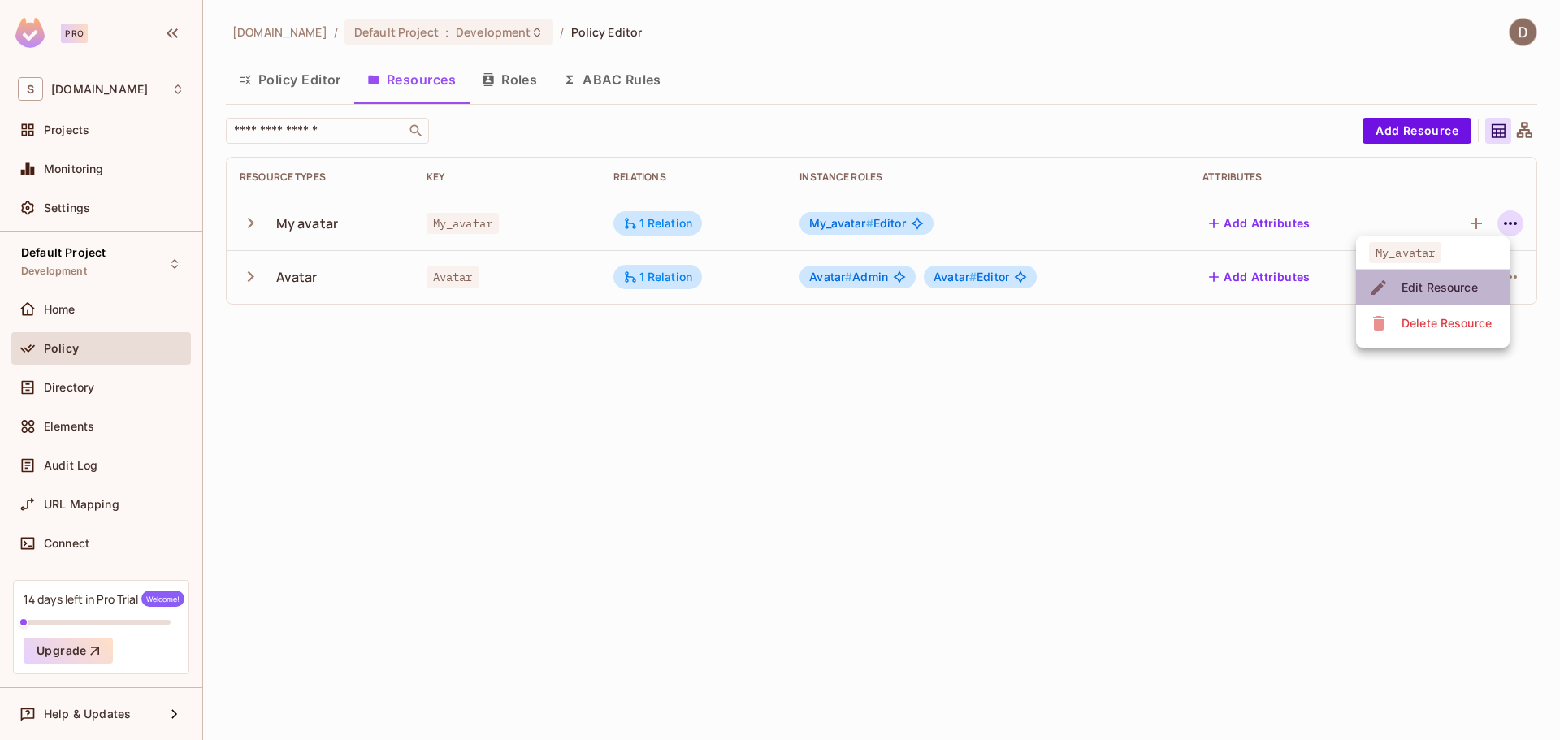
click at [1473, 283] on div "Edit Resource" at bounding box center [1440, 288] width 76 height 16
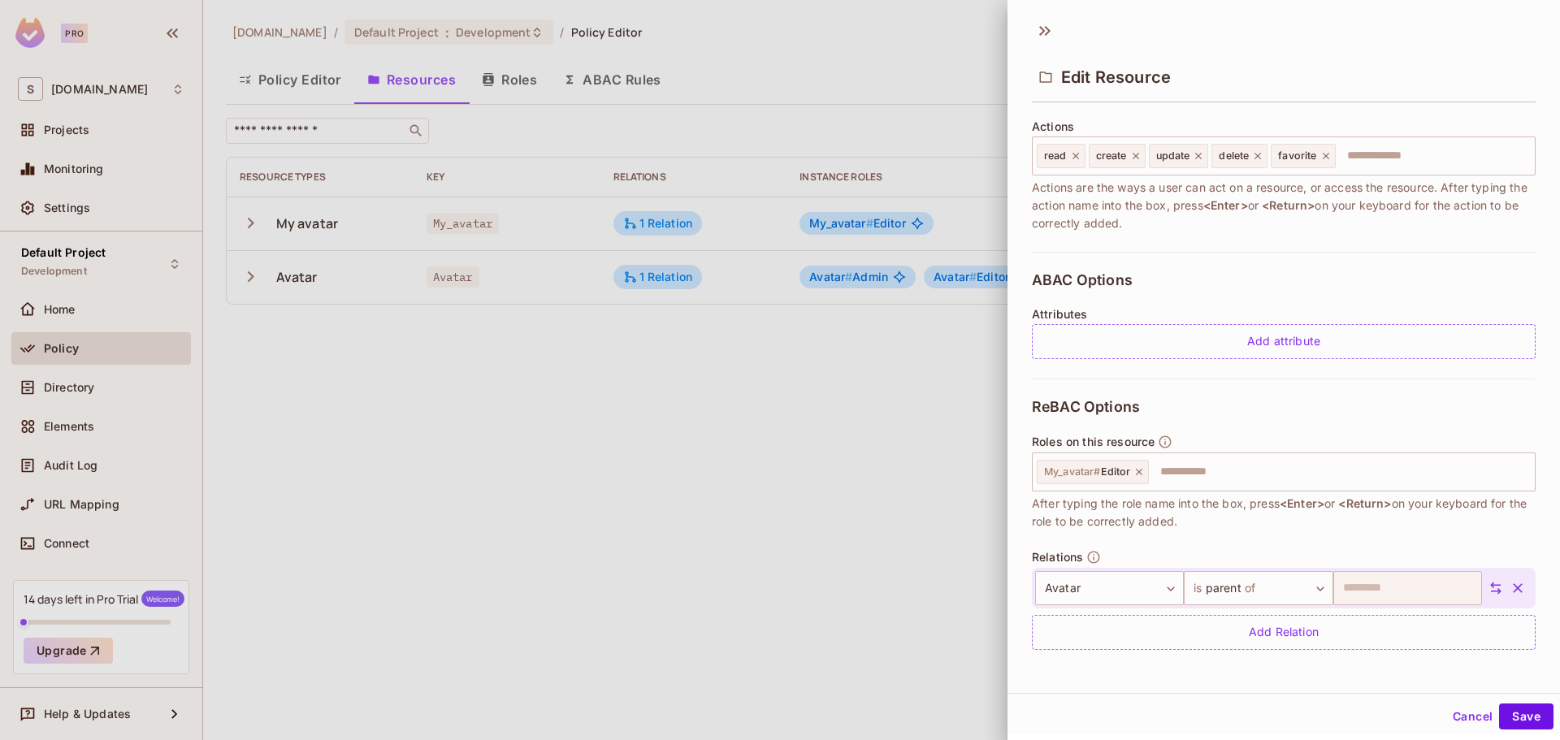
scroll to position [2, 0]
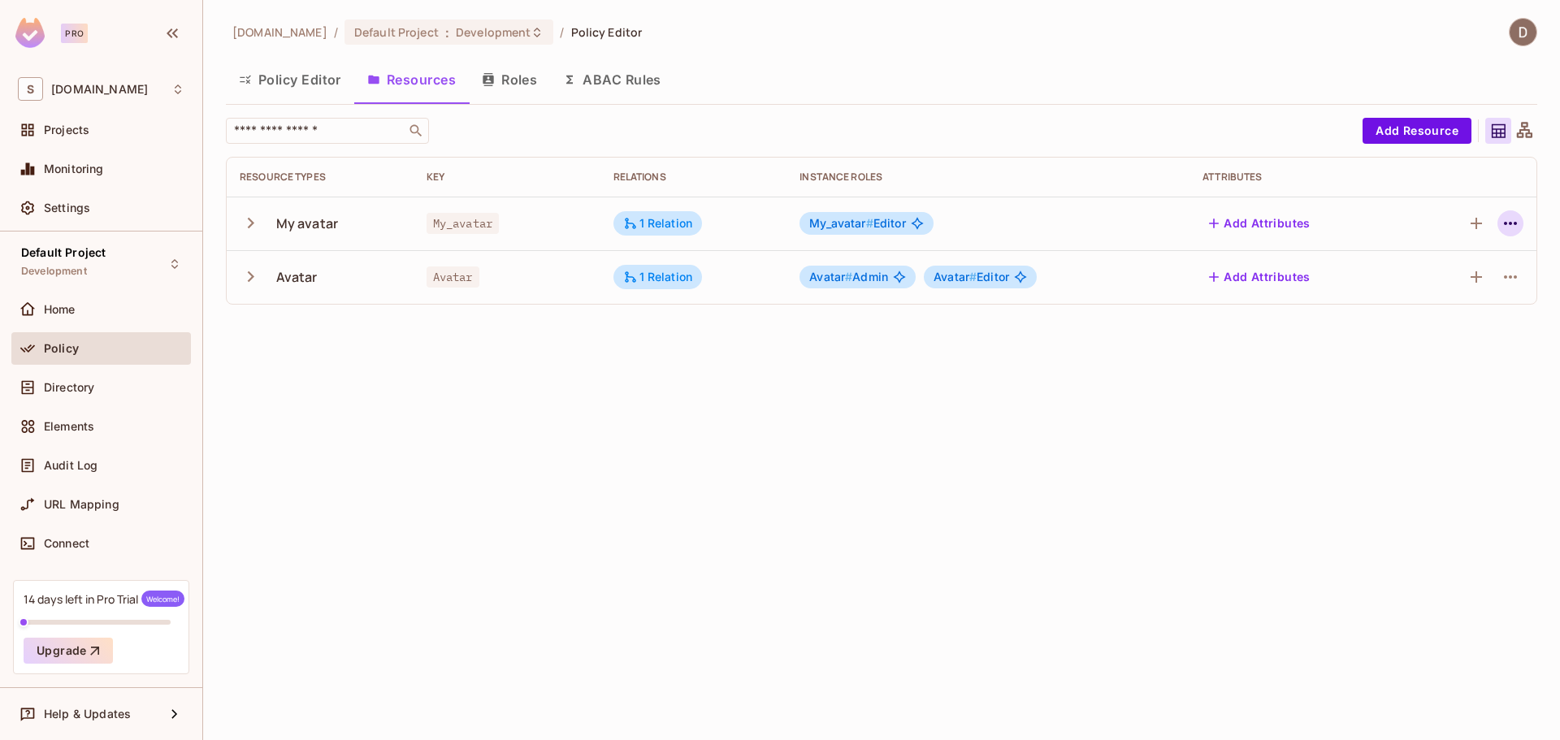
click at [1512, 216] on icon "button" at bounding box center [1511, 224] width 20 height 20
click at [1430, 291] on div "Edit Resource" at bounding box center [1440, 288] width 76 height 16
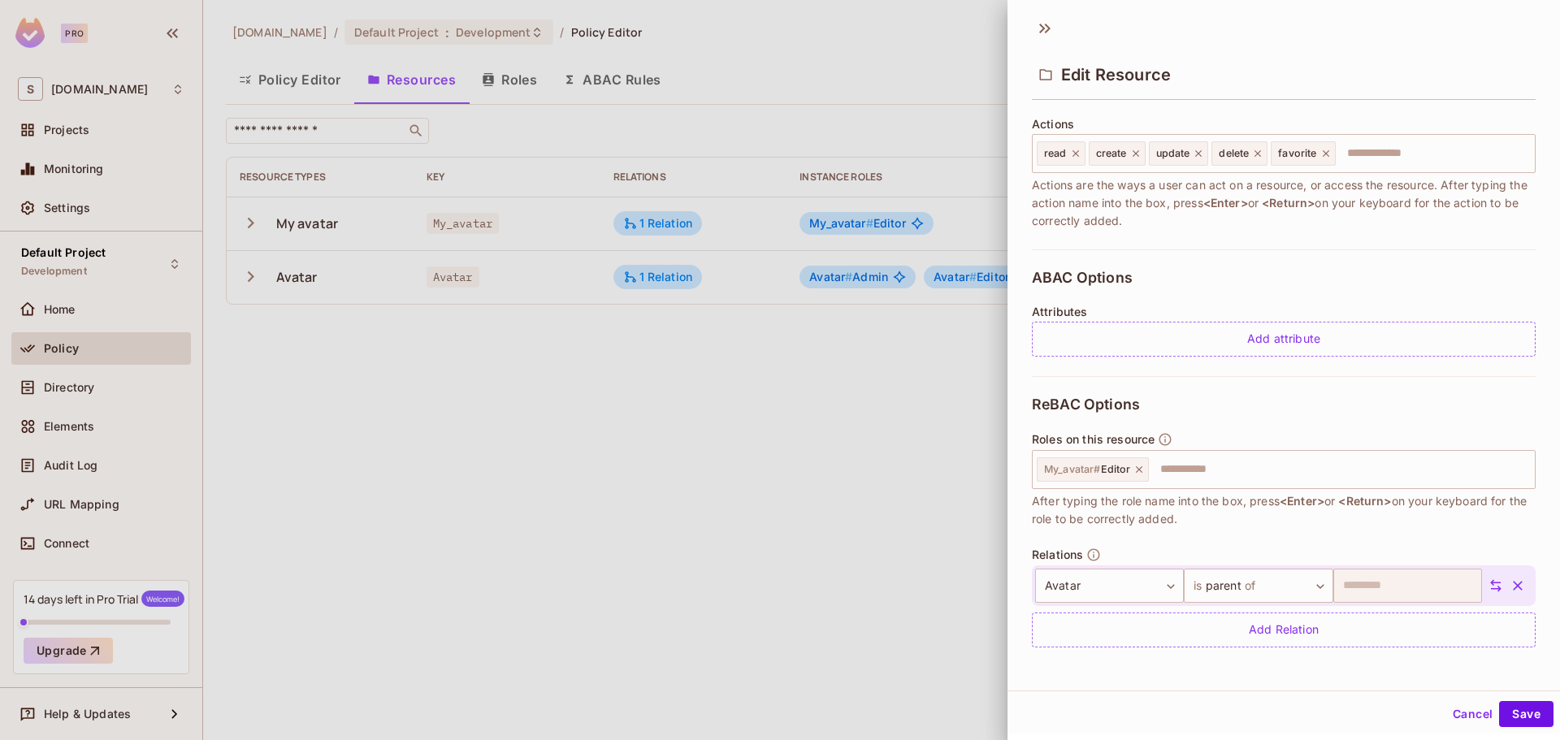
click at [716, 420] on div at bounding box center [780, 370] width 1560 height 740
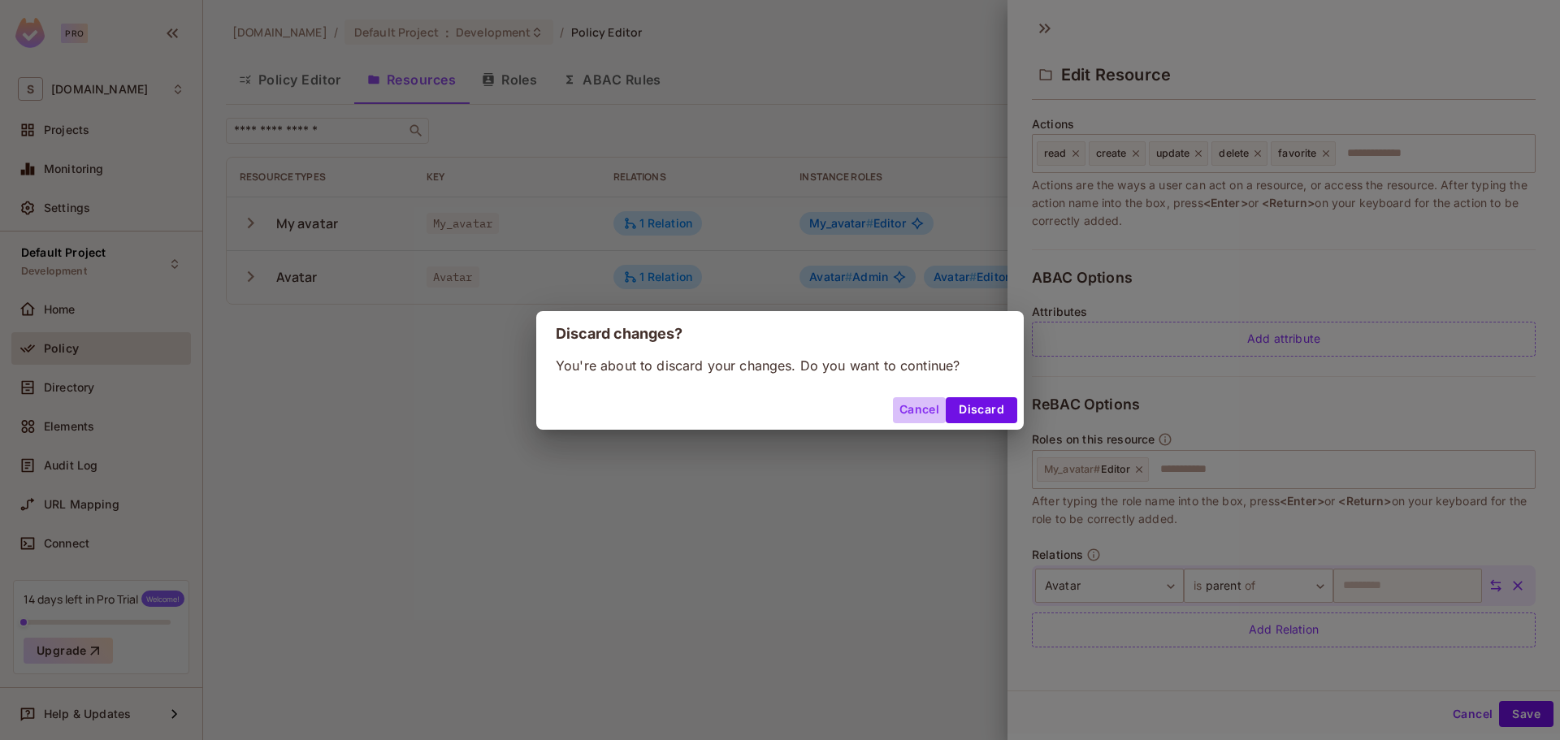
click at [909, 410] on button "Cancel" at bounding box center [919, 410] width 53 height 26
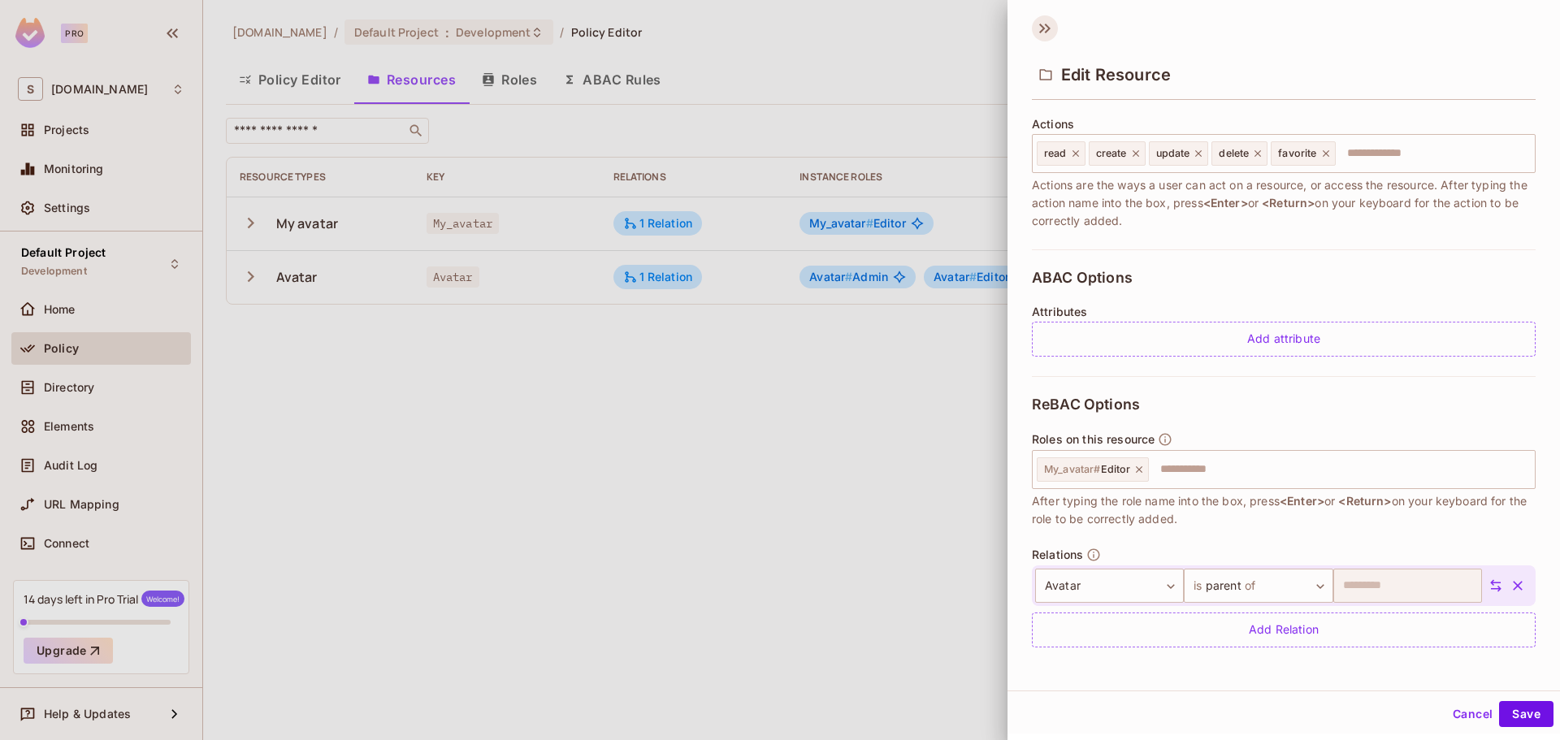
click at [1051, 33] on icon at bounding box center [1045, 28] width 26 height 26
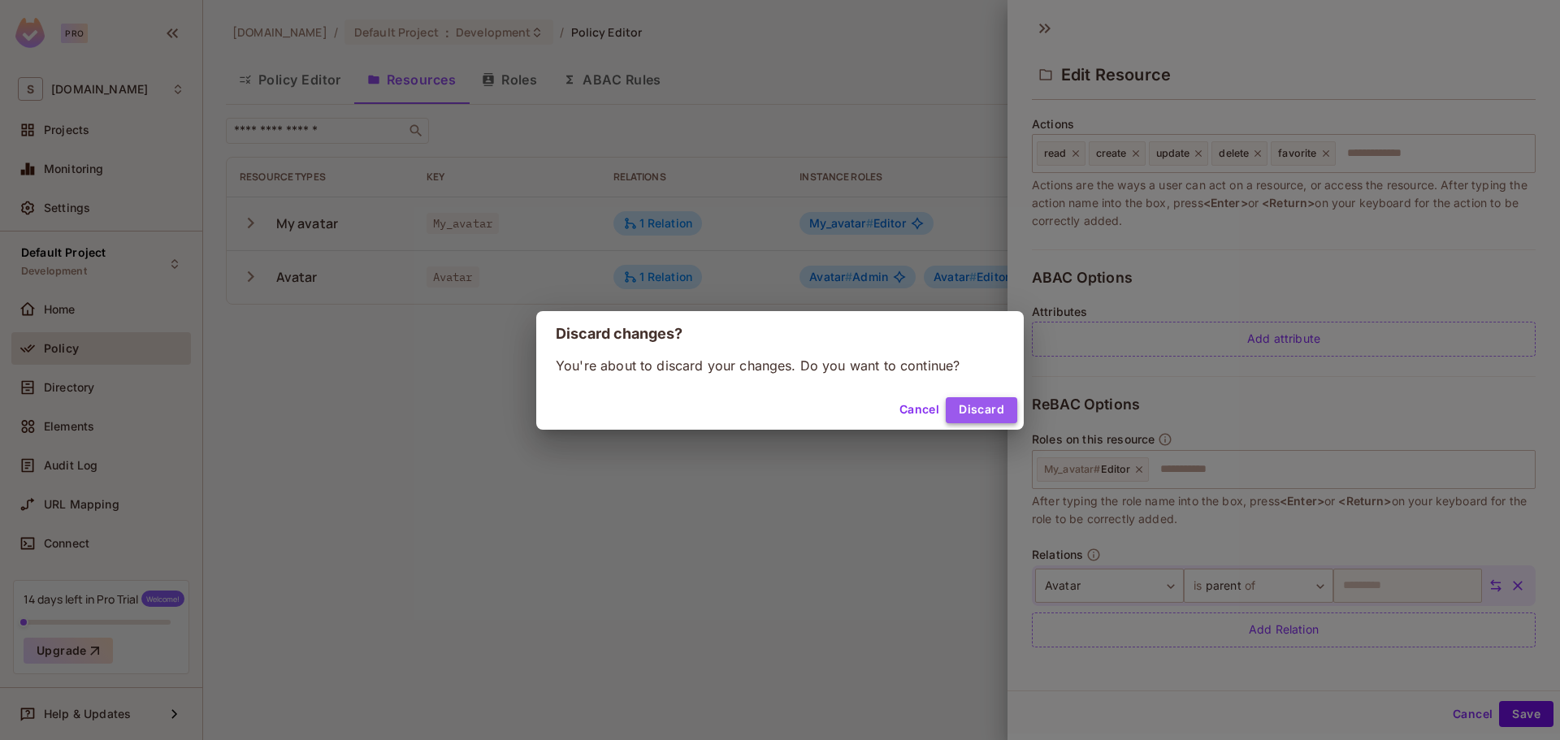
click at [980, 412] on button "Discard" at bounding box center [982, 410] width 72 height 26
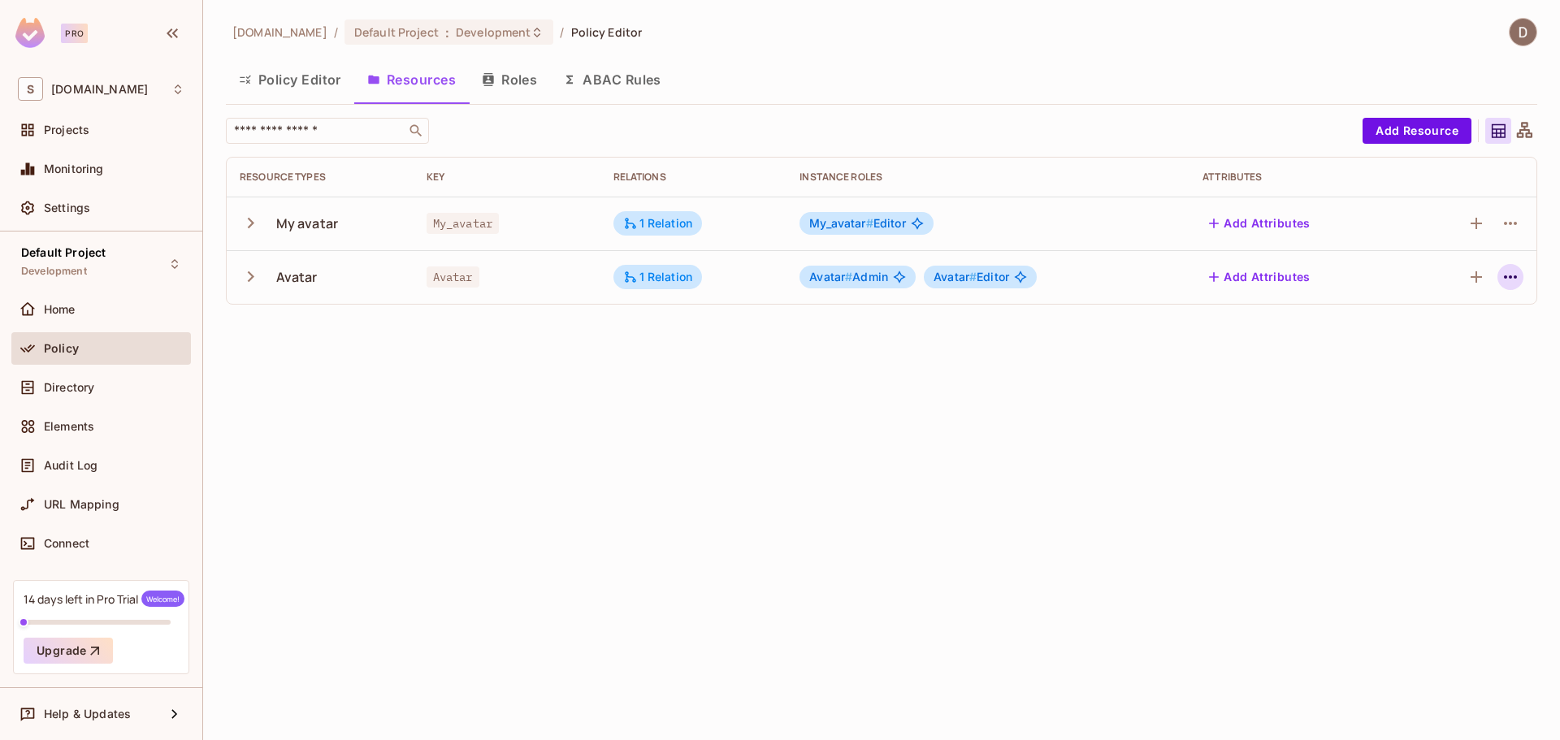
click at [1512, 271] on icon "button" at bounding box center [1511, 277] width 20 height 20
click at [1443, 337] on div "Edit Resource" at bounding box center [1440, 341] width 76 height 16
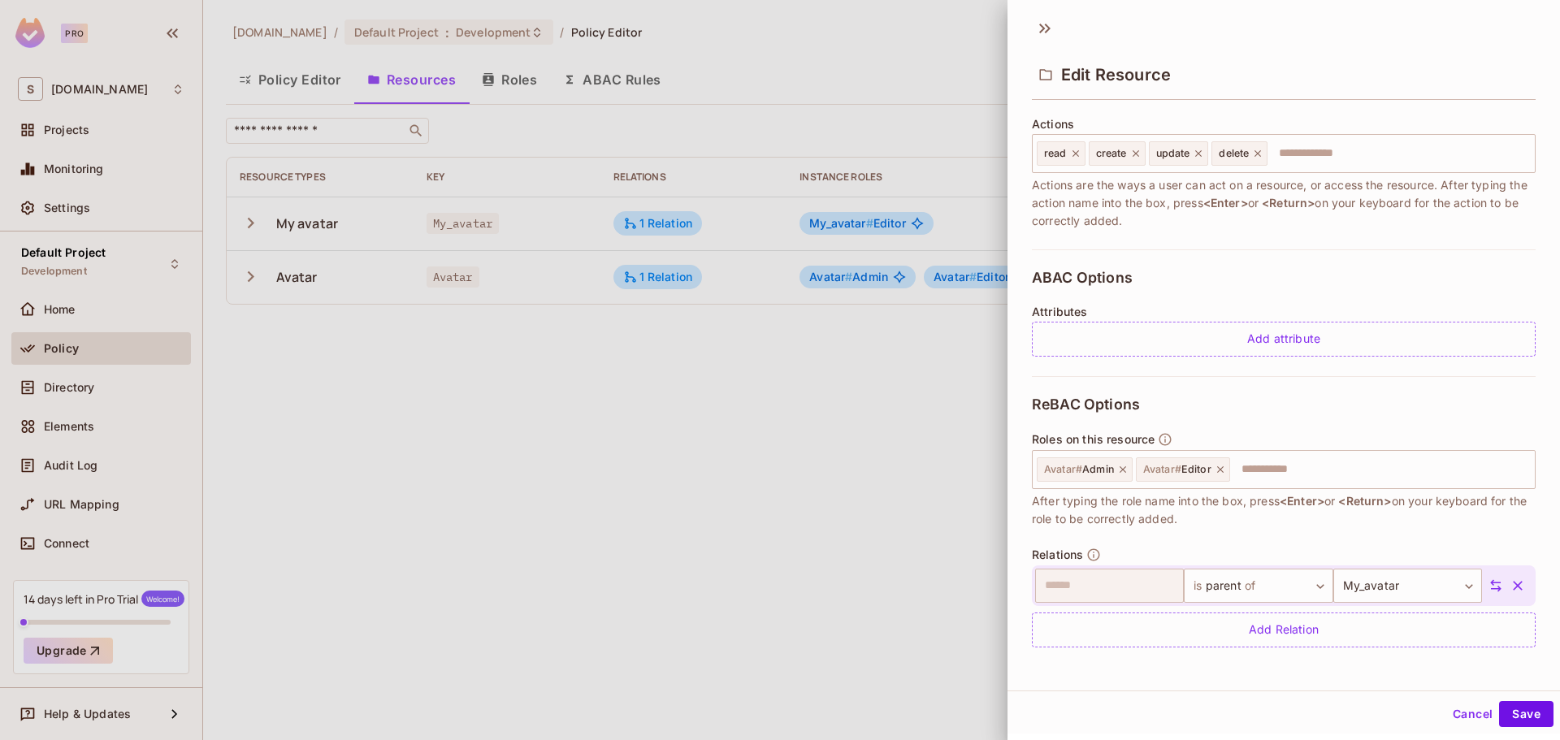
click at [1496, 553] on div "Relations ​ is parent of ****** ​ My_avatar ********* ​ Add Relation" at bounding box center [1284, 598] width 504 height 100
click at [1489, 580] on icon at bounding box center [1496, 586] width 15 height 15
click at [1489, 583] on icon at bounding box center [1496, 586] width 15 height 15
click at [1469, 708] on button "Cancel" at bounding box center [1473, 714] width 53 height 26
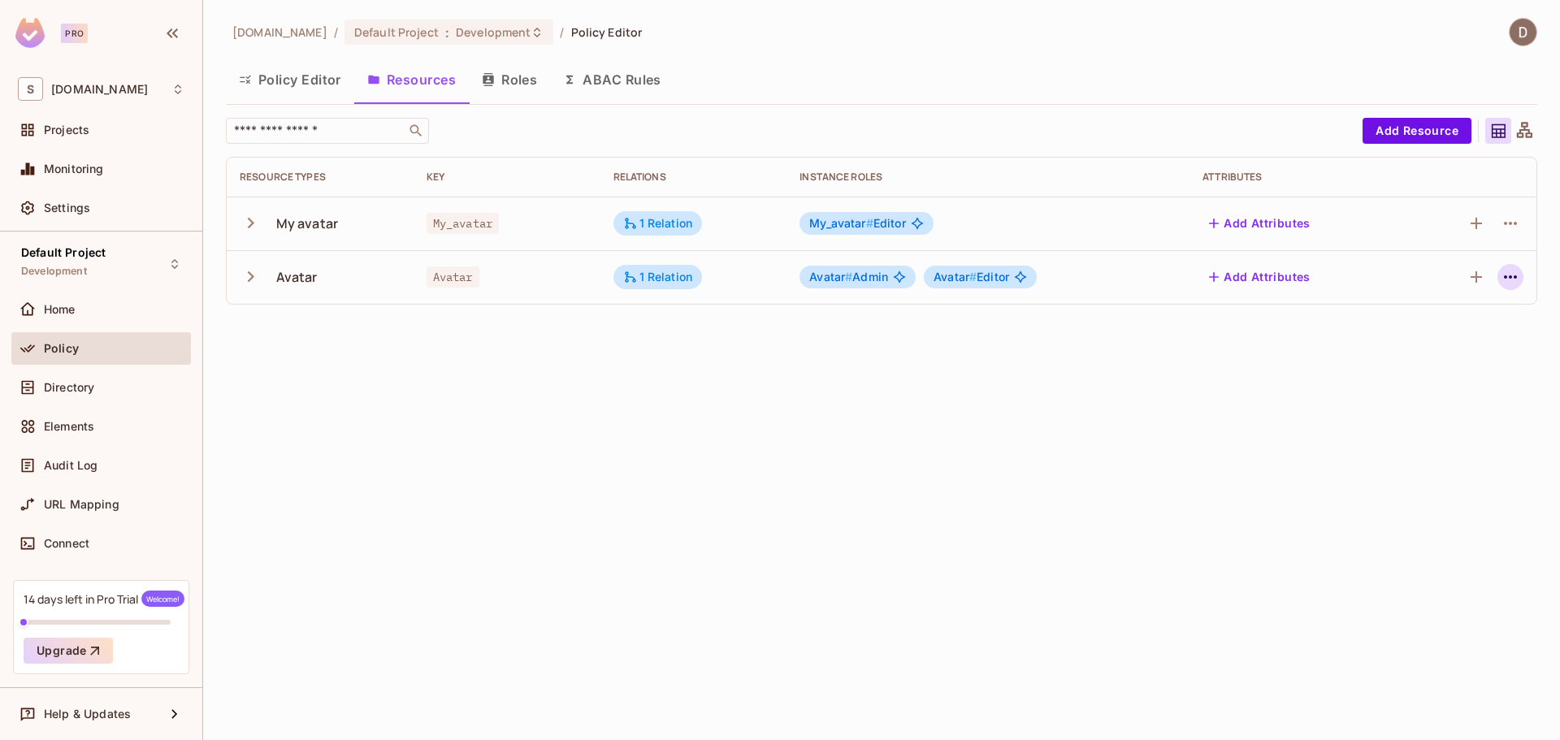
click at [1513, 276] on icon "button" at bounding box center [1511, 277] width 20 height 20
click at [1455, 333] on span "Edit Resource" at bounding box center [1440, 341] width 86 height 26
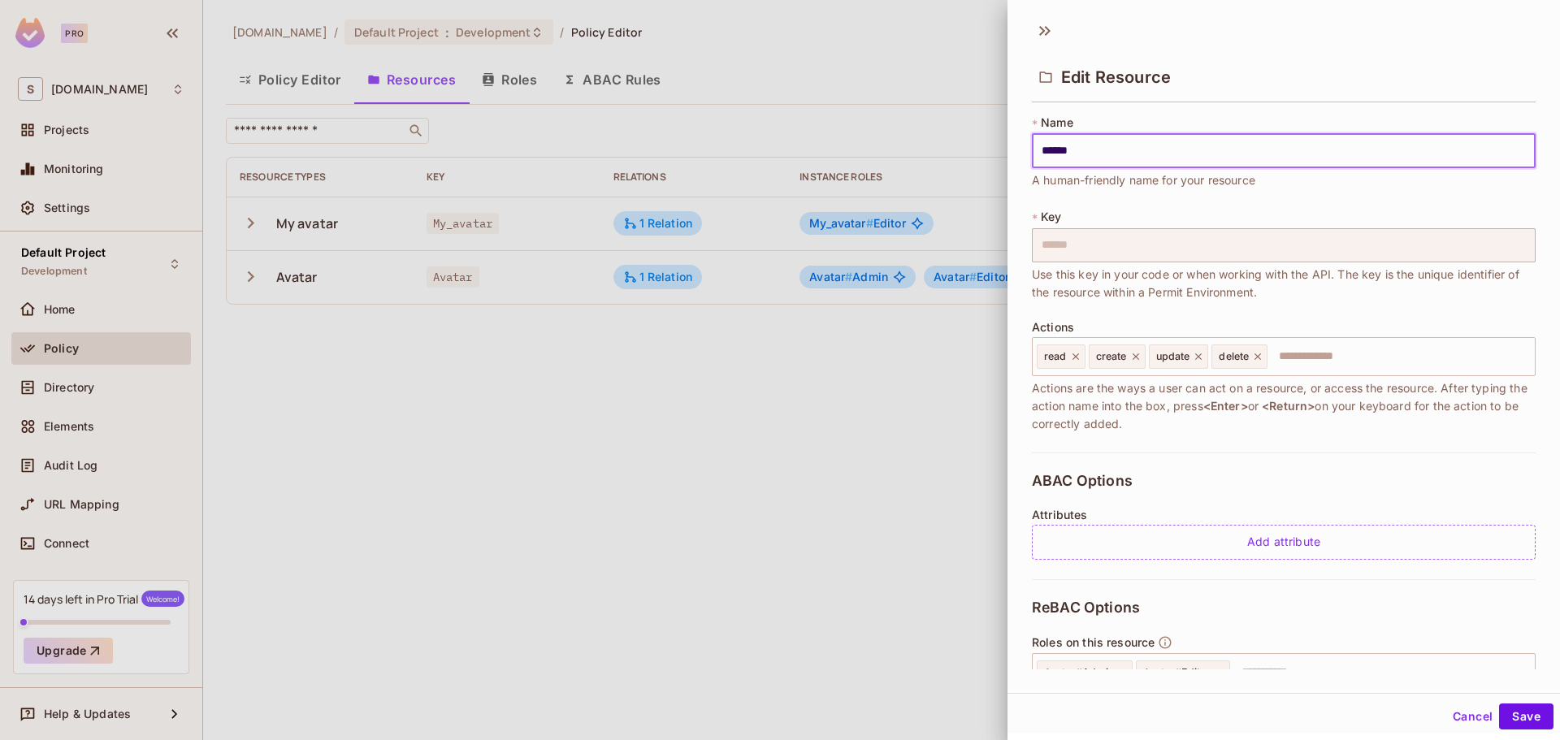
click at [1164, 152] on input "******" at bounding box center [1284, 151] width 504 height 34
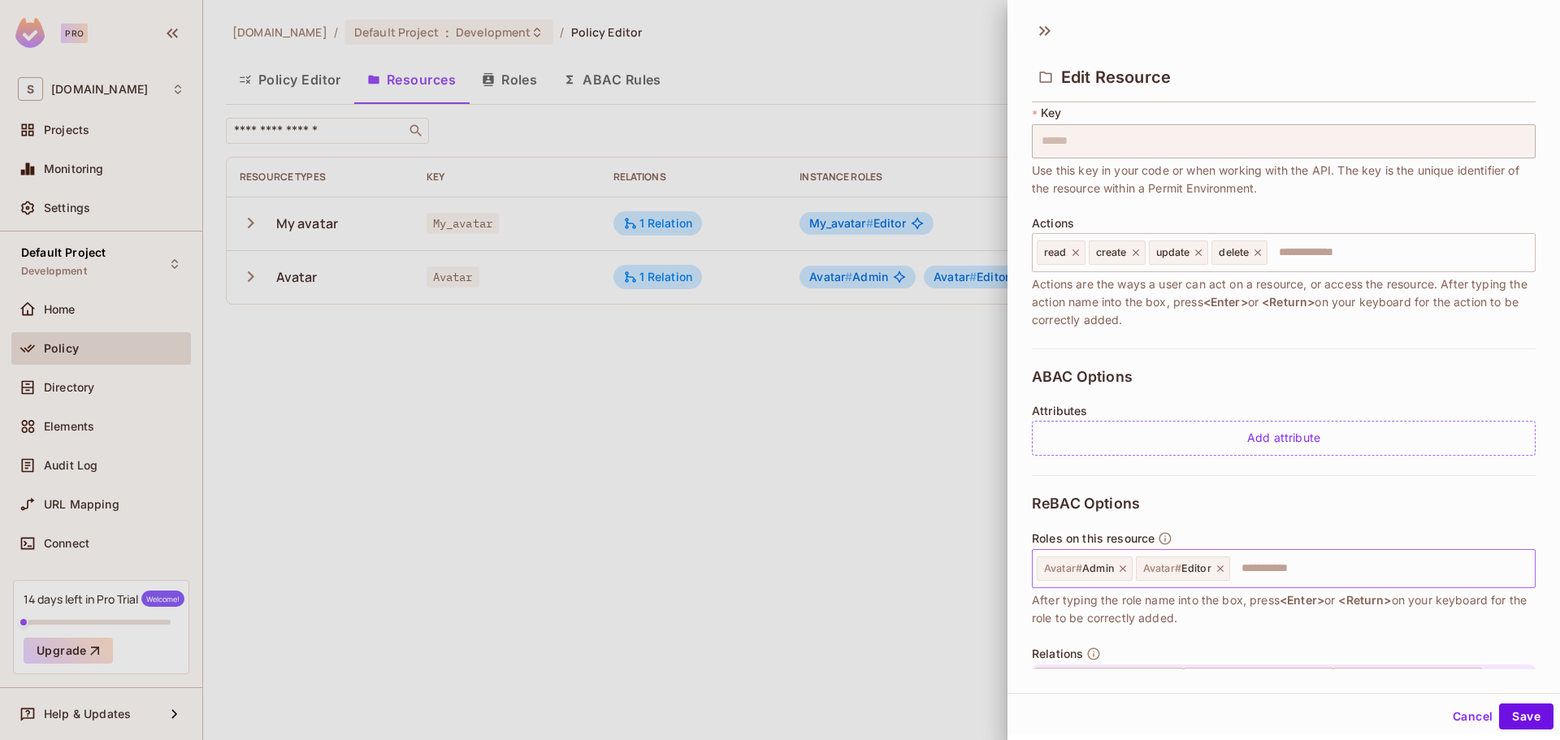
scroll to position [201, 0]
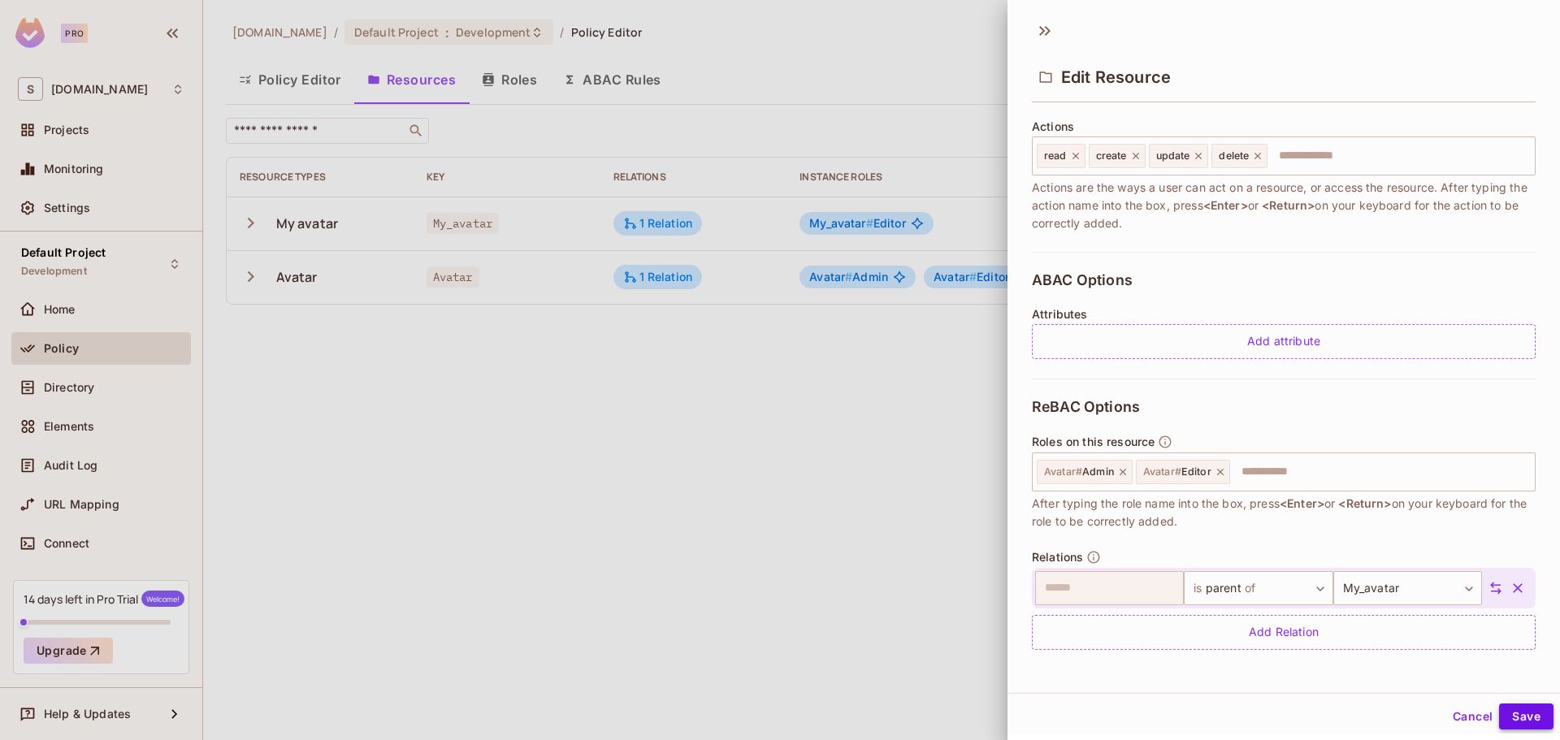
type input "*******"
click at [1511, 712] on button "Save" at bounding box center [1526, 717] width 54 height 26
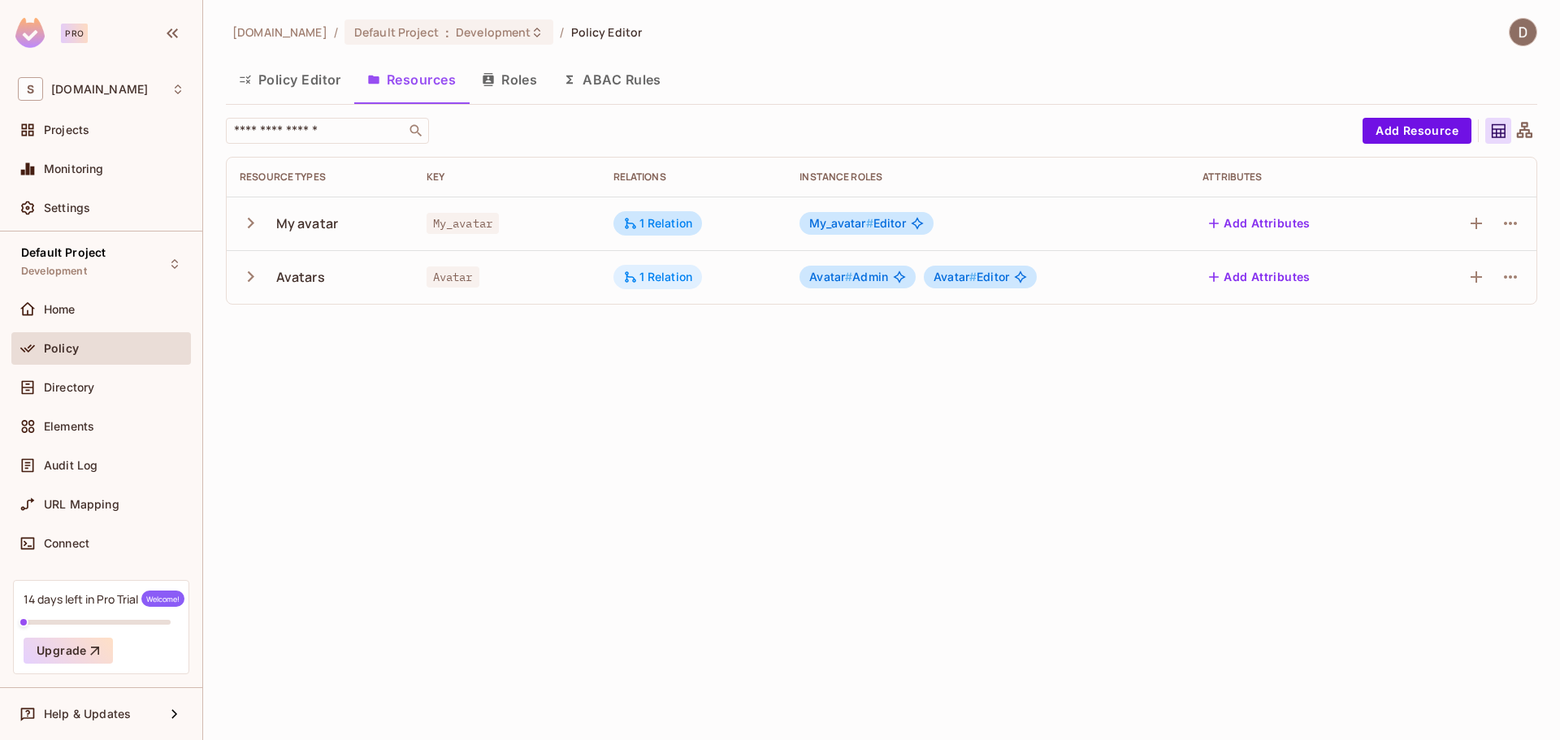
click at [676, 280] on div "1 Relation" at bounding box center [658, 277] width 70 height 15
click at [658, 229] on div at bounding box center [780, 370] width 1560 height 740
click at [658, 229] on div "1 Relation" at bounding box center [658, 223] width 70 height 15
click at [658, 228] on div at bounding box center [780, 370] width 1560 height 740
click at [244, 220] on icon "button" at bounding box center [251, 223] width 22 height 22
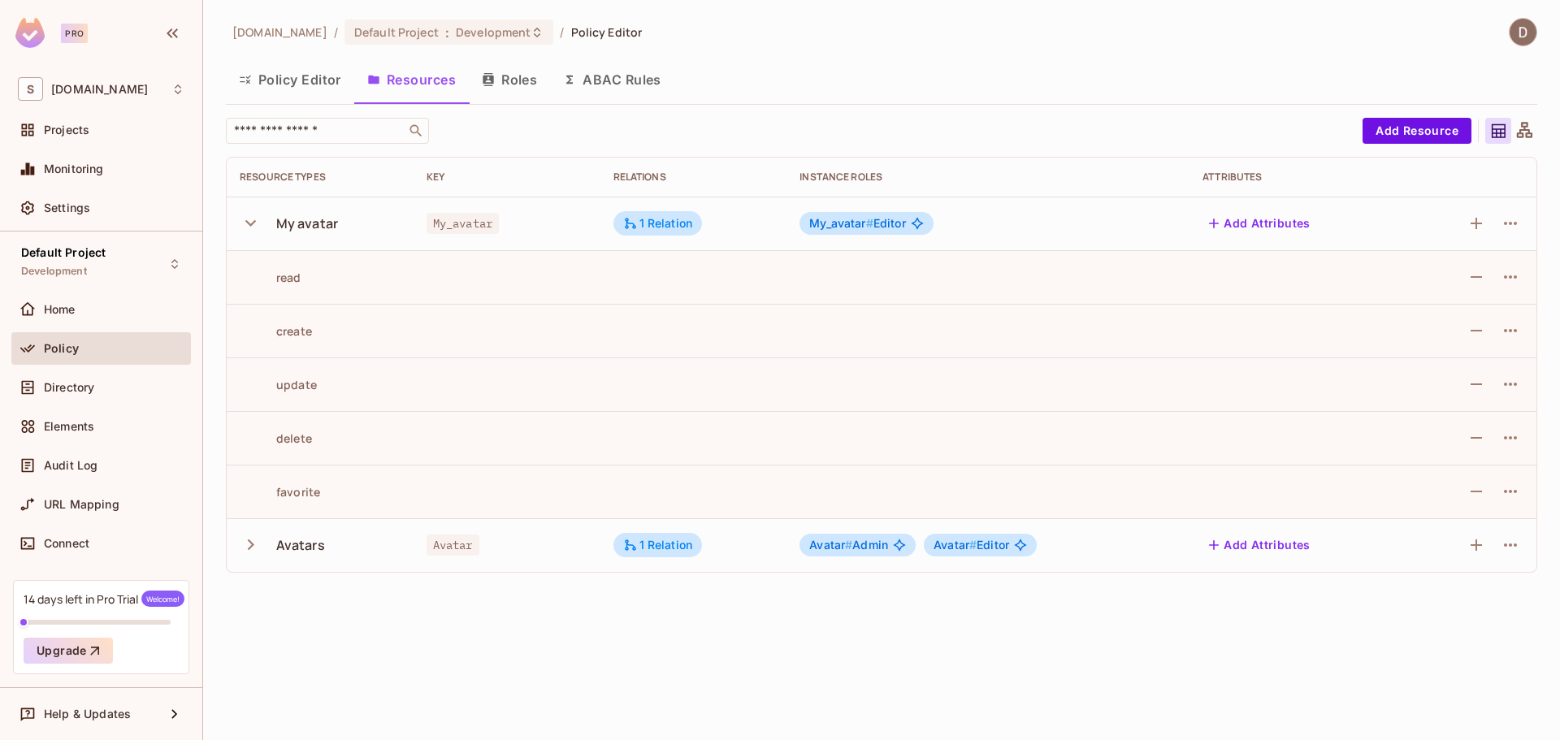
click at [245, 224] on icon "button" at bounding box center [251, 223] width 22 height 22
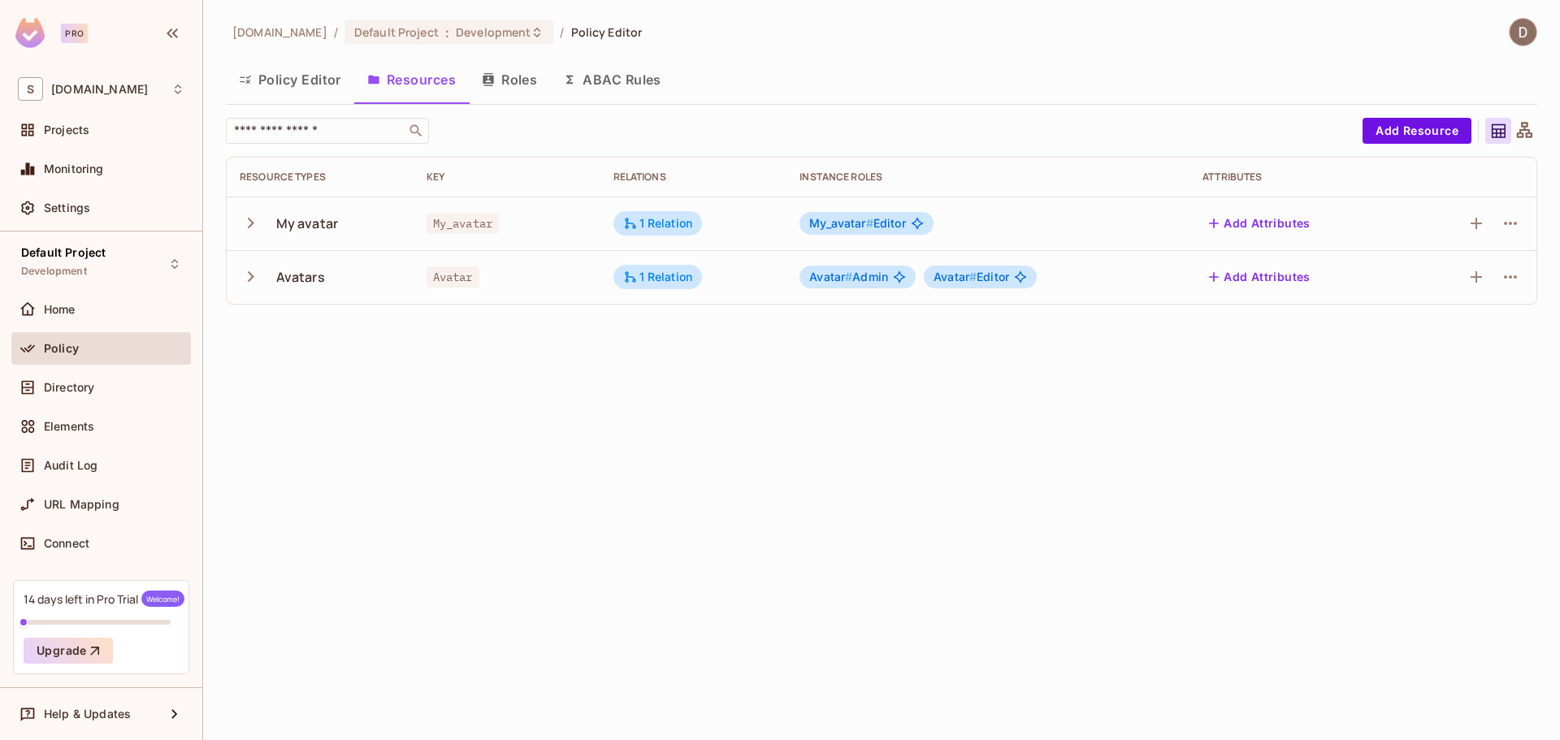
click at [245, 267] on icon "button" at bounding box center [251, 277] width 22 height 22
click at [244, 267] on icon "button" at bounding box center [251, 277] width 22 height 22
click at [250, 223] on icon "button" at bounding box center [251, 223] width 22 height 22
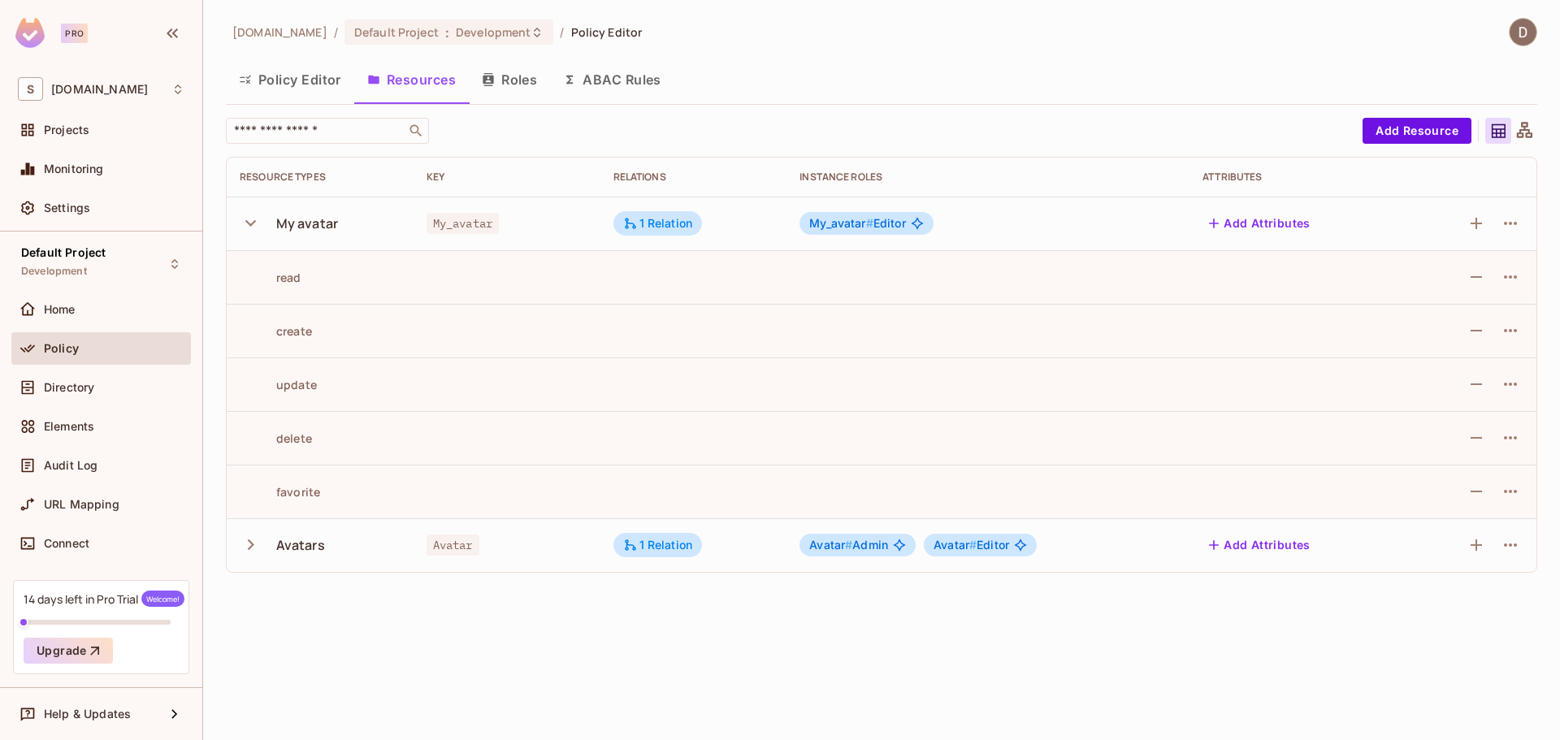
click at [245, 225] on icon "button" at bounding box center [251, 223] width 22 height 22
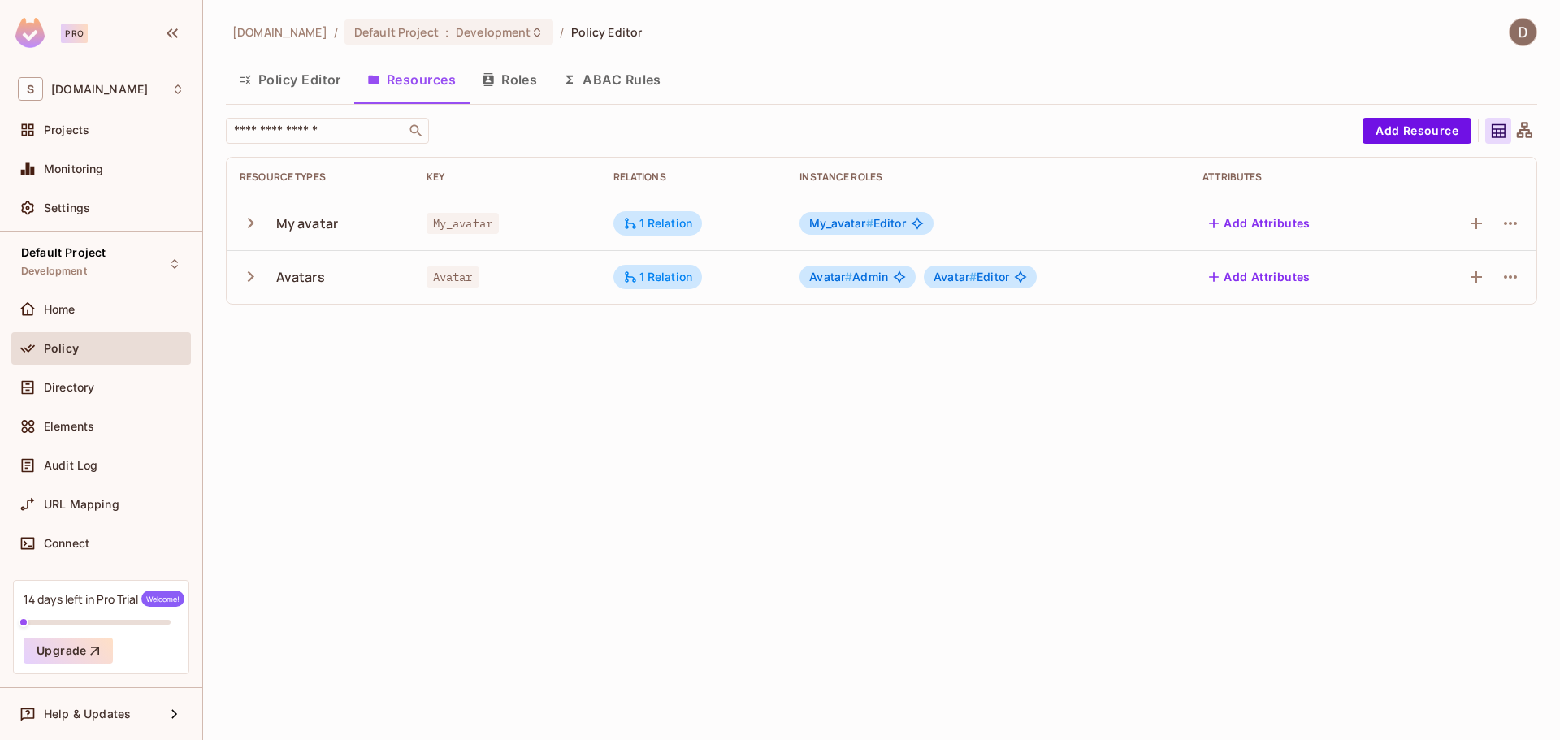
click at [253, 281] on icon "button" at bounding box center [251, 277] width 22 height 22
click at [253, 286] on icon "button" at bounding box center [251, 277] width 22 height 22
click at [247, 228] on icon "button" at bounding box center [251, 223] width 22 height 22
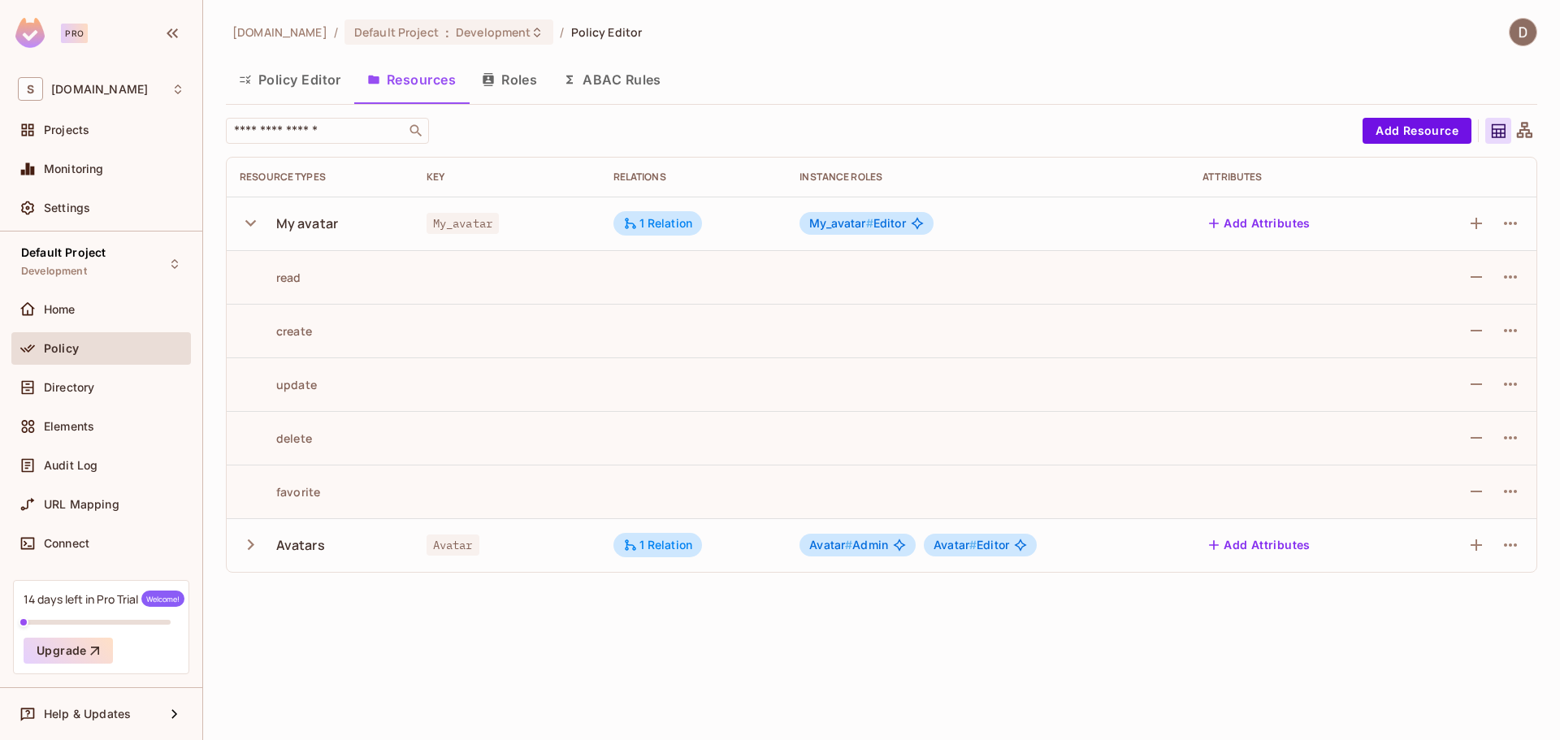
click at [247, 226] on icon "button" at bounding box center [251, 223] width 22 height 22
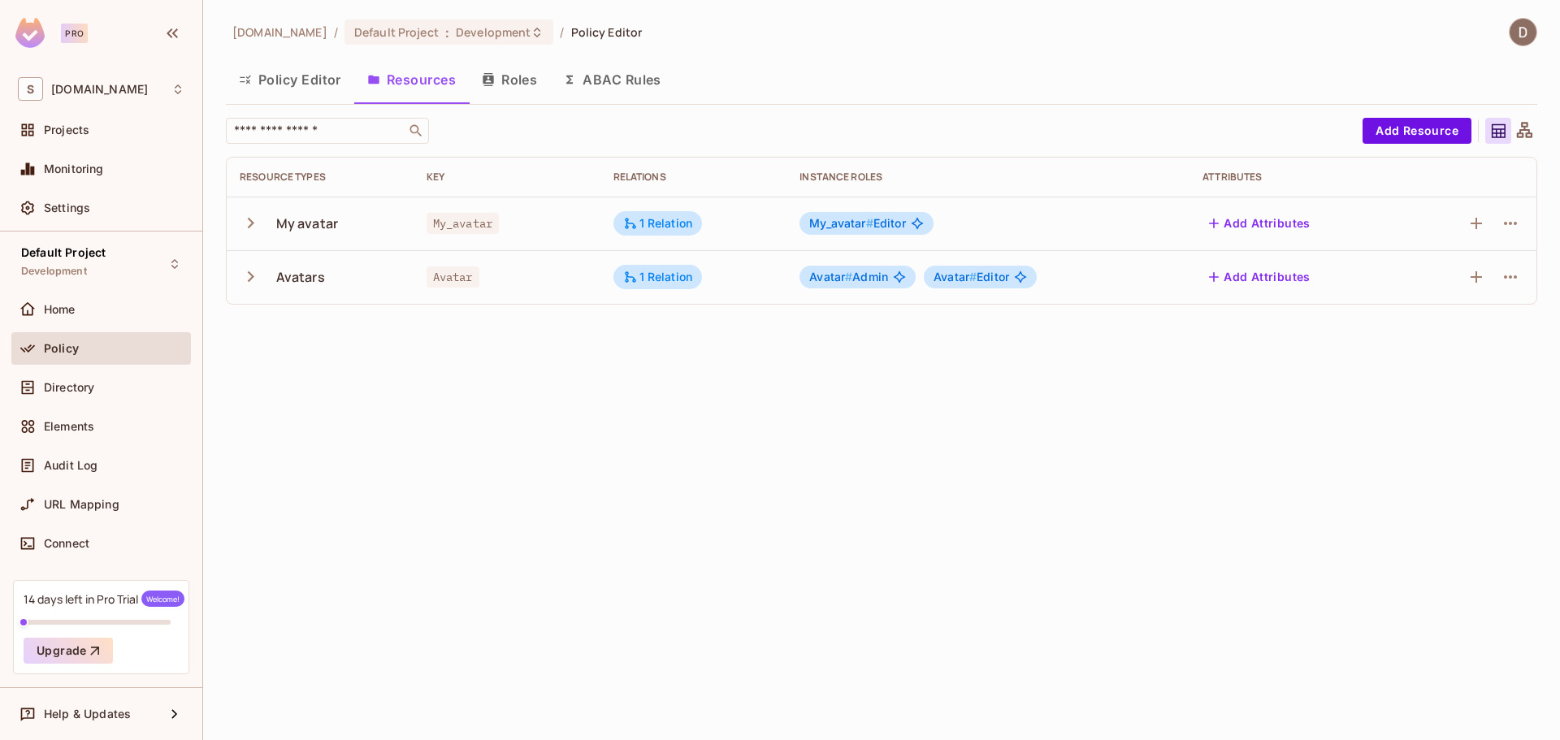
click at [247, 226] on icon "button" at bounding box center [251, 223] width 22 height 22
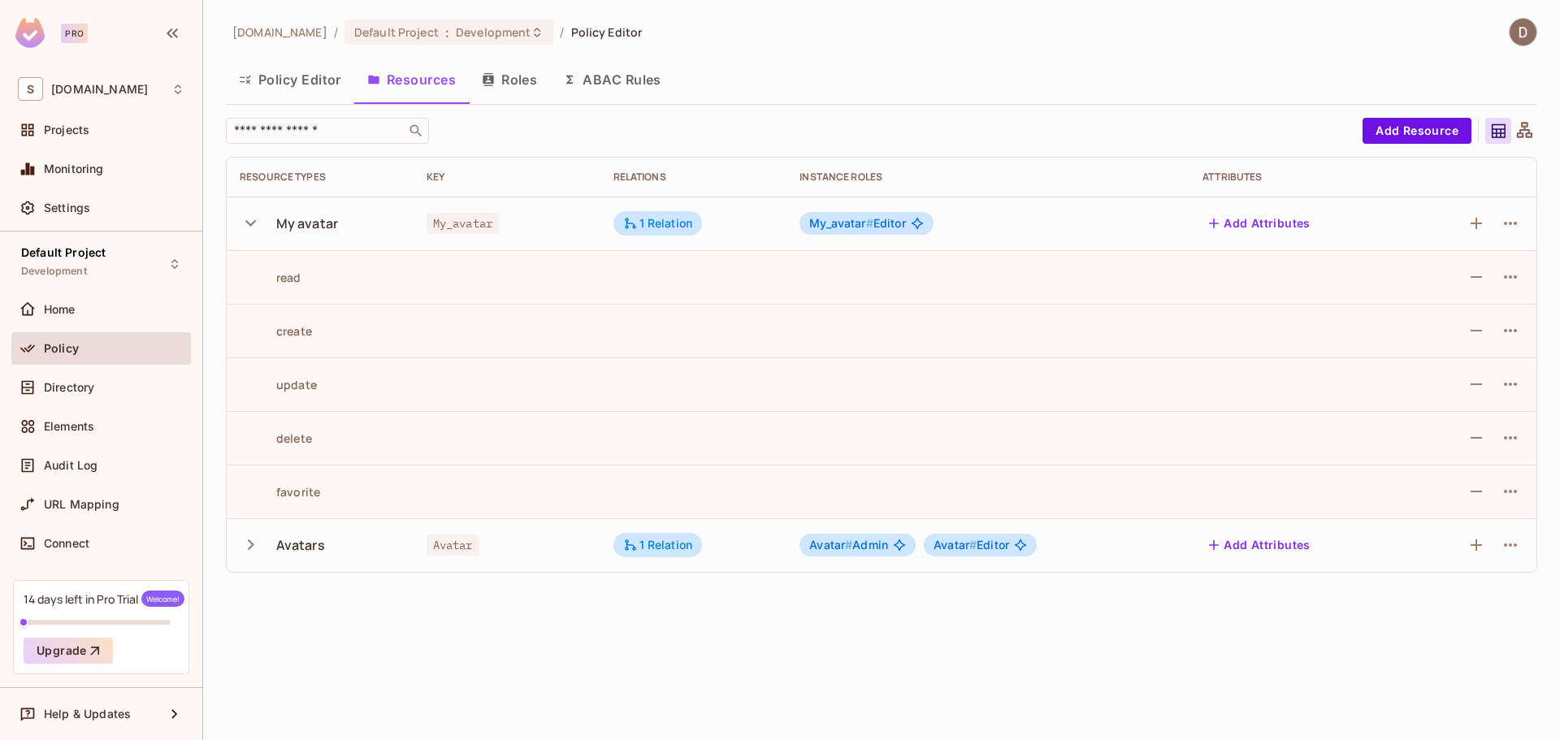
click at [246, 220] on icon "button" at bounding box center [250, 223] width 11 height 7
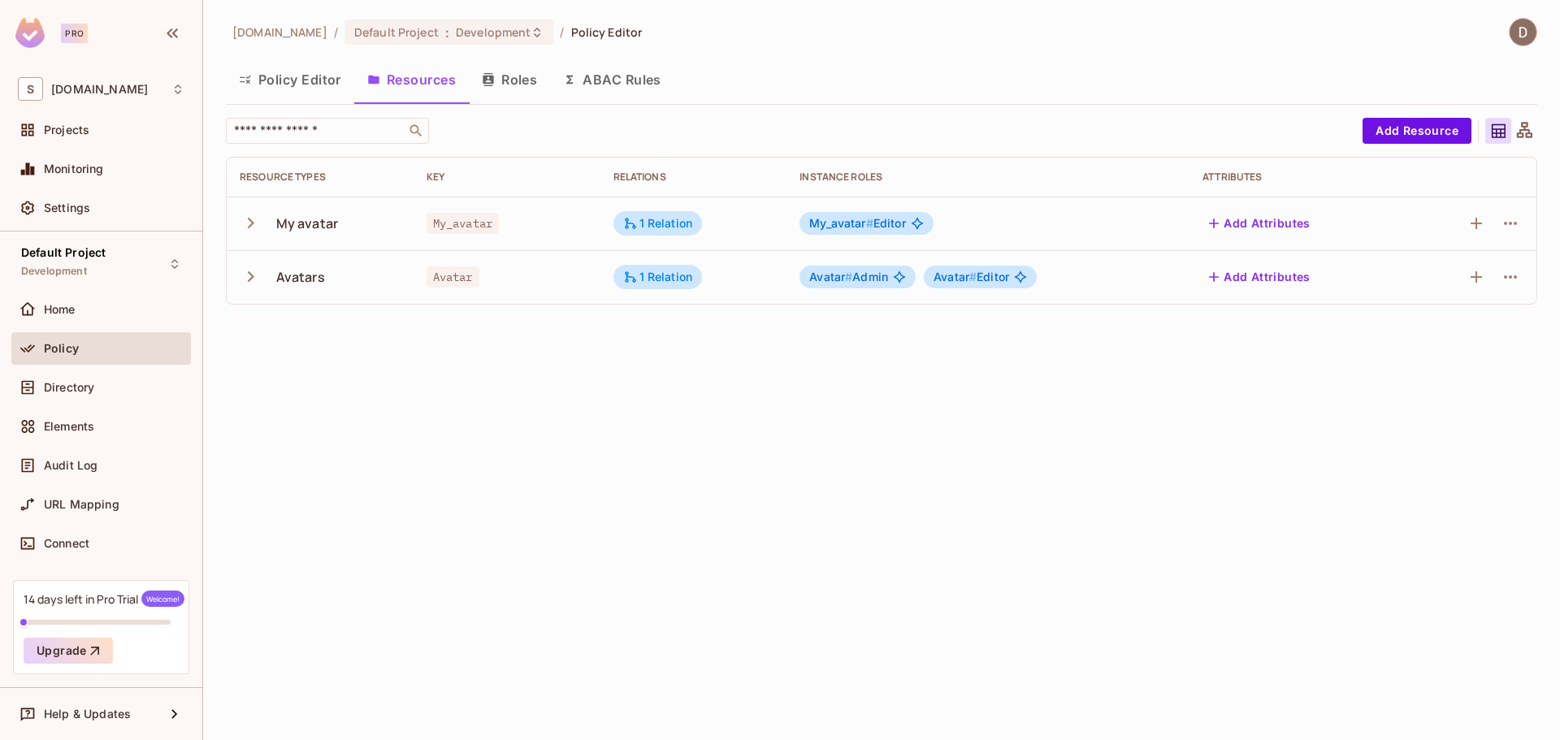
click at [250, 294] on div "Avatars" at bounding box center [320, 277] width 161 height 34
click at [248, 280] on icon "button" at bounding box center [251, 277] width 22 height 22
click at [1515, 275] on icon "button" at bounding box center [1511, 277] width 20 height 20
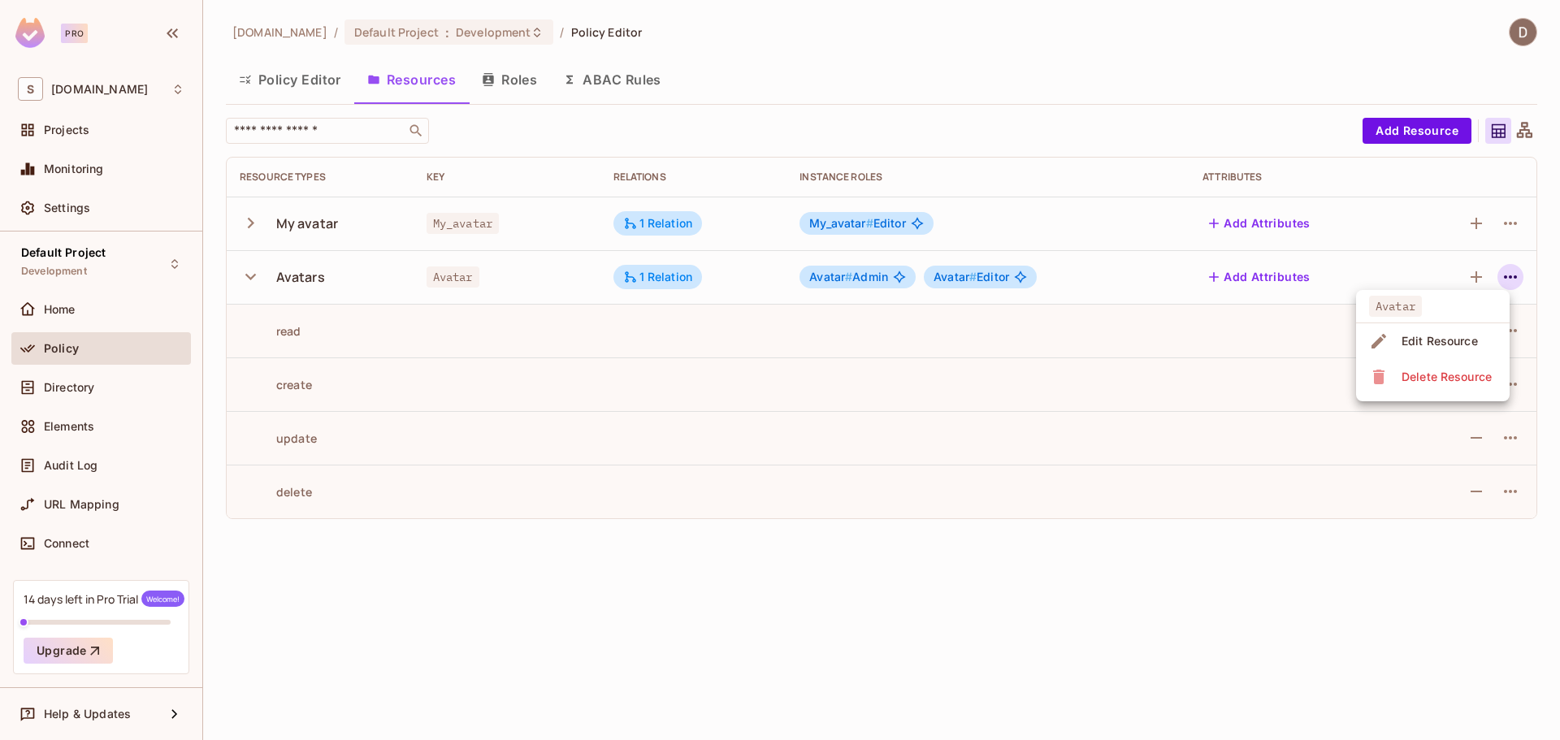
click at [1455, 342] on div "Edit Resource" at bounding box center [1440, 341] width 76 height 16
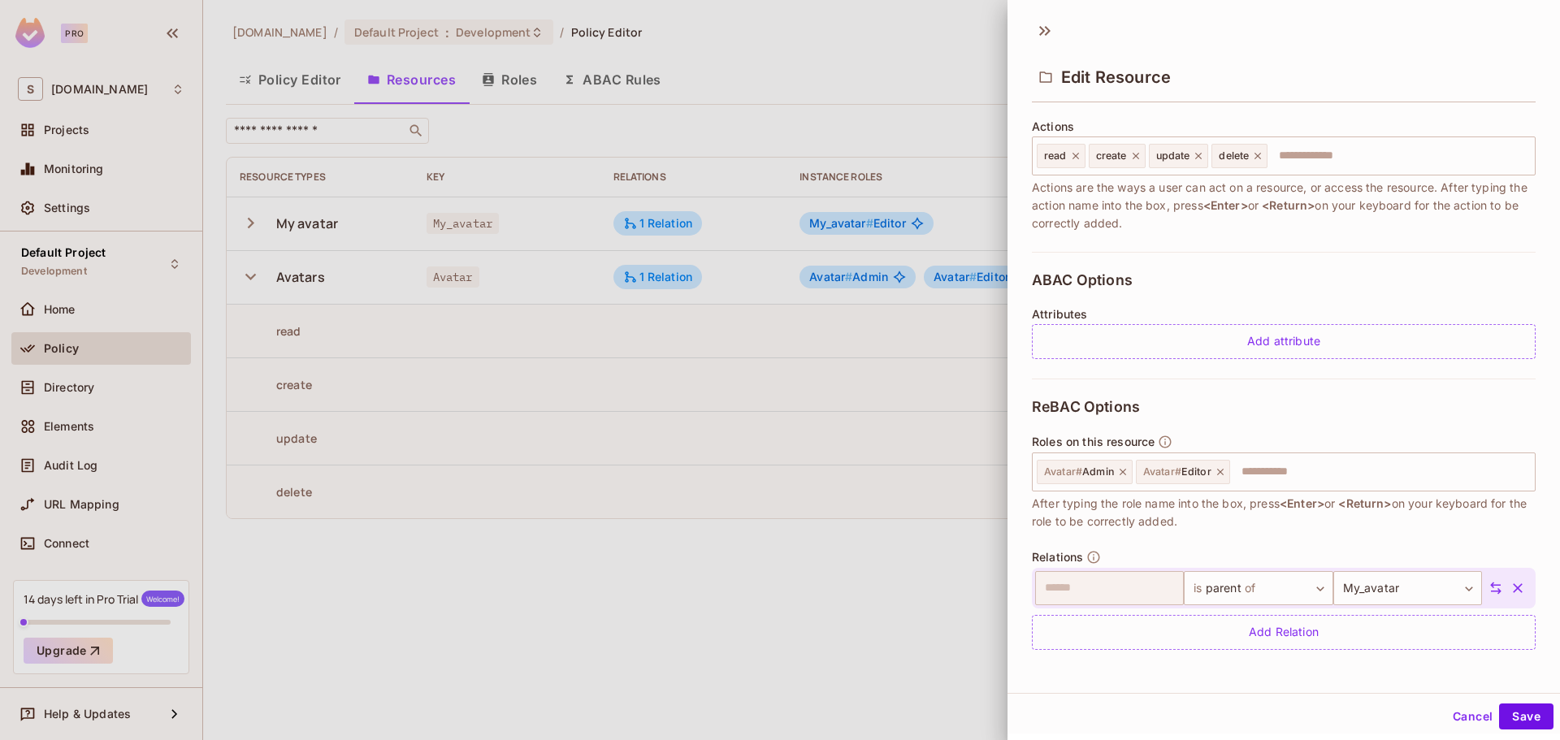
scroll to position [2, 0]
click at [1261, 475] on input "text" at bounding box center [1380, 469] width 297 height 33
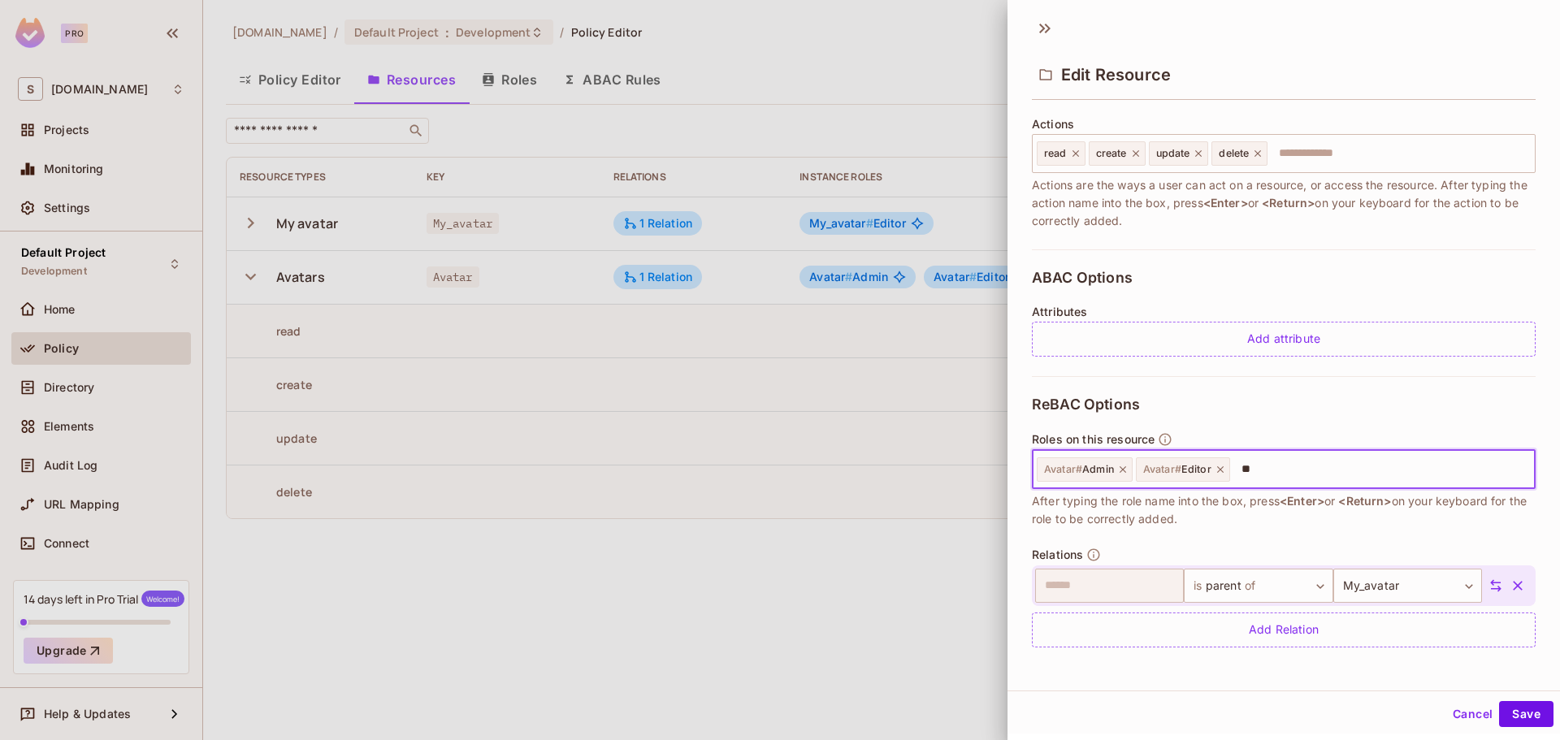
type input "*"
click at [1121, 470] on icon at bounding box center [1122, 469] width 11 height 11
click at [1119, 467] on icon at bounding box center [1121, 469] width 11 height 11
type input "*****"
type input "******"
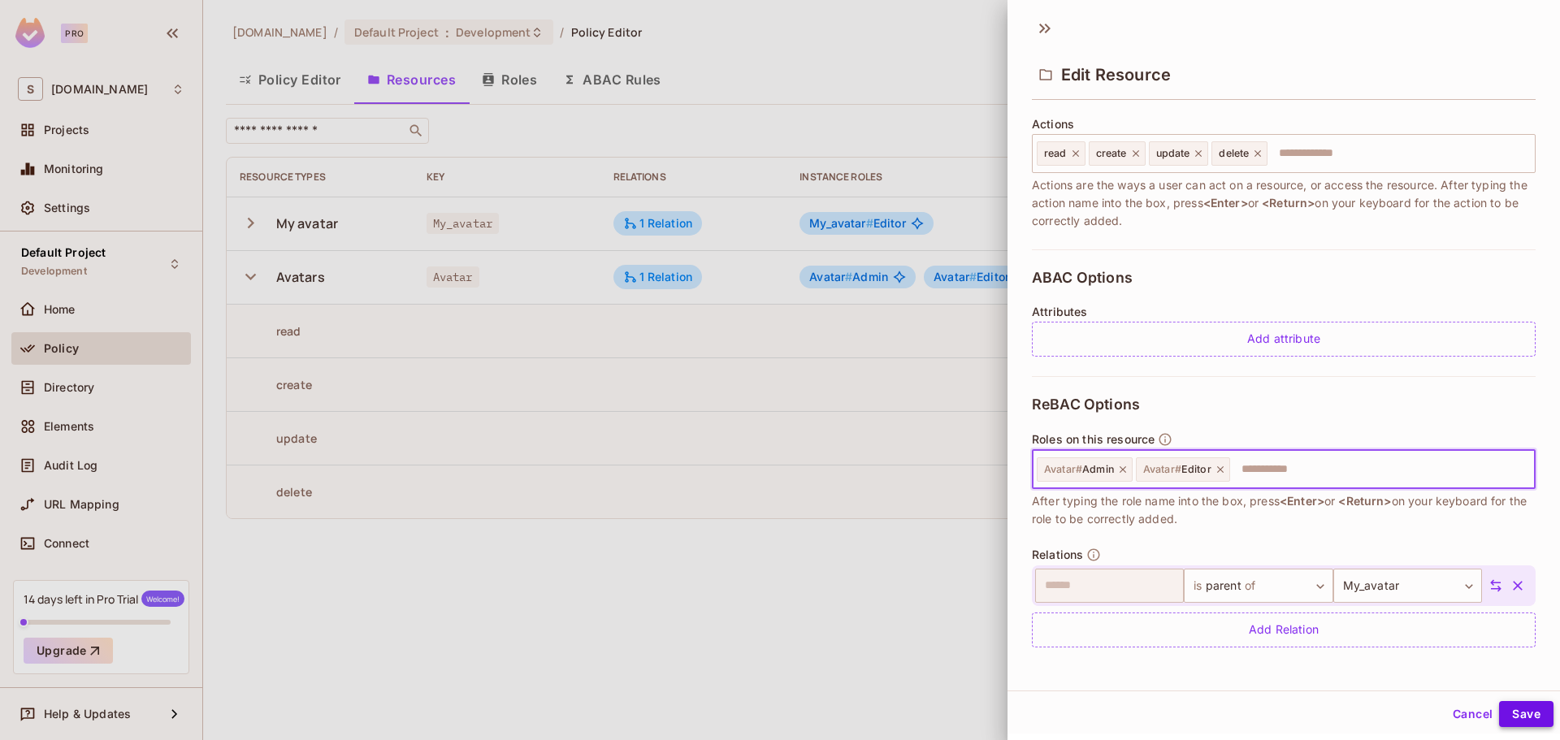
click at [1501, 713] on button "Save" at bounding box center [1526, 714] width 54 height 26
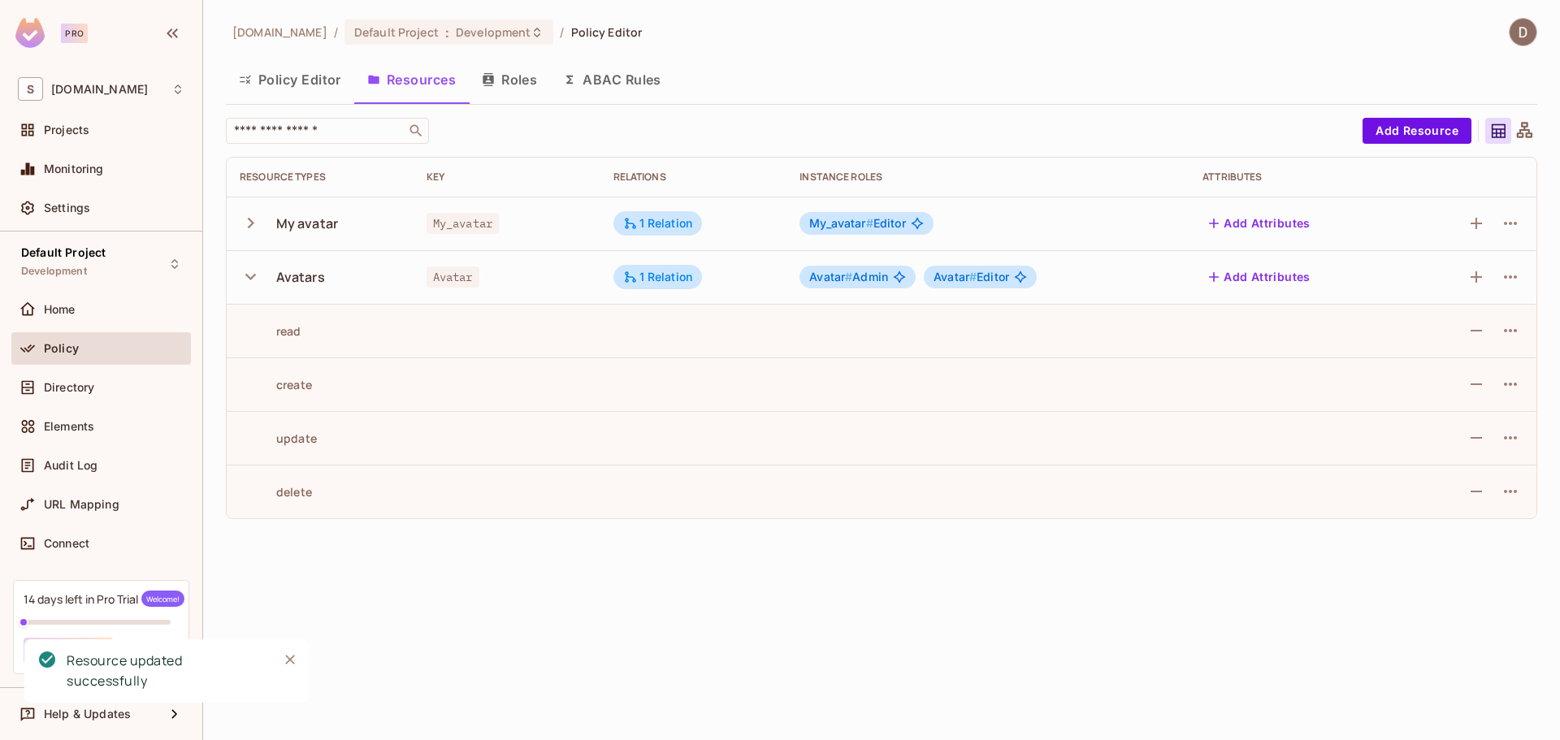
click at [810, 479] on td at bounding box center [988, 492] width 403 height 54
click at [254, 277] on icon "button" at bounding box center [251, 277] width 22 height 22
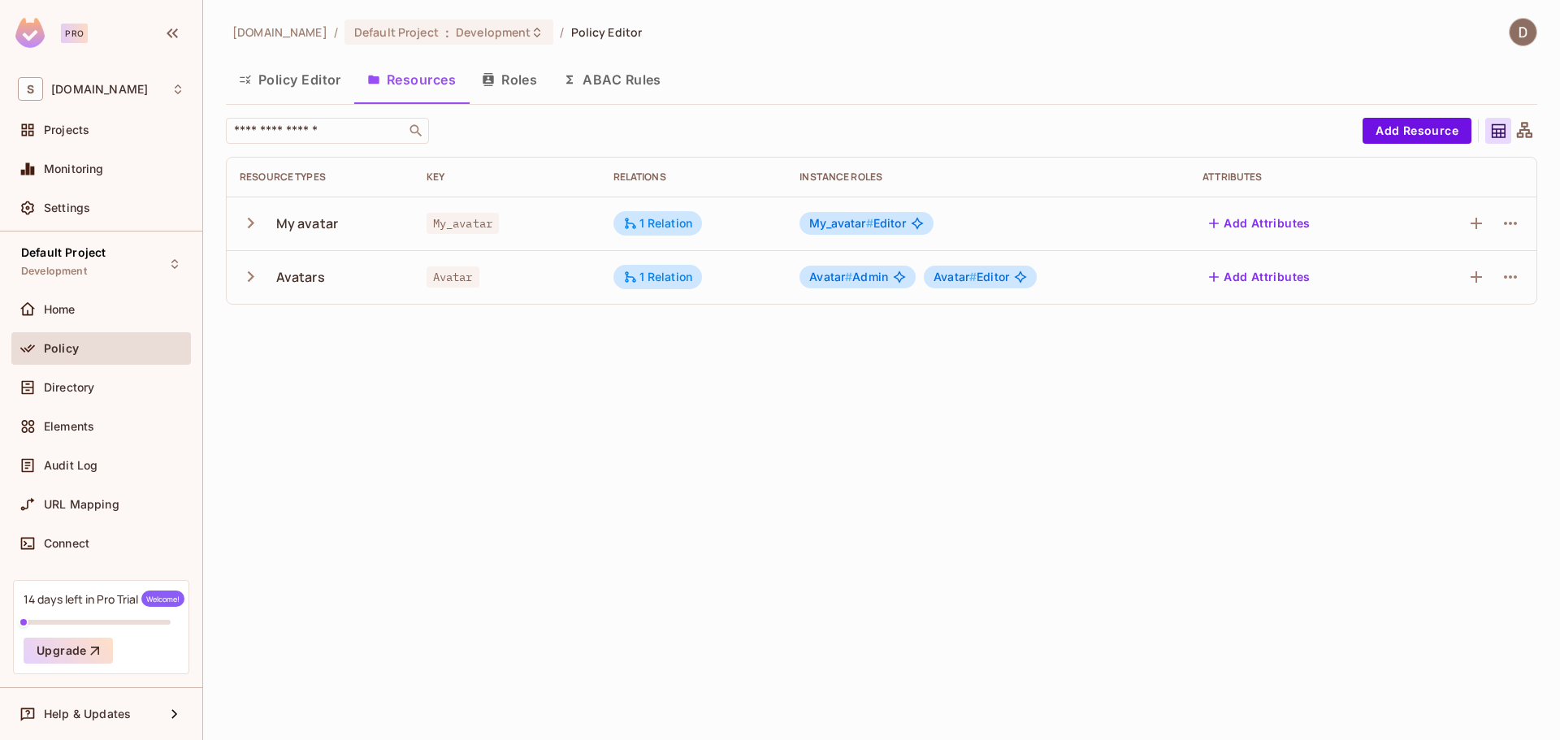
click at [248, 223] on icon "button" at bounding box center [251, 223] width 22 height 22
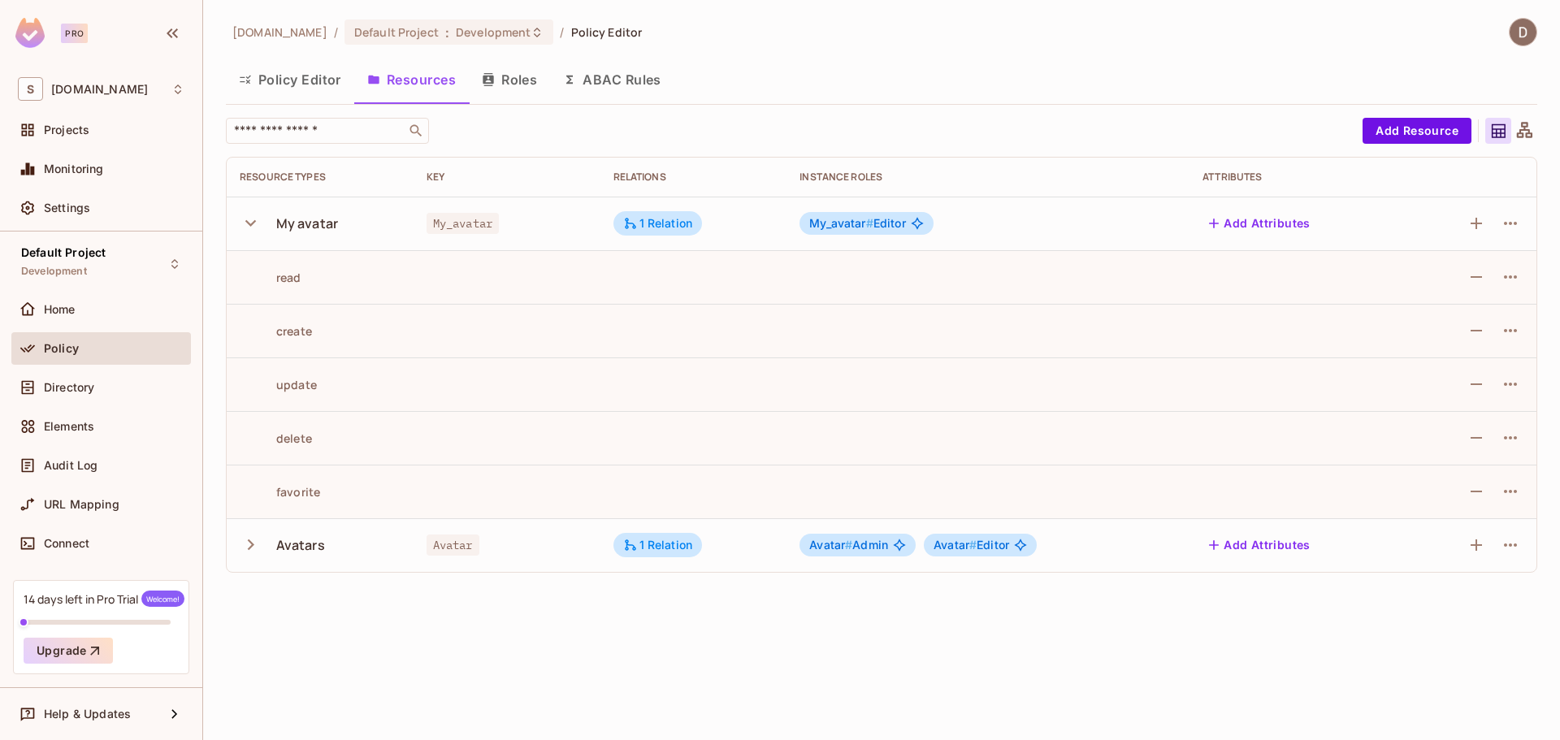
click at [248, 223] on icon "button" at bounding box center [250, 223] width 11 height 7
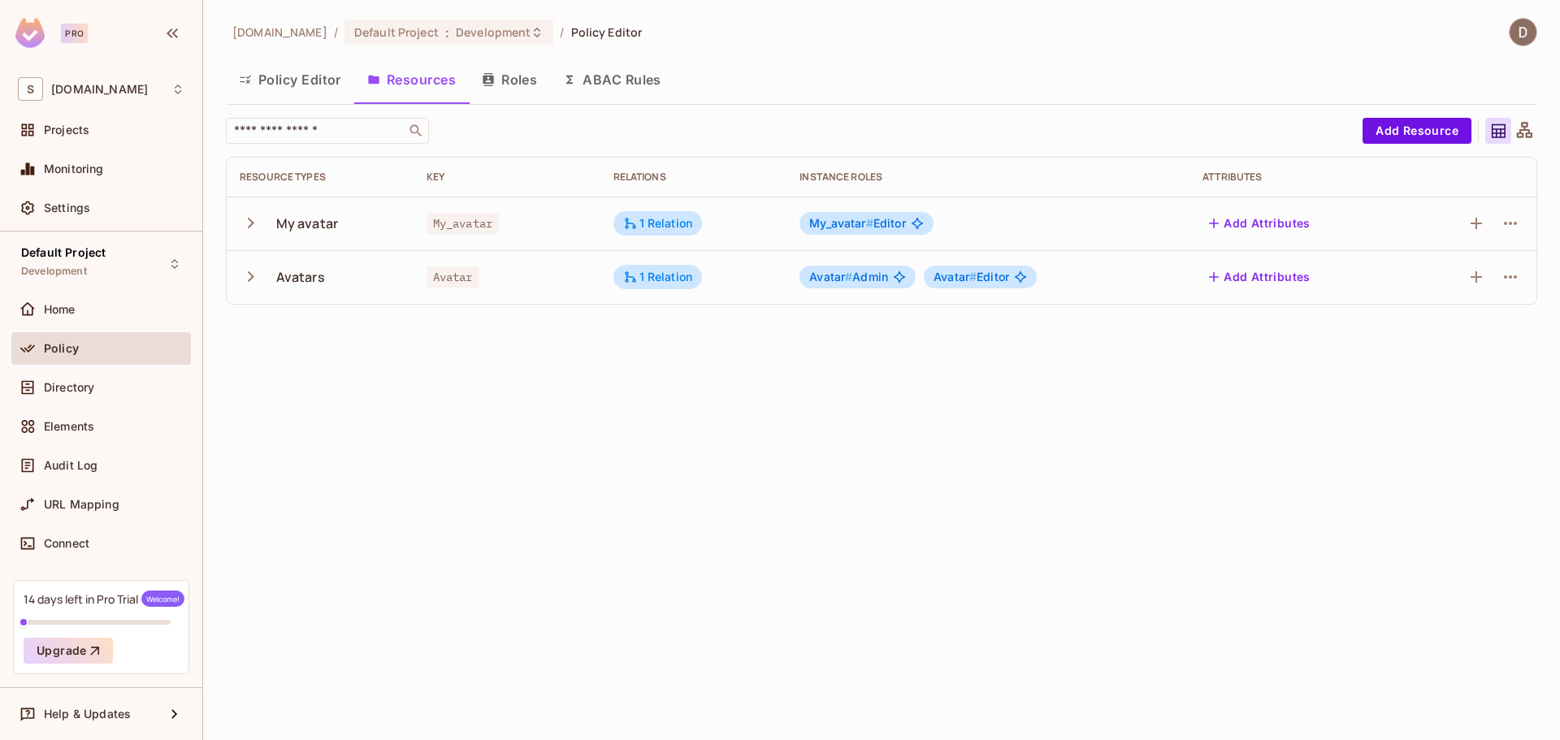
click at [248, 224] on icon "button" at bounding box center [251, 223] width 22 height 22
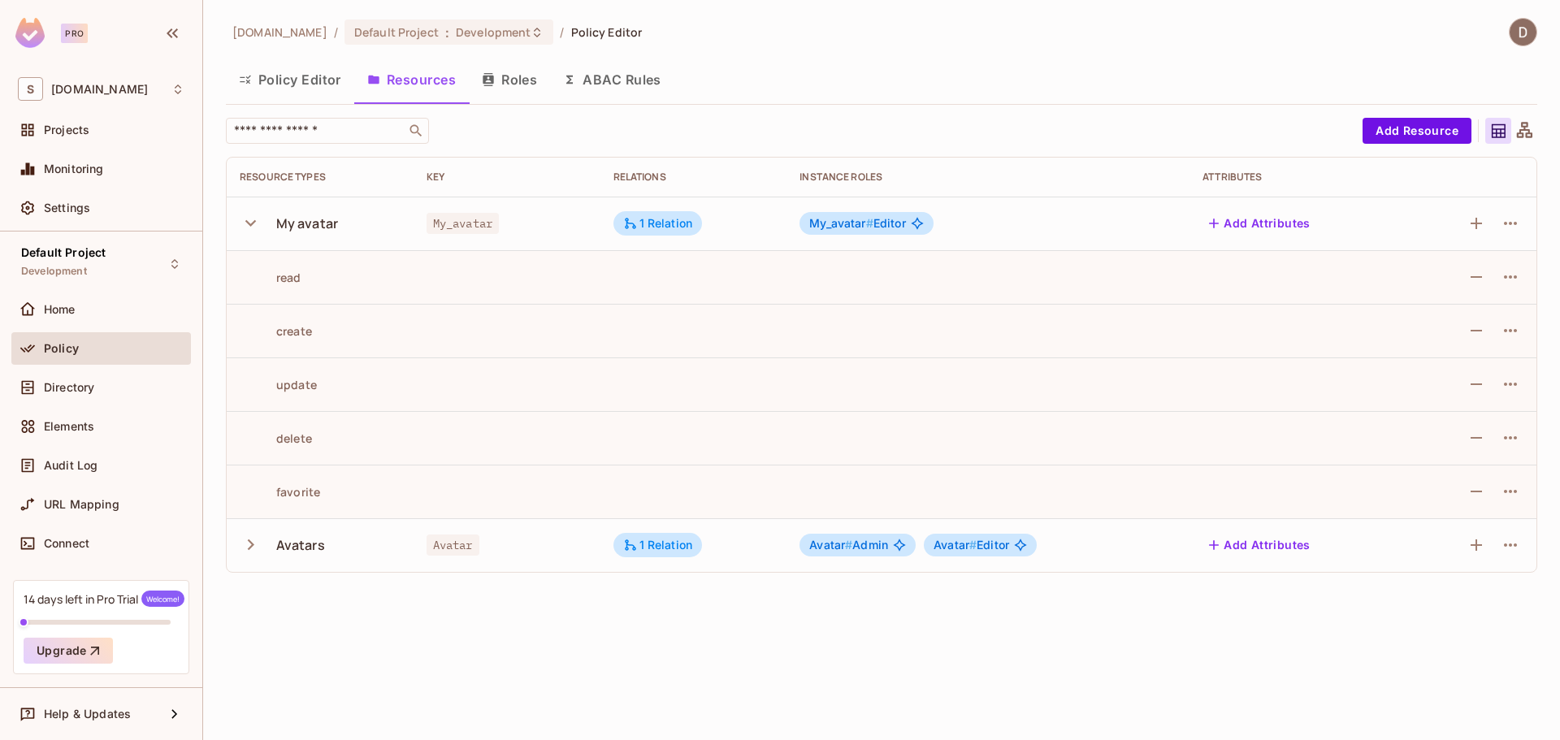
click at [250, 226] on icon "button" at bounding box center [251, 223] width 22 height 22
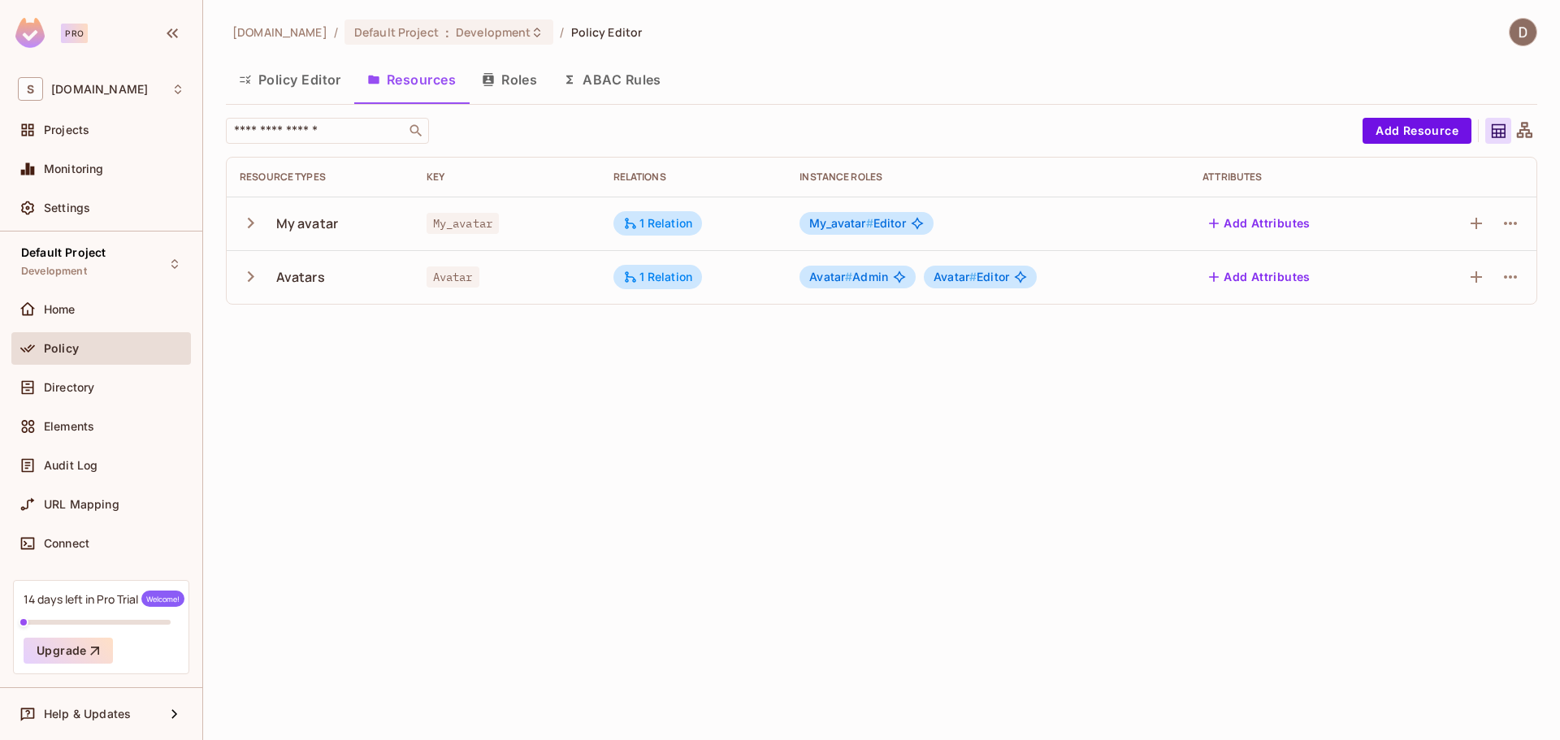
click at [304, 85] on button "Policy Editor" at bounding box center [290, 79] width 128 height 41
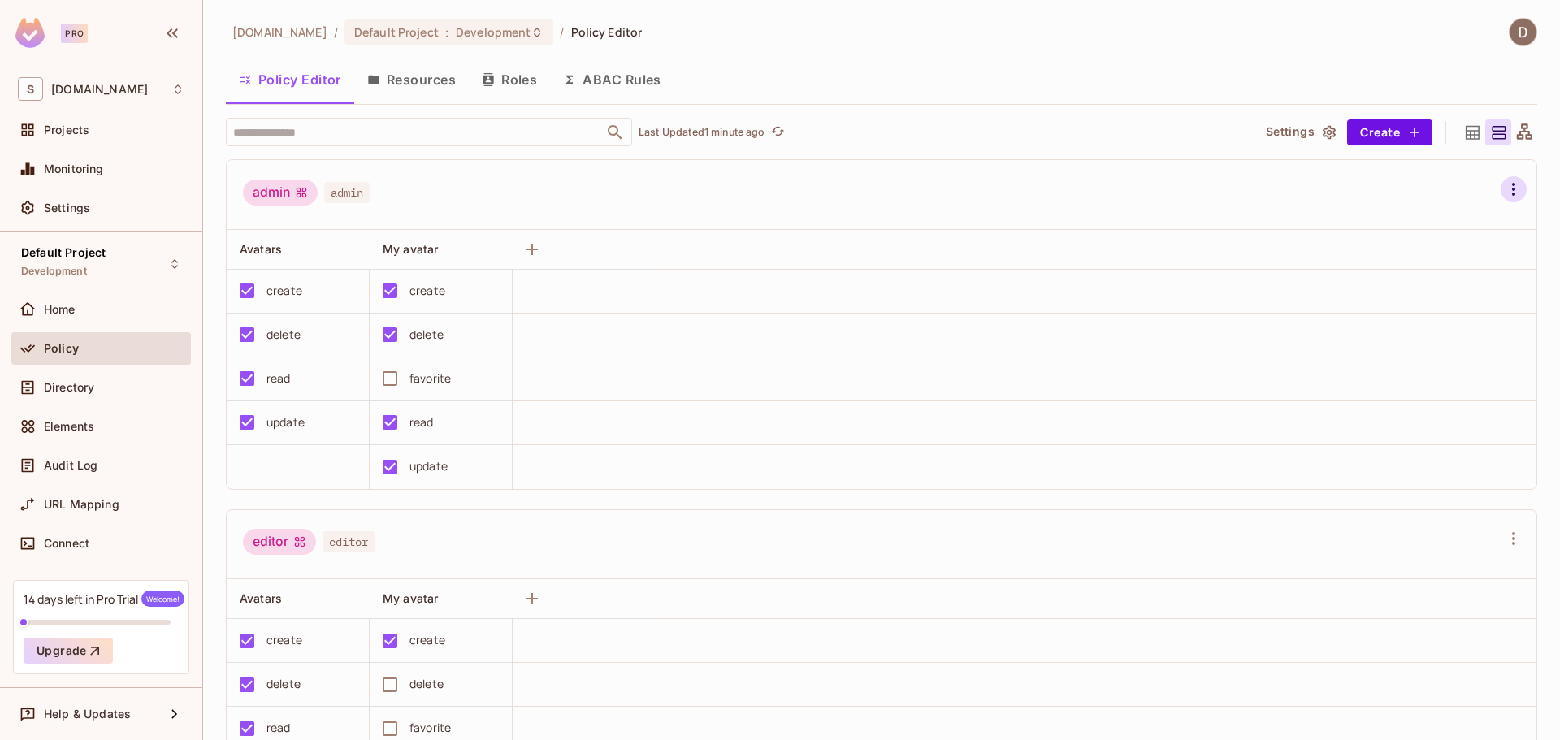
click at [1512, 189] on icon "button" at bounding box center [1513, 189] width 3 height 13
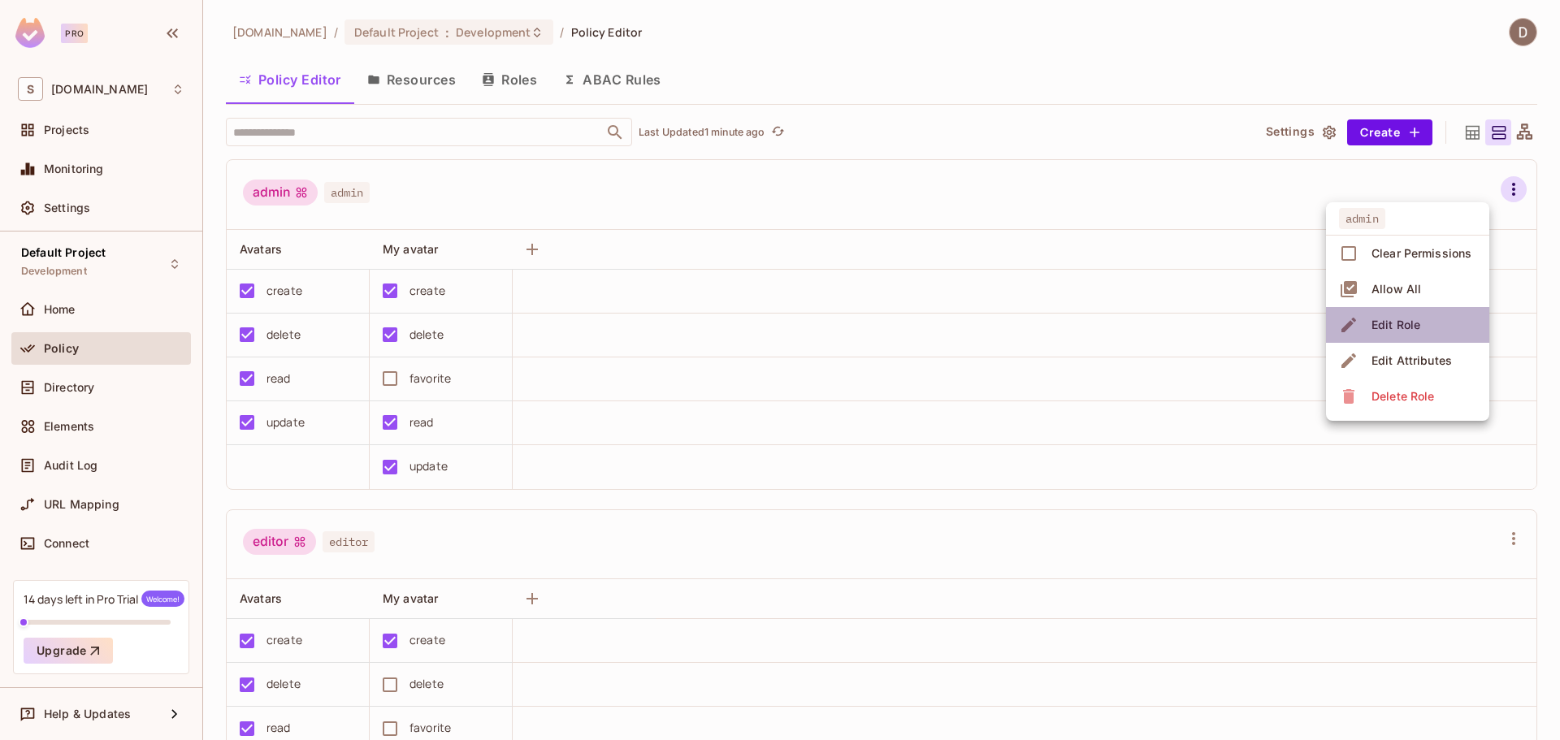
click at [1406, 327] on div "Edit Role" at bounding box center [1396, 325] width 49 height 16
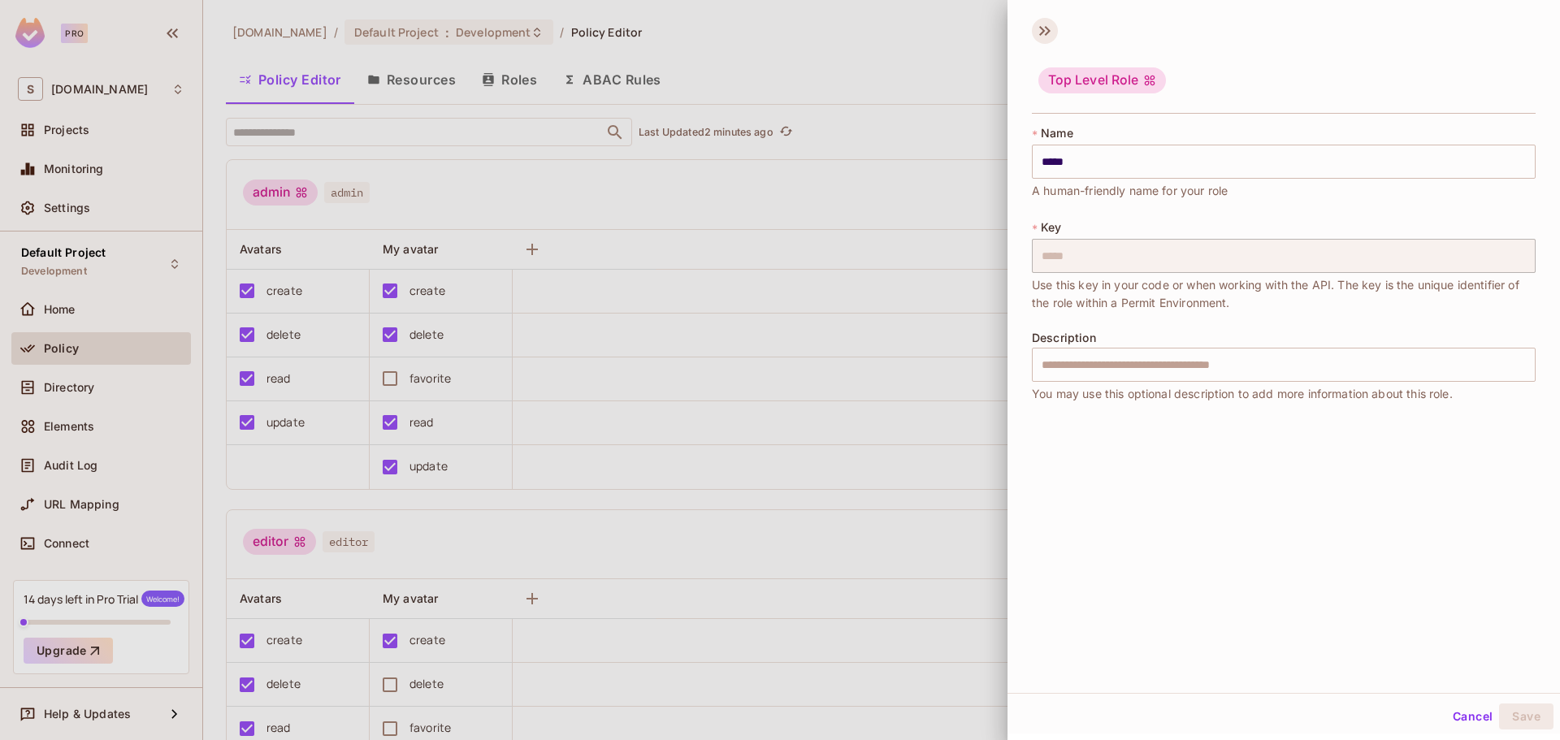
click at [1041, 29] on icon at bounding box center [1045, 31] width 26 height 26
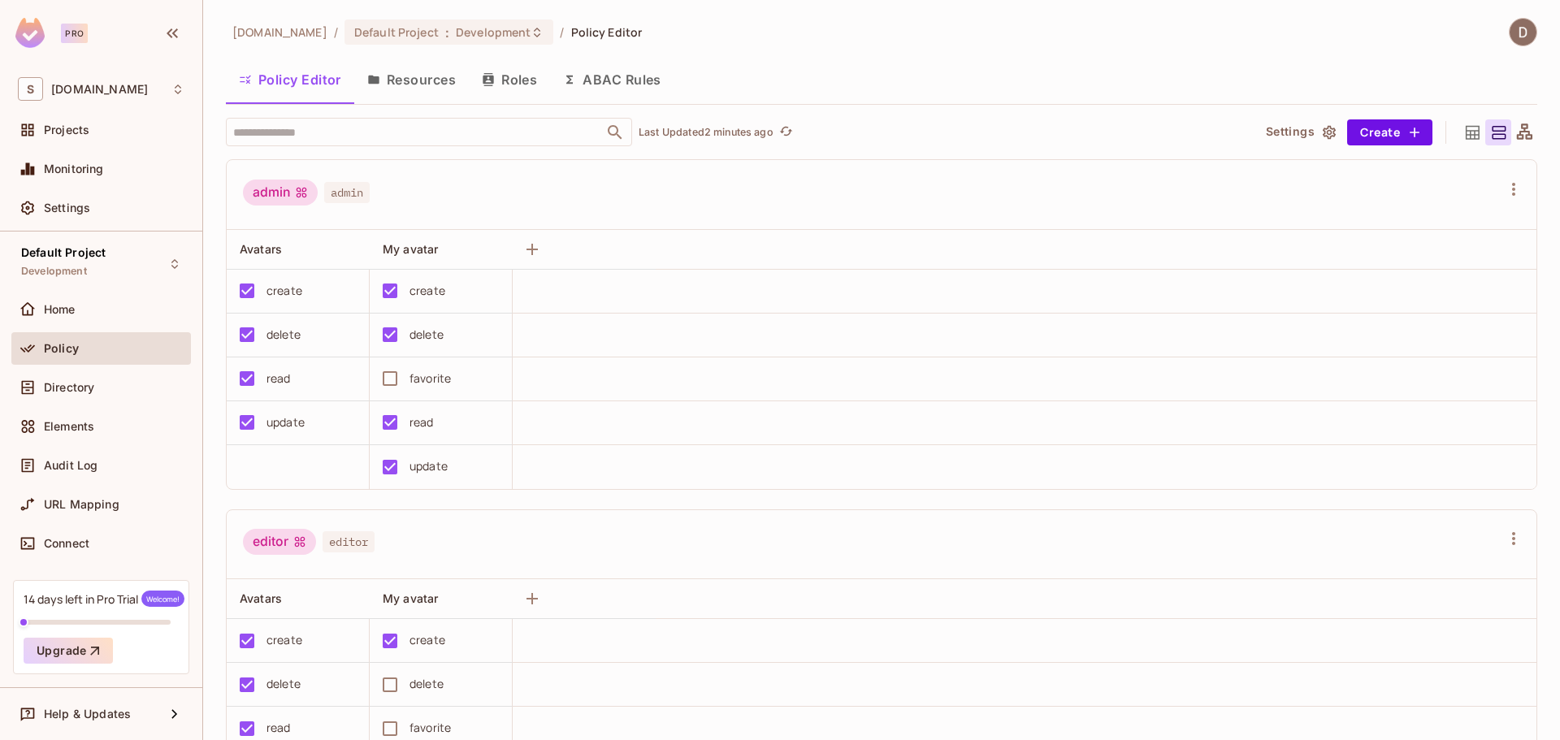
click at [1324, 137] on icon "button" at bounding box center [1329, 132] width 16 height 16
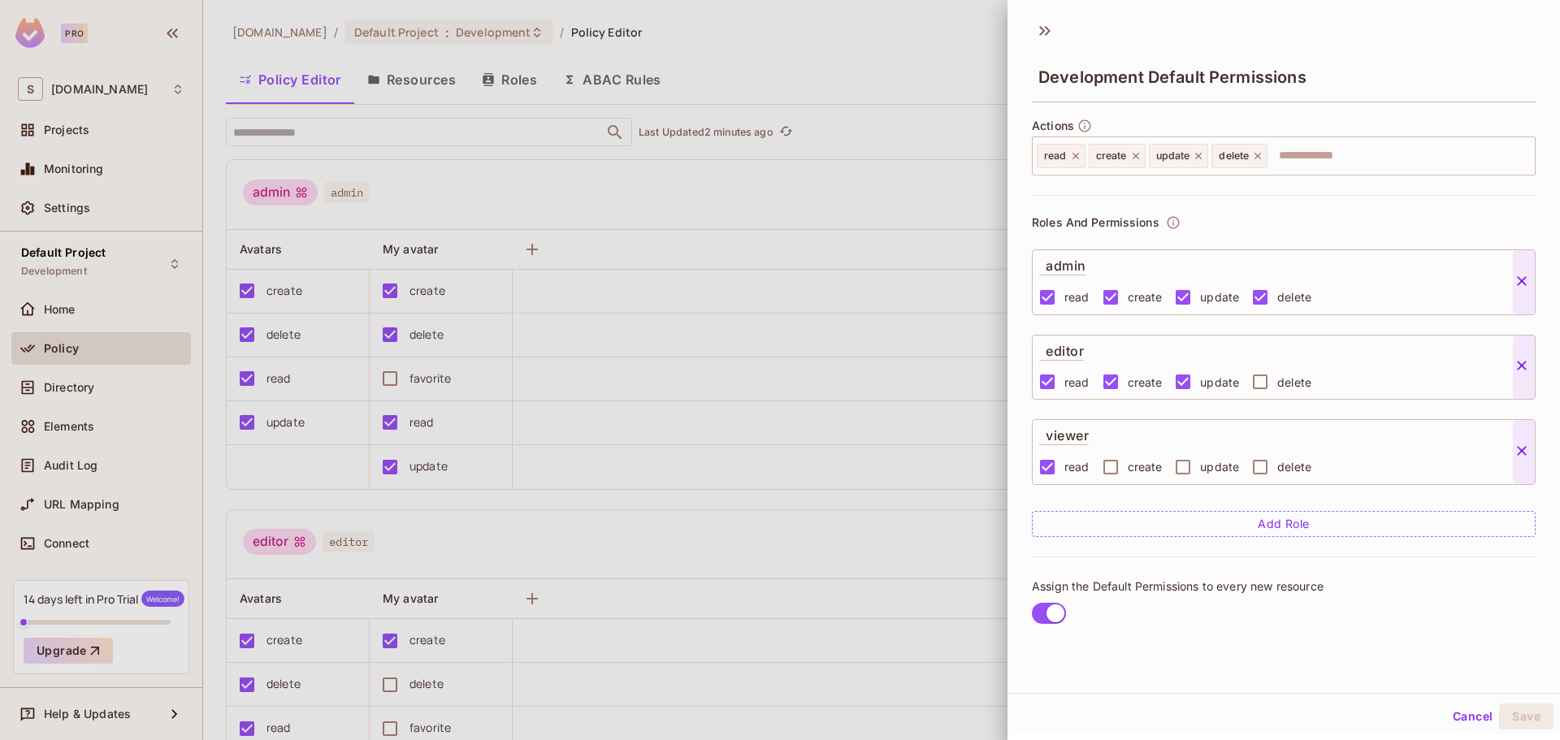
scroll to position [2, 0]
click at [1448, 711] on button "Cancel" at bounding box center [1473, 714] width 53 height 26
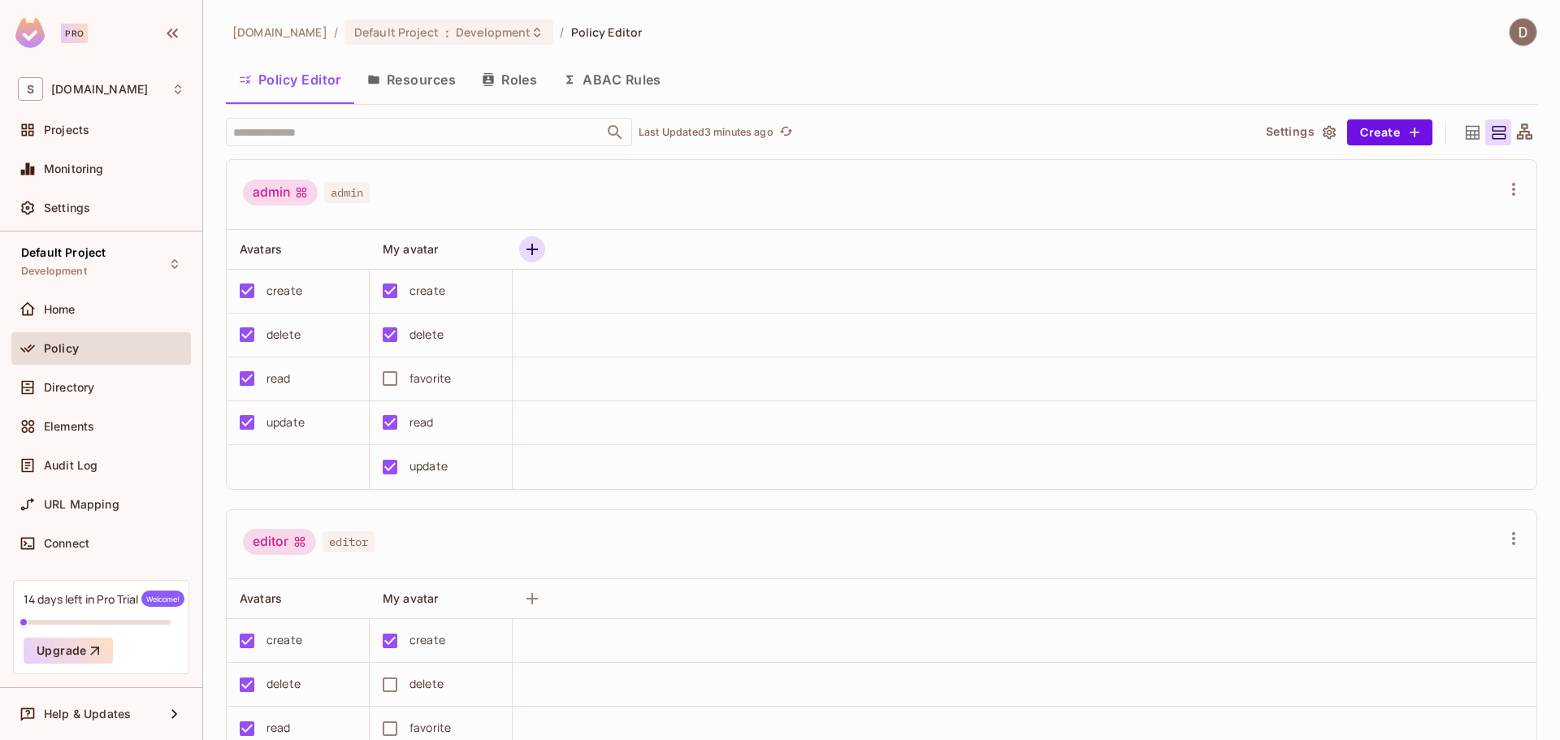
click at [539, 253] on icon "button" at bounding box center [533, 250] width 20 height 20
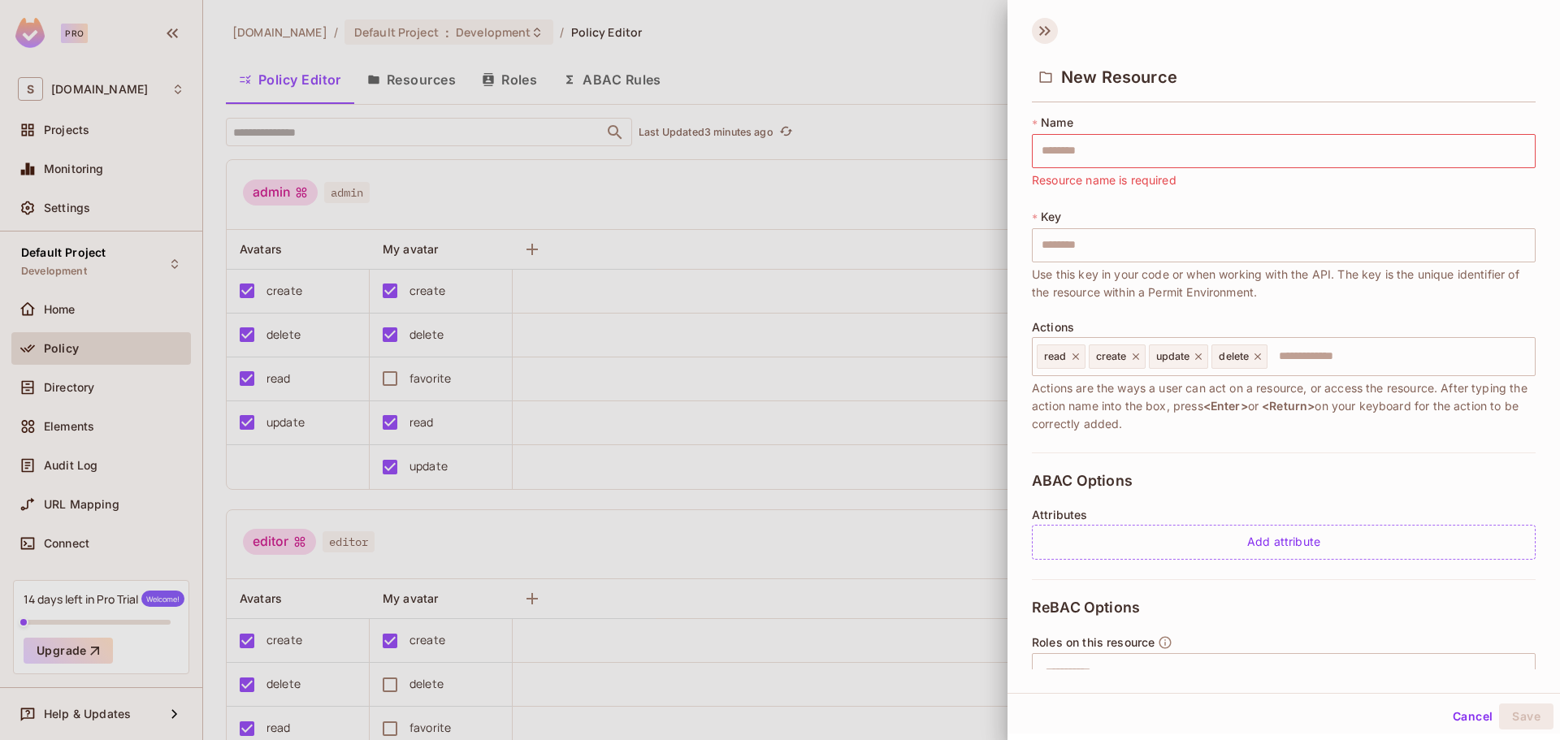
click at [1054, 37] on icon at bounding box center [1045, 31] width 26 height 26
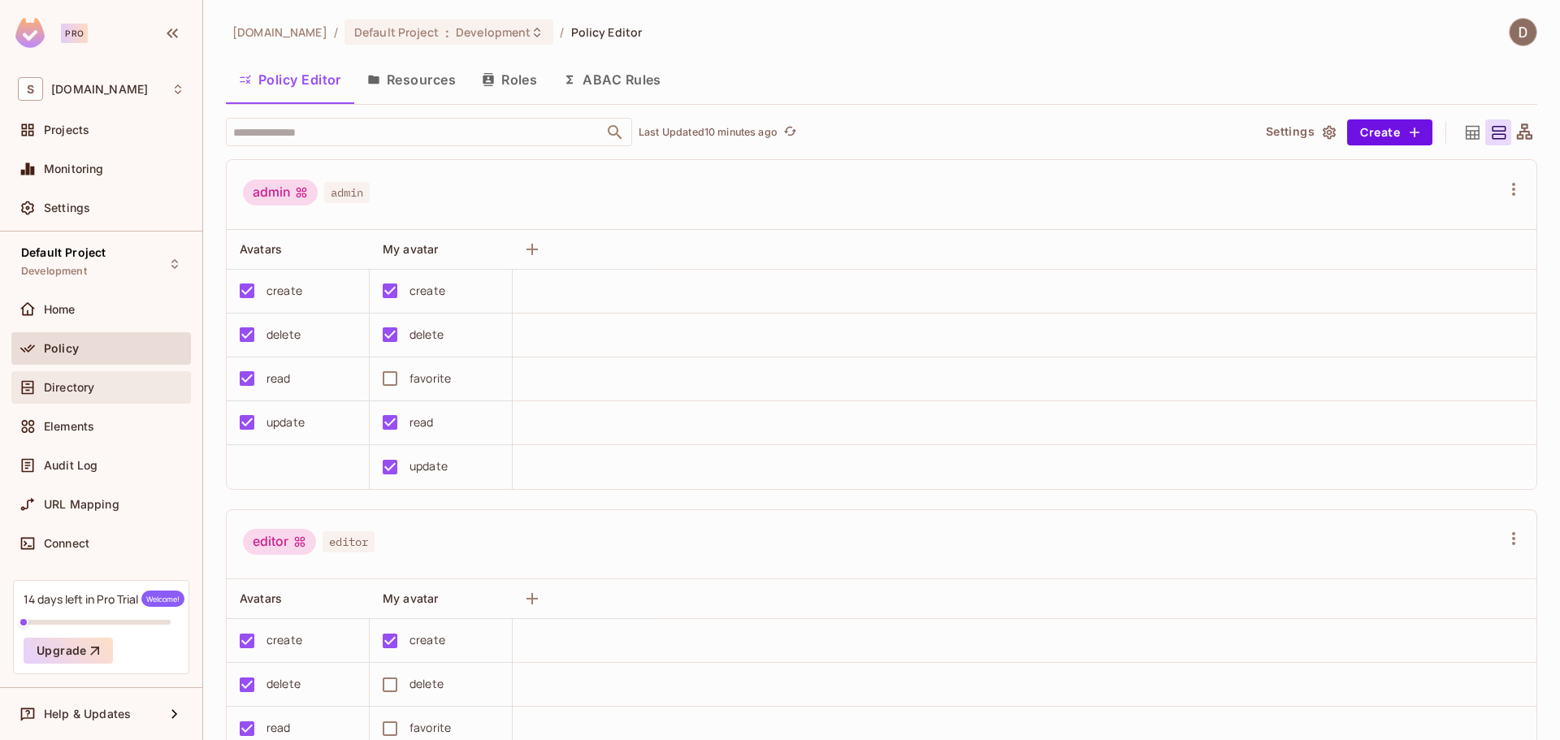
click at [115, 371] on div "Directory" at bounding box center [101, 387] width 180 height 33
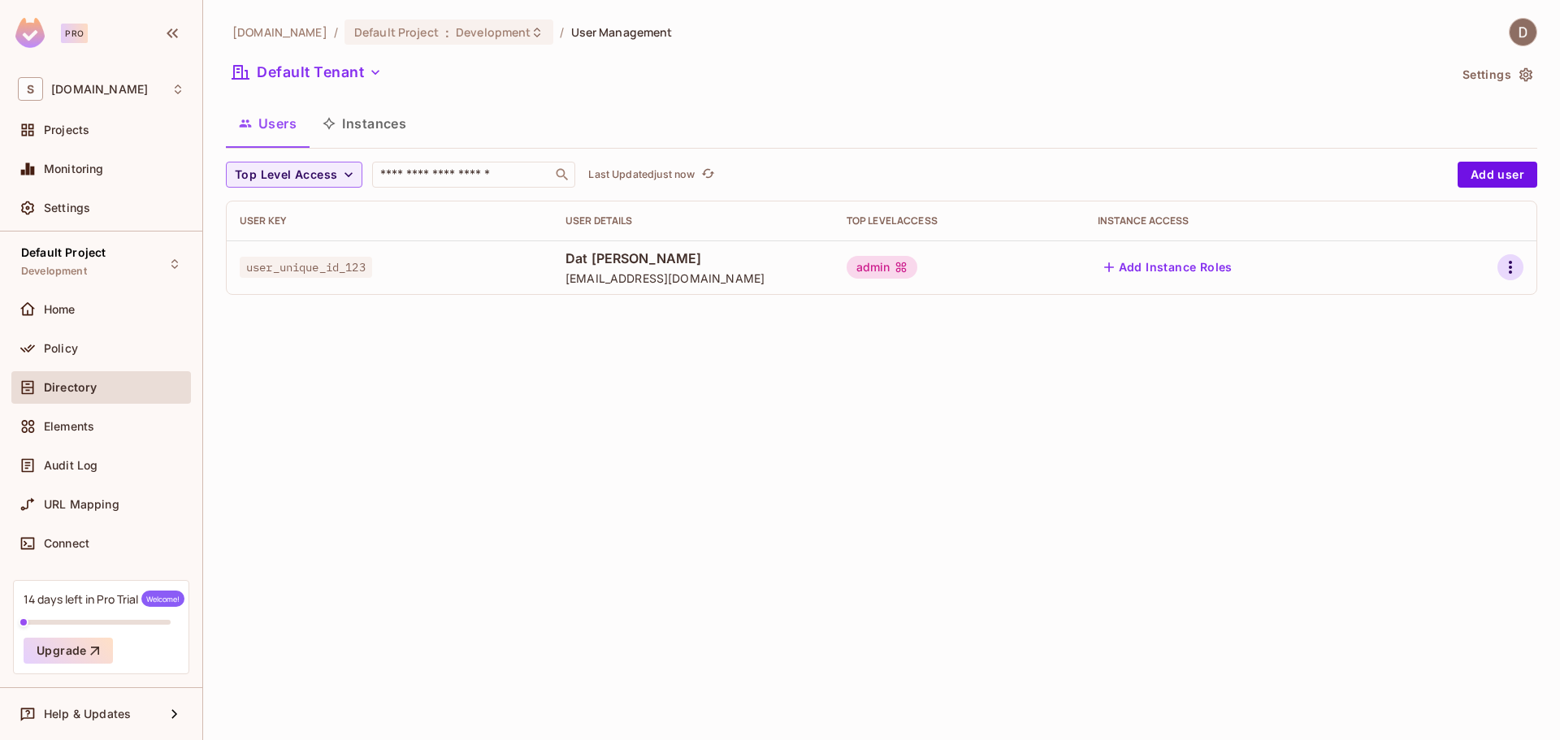
click at [1509, 268] on icon "button" at bounding box center [1511, 268] width 20 height 20
drag, startPoint x: 980, startPoint y: 457, endPoint x: 635, endPoint y: 1, distance: 572.0
click at [973, 452] on div at bounding box center [780, 370] width 1560 height 740
drag, startPoint x: 1495, startPoint y: 260, endPoint x: 1516, endPoint y: 264, distance: 20.7
click at [1513, 263] on div at bounding box center [1483, 267] width 81 height 26
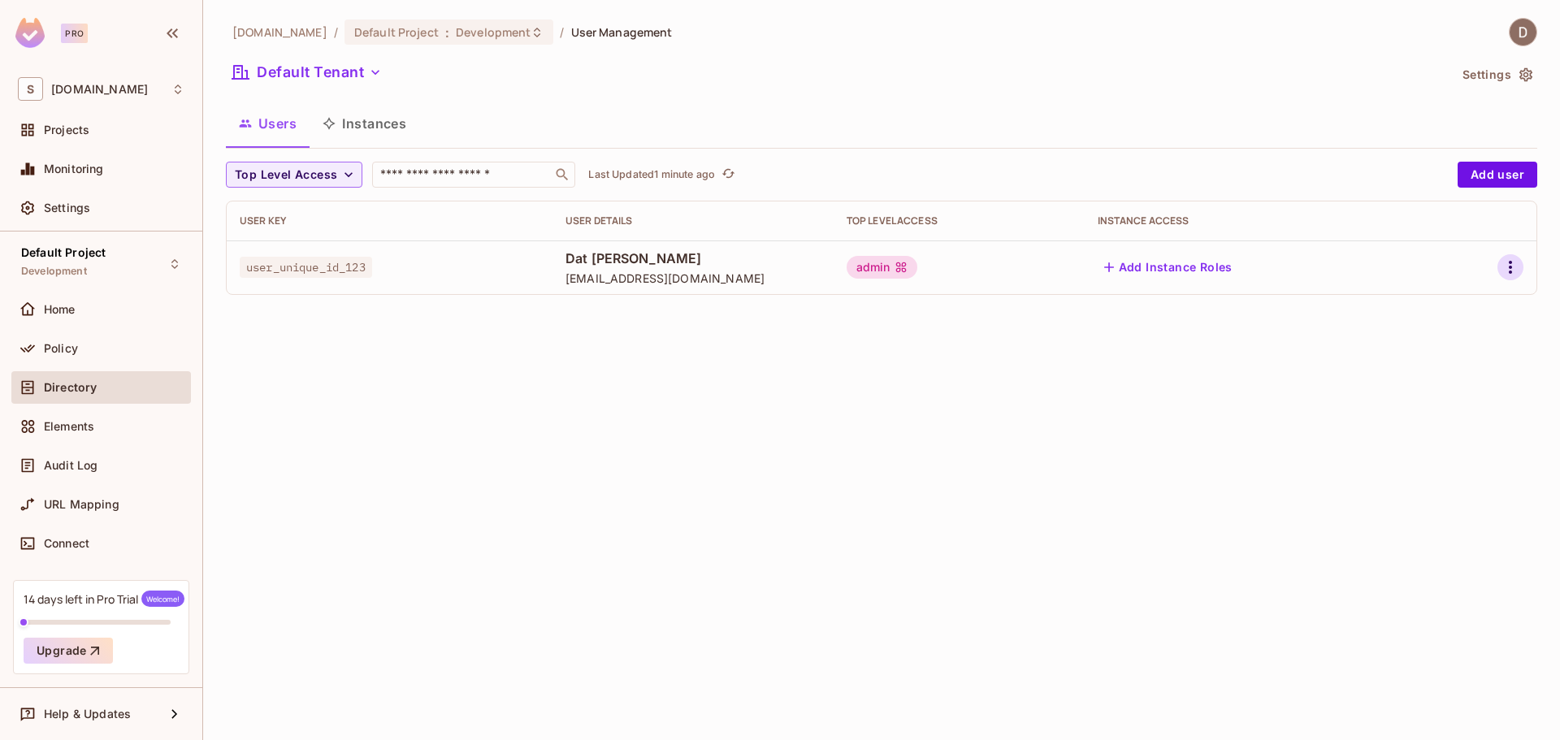
click at [1517, 266] on icon "button" at bounding box center [1511, 268] width 20 height 20
click at [1457, 342] on div "Edit Attributes" at bounding box center [1454, 340] width 80 height 16
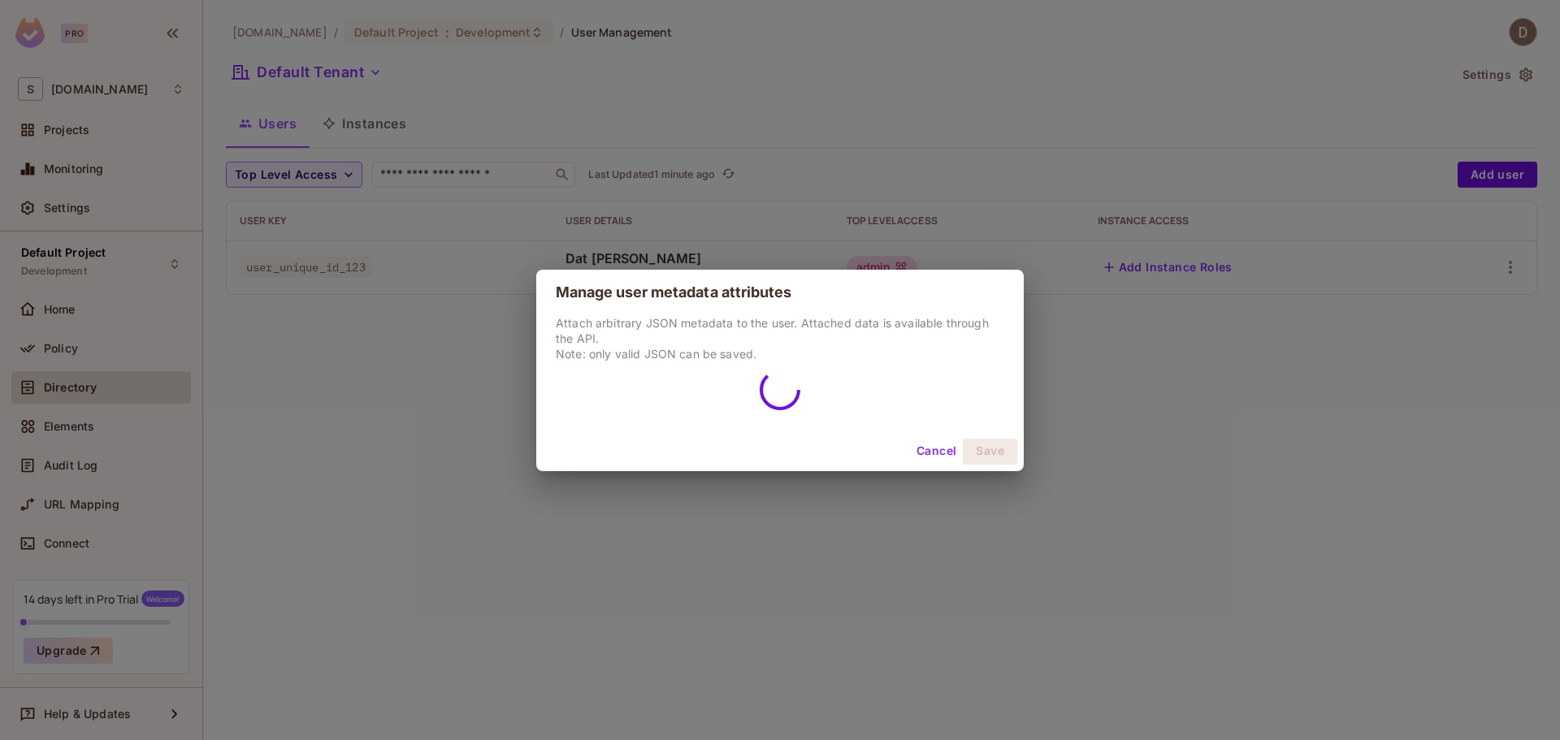
click at [919, 451] on button "Cancel" at bounding box center [936, 452] width 53 height 26
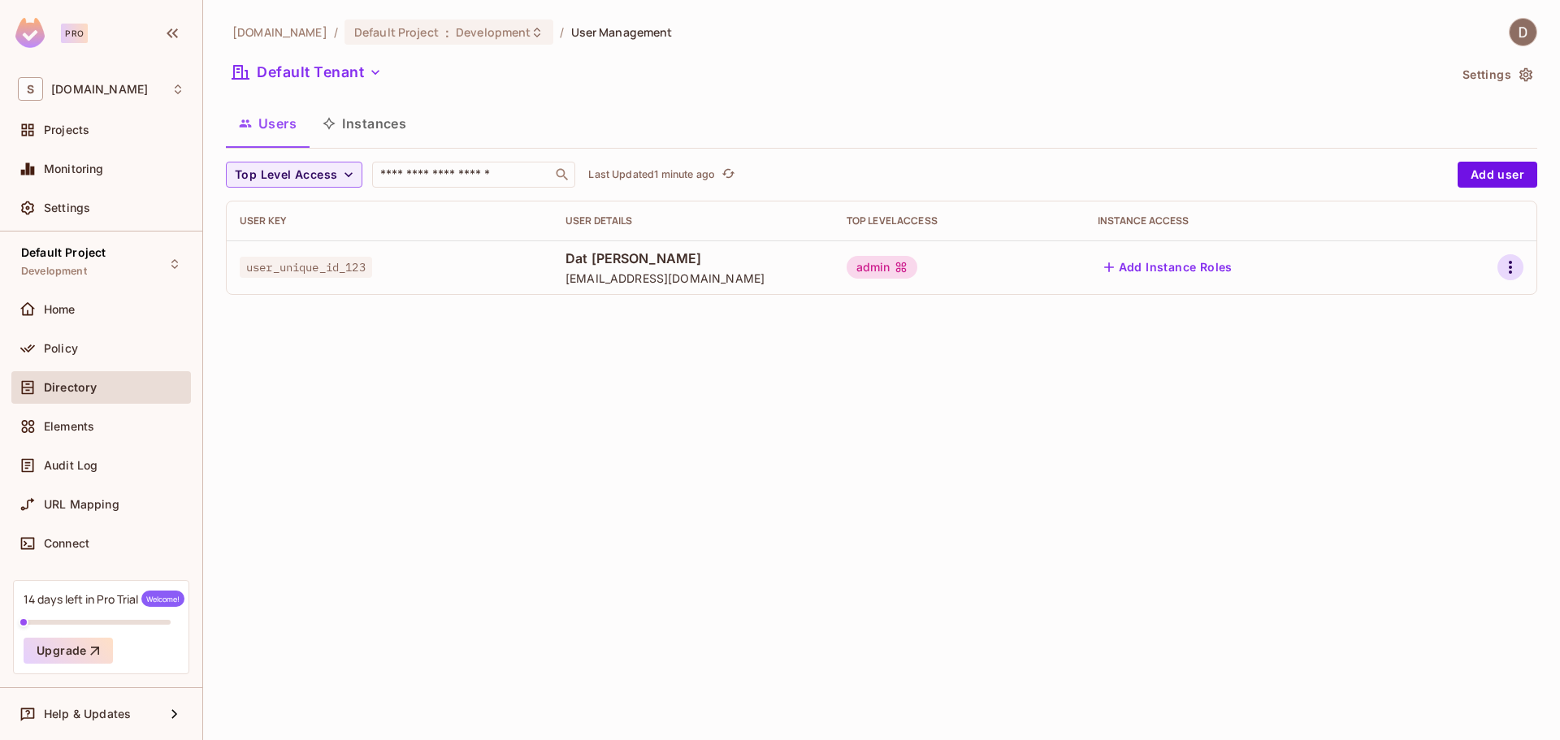
click at [1512, 273] on icon "button" at bounding box center [1510, 267] width 3 height 13
click at [1433, 306] on div "Edit" at bounding box center [1425, 305] width 22 height 16
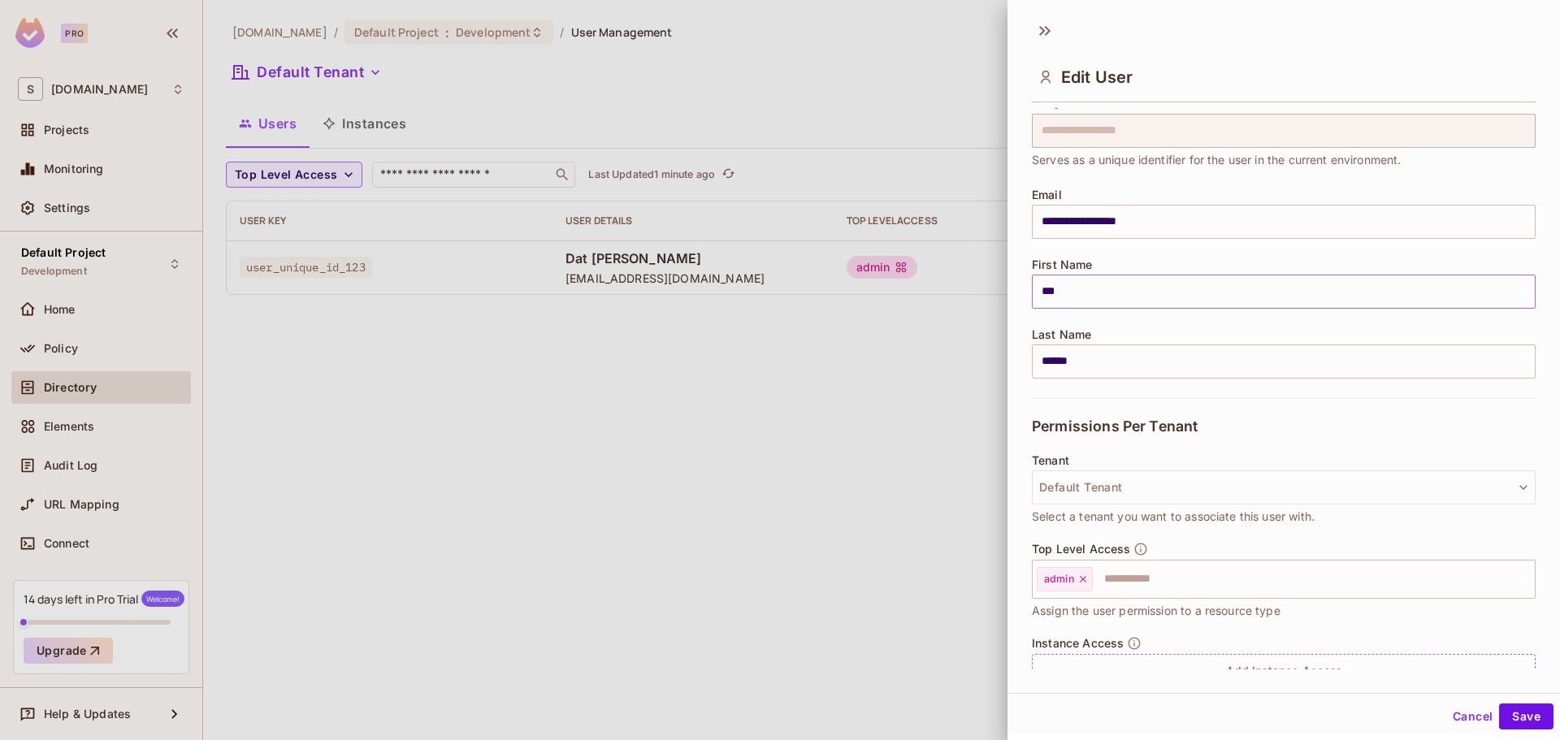
scroll to position [124, 0]
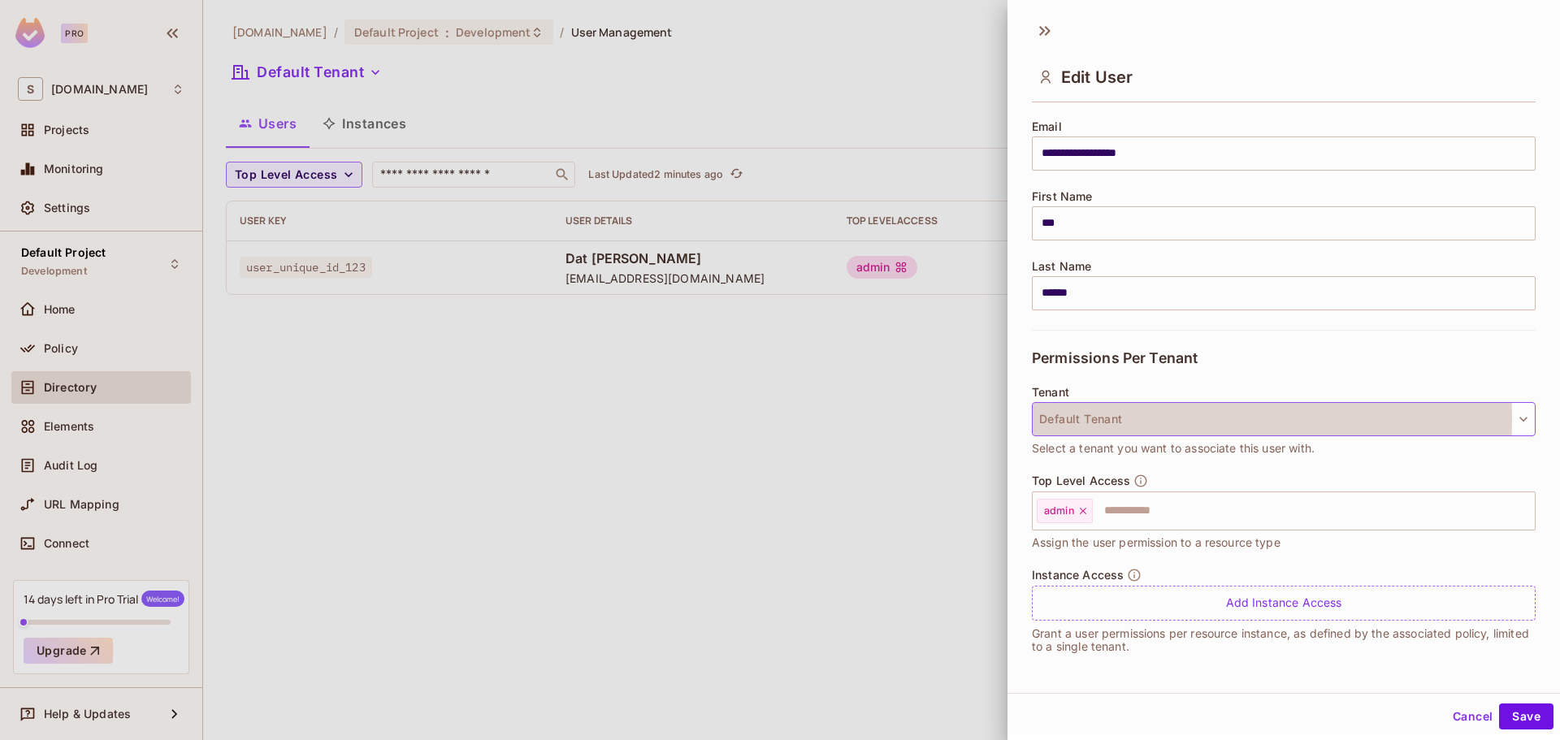
click at [1168, 419] on button "Default Tenant" at bounding box center [1284, 419] width 504 height 34
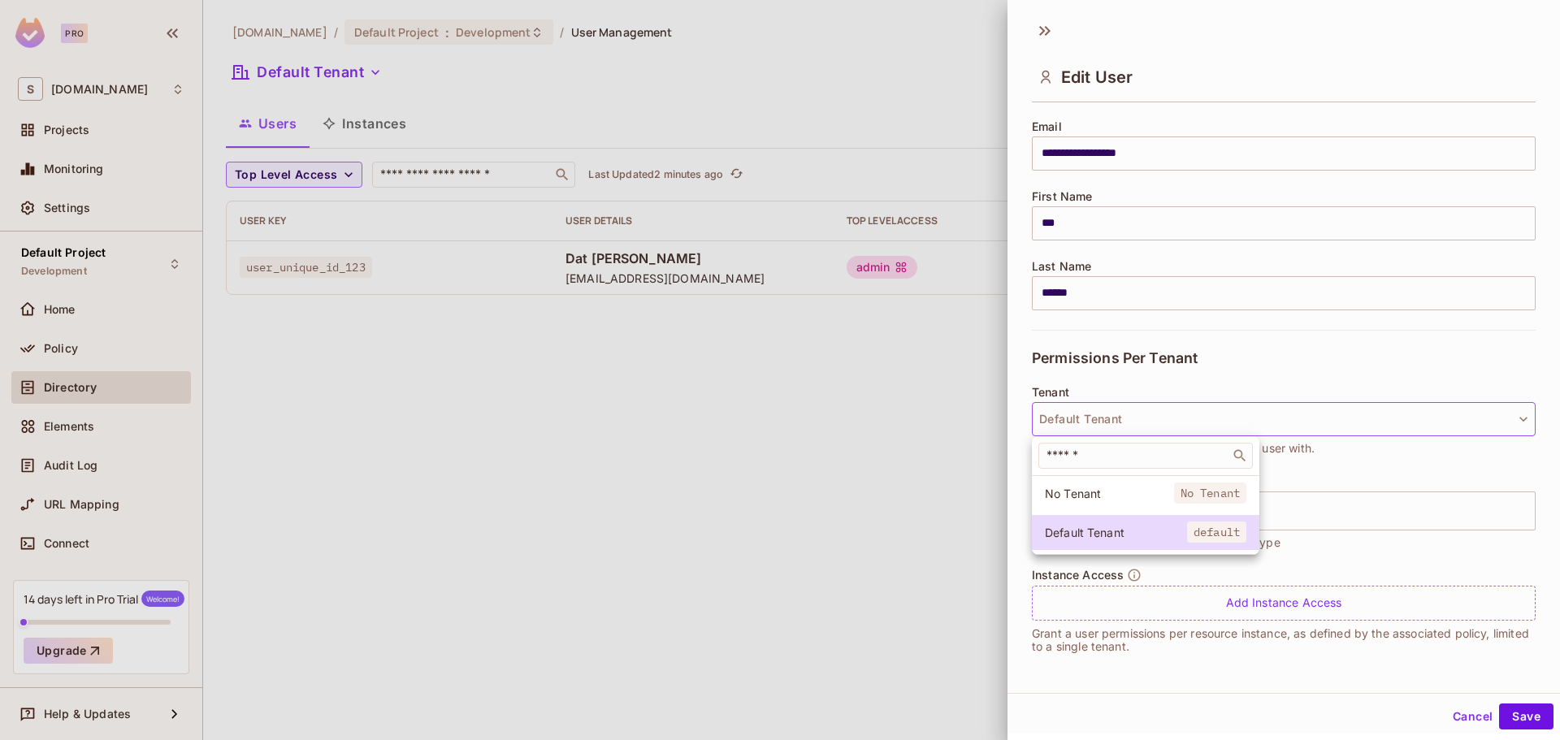
click at [1356, 374] on div at bounding box center [780, 370] width 1560 height 740
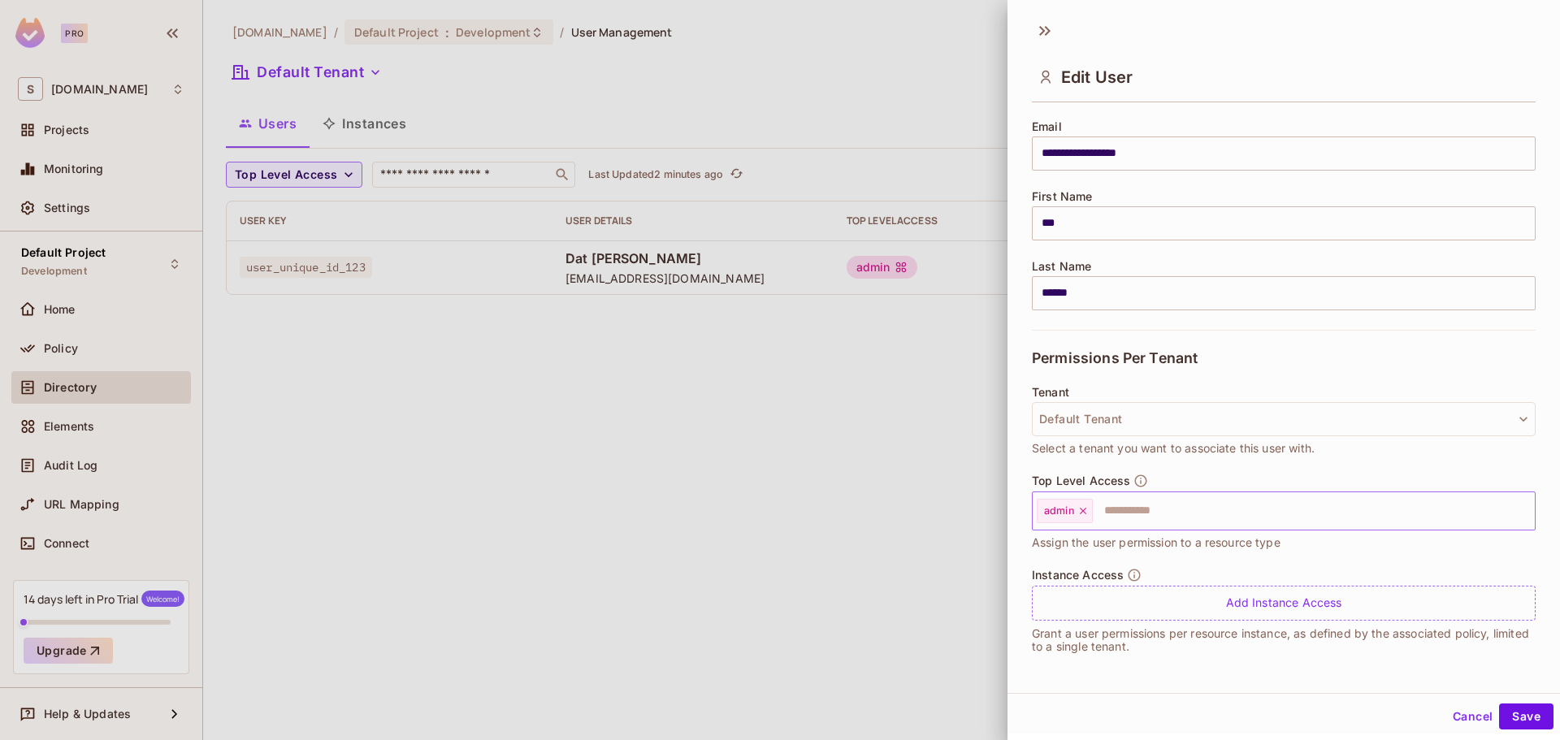
click at [1182, 512] on input "text" at bounding box center [1300, 511] width 410 height 33
click at [1184, 512] on input "text" at bounding box center [1300, 511] width 410 height 33
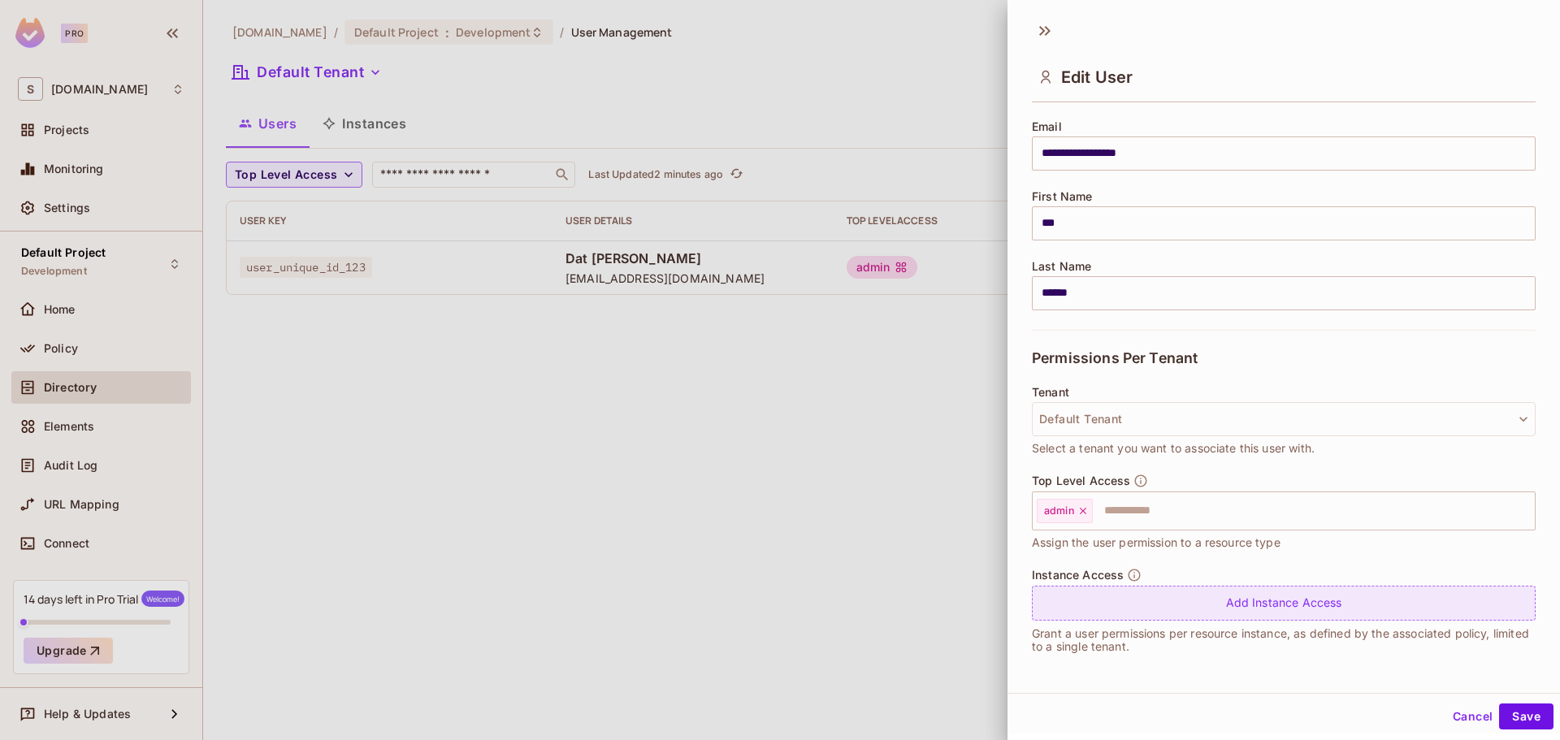
click at [1247, 590] on div "Add Instance Access" at bounding box center [1284, 603] width 504 height 35
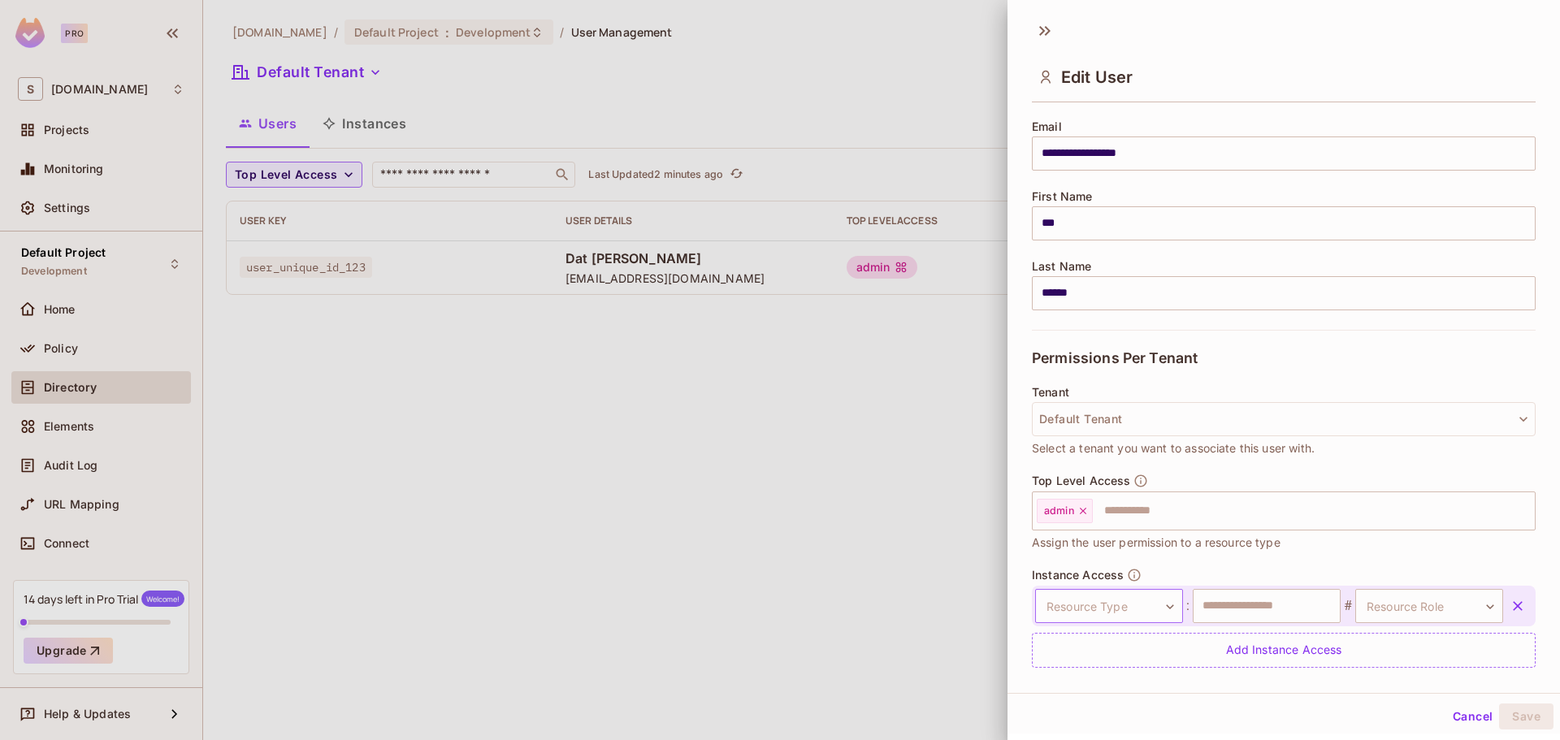
click at [1132, 608] on body "**********" at bounding box center [780, 370] width 1560 height 740
click at [1103, 700] on li "Avatars" at bounding box center [1099, 706] width 150 height 29
click at [1261, 603] on input "text" at bounding box center [1267, 606] width 148 height 34
click at [1404, 597] on body "**********" at bounding box center [780, 370] width 1560 height 740
click at [1388, 673] on li "Admin" at bounding box center [1404, 676] width 150 height 29
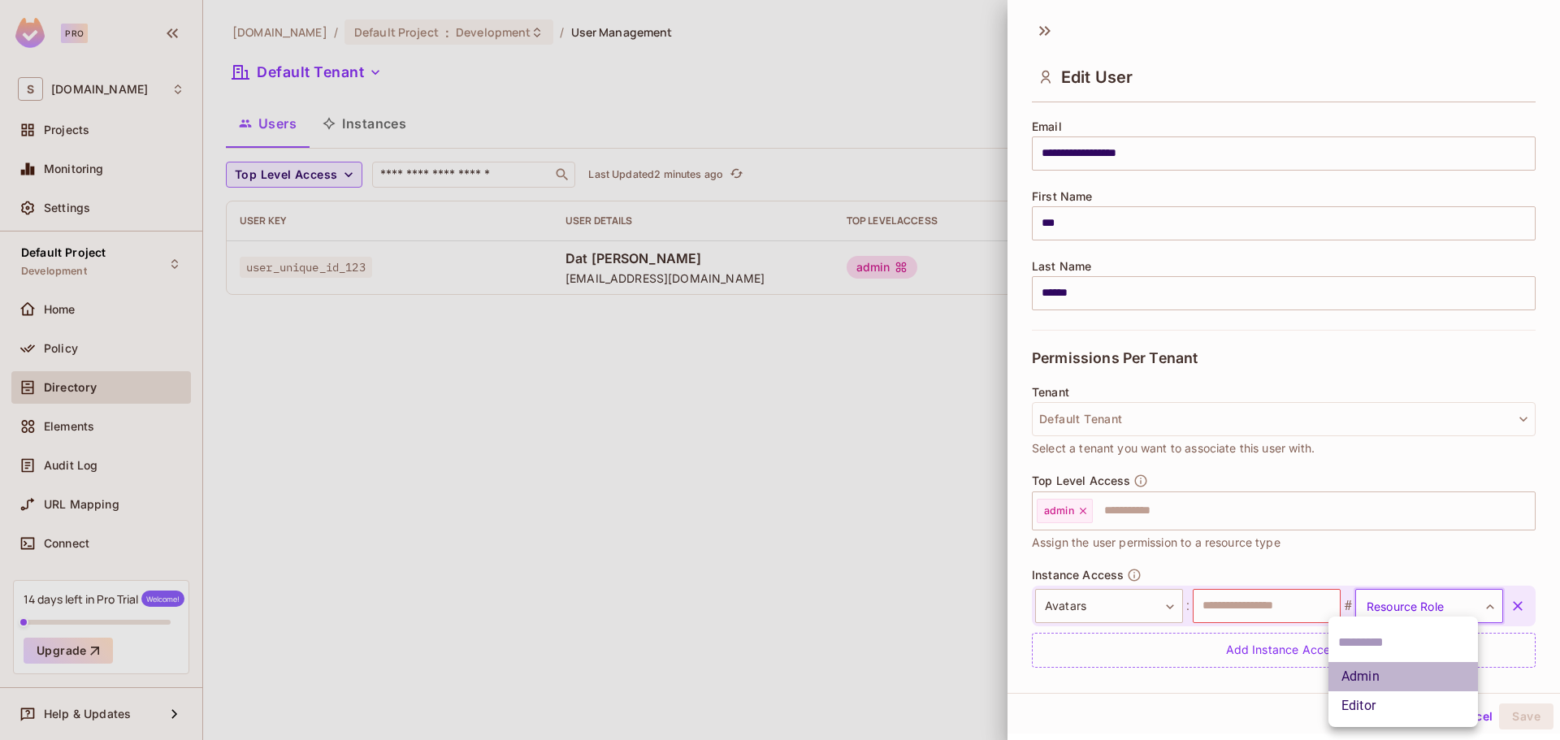
type input "*****"
click at [1269, 604] on input "text" at bounding box center [1267, 606] width 148 height 34
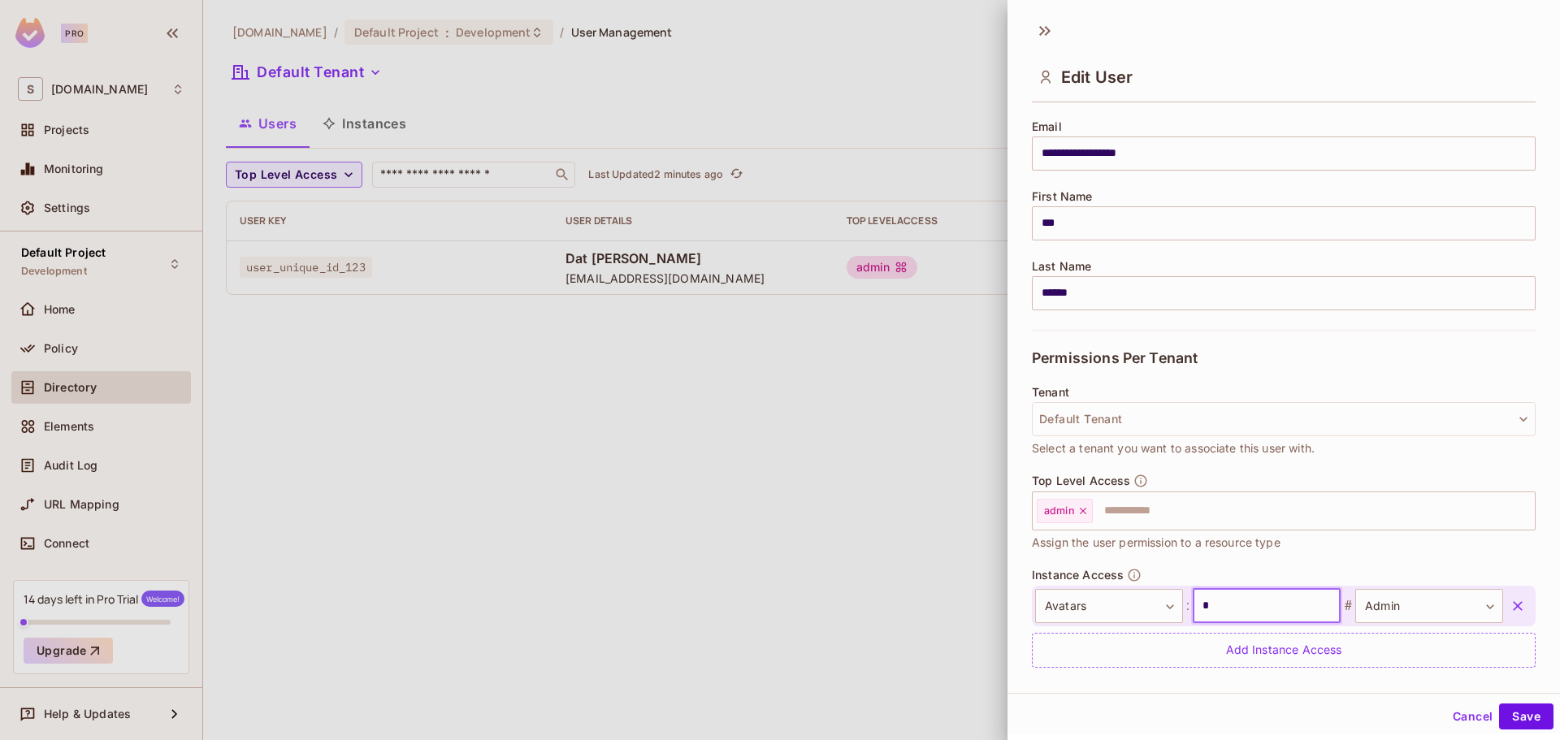
click at [1213, 605] on input "*" at bounding box center [1267, 606] width 148 height 34
click at [1278, 604] on input "text" at bounding box center [1267, 606] width 148 height 34
click at [1263, 612] on input "*" at bounding box center [1267, 606] width 148 height 34
type input "*******"
click at [1530, 722] on button "Save" at bounding box center [1526, 717] width 54 height 26
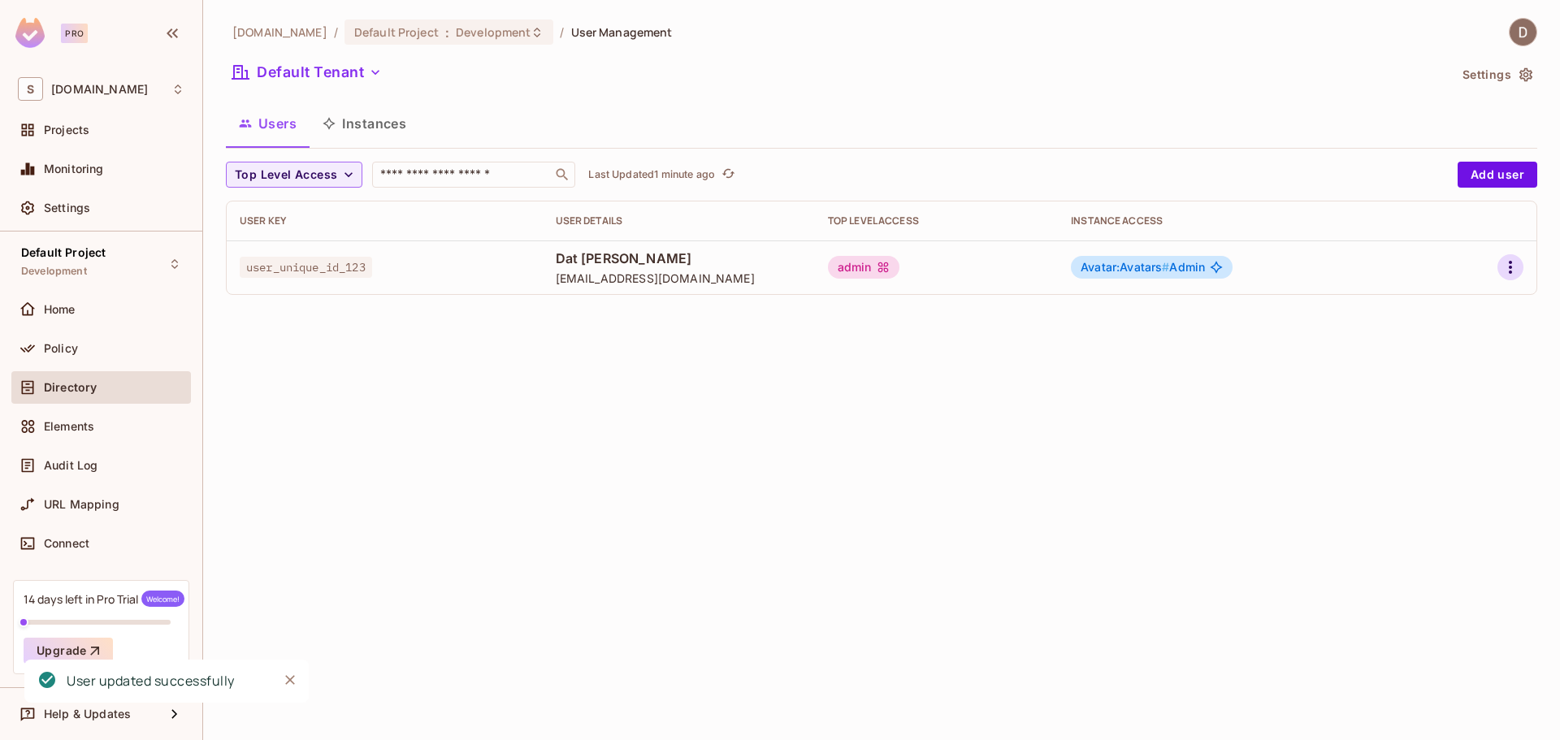
click at [1515, 271] on icon "button" at bounding box center [1511, 268] width 20 height 20
click at [1458, 307] on li "Edit" at bounding box center [1441, 305] width 144 height 36
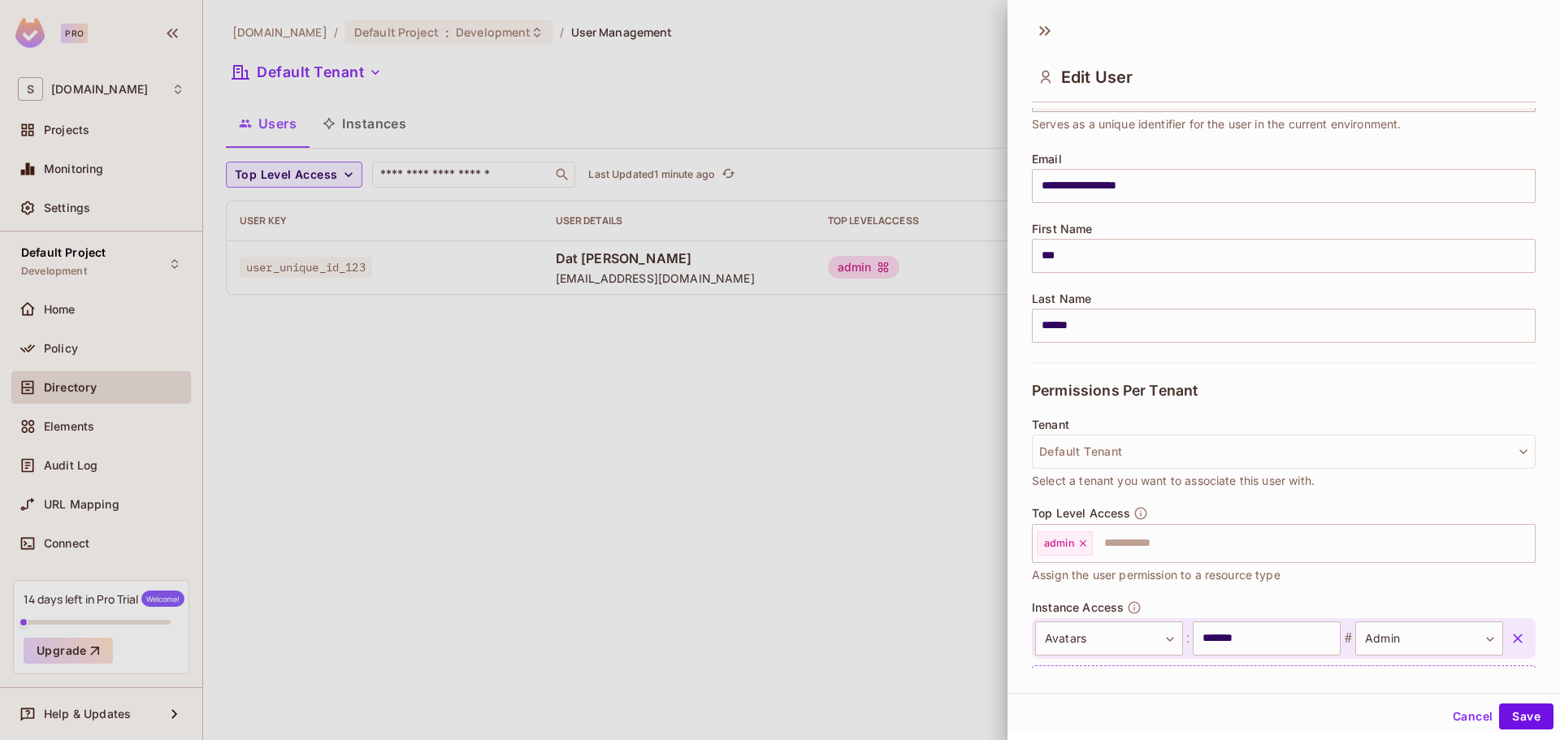
scroll to position [171, 0]
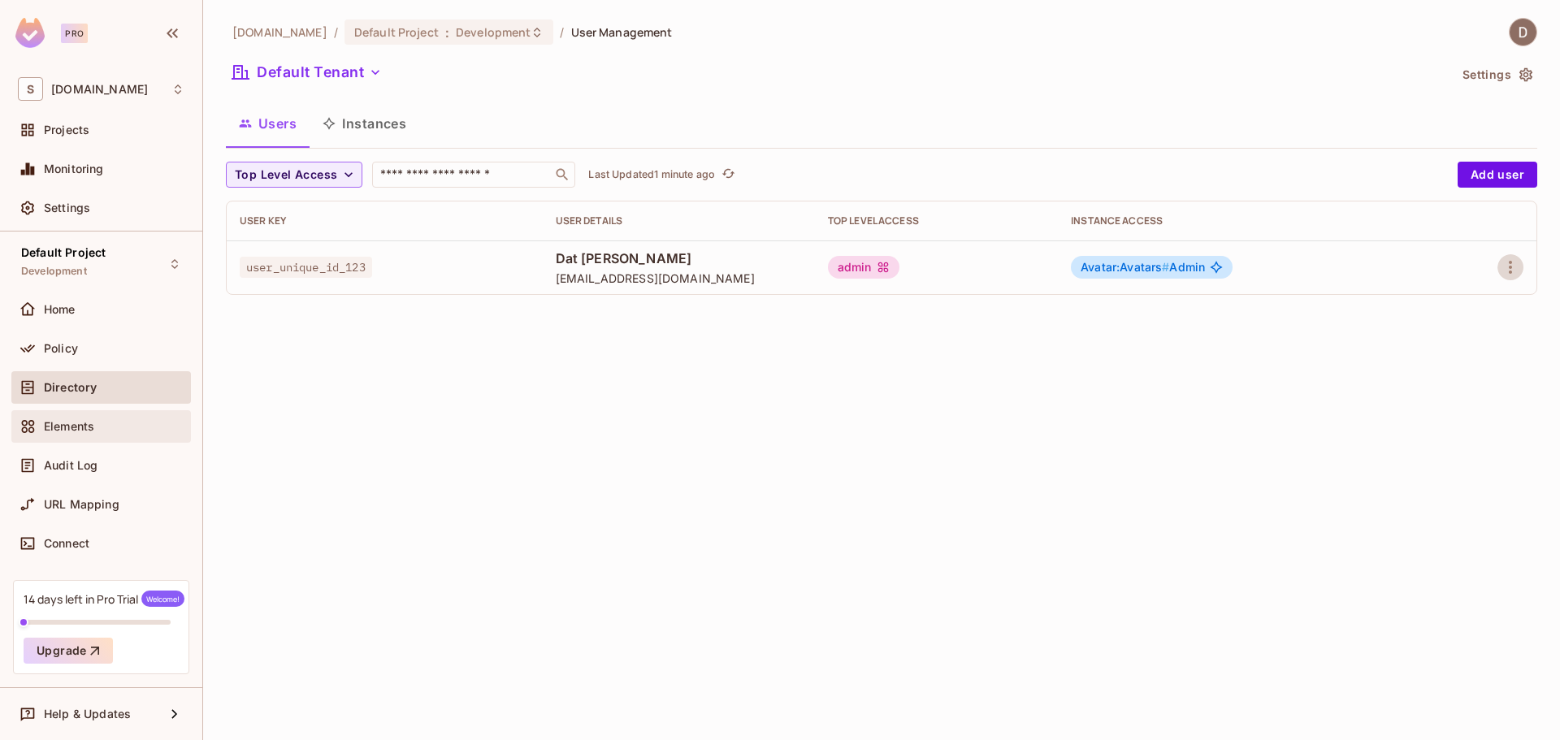
click at [63, 425] on span "Elements" at bounding box center [69, 426] width 50 height 13
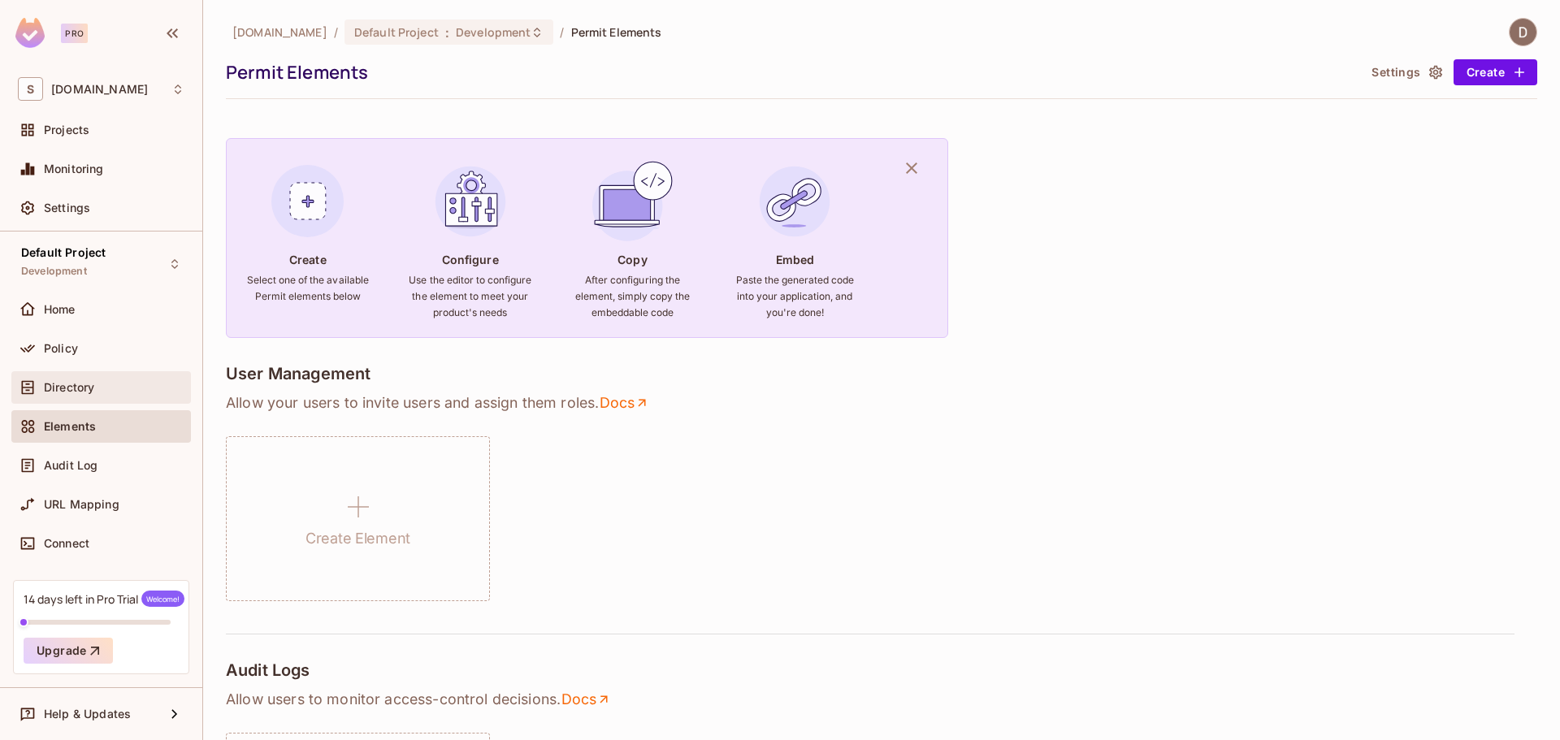
click at [84, 384] on span "Directory" at bounding box center [69, 387] width 50 height 13
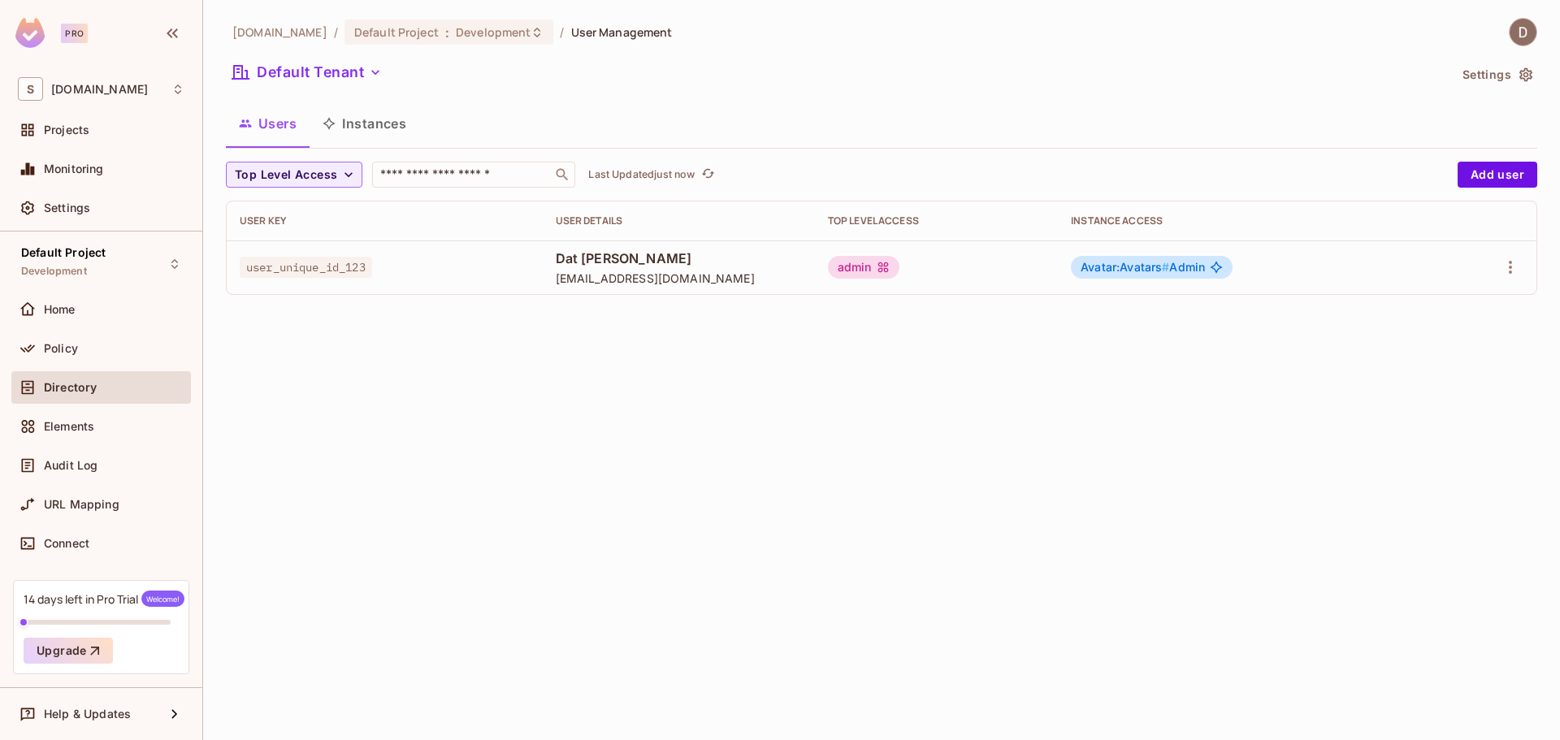
click at [745, 258] on span "Dat Nghiem" at bounding box center [679, 259] width 246 height 18
click at [1499, 259] on div at bounding box center [1485, 267] width 78 height 26
click at [1516, 270] on icon "button" at bounding box center [1511, 268] width 20 height 20
click at [1464, 309] on li "Edit" at bounding box center [1441, 305] width 144 height 36
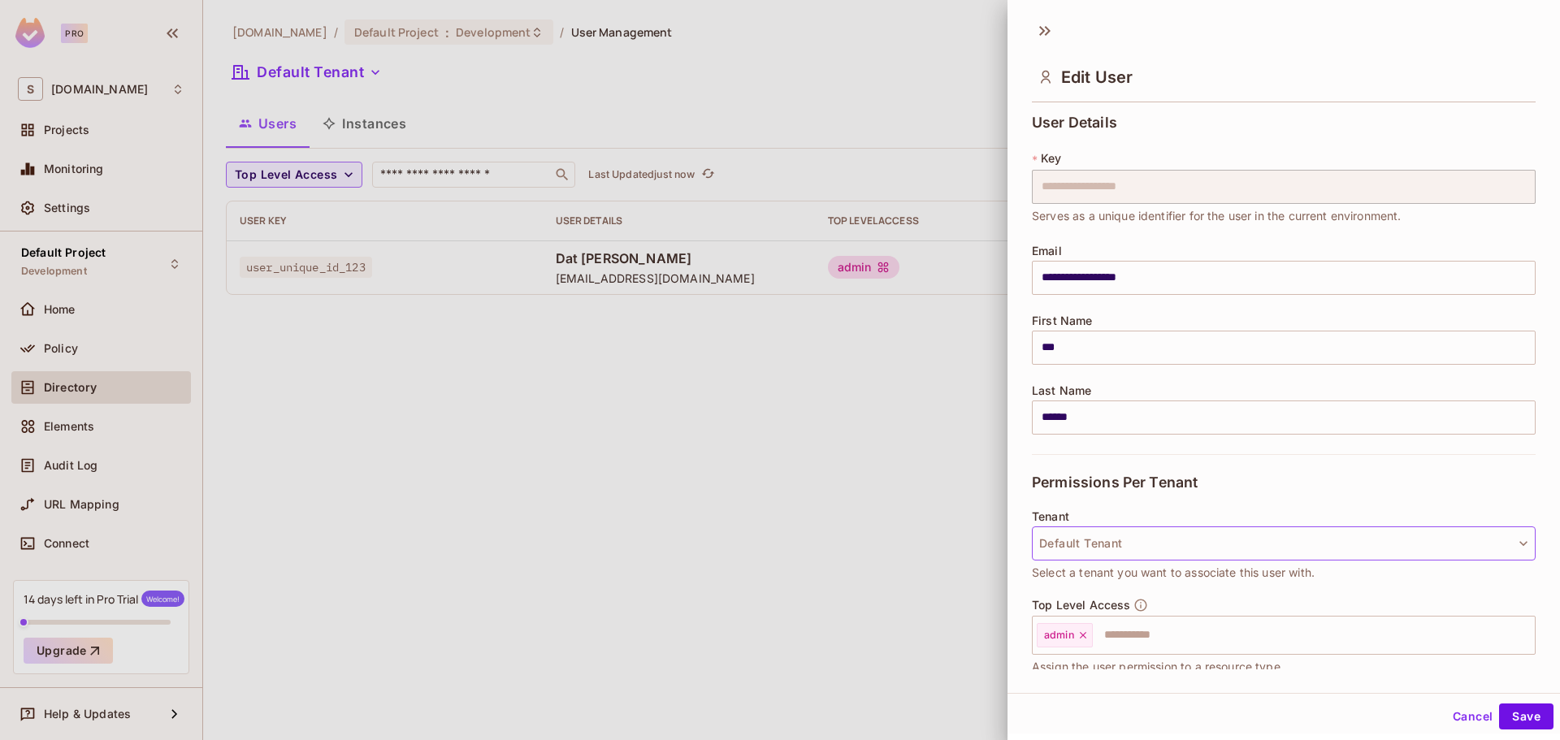
scroll to position [171, 0]
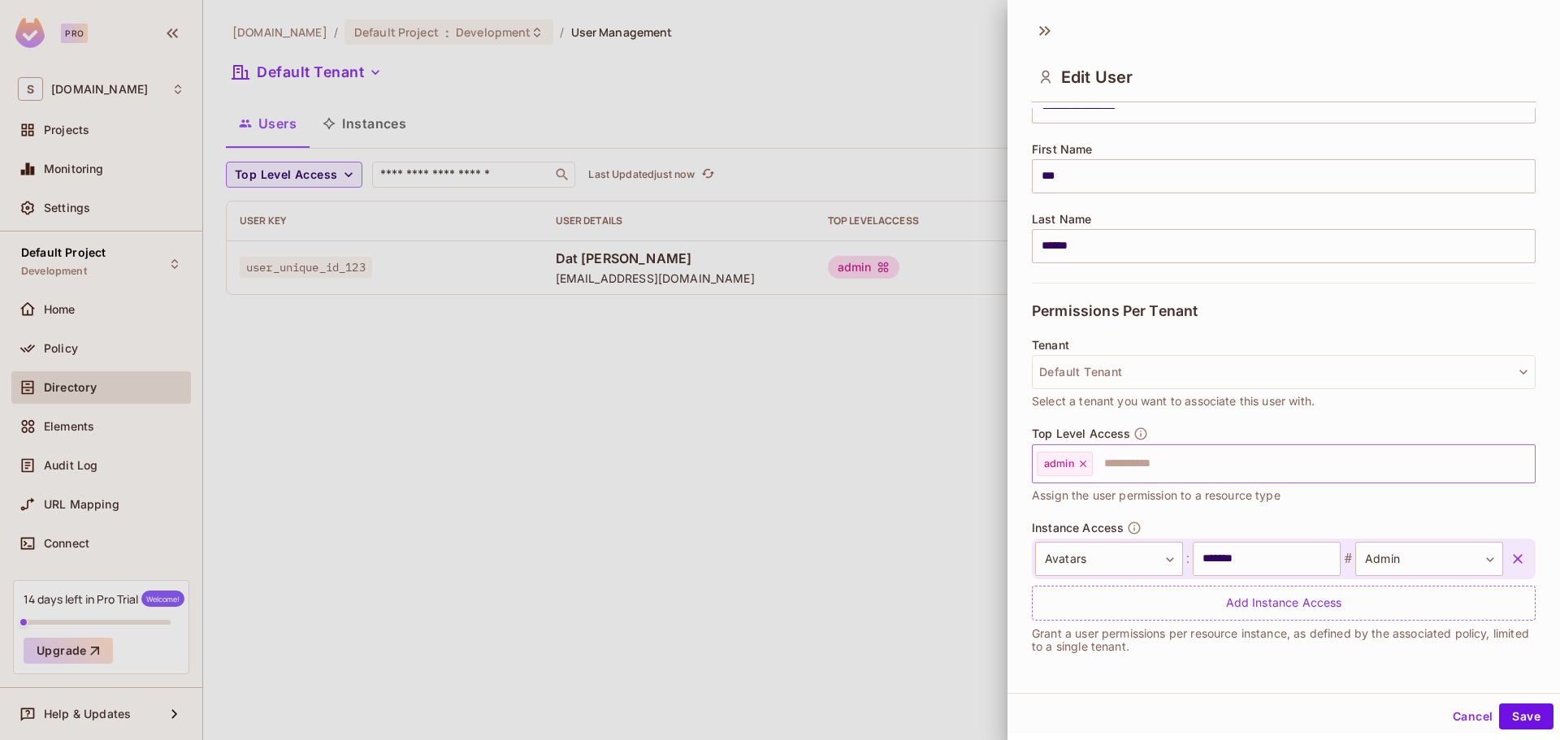
click at [1179, 458] on input "text" at bounding box center [1300, 464] width 410 height 33
click at [1308, 420] on div "Tenant Default Tenant Select a tenant you want to associate this user with." at bounding box center [1284, 383] width 504 height 88
click at [1274, 556] on input "*******" at bounding box center [1267, 557] width 148 height 34
click at [1213, 555] on input "*******" at bounding box center [1267, 557] width 148 height 34
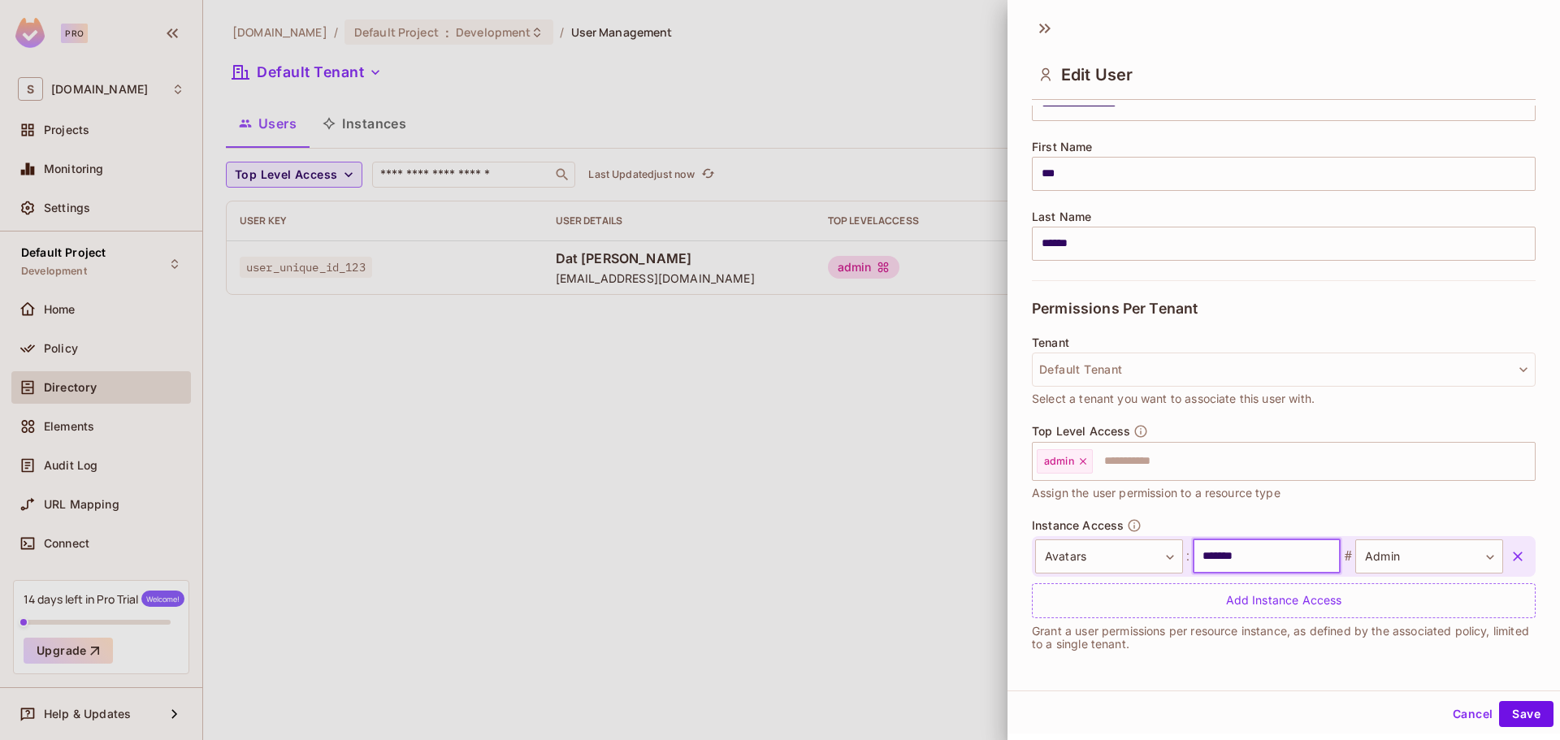
click at [1213, 555] on input "*******" at bounding box center [1267, 557] width 148 height 34
type input "*********"
click at [1499, 701] on button "Save" at bounding box center [1526, 714] width 54 height 26
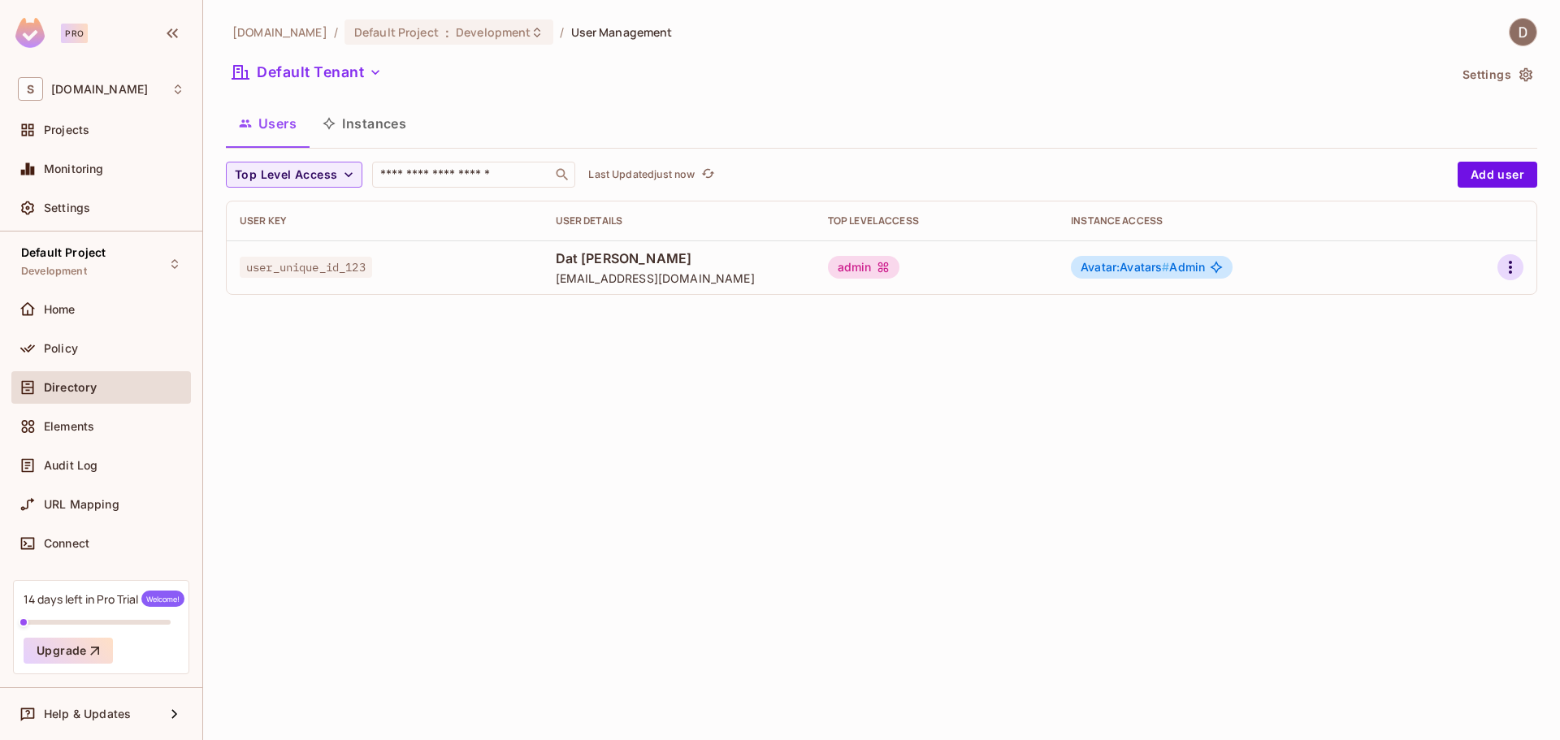
click at [1508, 256] on button "button" at bounding box center [1511, 267] width 26 height 26
click at [1456, 310] on li "Edit" at bounding box center [1441, 305] width 144 height 36
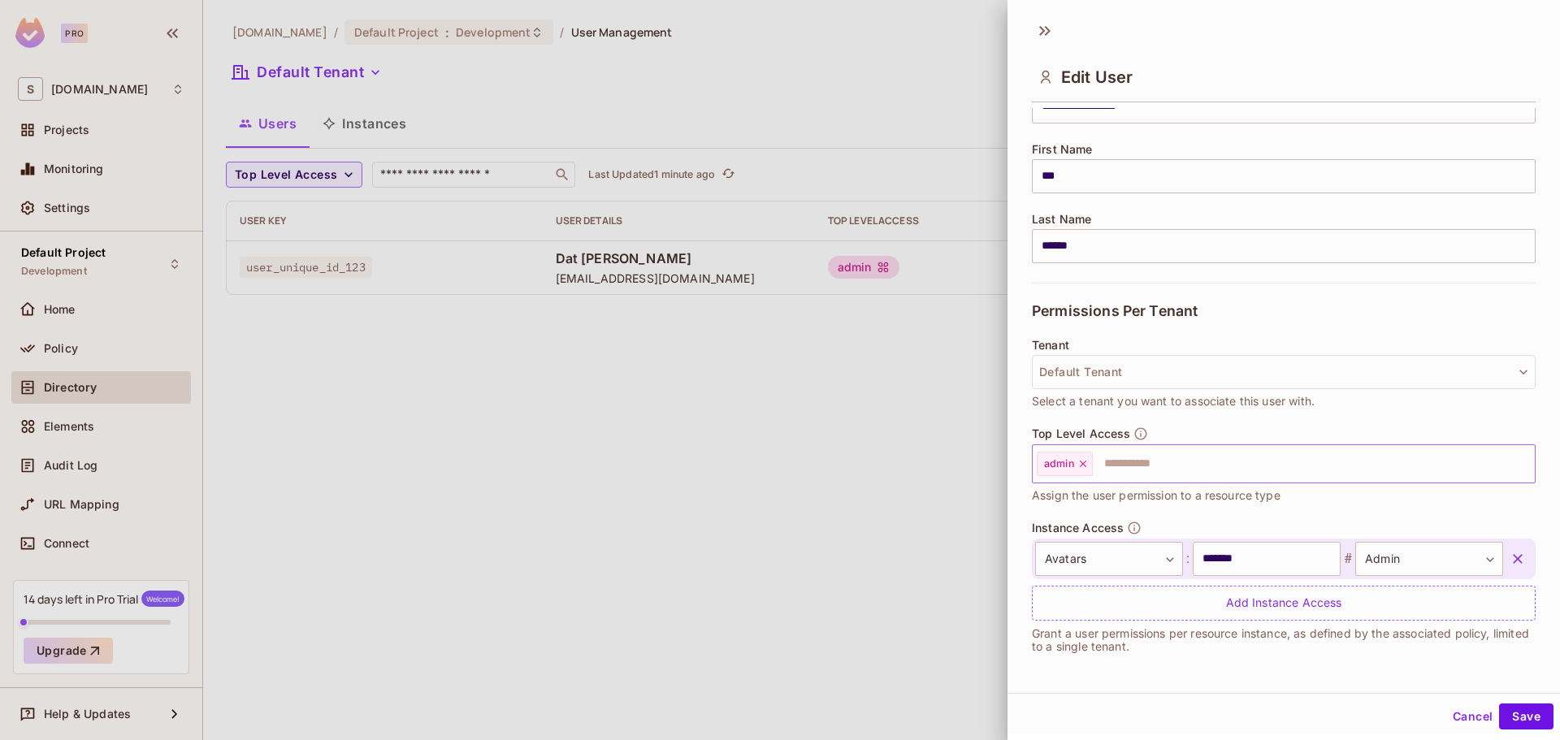
scroll to position [2, 0]
drag, startPoint x: 1248, startPoint y: 558, endPoint x: 1064, endPoint y: 571, distance: 184.9
click at [1064, 571] on div "Avatars ****** ​ : ******* ​ # Admin ***** ​" at bounding box center [1269, 557] width 468 height 34
click at [1447, 718] on button "Cancel" at bounding box center [1473, 714] width 53 height 26
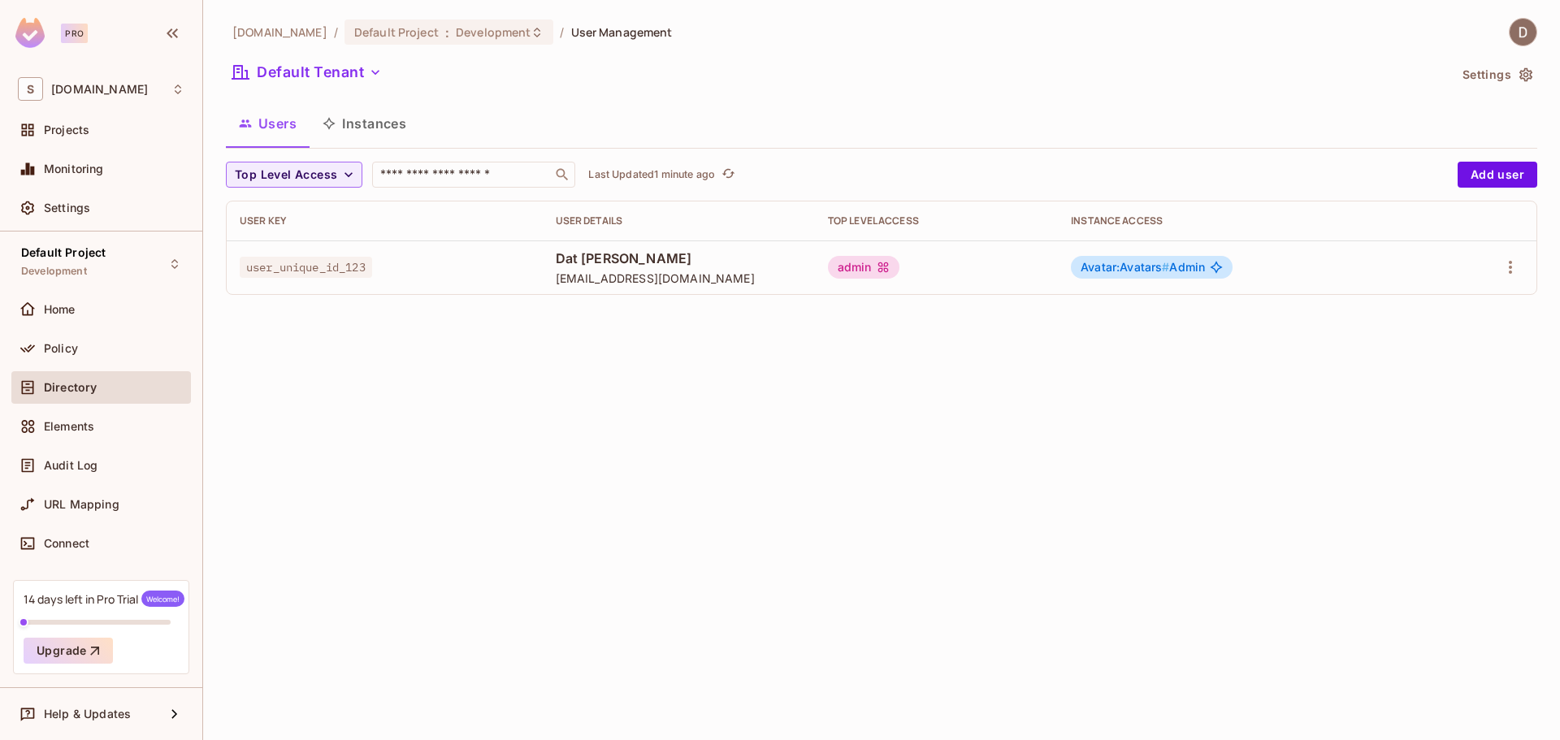
click at [998, 400] on div "savameta.com / Default Project : Development / User Management Default Tenant S…" at bounding box center [881, 370] width 1357 height 740
click at [1521, 271] on button "button" at bounding box center [1511, 267] width 26 height 26
click at [600, 523] on div at bounding box center [780, 370] width 1560 height 740
click at [1512, 266] on icon "button" at bounding box center [1511, 268] width 20 height 20
click at [1457, 309] on li "Edit" at bounding box center [1441, 305] width 144 height 36
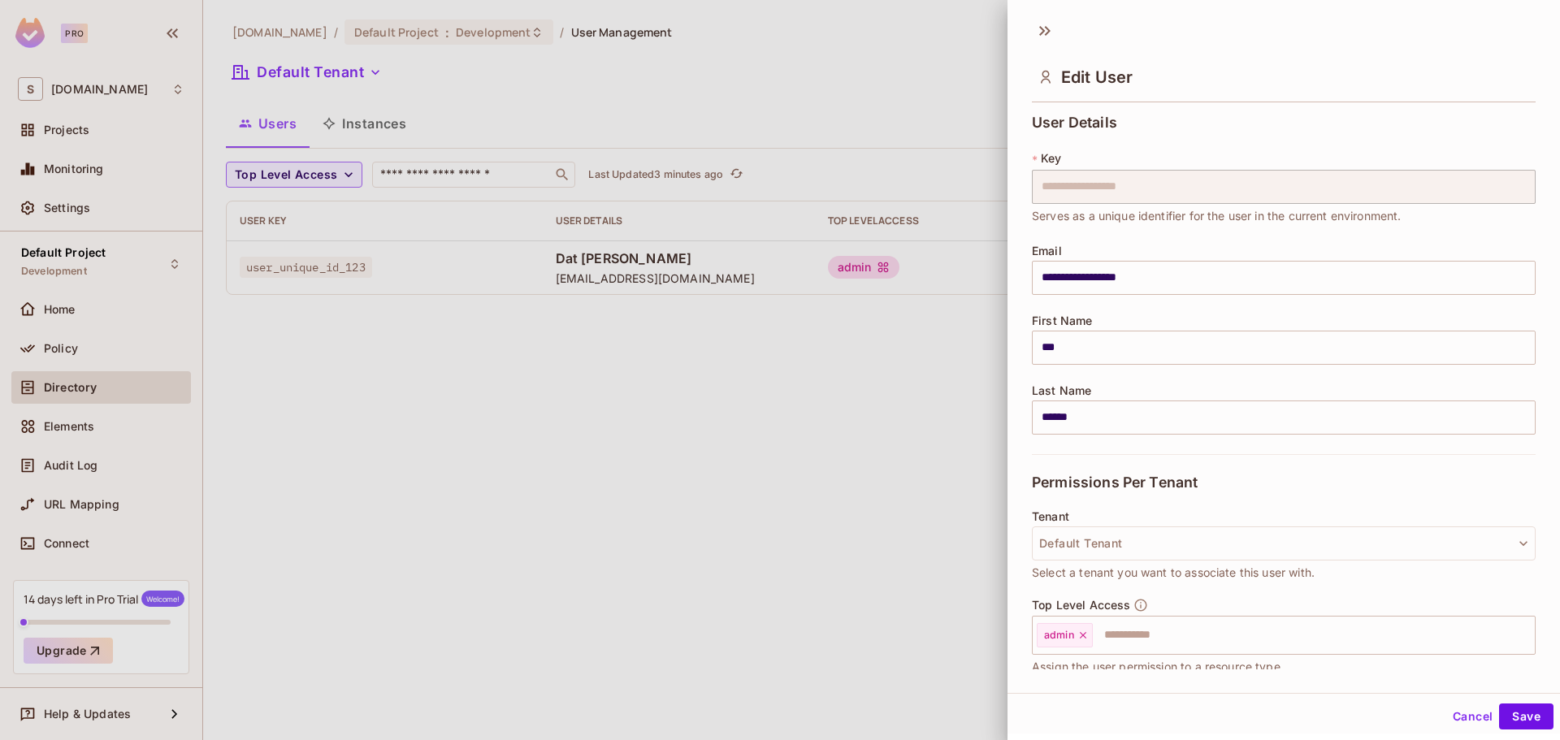
scroll to position [171, 0]
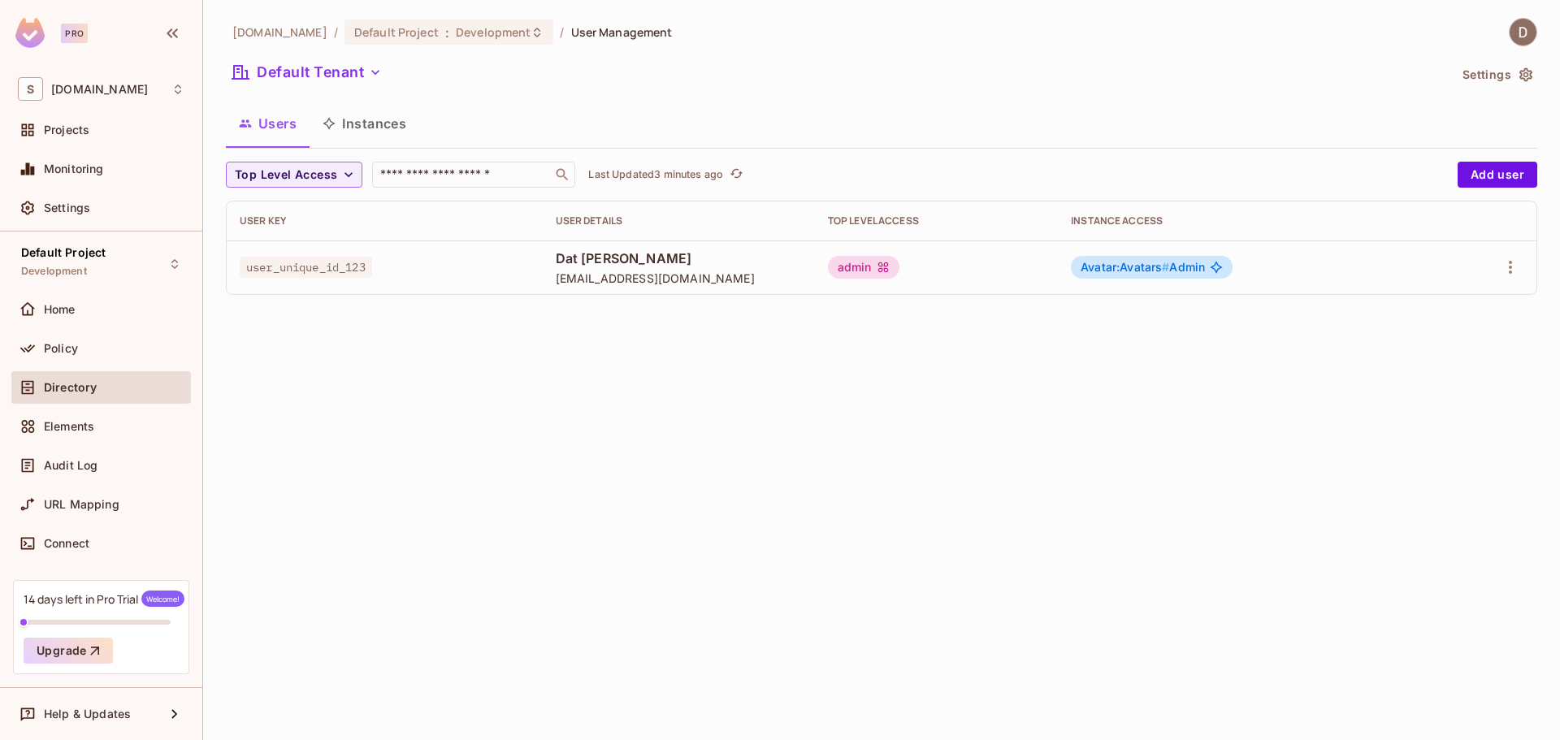
click at [762, 347] on div "savameta.com / Default Project : Development / User Management Default Tenant S…" at bounding box center [881, 370] width 1357 height 740
click at [101, 301] on div "Home" at bounding box center [101, 310] width 167 height 20
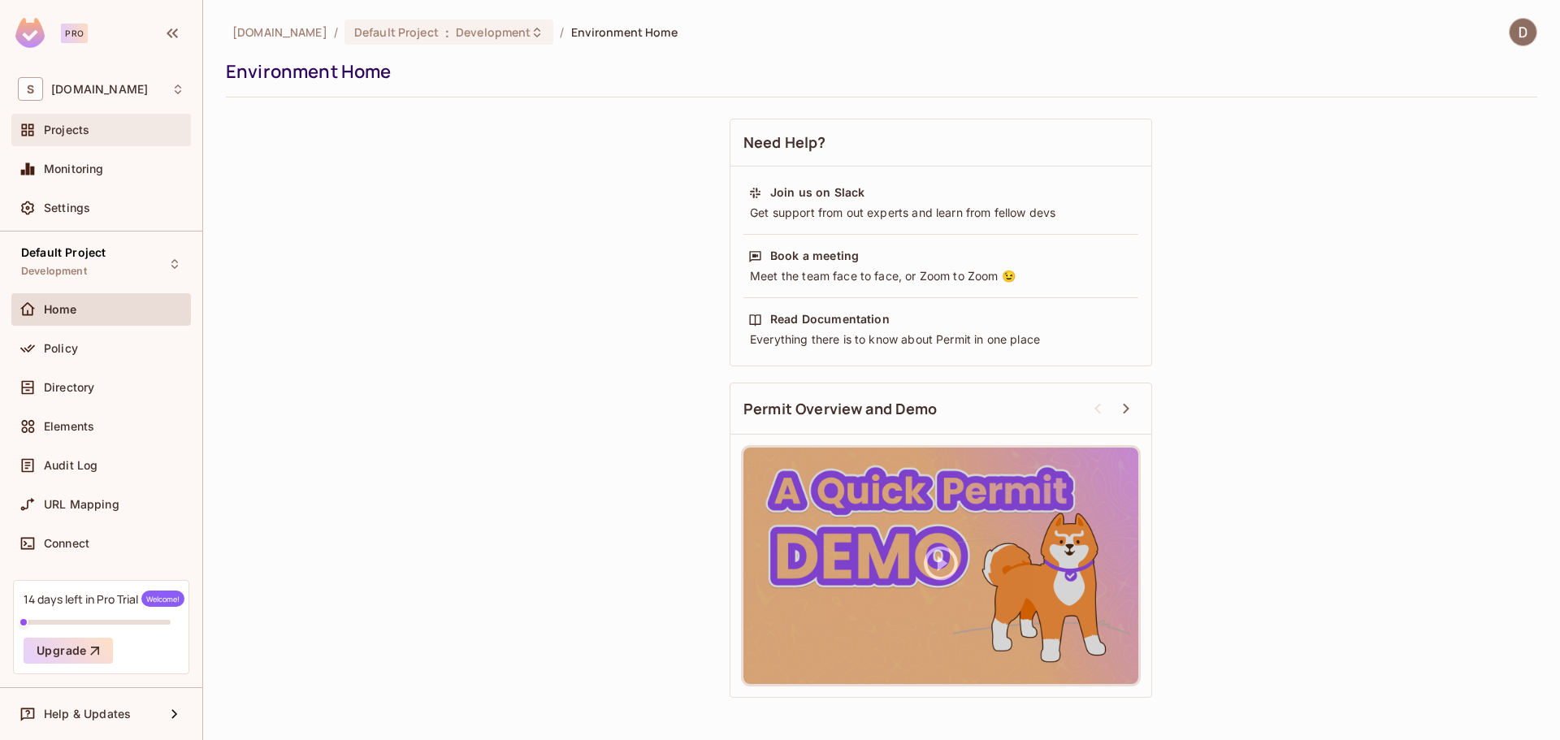
click at [76, 137] on div "Projects" at bounding box center [101, 130] width 167 height 20
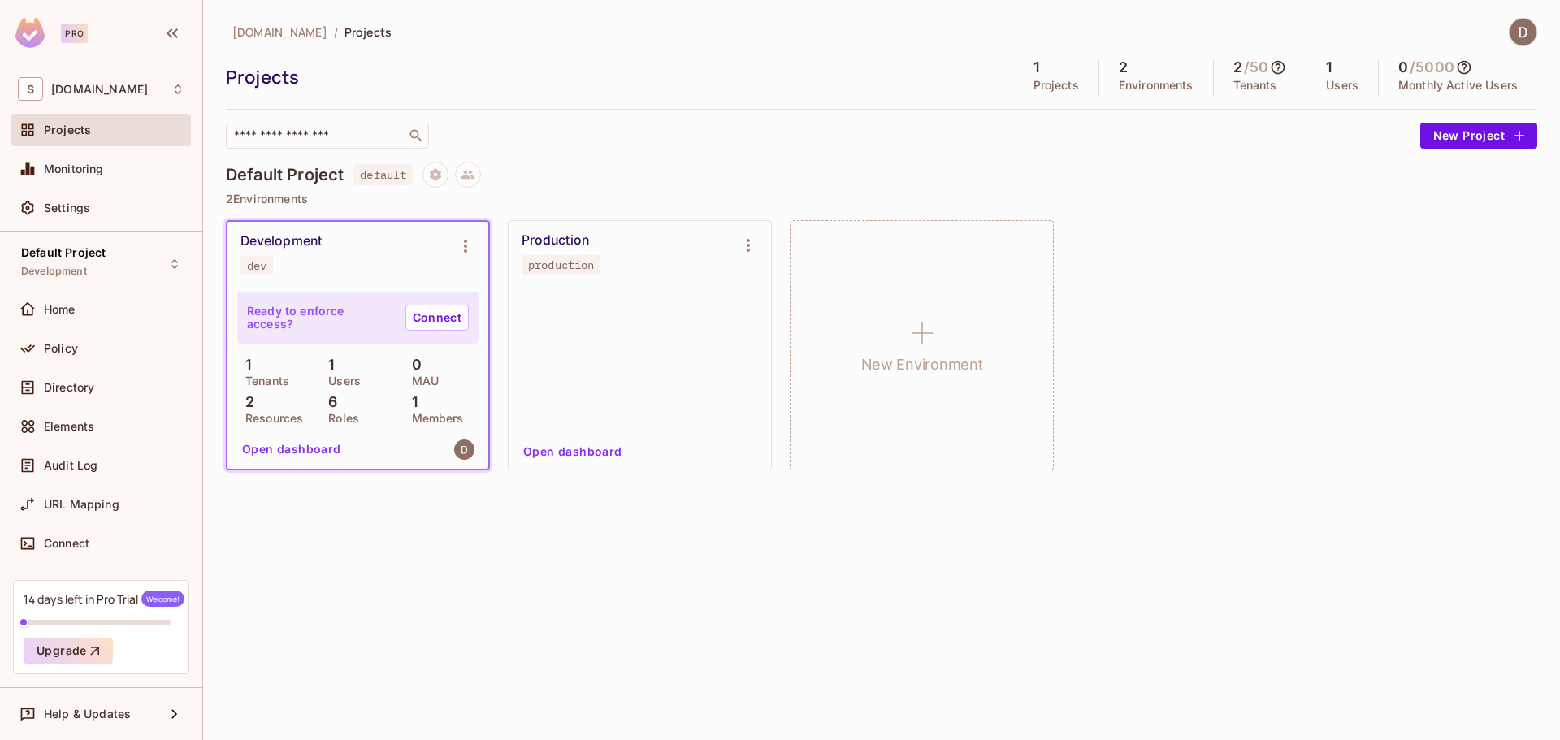
click at [392, 341] on div "Ready to enforce access? Connect" at bounding box center [357, 318] width 241 height 52
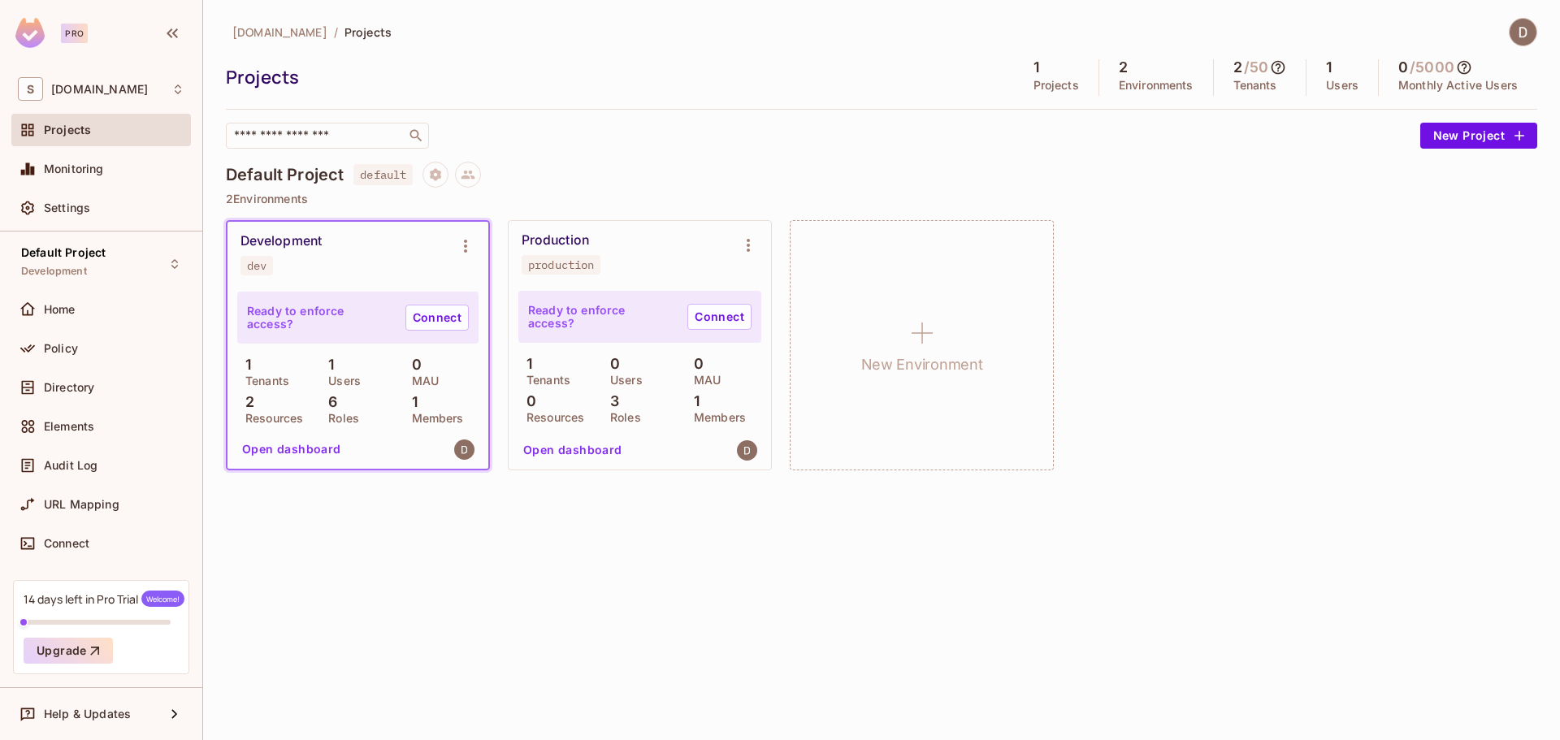
click at [286, 241] on div "Development" at bounding box center [281, 241] width 81 height 16
click at [459, 258] on button "Environment settings" at bounding box center [465, 246] width 33 height 33
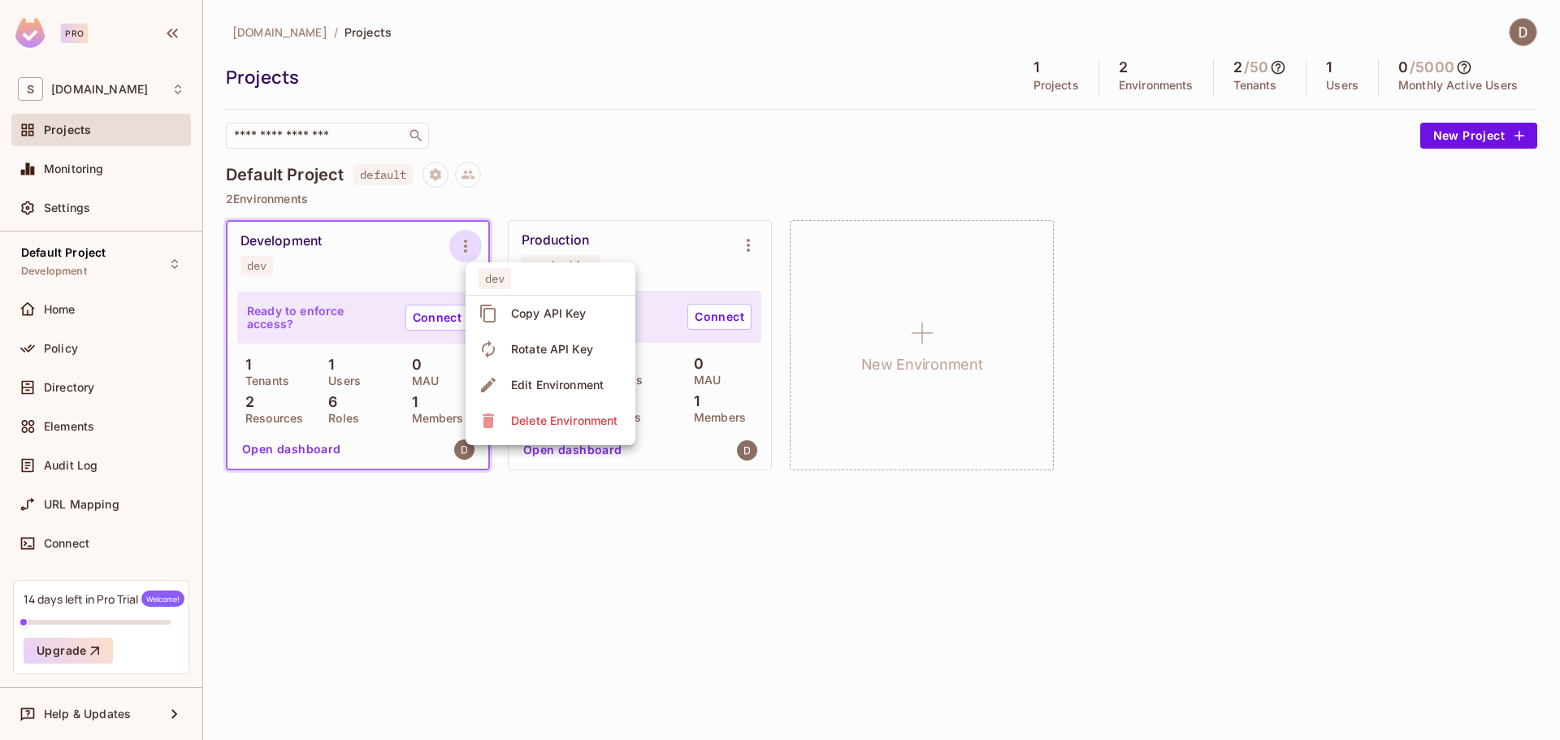
click at [526, 372] on span "Edit Environment" at bounding box center [557, 385] width 102 height 26
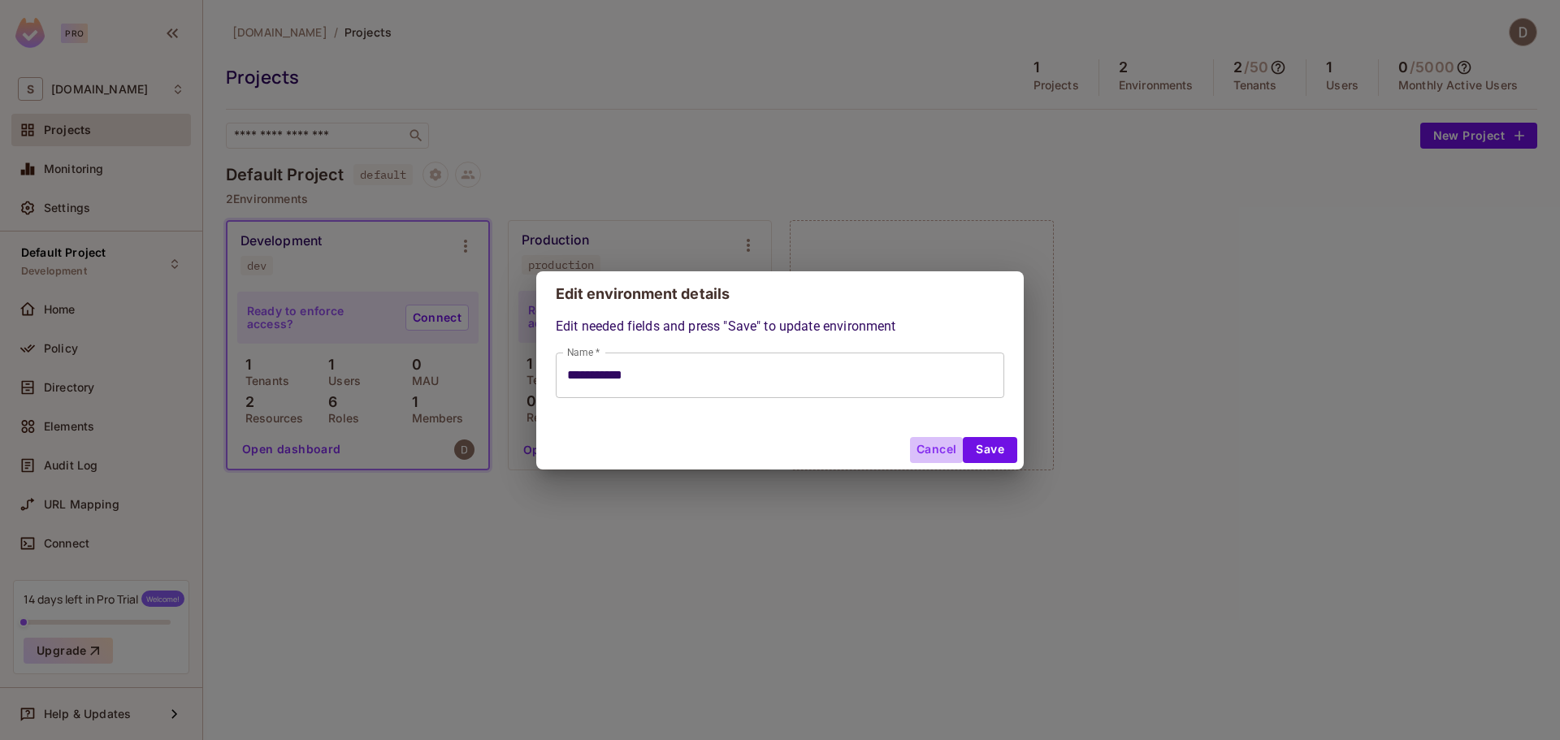
click at [935, 448] on button "Cancel" at bounding box center [936, 450] width 53 height 26
type input "**********"
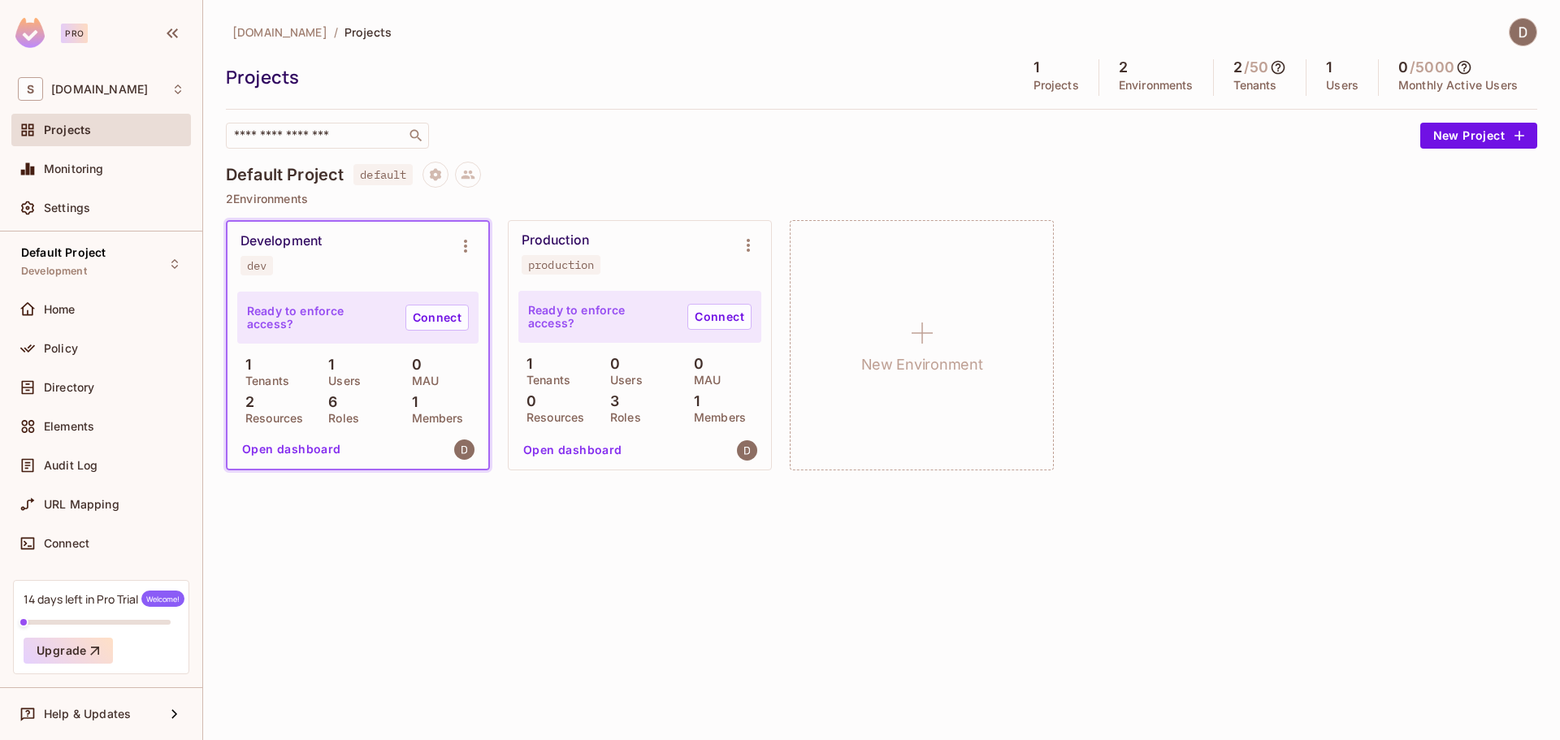
click at [893, 553] on div "savameta.com / Projects Projects 1 Projects 2 Environments 2 / 50 Tenants 1 Use…" at bounding box center [881, 370] width 1357 height 740
click at [82, 401] on div "Directory" at bounding box center [101, 387] width 180 height 33
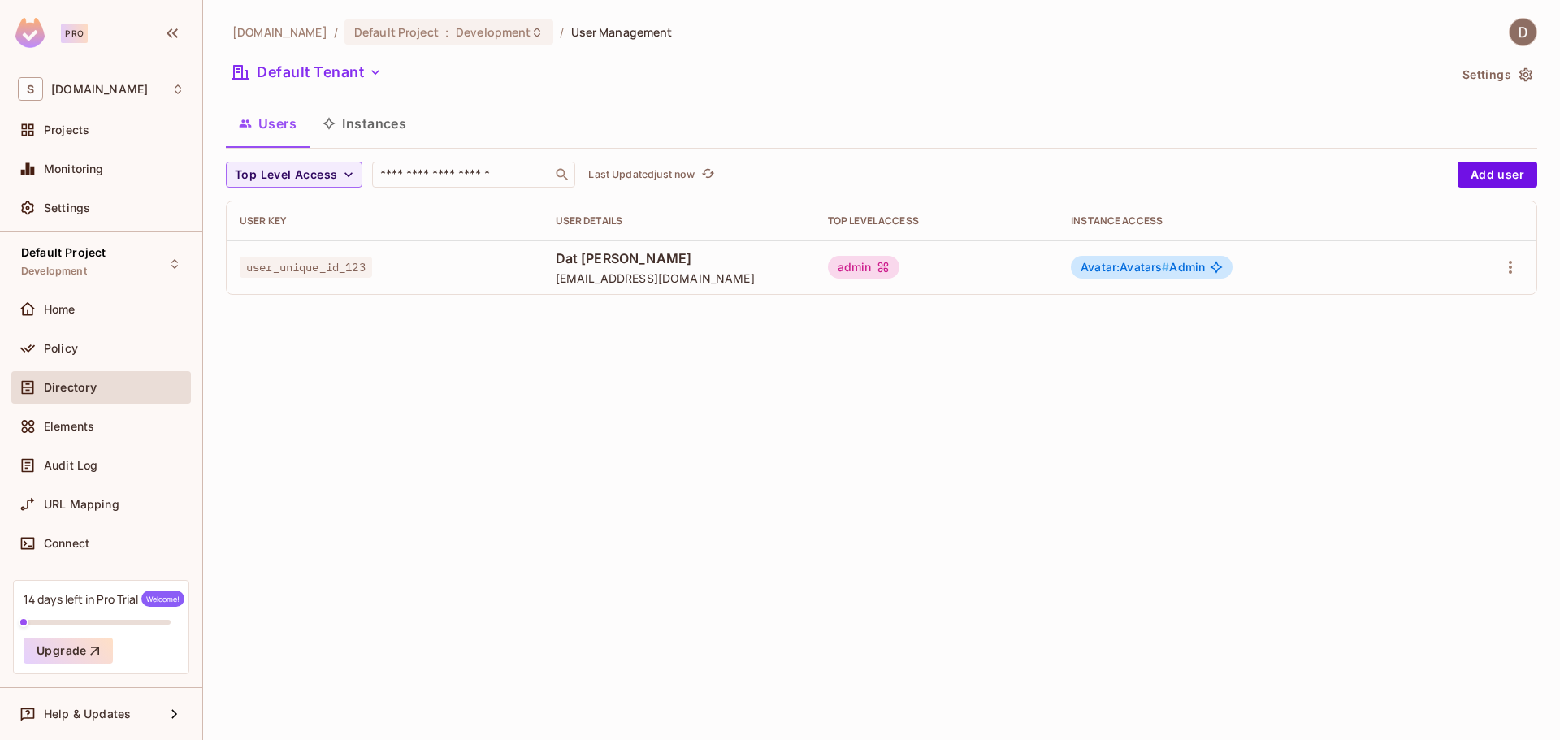
click at [390, 115] on button "Instances" at bounding box center [365, 123] width 110 height 41
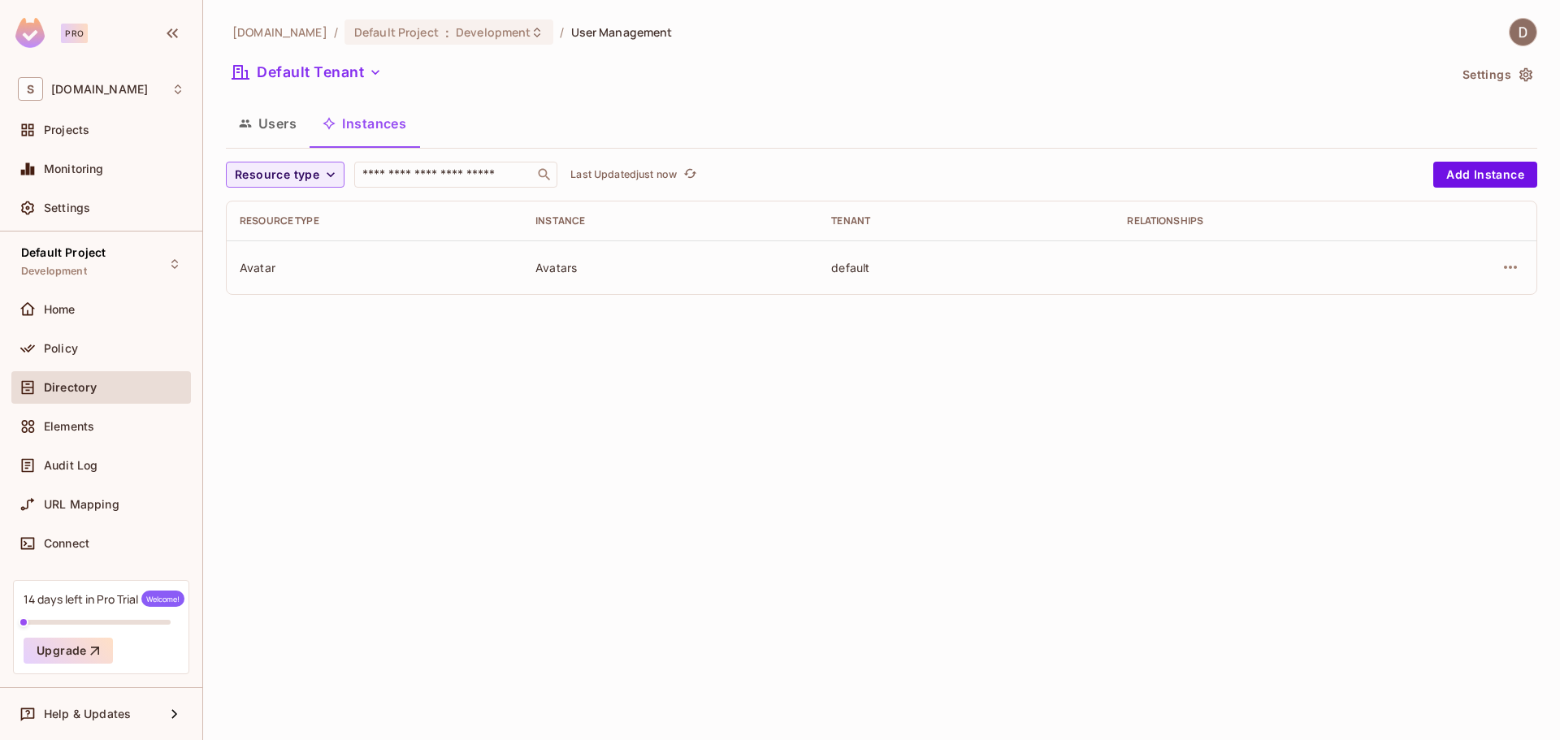
click at [274, 128] on button "Users" at bounding box center [268, 123] width 84 height 41
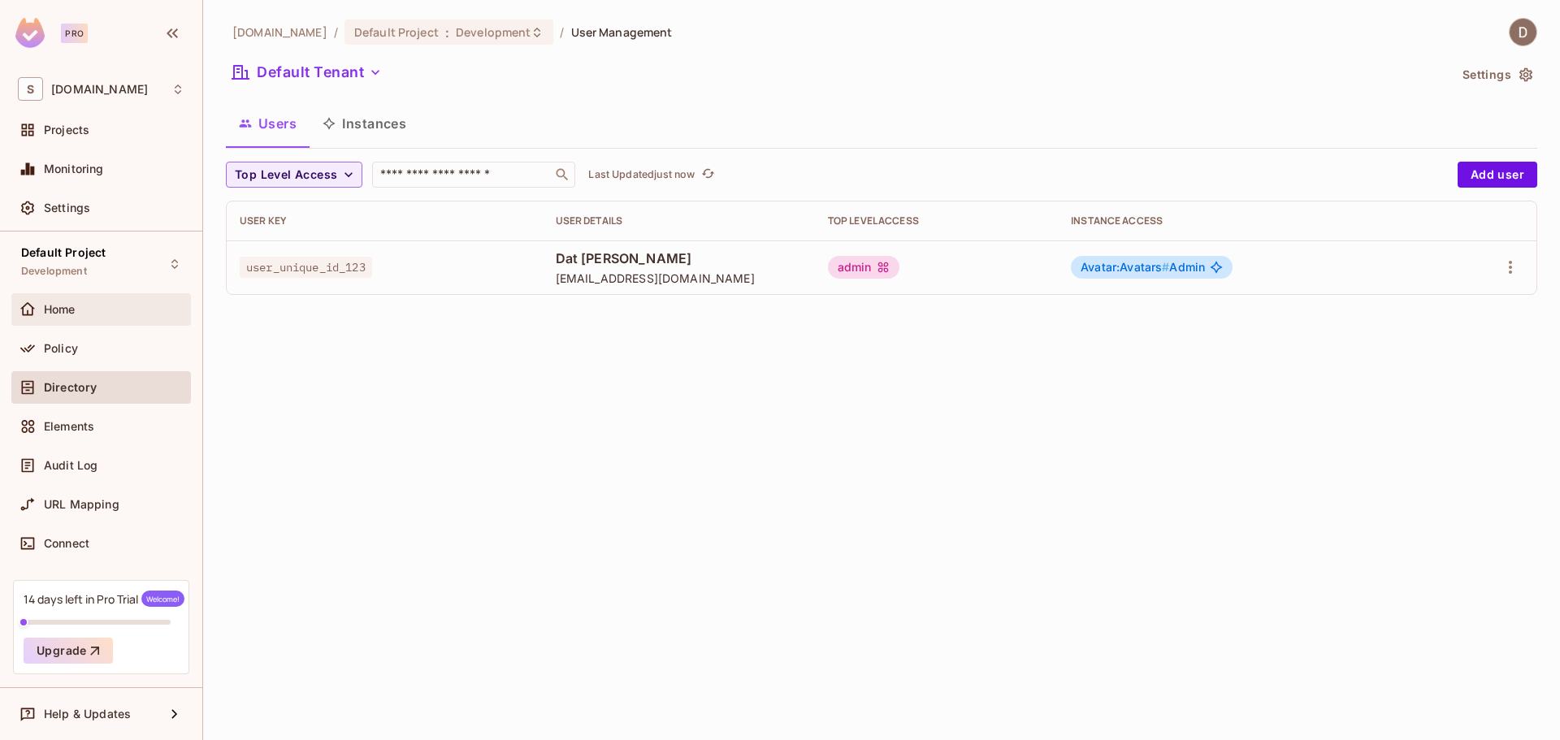
click at [106, 300] on div "Home" at bounding box center [101, 310] width 167 height 20
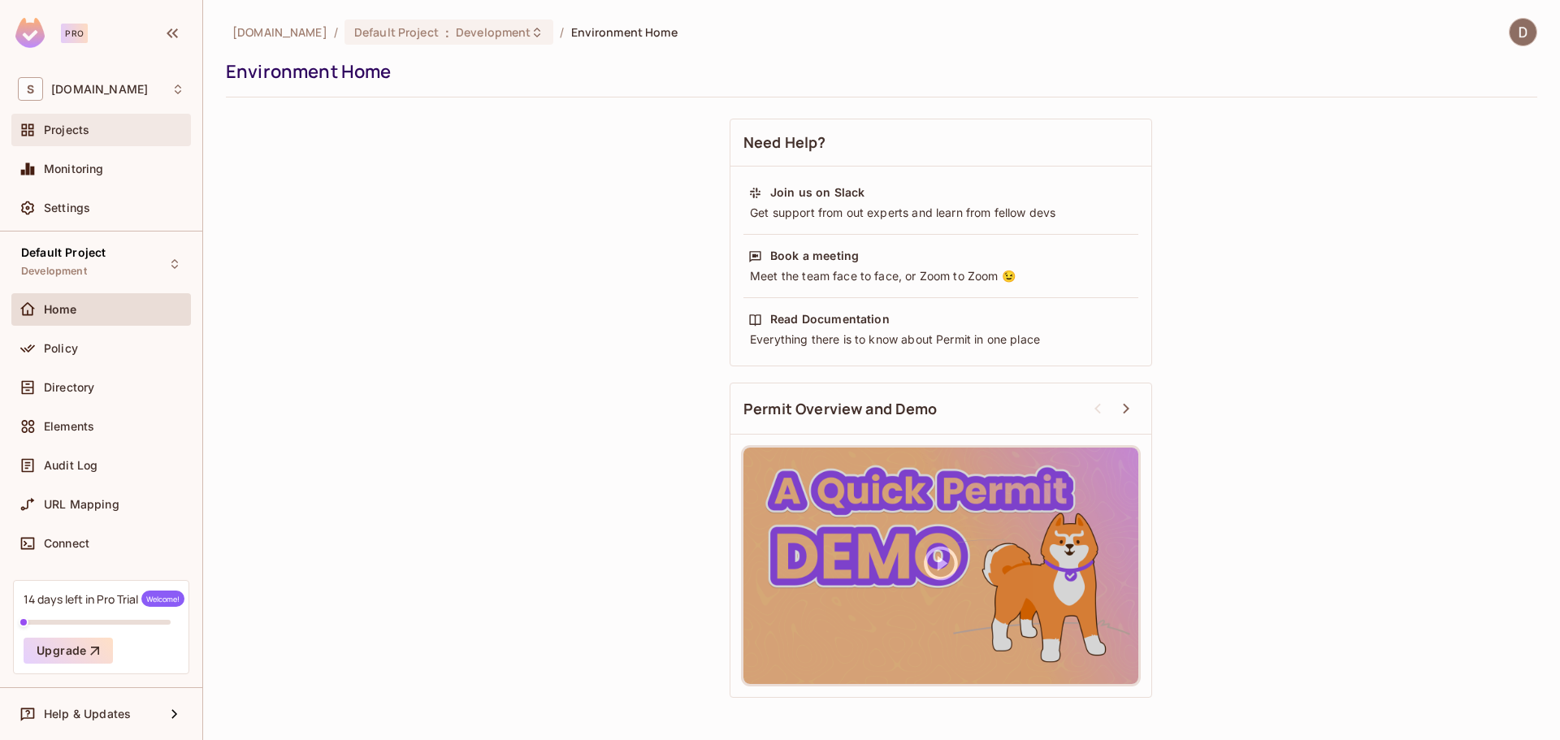
click at [100, 118] on div "Projects" at bounding box center [101, 130] width 180 height 33
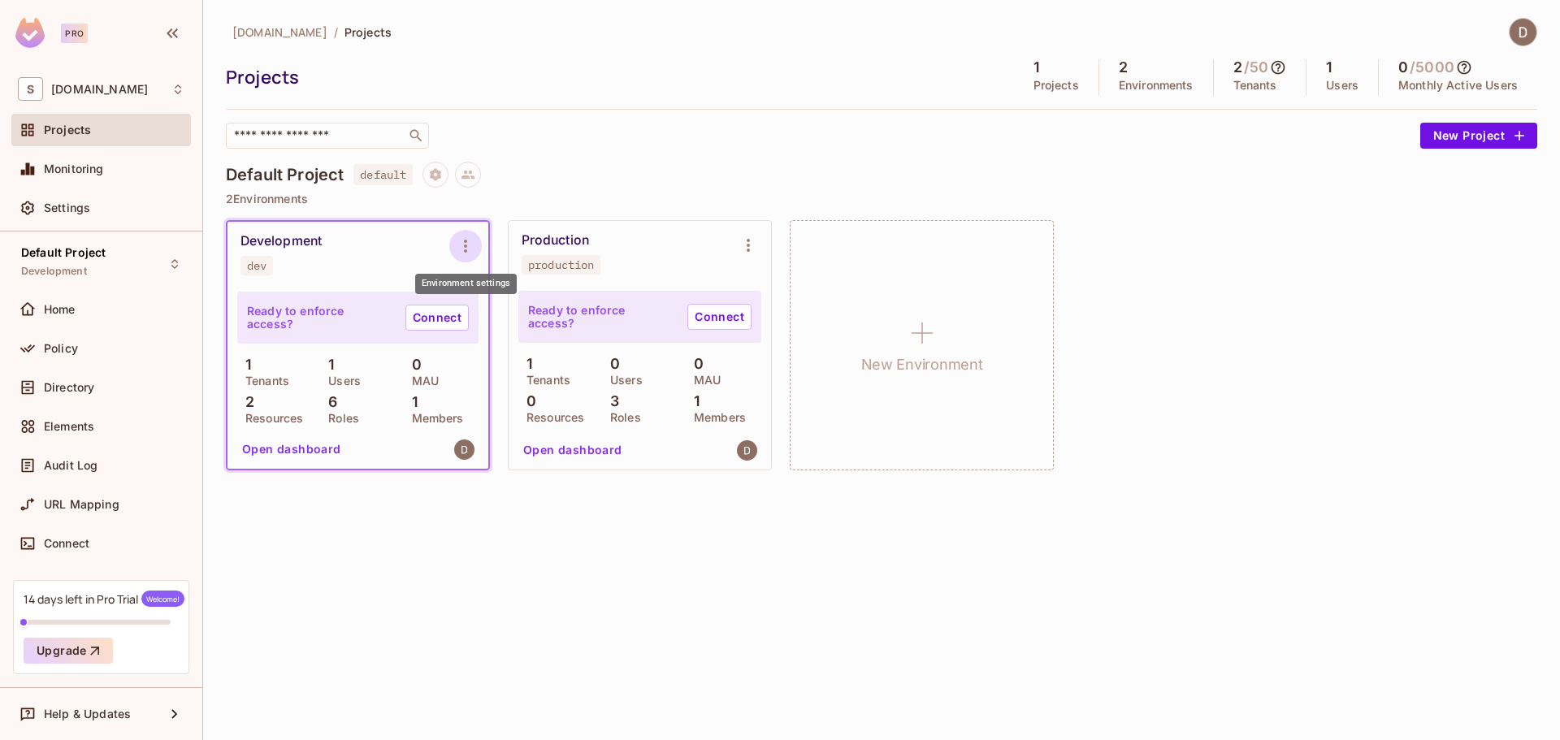
click at [462, 242] on icon "Environment settings" at bounding box center [466, 246] width 20 height 20
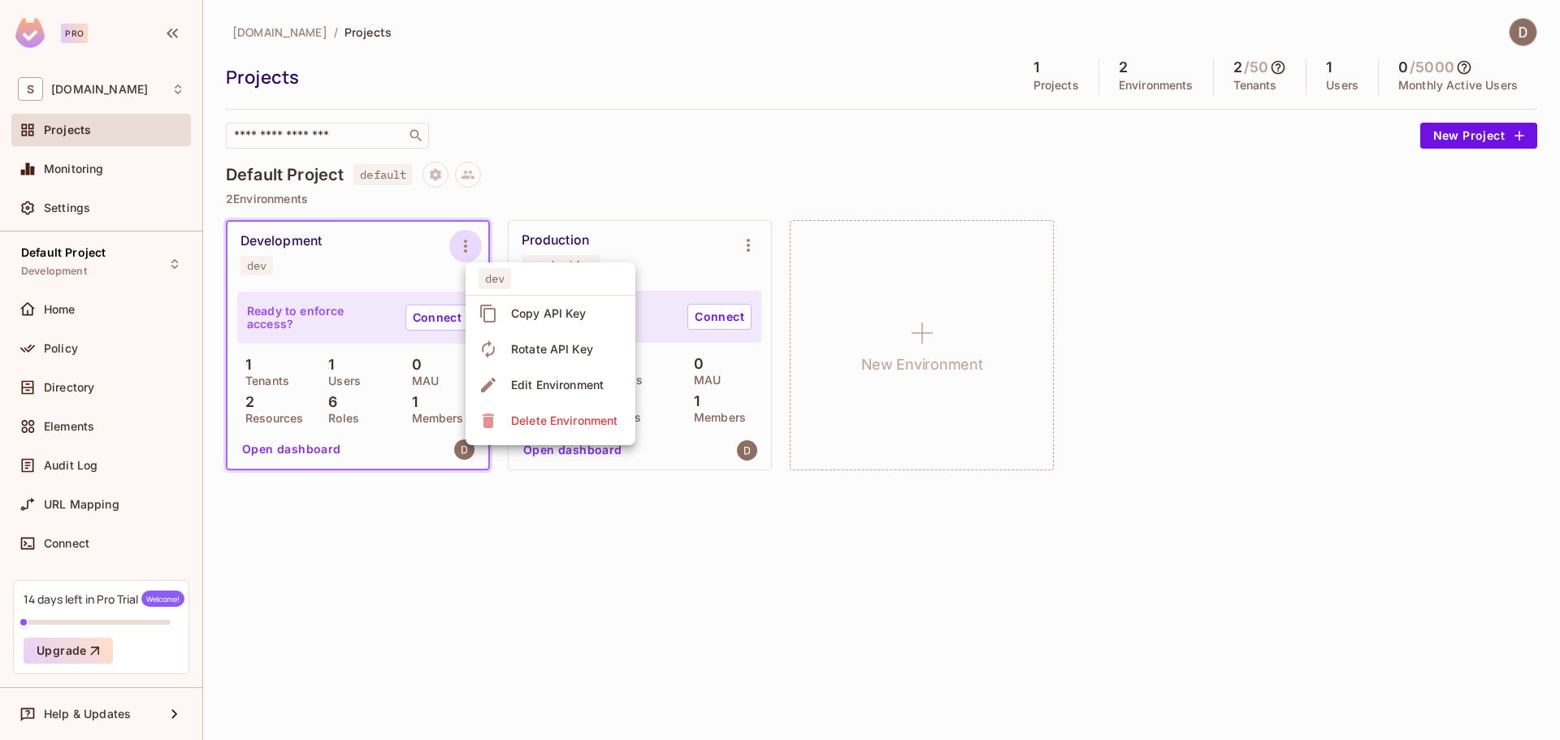
click at [462, 243] on div at bounding box center [780, 370] width 1560 height 740
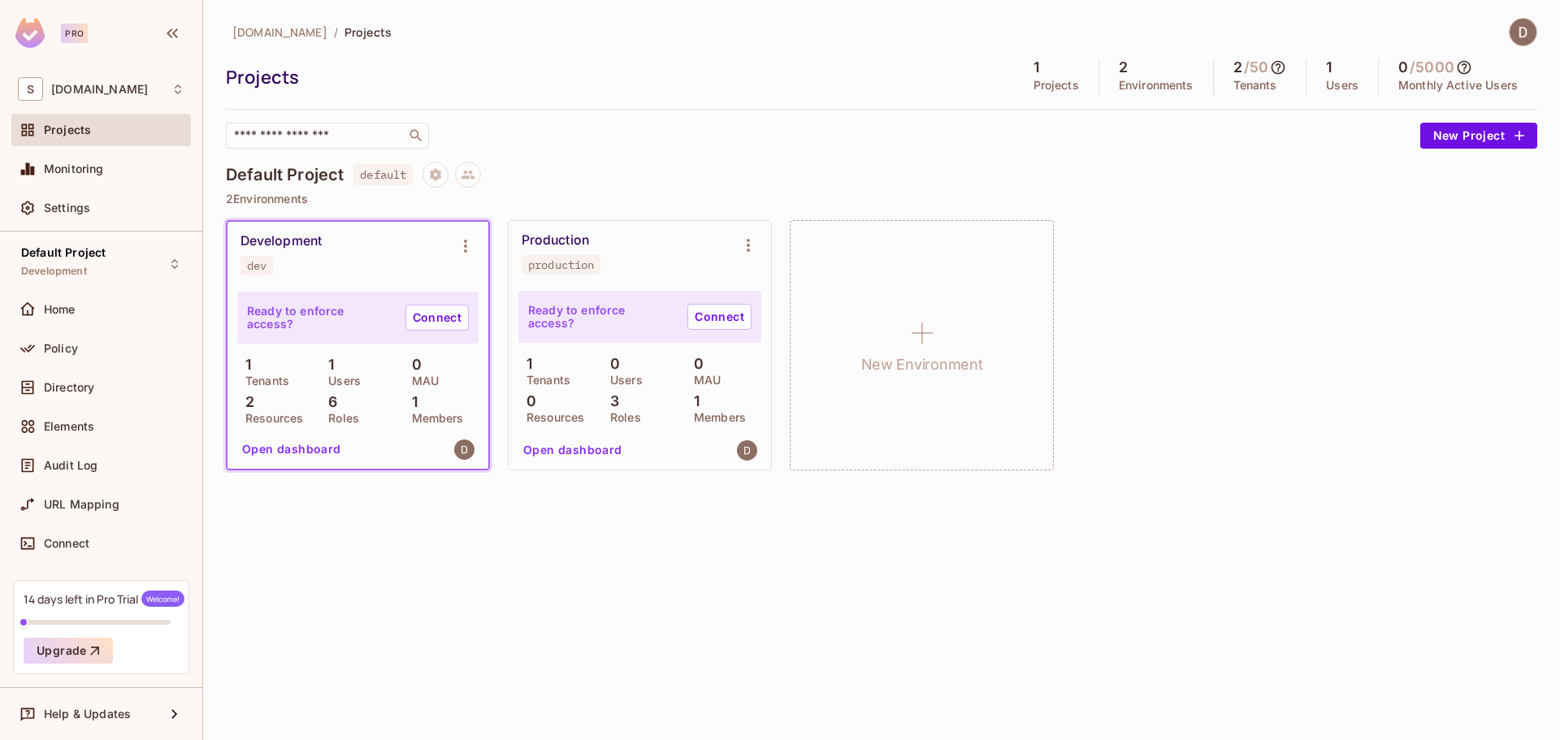
click at [828, 33] on div "[DOMAIN_NAME] / Projects" at bounding box center [882, 32] width 1312 height 28
click at [479, 171] on button at bounding box center [468, 175] width 26 height 26
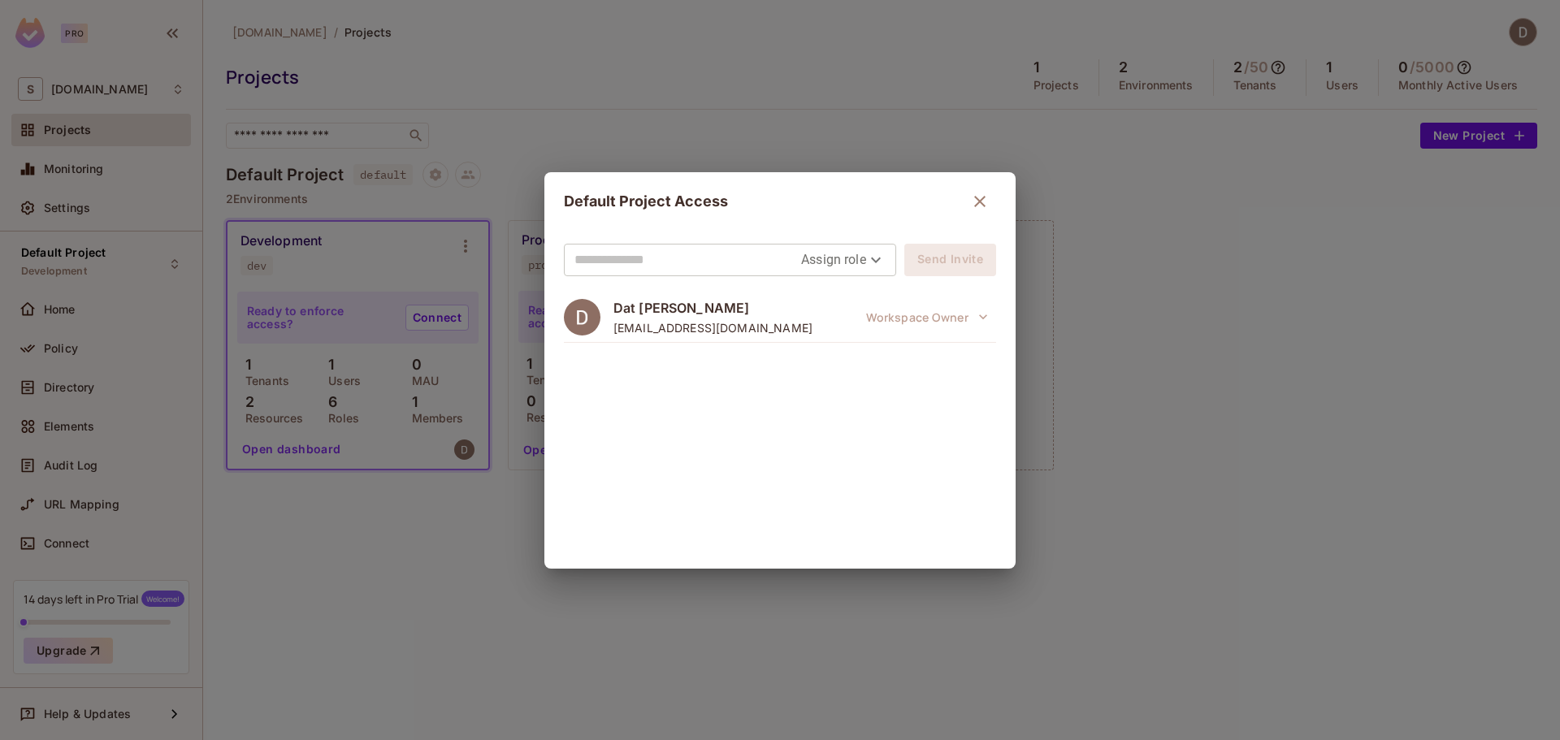
click at [978, 197] on icon "button" at bounding box center [980, 202] width 20 height 20
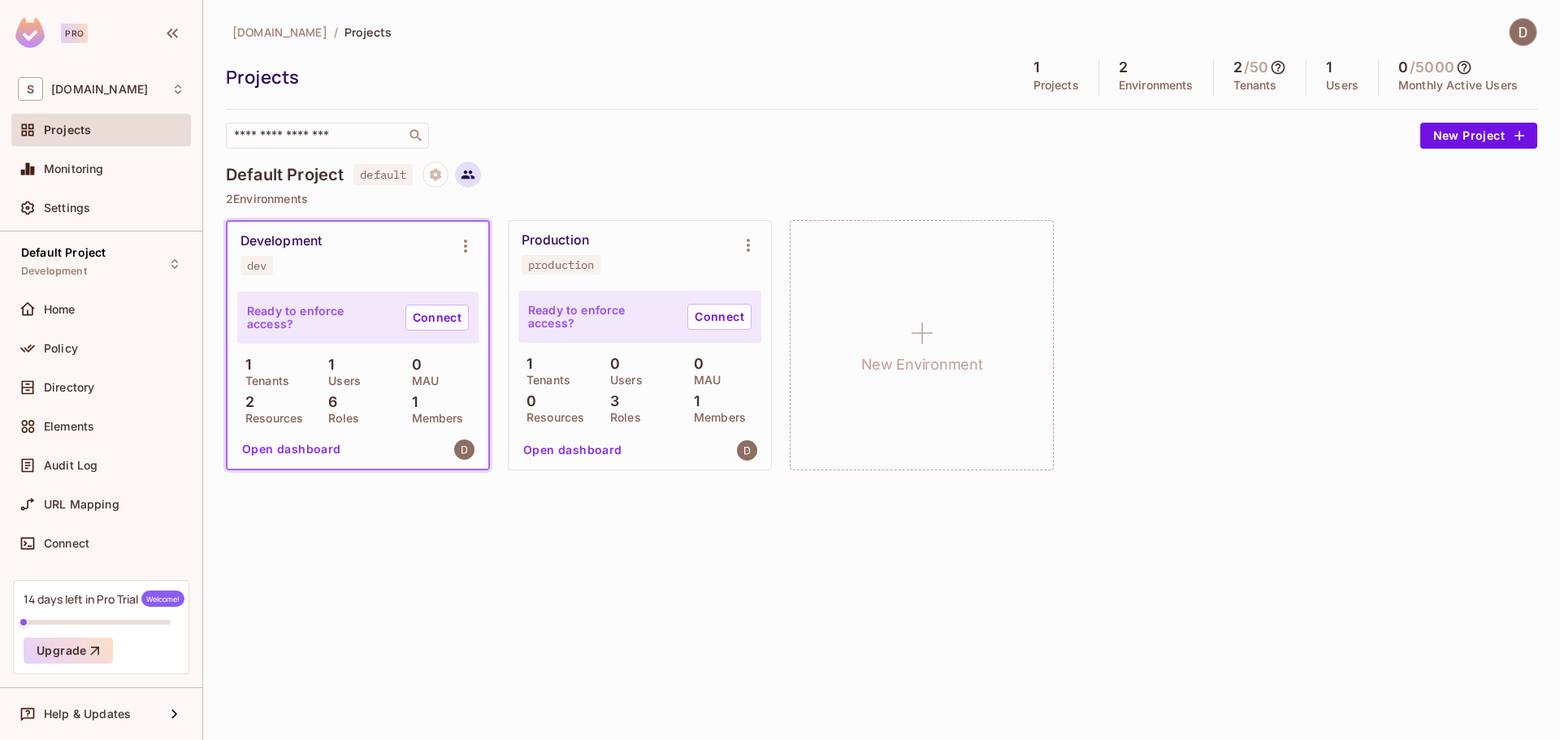
click at [481, 171] on button at bounding box center [468, 175] width 26 height 26
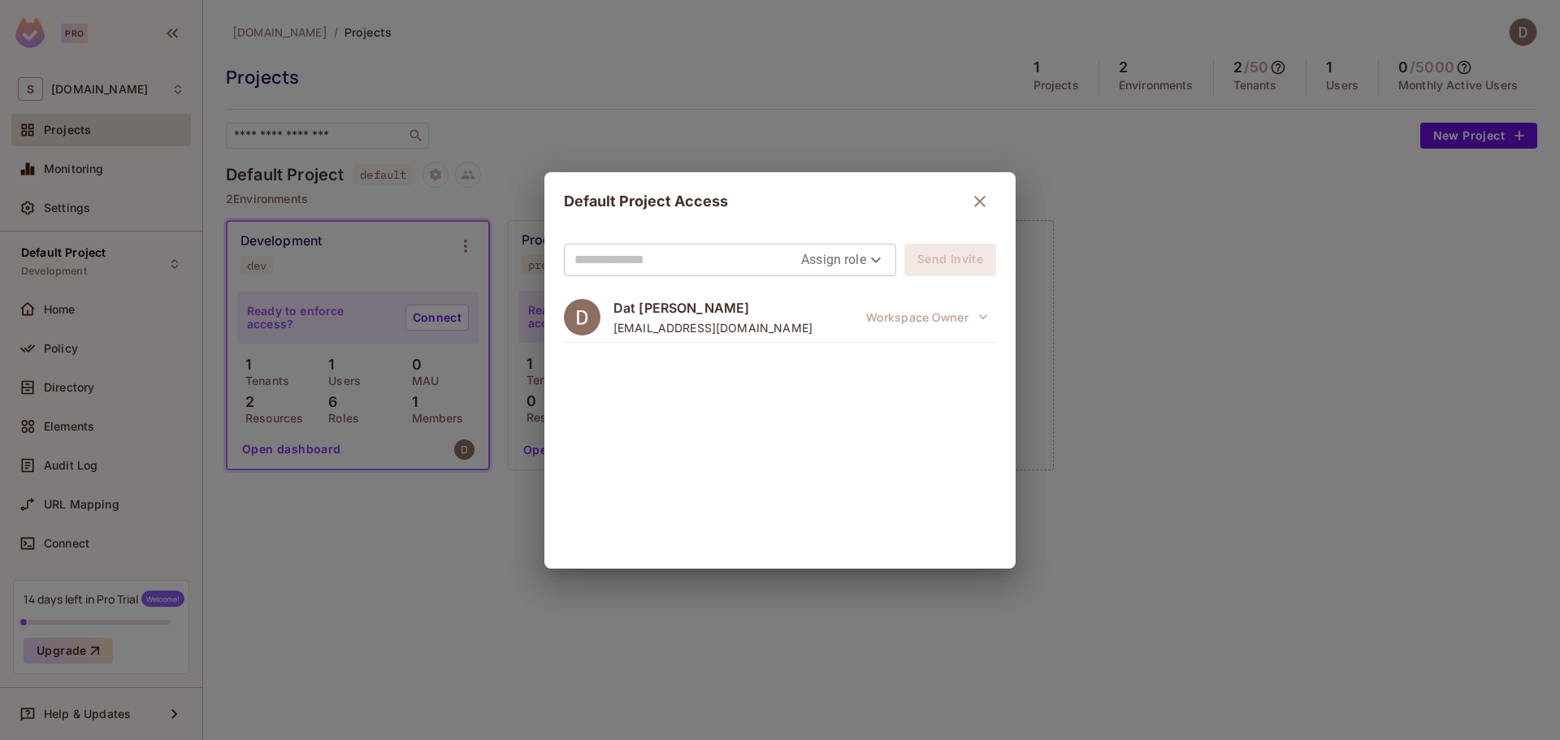
click at [984, 202] on icon "button" at bounding box center [980, 202] width 20 height 20
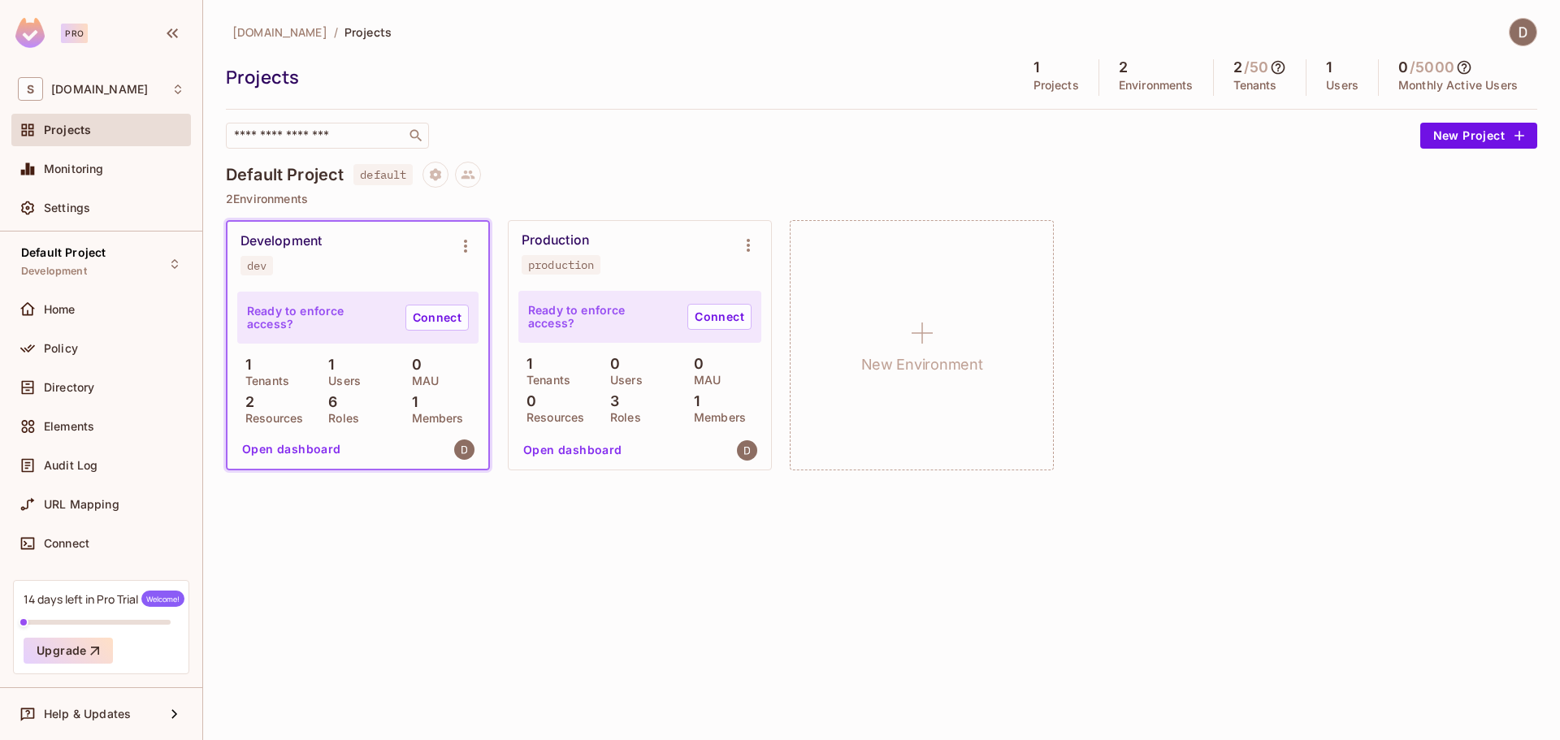
click at [276, 456] on button "Open dashboard" at bounding box center [292, 449] width 112 height 26
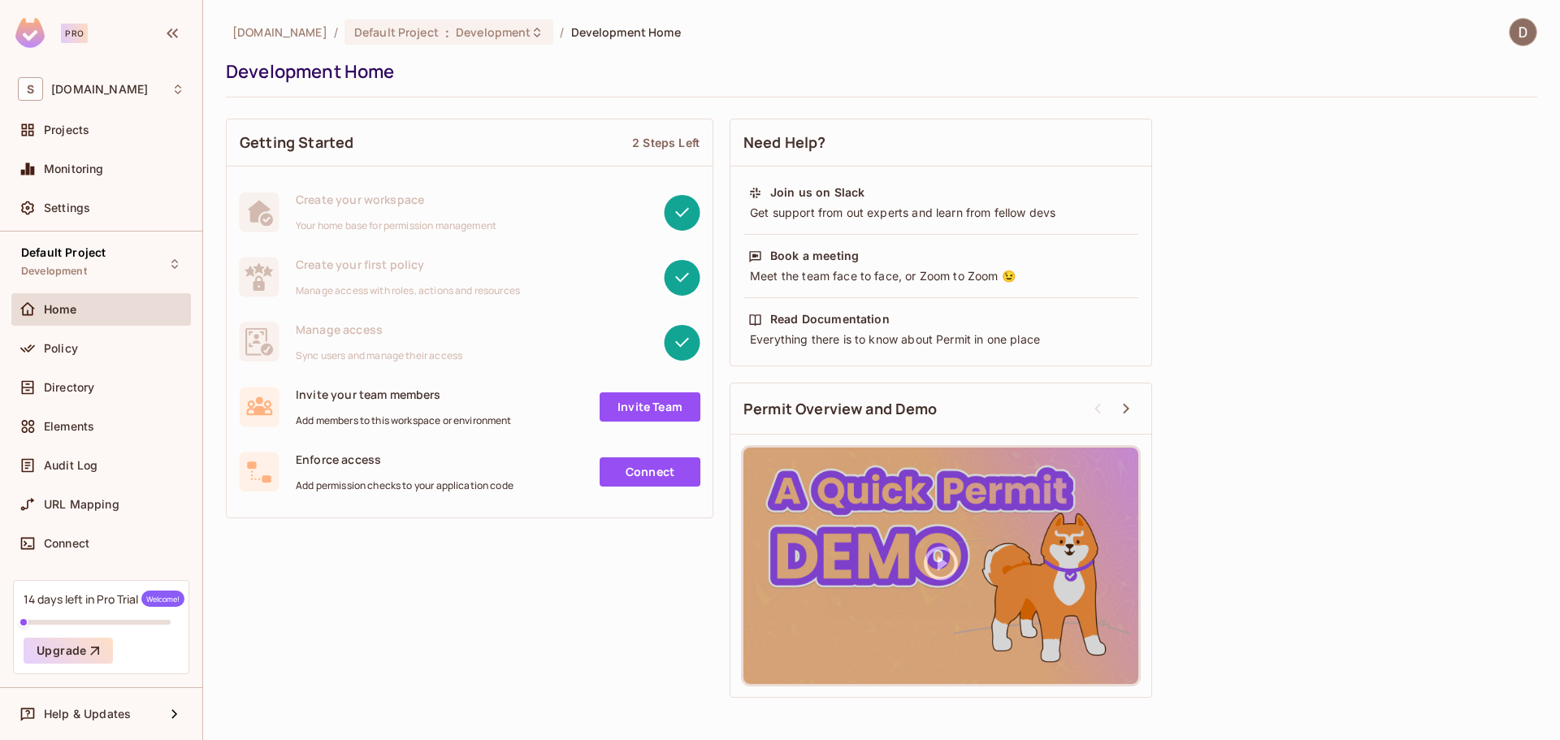
drag, startPoint x: 246, startPoint y: 417, endPoint x: 245, endPoint y: 406, distance: 10.7
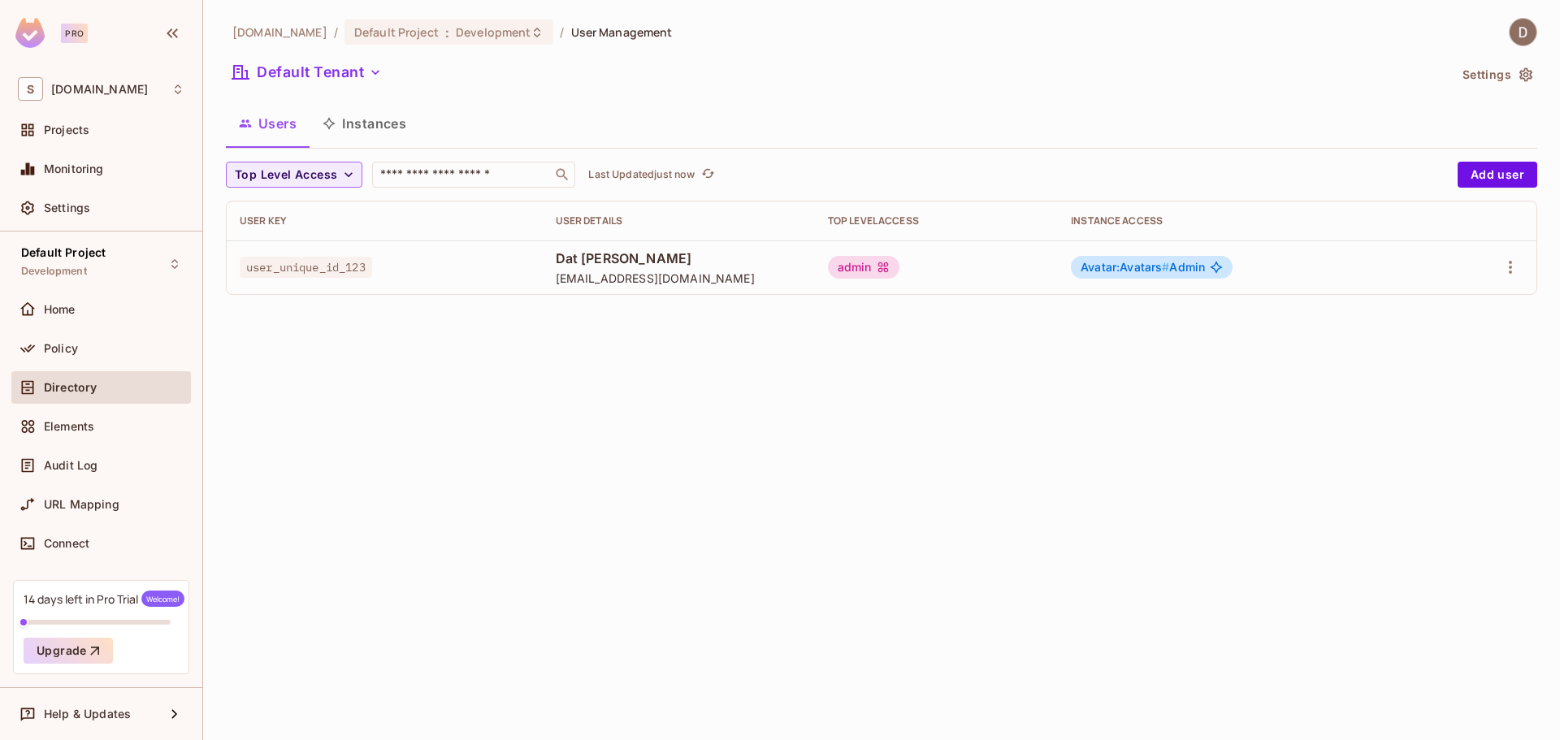
click at [382, 136] on button "Instances" at bounding box center [365, 123] width 110 height 41
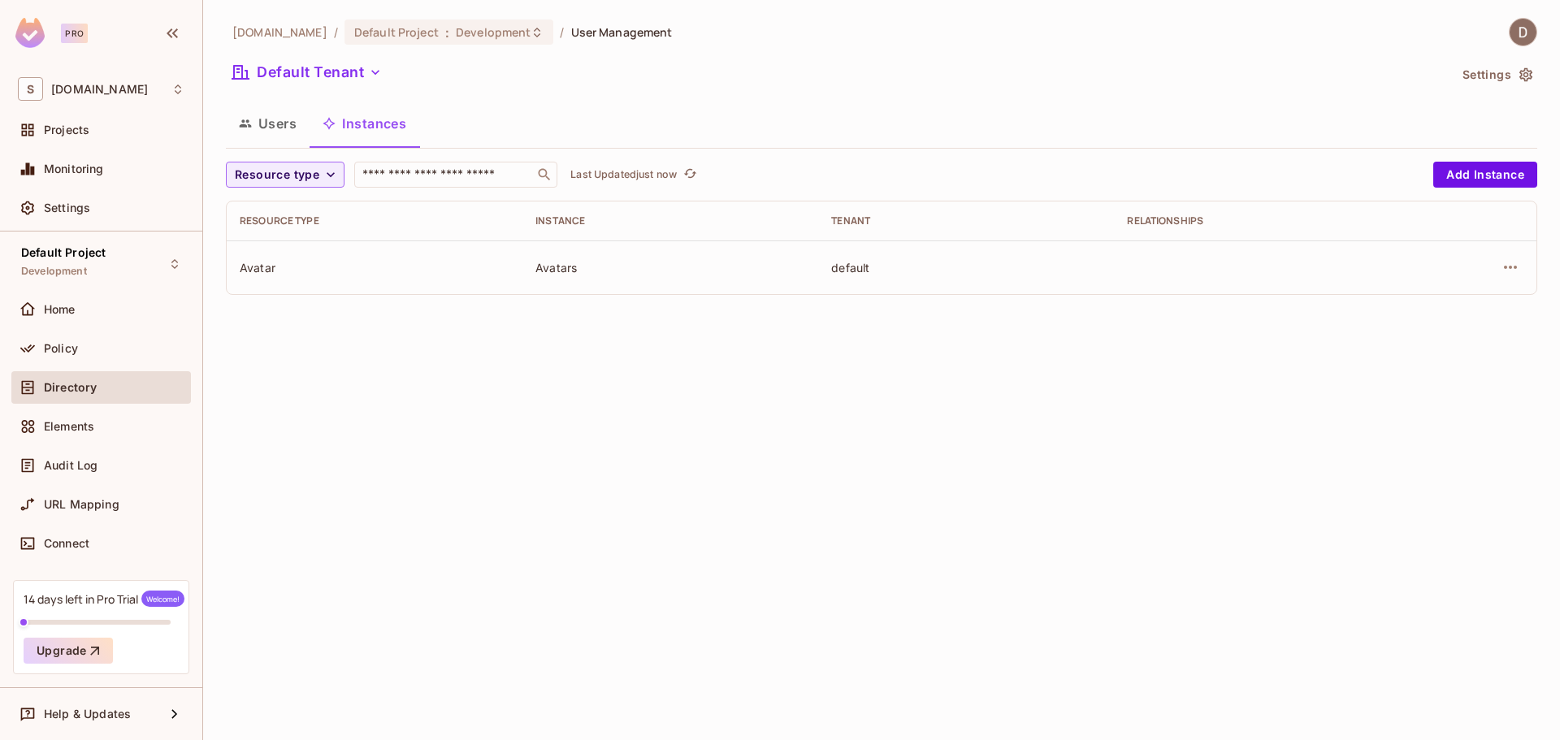
click at [267, 128] on button "Users" at bounding box center [268, 123] width 84 height 41
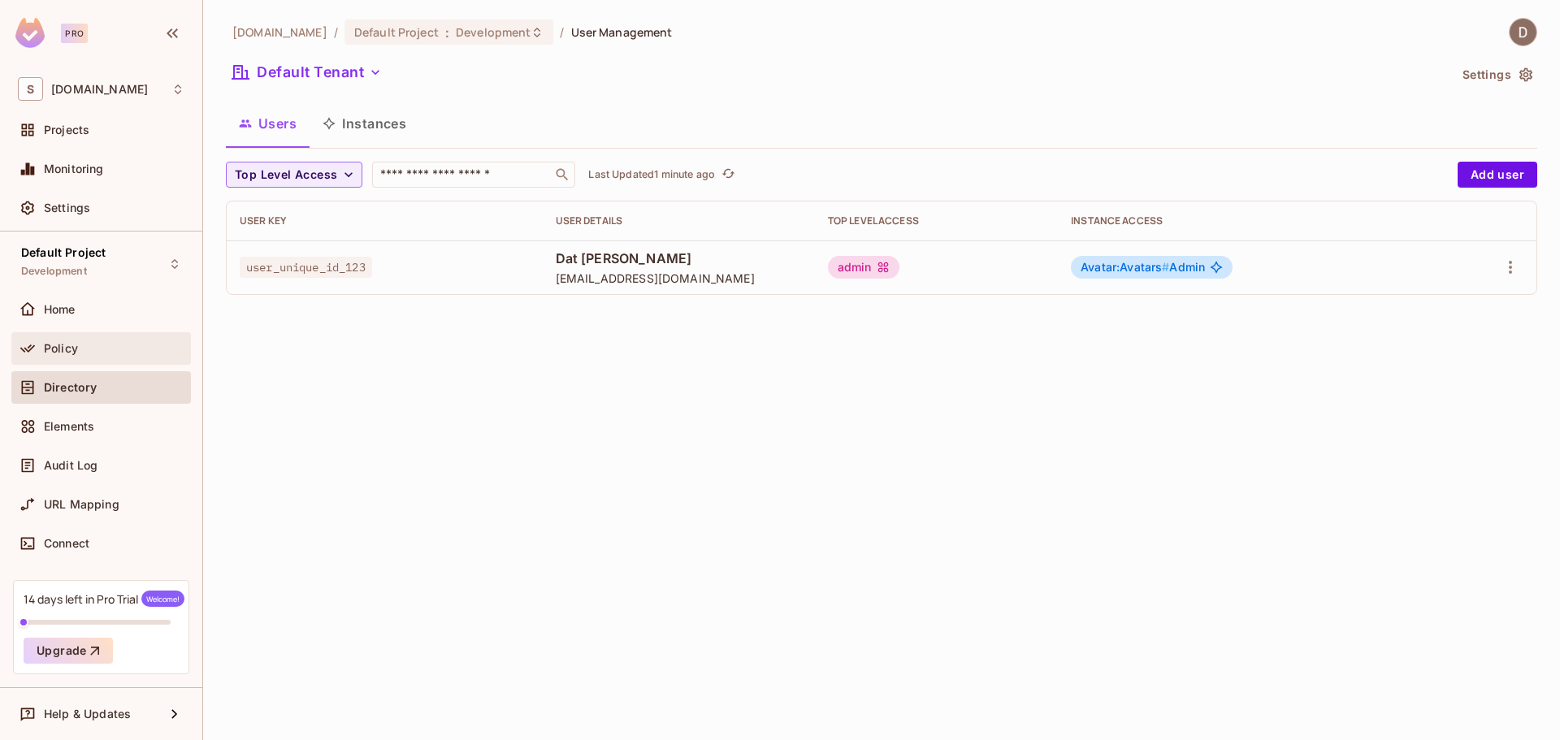
click at [85, 353] on div "Policy" at bounding box center [114, 348] width 141 height 13
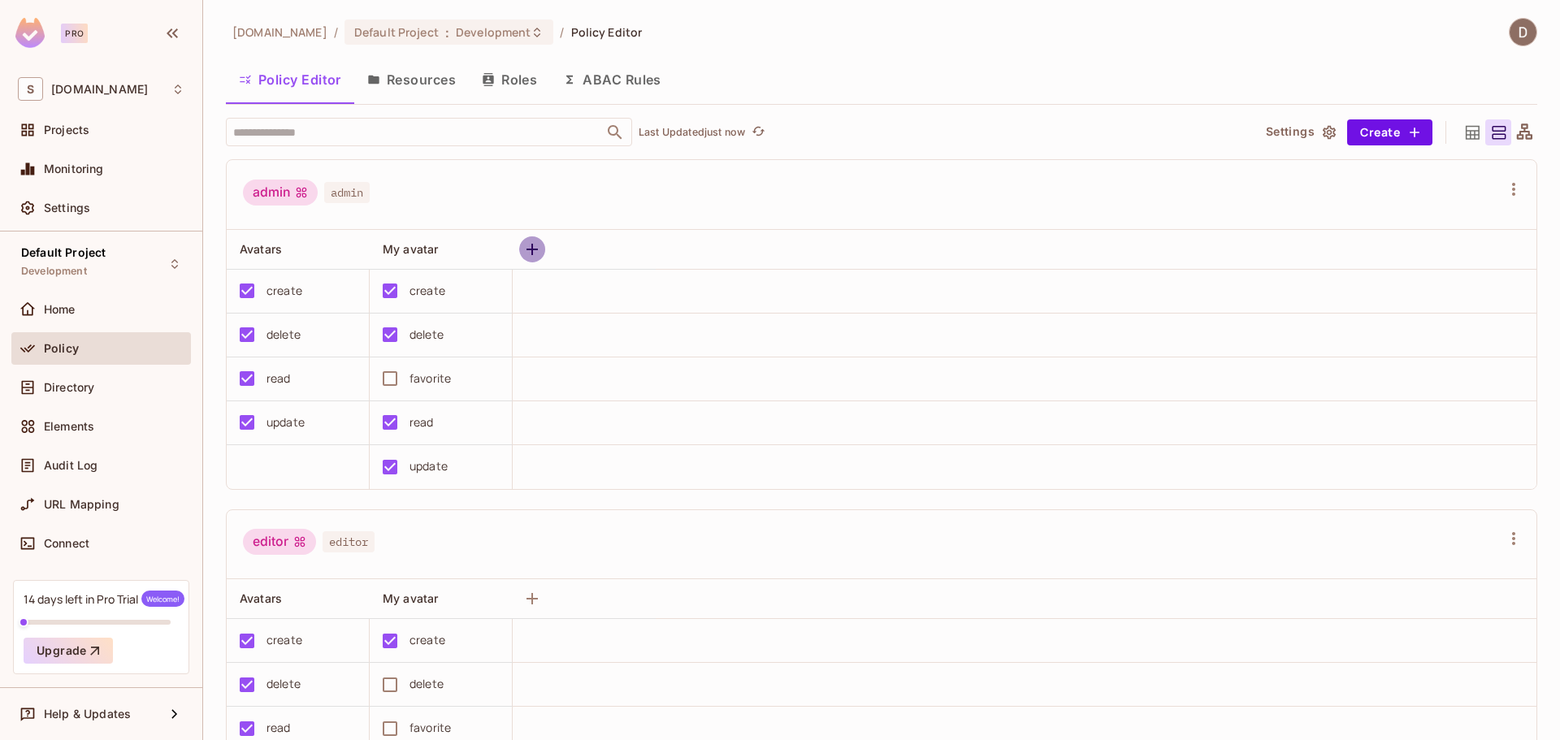
click at [536, 250] on icon "button" at bounding box center [532, 249] width 11 height 11
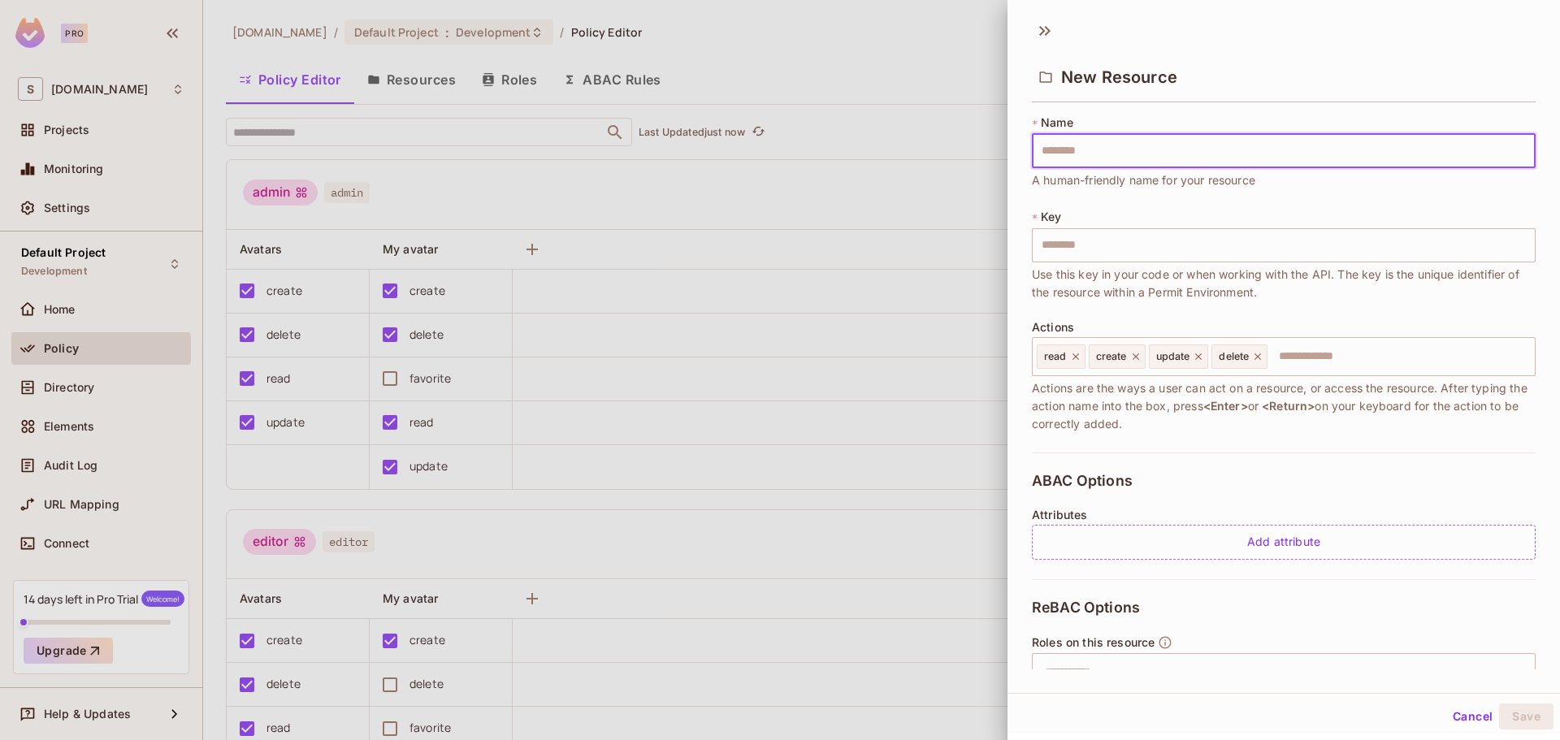
click at [1460, 712] on button "Cancel" at bounding box center [1473, 717] width 53 height 26
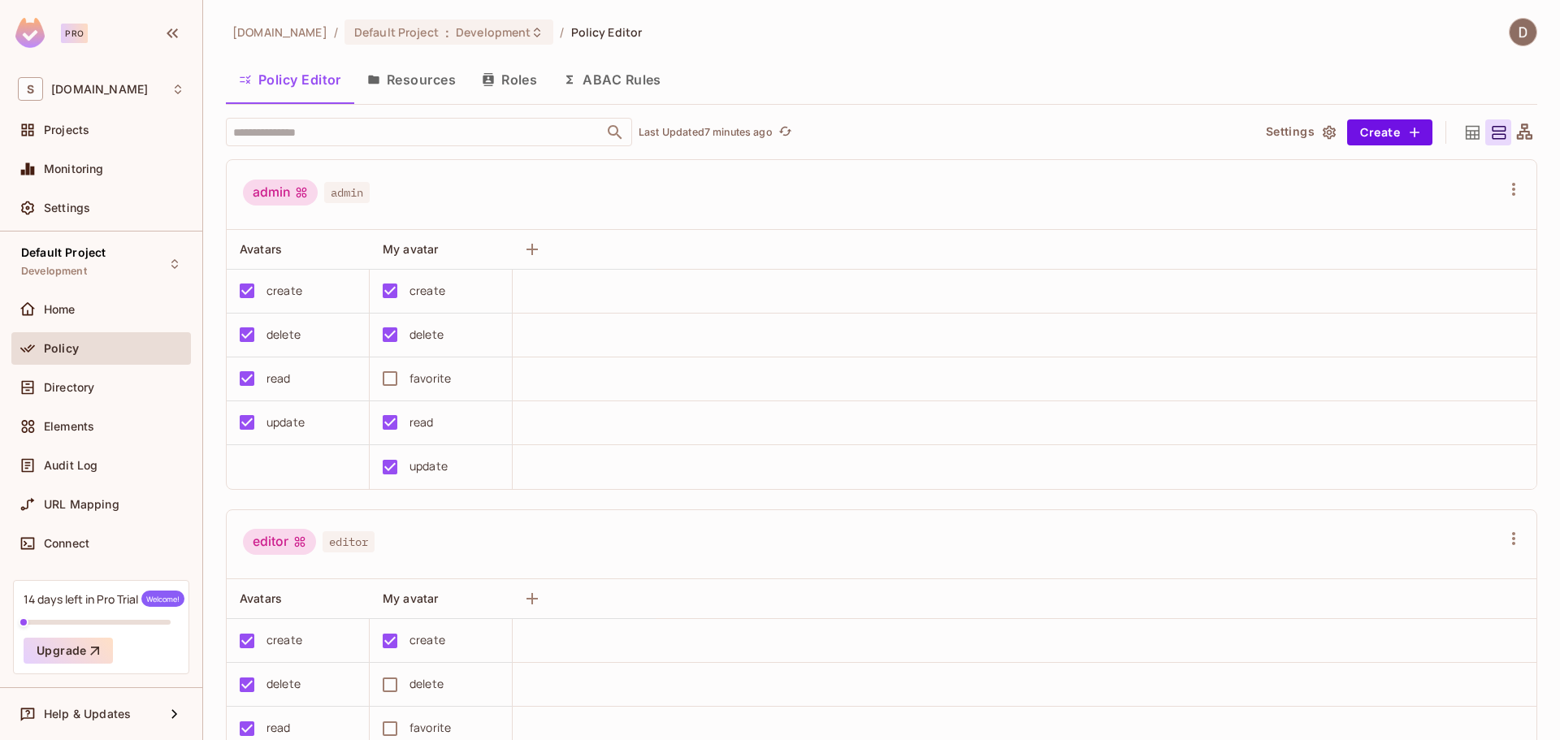
click at [407, 79] on button "Resources" at bounding box center [411, 79] width 115 height 41
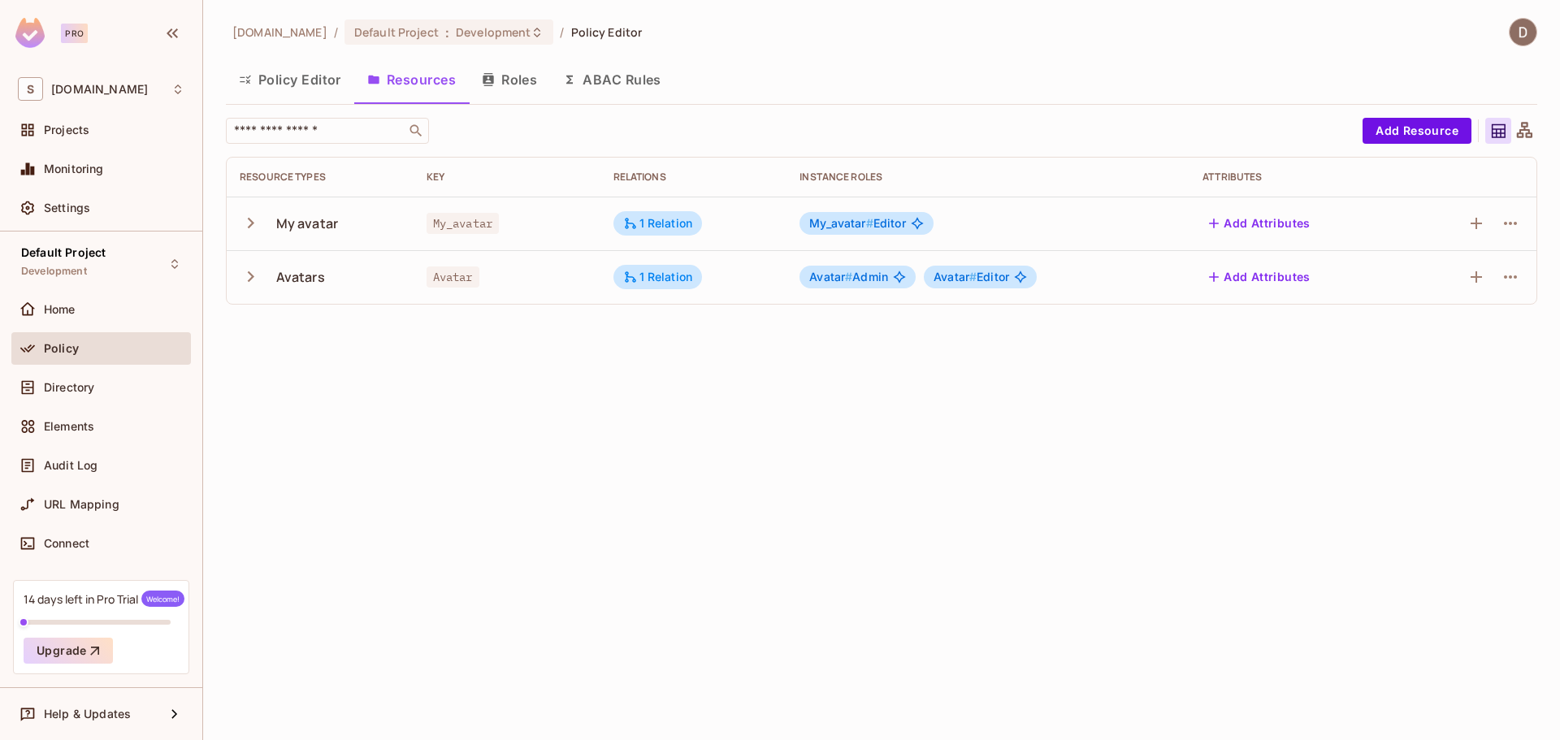
click at [325, 80] on button "Policy Editor" at bounding box center [290, 79] width 128 height 41
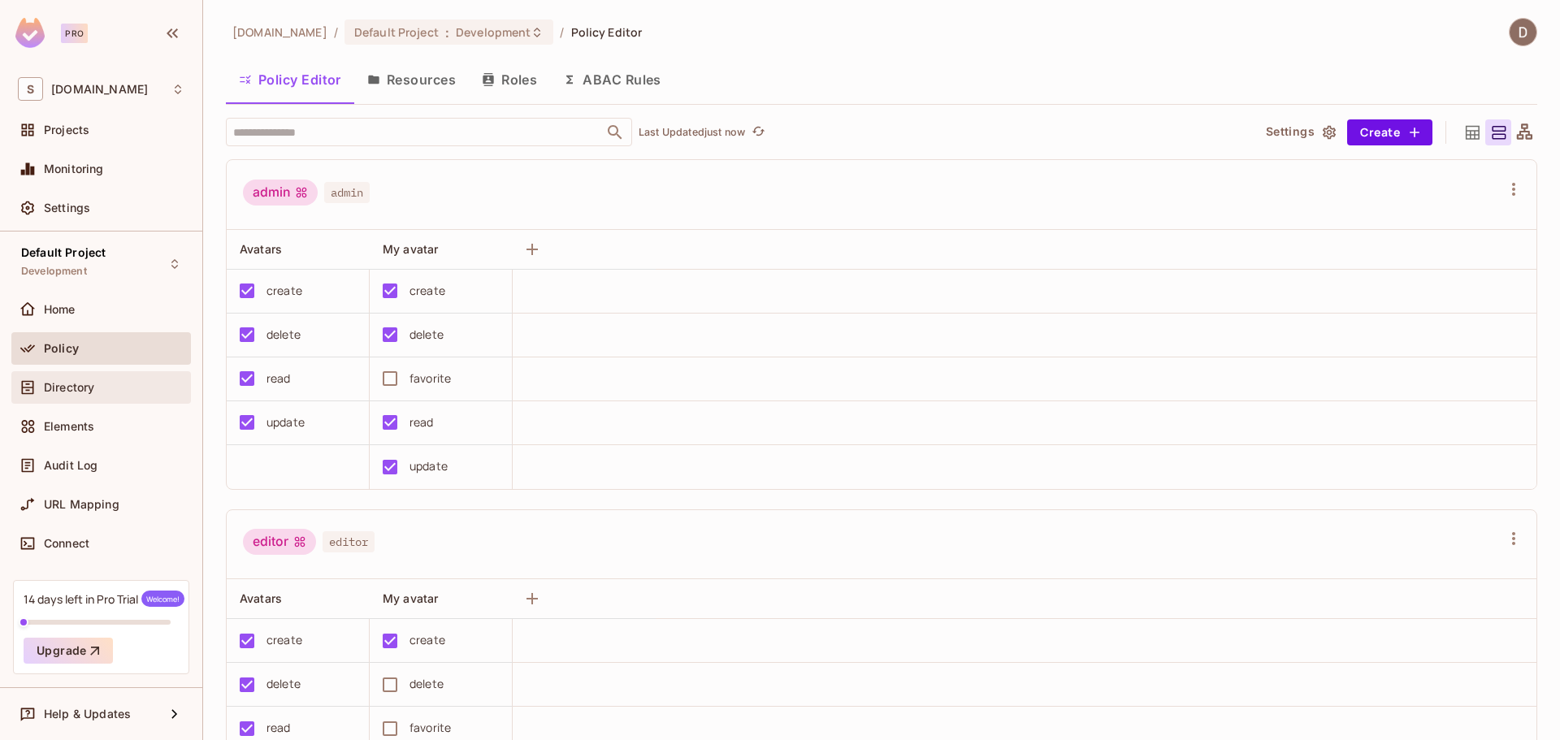
click at [134, 393] on div "Directory" at bounding box center [101, 388] width 167 height 20
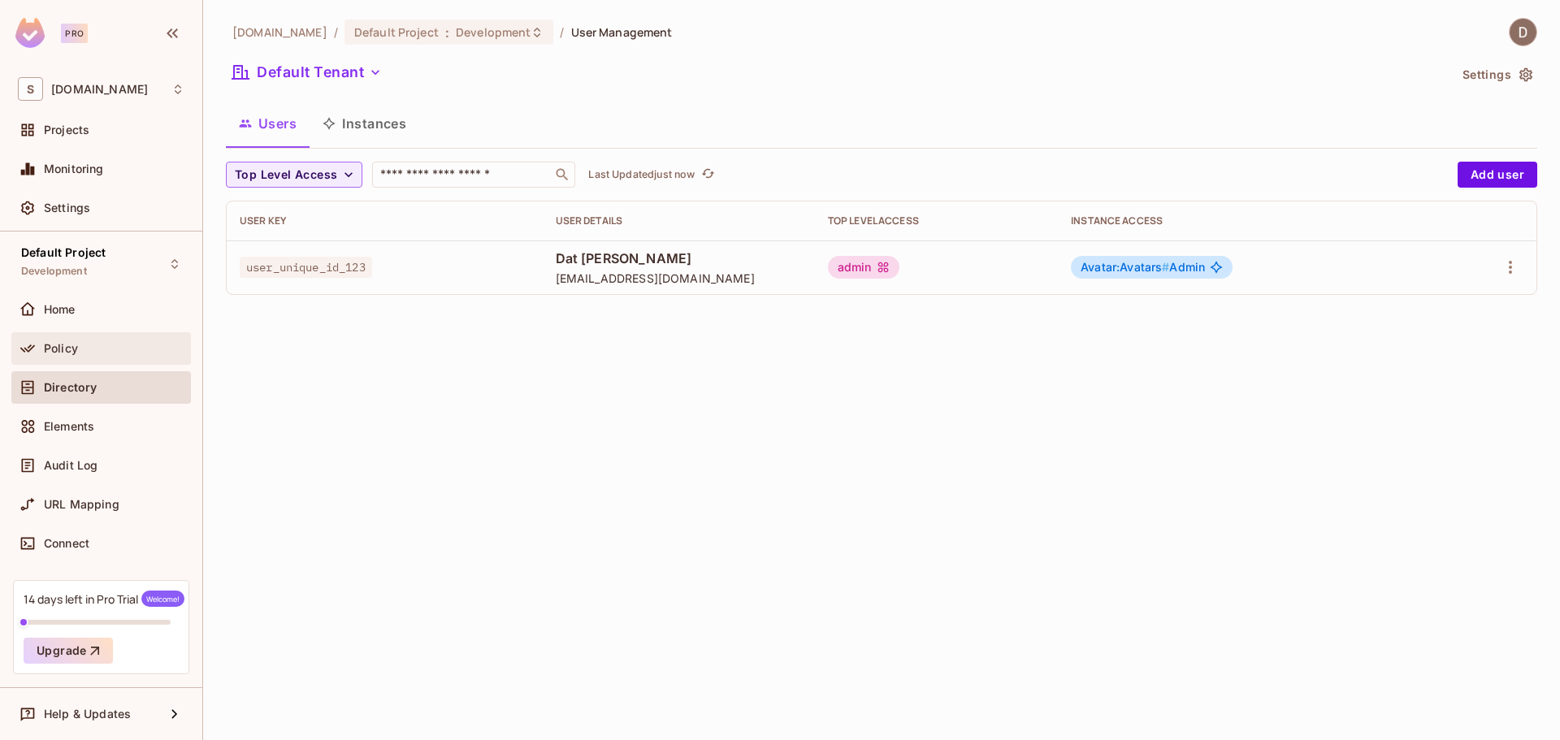
click at [128, 357] on div "Policy" at bounding box center [101, 349] width 167 height 20
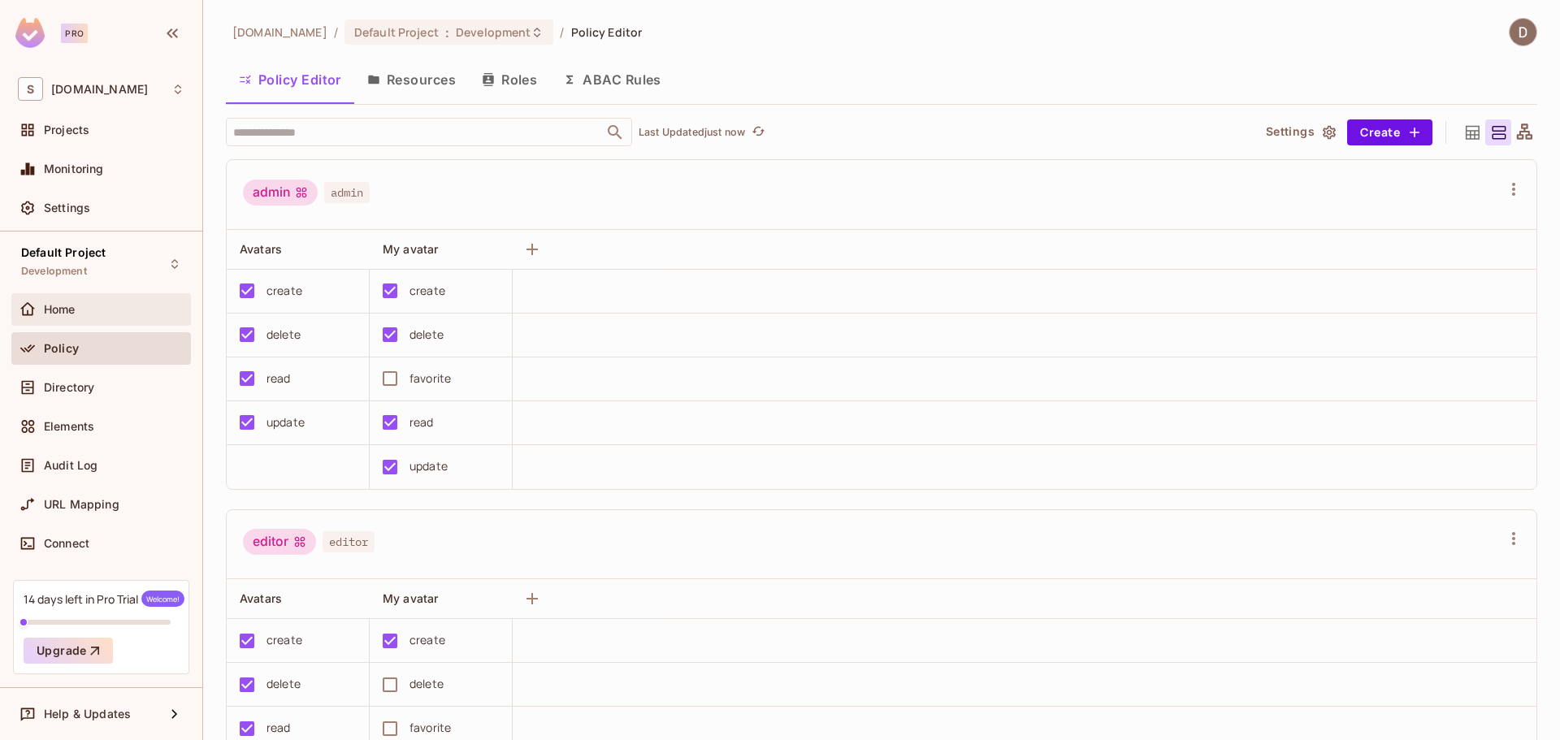
click at [137, 314] on div "Home" at bounding box center [114, 309] width 141 height 13
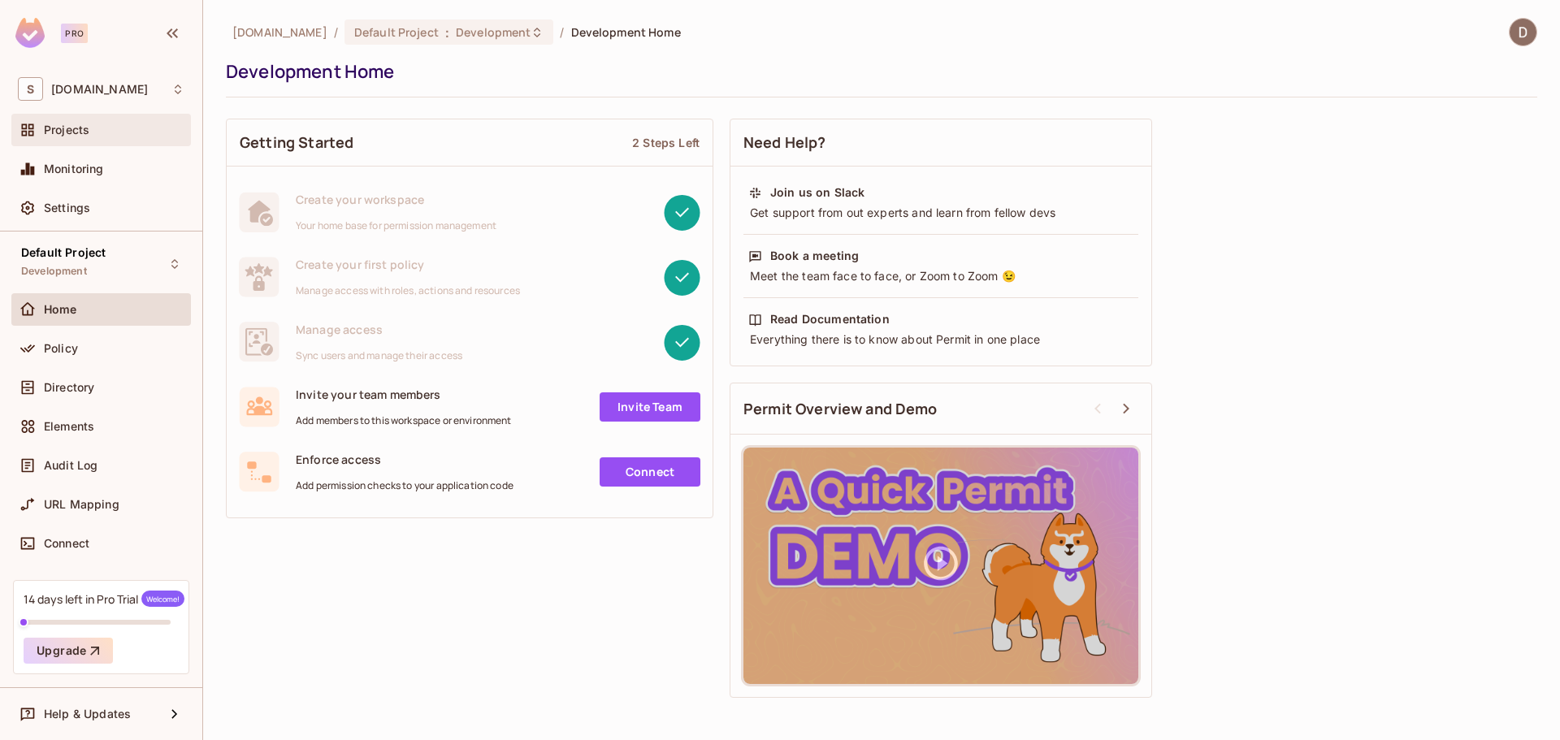
click at [139, 131] on div "Projects" at bounding box center [114, 130] width 141 height 13
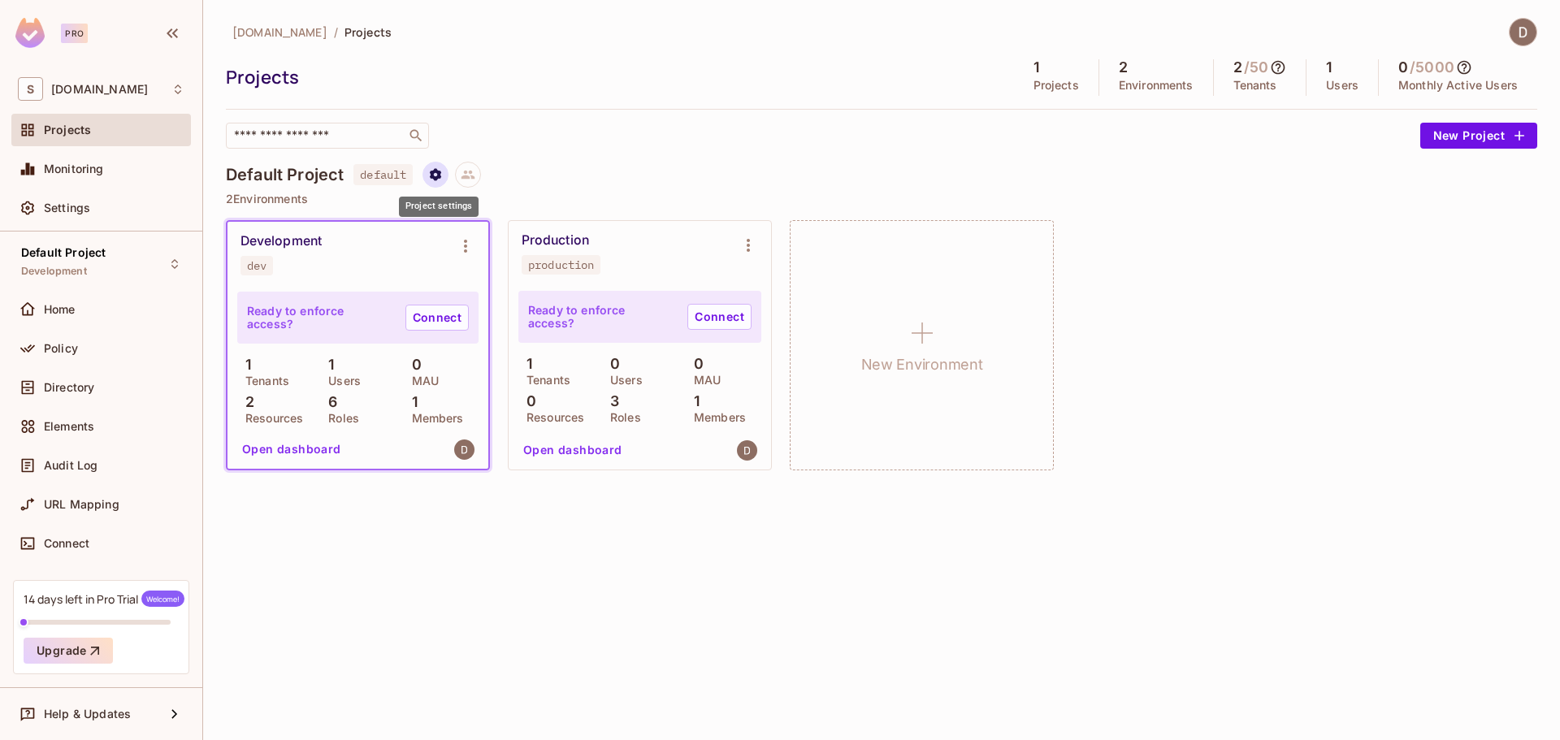
click at [434, 177] on icon "Project settings" at bounding box center [435, 174] width 11 height 12
click at [650, 170] on div at bounding box center [780, 370] width 1560 height 740
click at [120, 340] on div "Policy" at bounding box center [101, 349] width 167 height 20
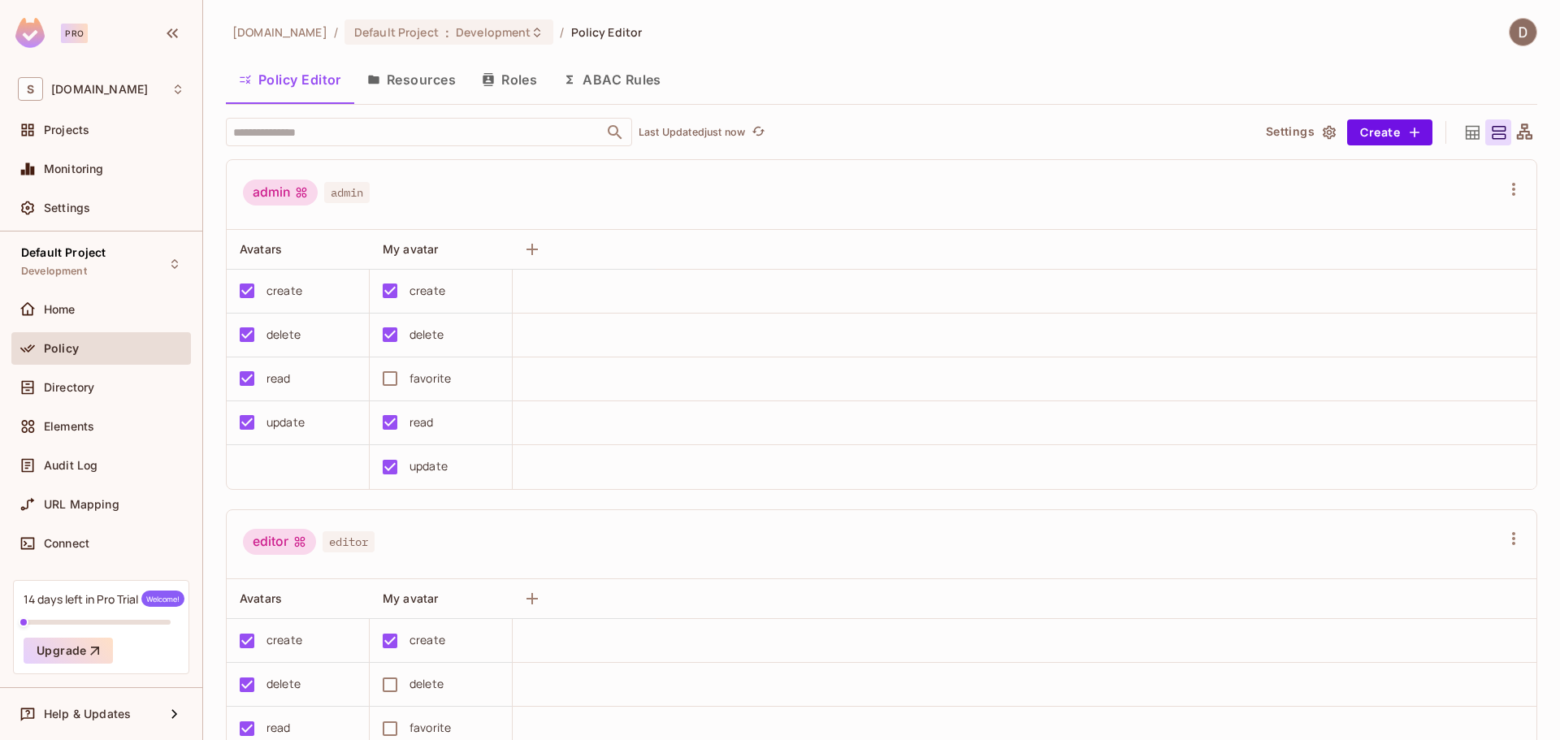
click at [420, 64] on button "Resources" at bounding box center [411, 79] width 115 height 41
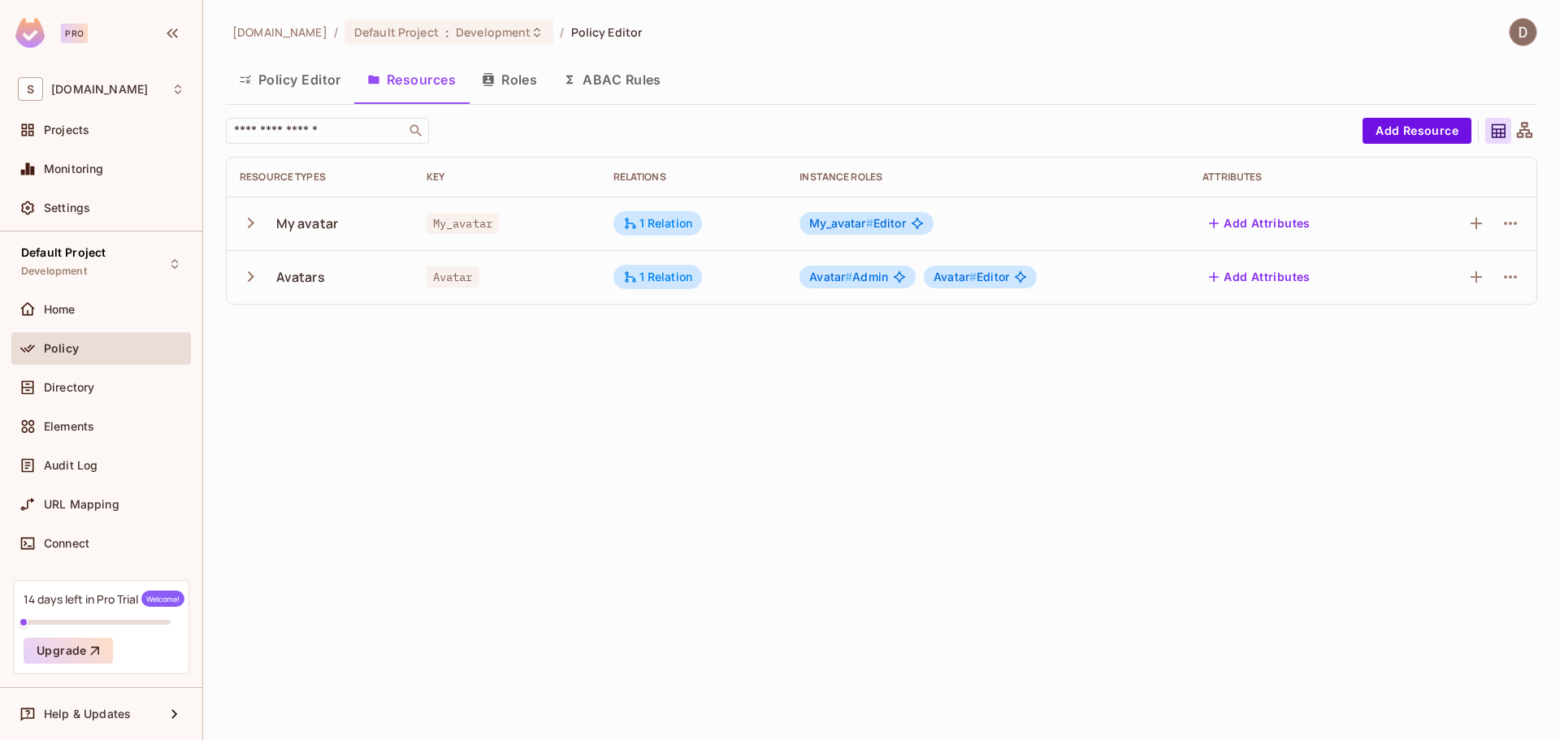
click at [298, 86] on button "Policy Editor" at bounding box center [290, 79] width 128 height 41
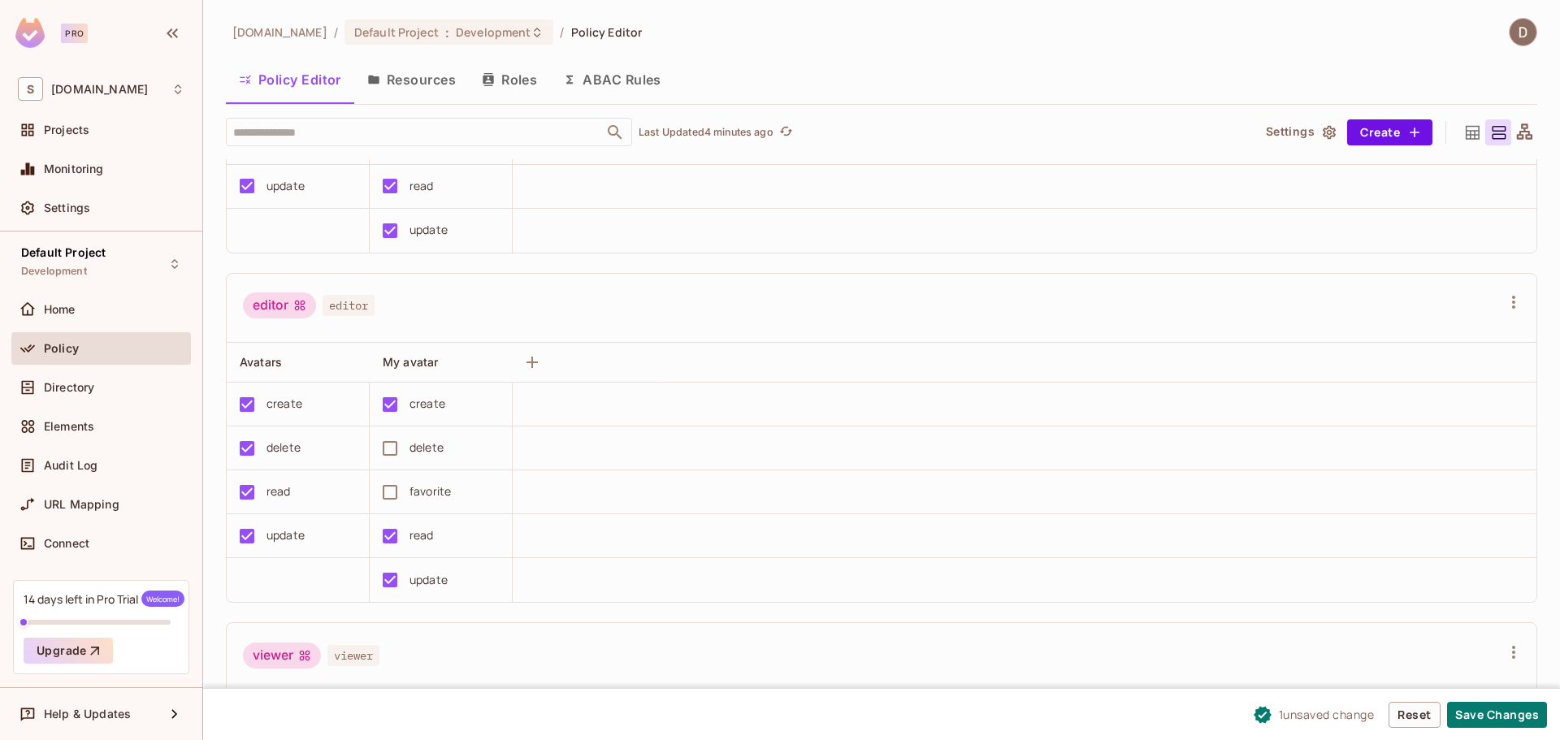
scroll to position [406, 0]
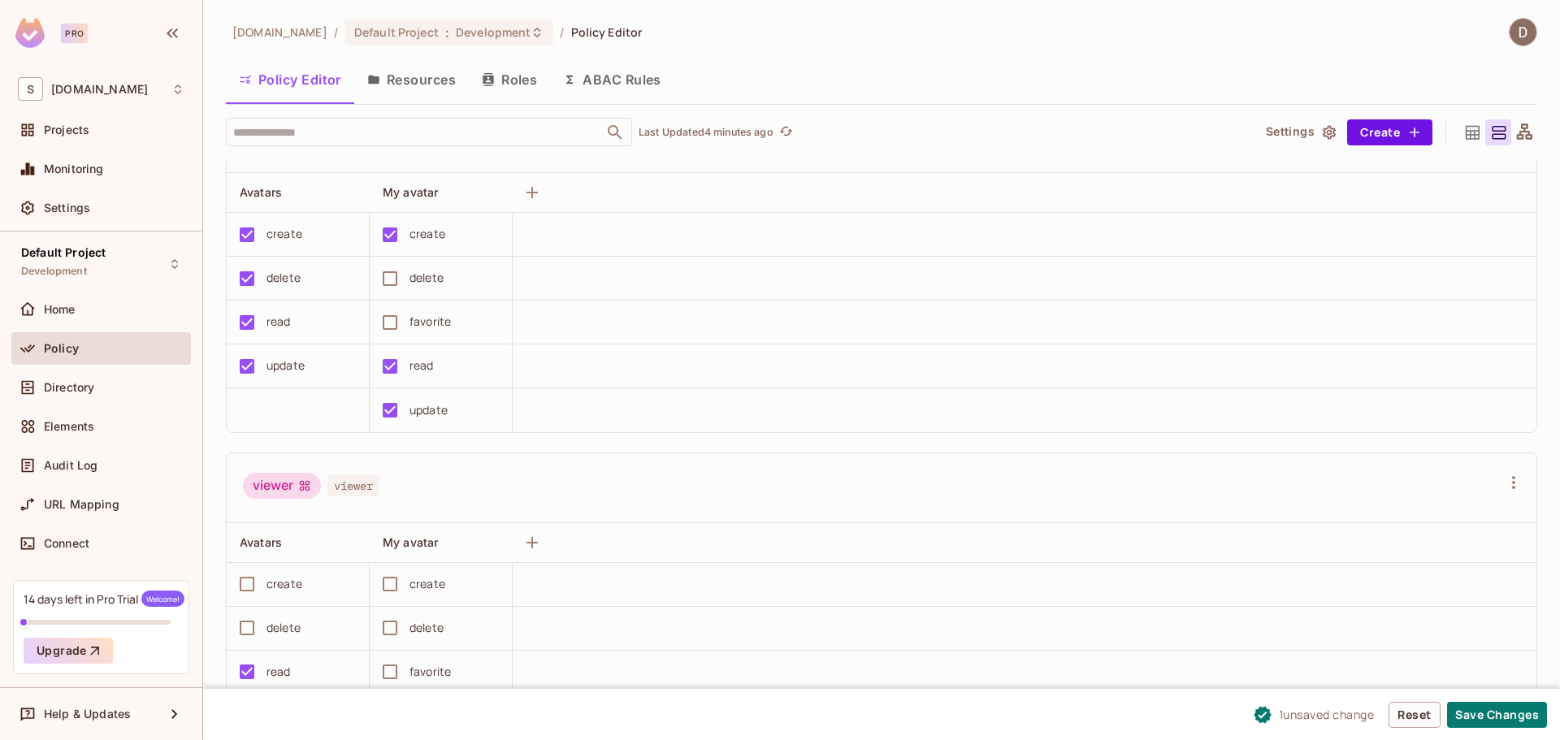
drag, startPoint x: 1499, startPoint y: 708, endPoint x: 1451, endPoint y: 691, distance: 50.9
click at [1499, 708] on button "Save Changes" at bounding box center [1497, 715] width 100 height 26
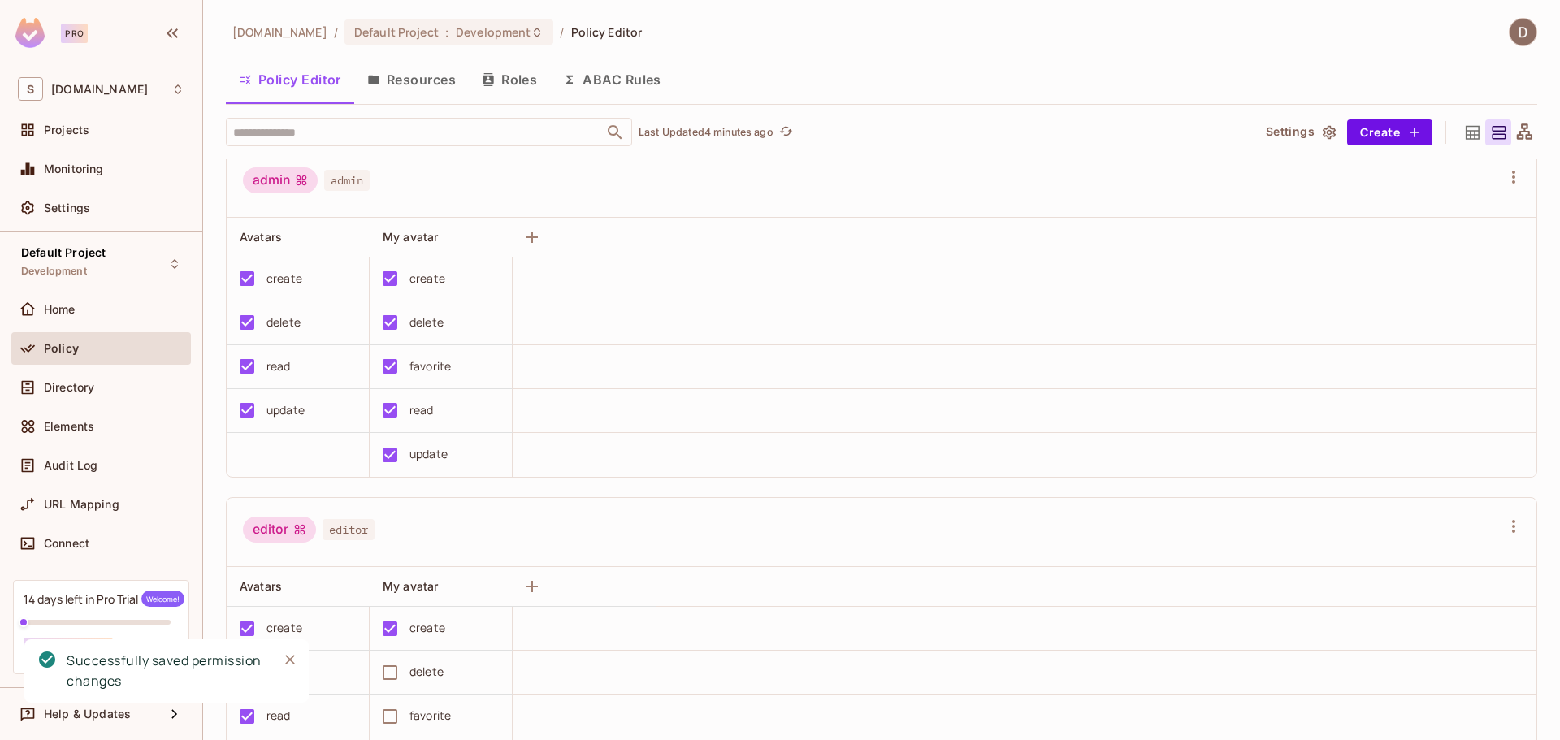
scroll to position [0, 0]
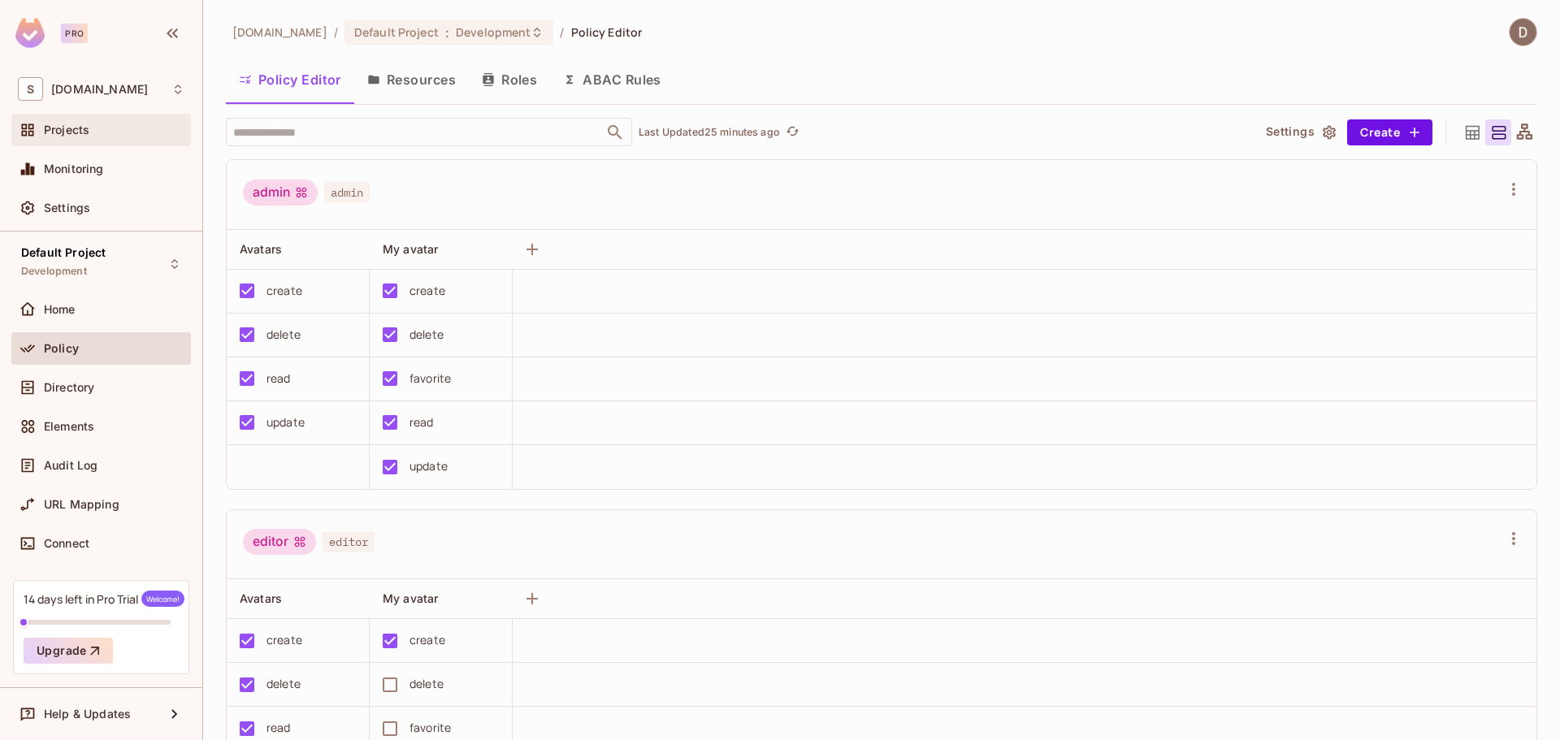
click at [98, 132] on div "Projects" at bounding box center [114, 130] width 141 height 13
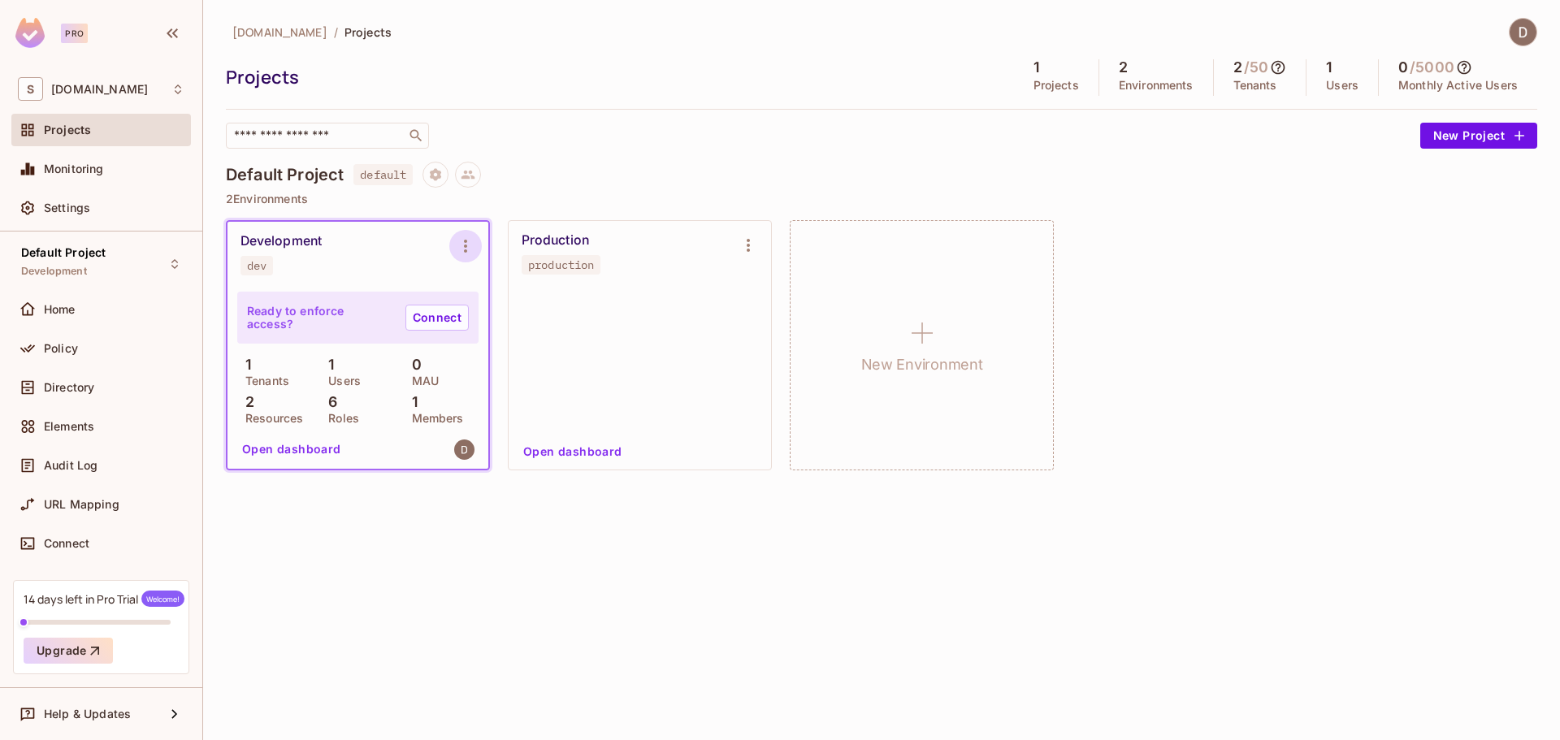
click at [459, 249] on icon "Environment settings" at bounding box center [466, 246] width 20 height 20
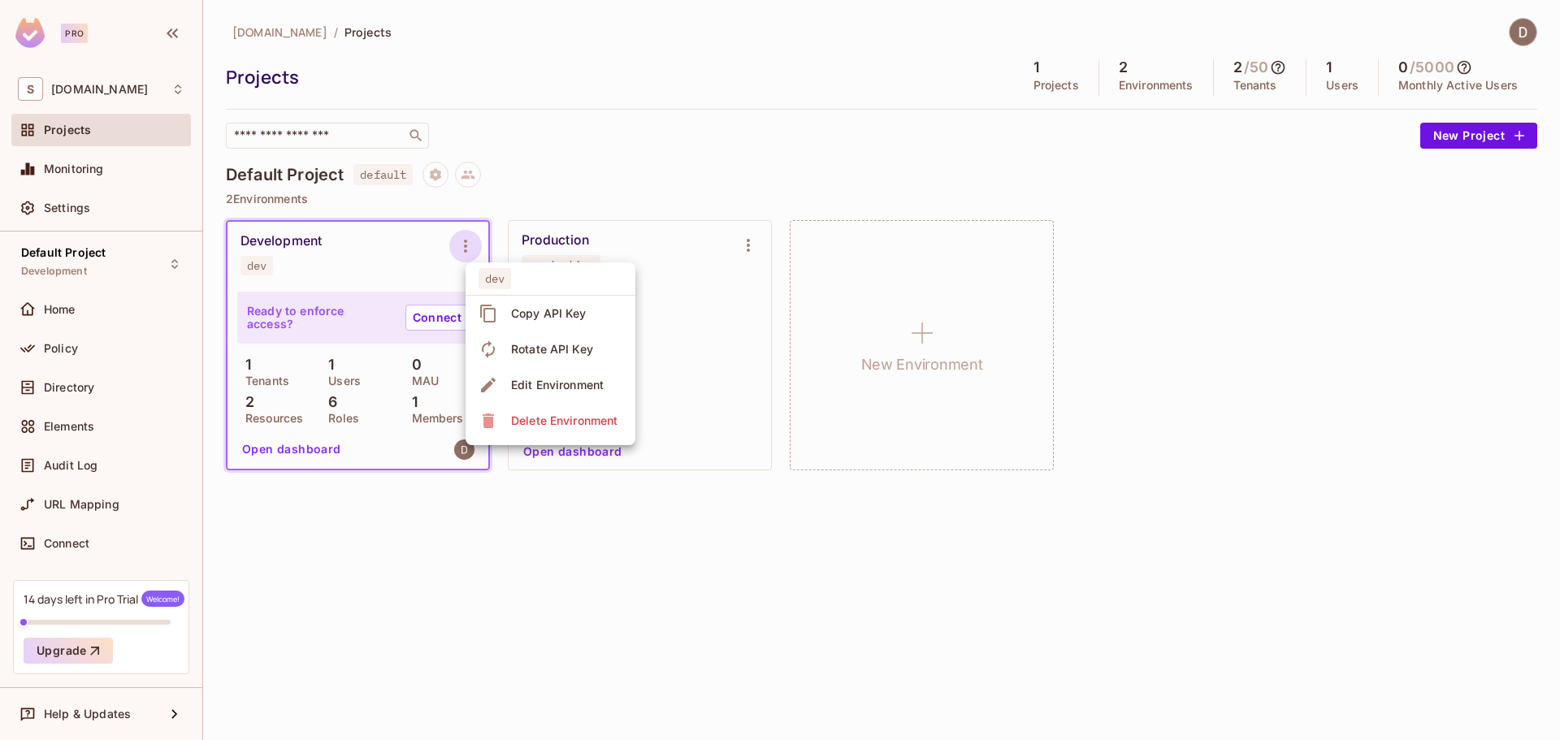
click at [507, 315] on span "Copy API Key" at bounding box center [548, 314] width 85 height 26
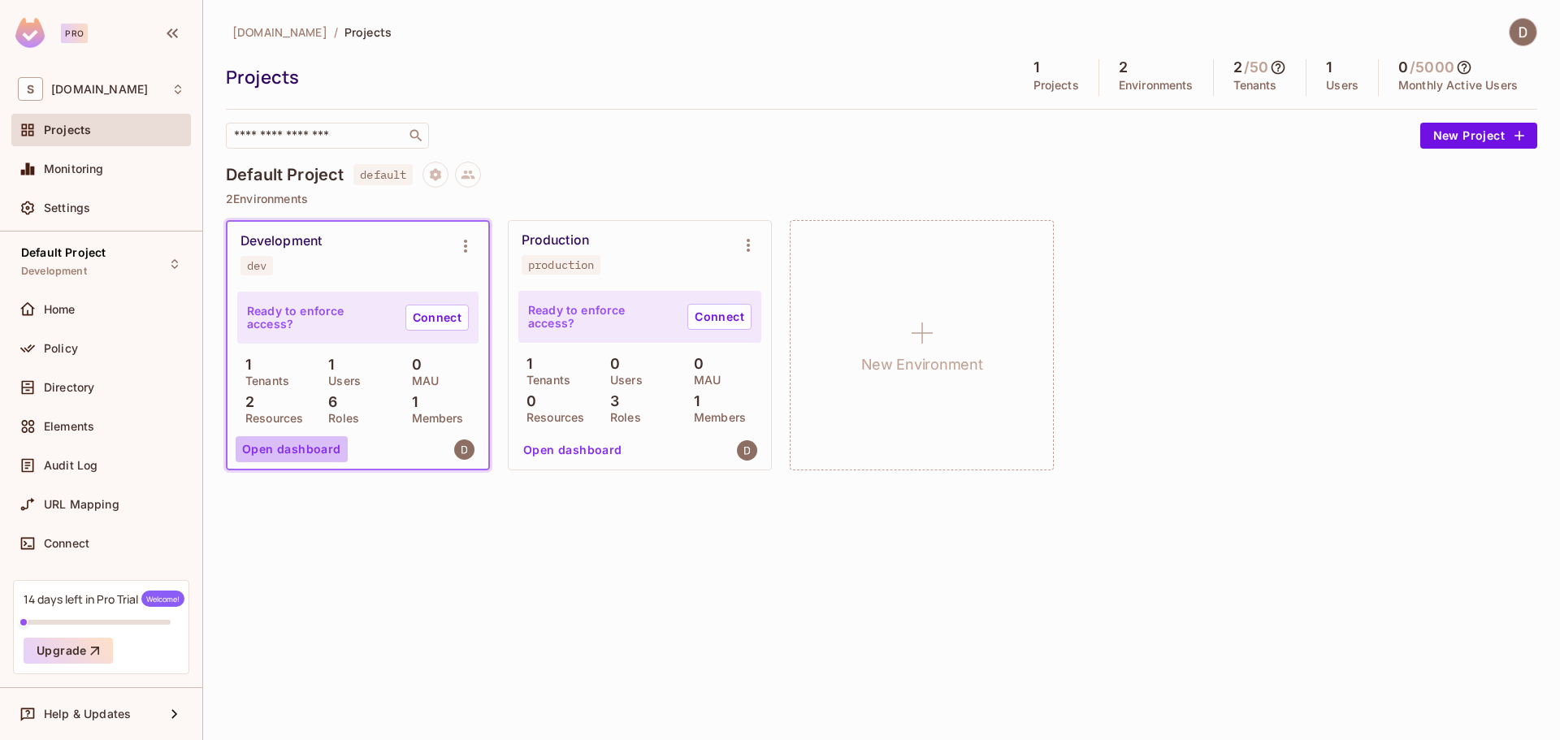
click at [294, 453] on button "Open dashboard" at bounding box center [292, 449] width 112 height 26
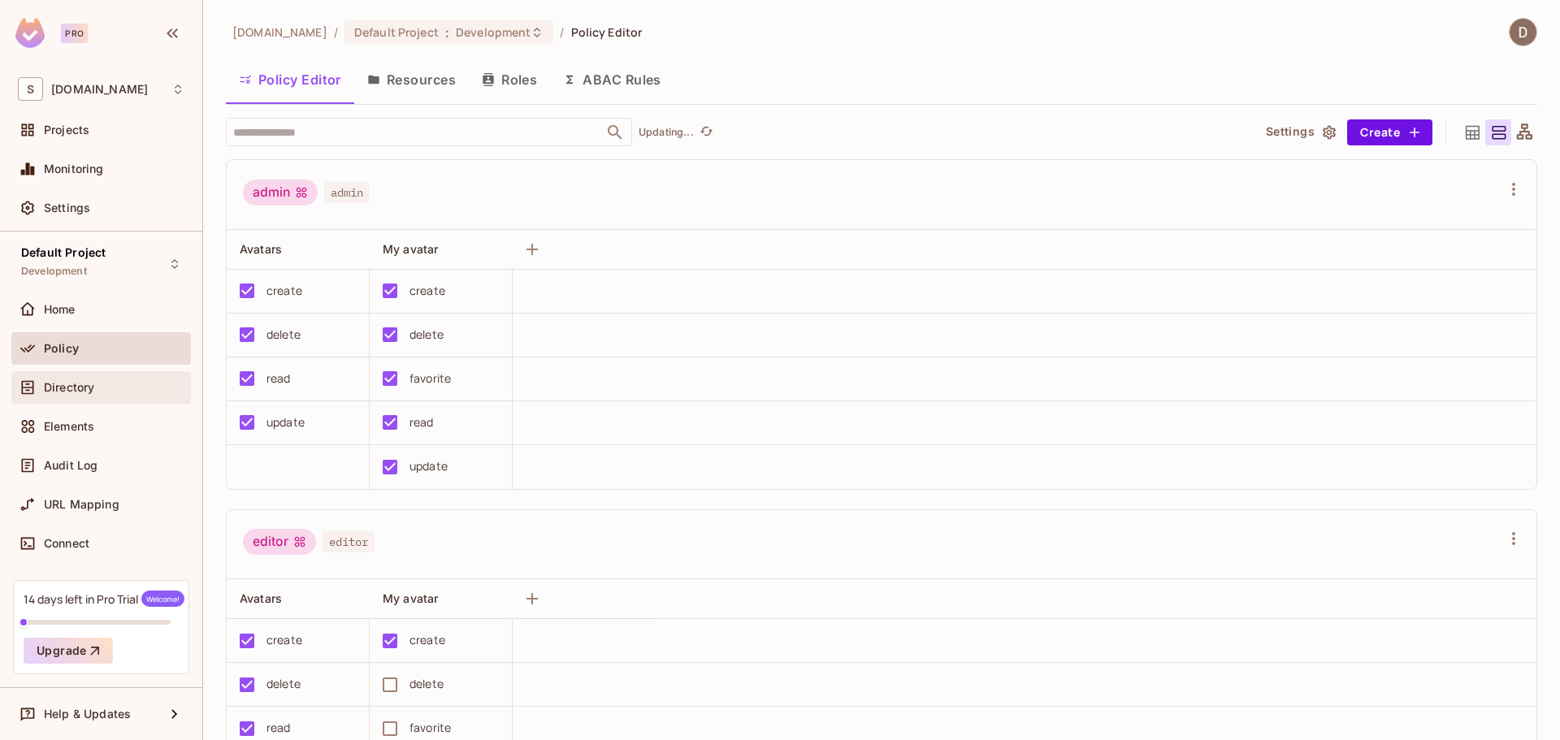
click at [84, 393] on span "Directory" at bounding box center [69, 387] width 50 height 13
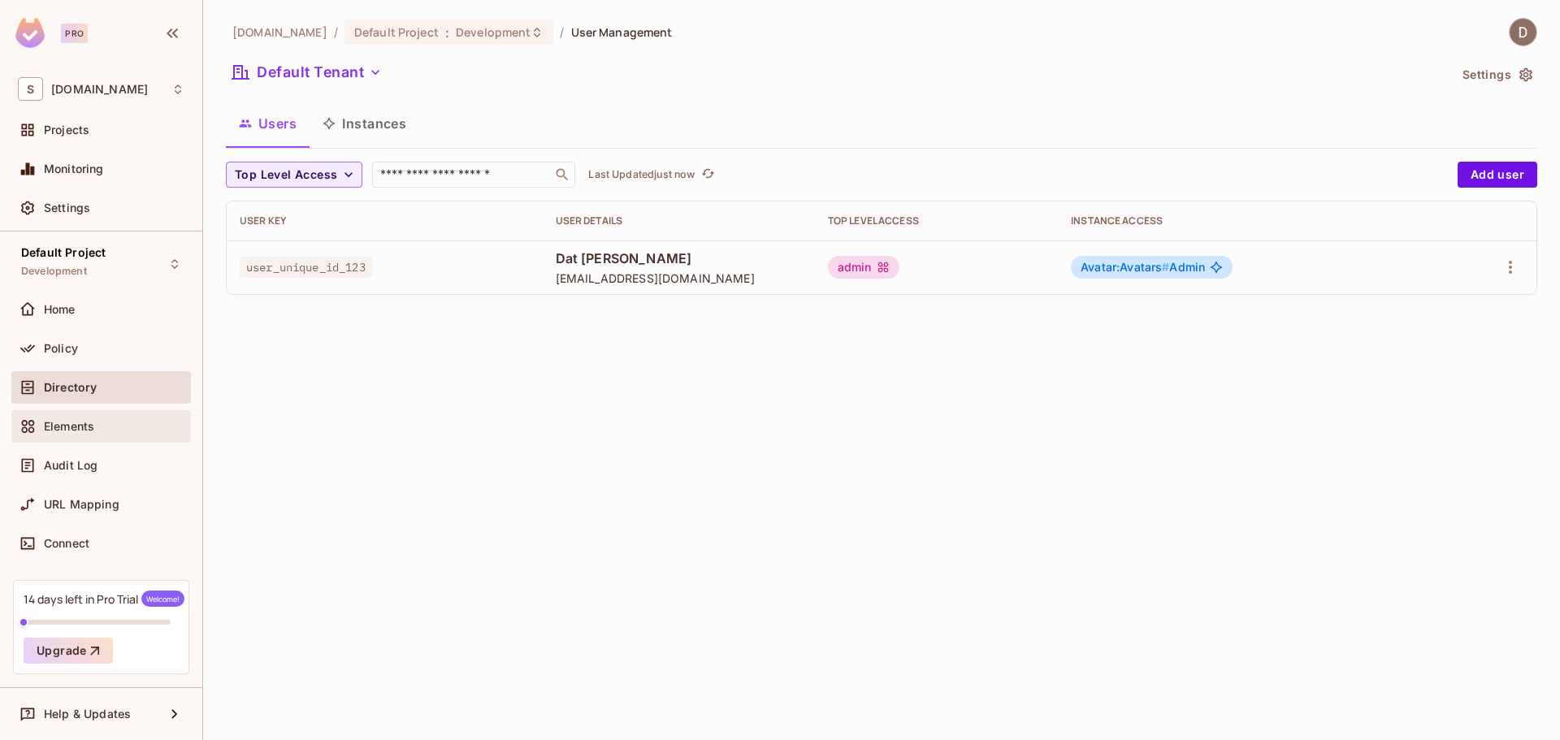
click at [92, 429] on span "Elements" at bounding box center [69, 426] width 50 height 13
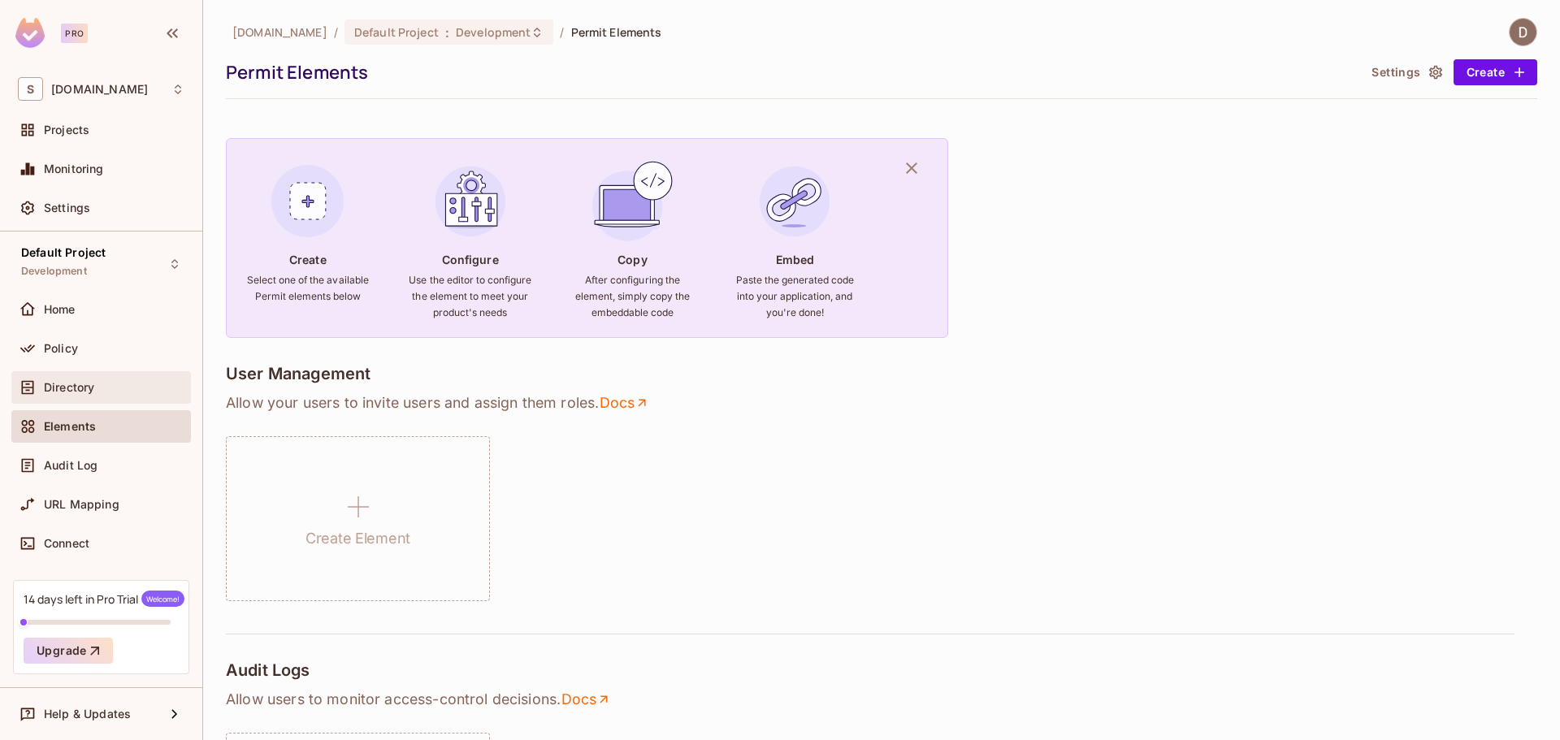
click at [98, 397] on div "Directory" at bounding box center [101, 387] width 180 height 33
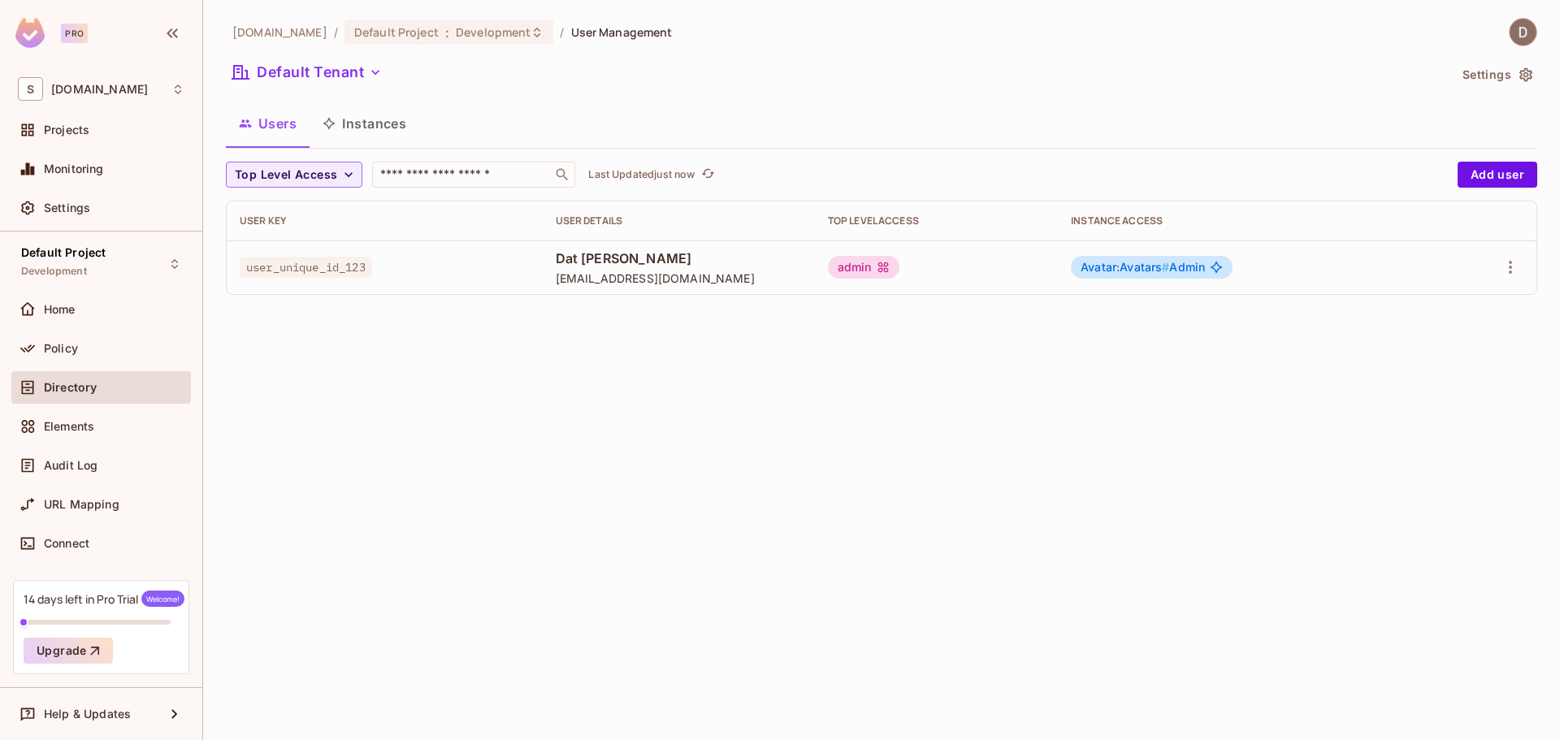
click at [358, 118] on button "Instances" at bounding box center [365, 123] width 110 height 41
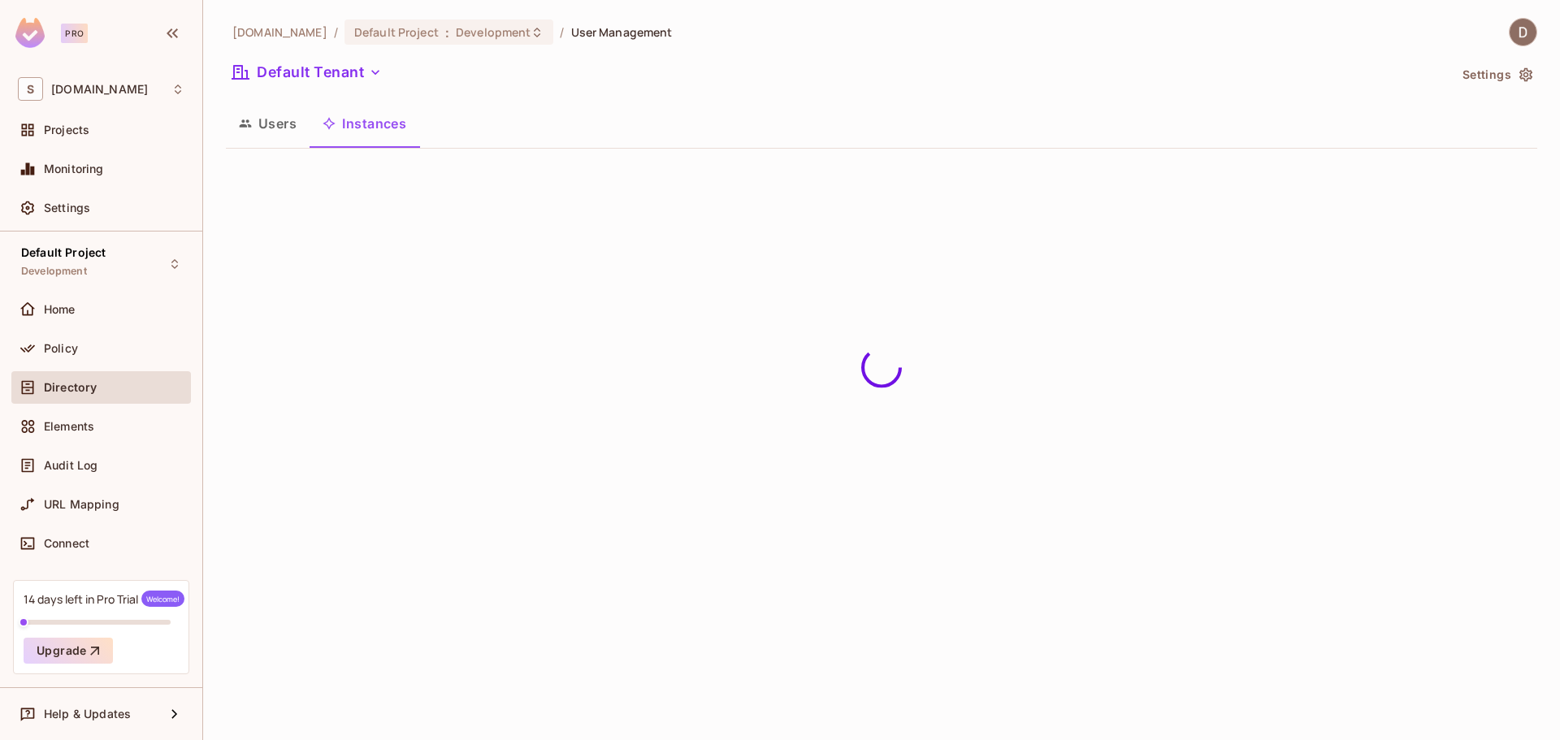
click at [247, 126] on icon "button" at bounding box center [245, 123] width 13 height 13
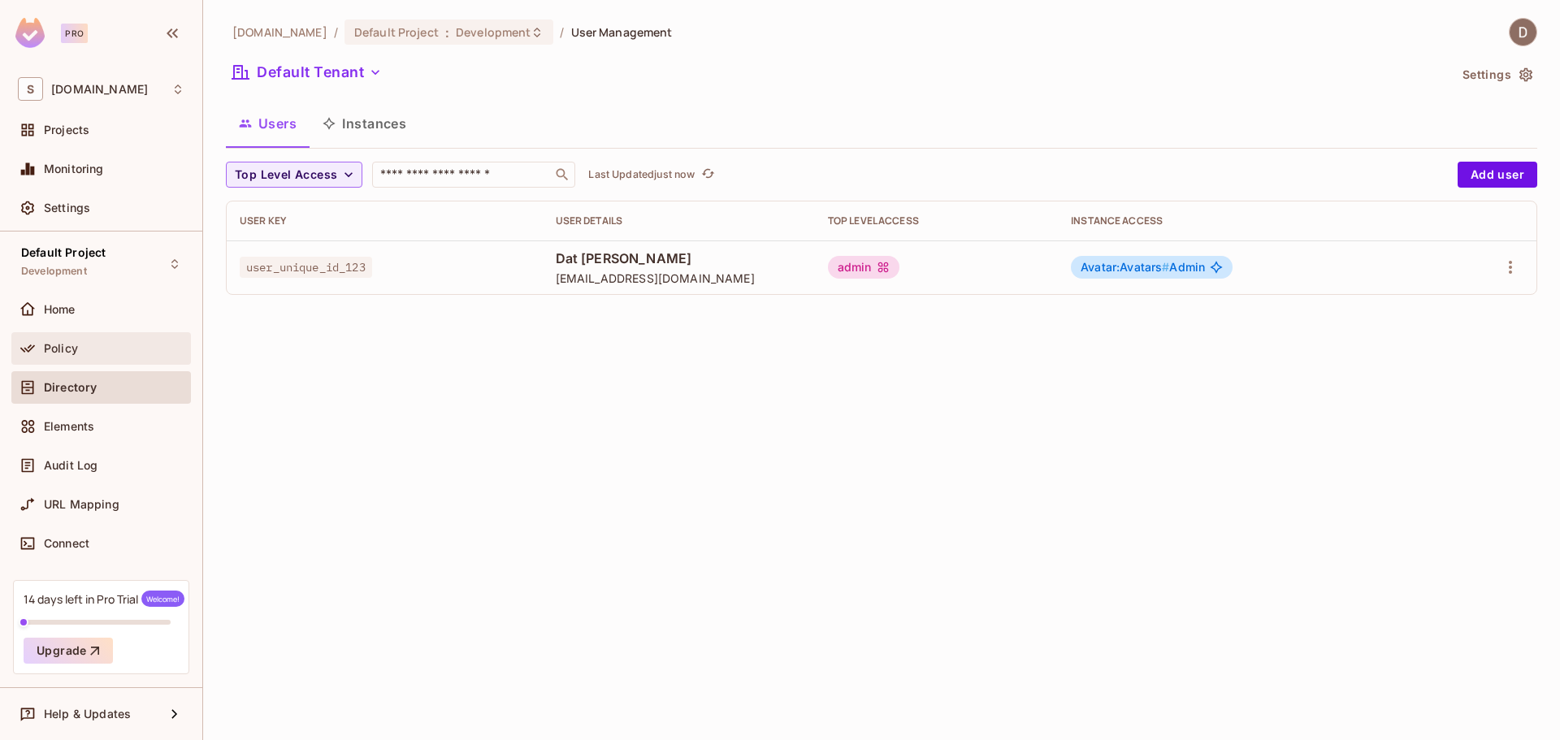
click at [65, 348] on span "Policy" at bounding box center [61, 348] width 34 height 13
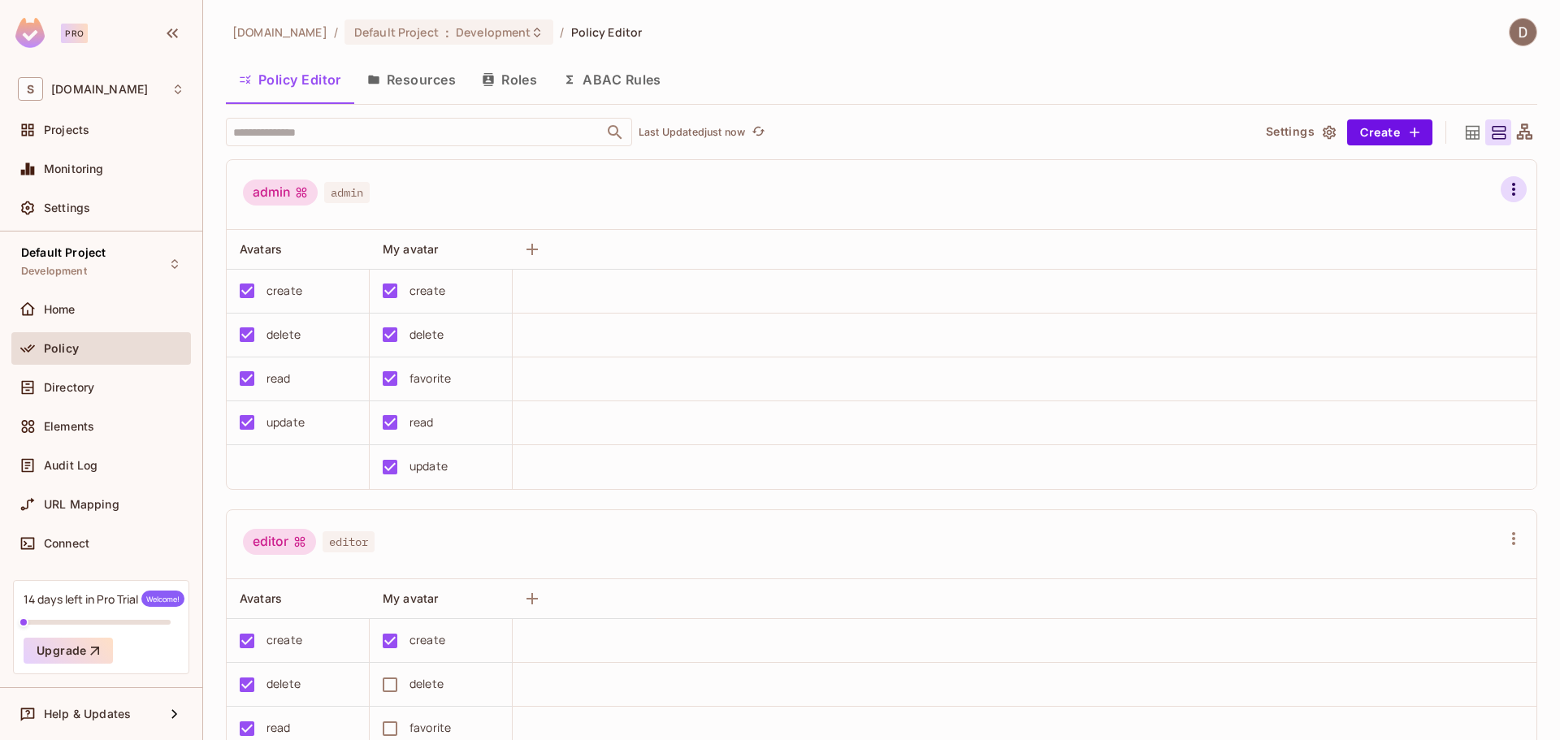
click at [1501, 201] on button "button" at bounding box center [1514, 189] width 26 height 26
click at [633, 221] on div at bounding box center [780, 370] width 1560 height 740
click at [424, 84] on button "Resources" at bounding box center [411, 79] width 115 height 41
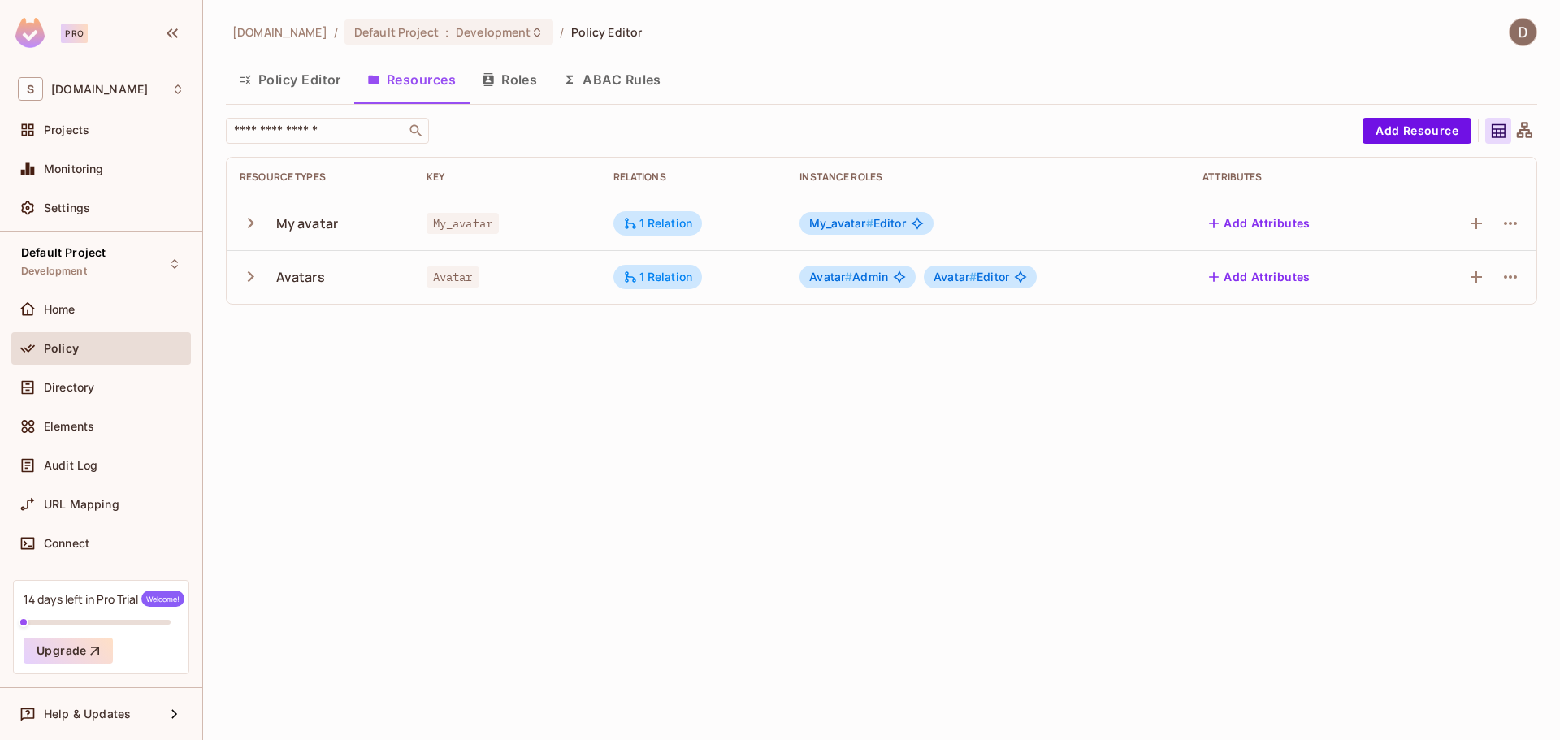
click at [261, 284] on icon "button" at bounding box center [251, 277] width 22 height 22
click at [244, 221] on icon "button" at bounding box center [251, 223] width 22 height 22
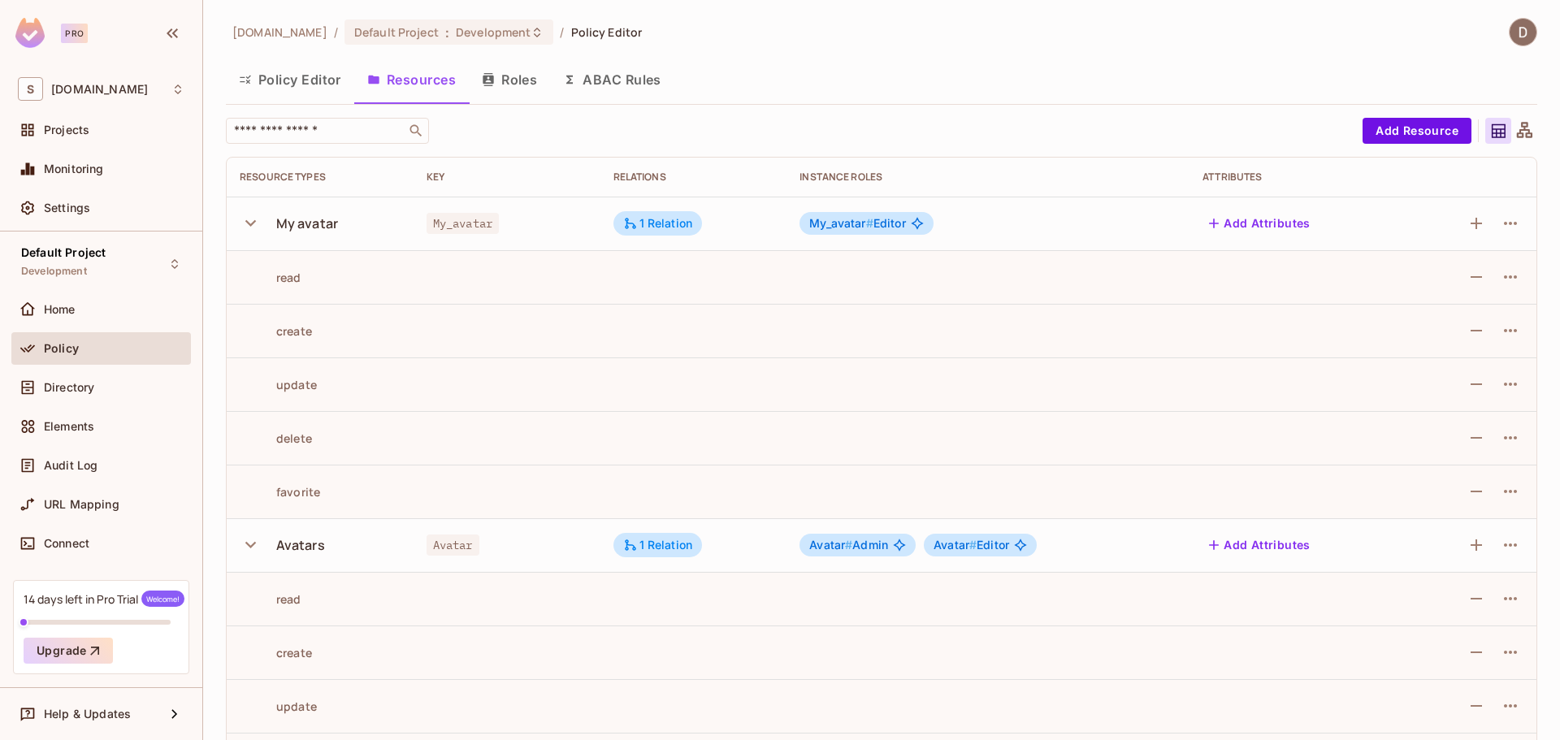
click at [245, 221] on icon "button" at bounding box center [250, 223] width 11 height 7
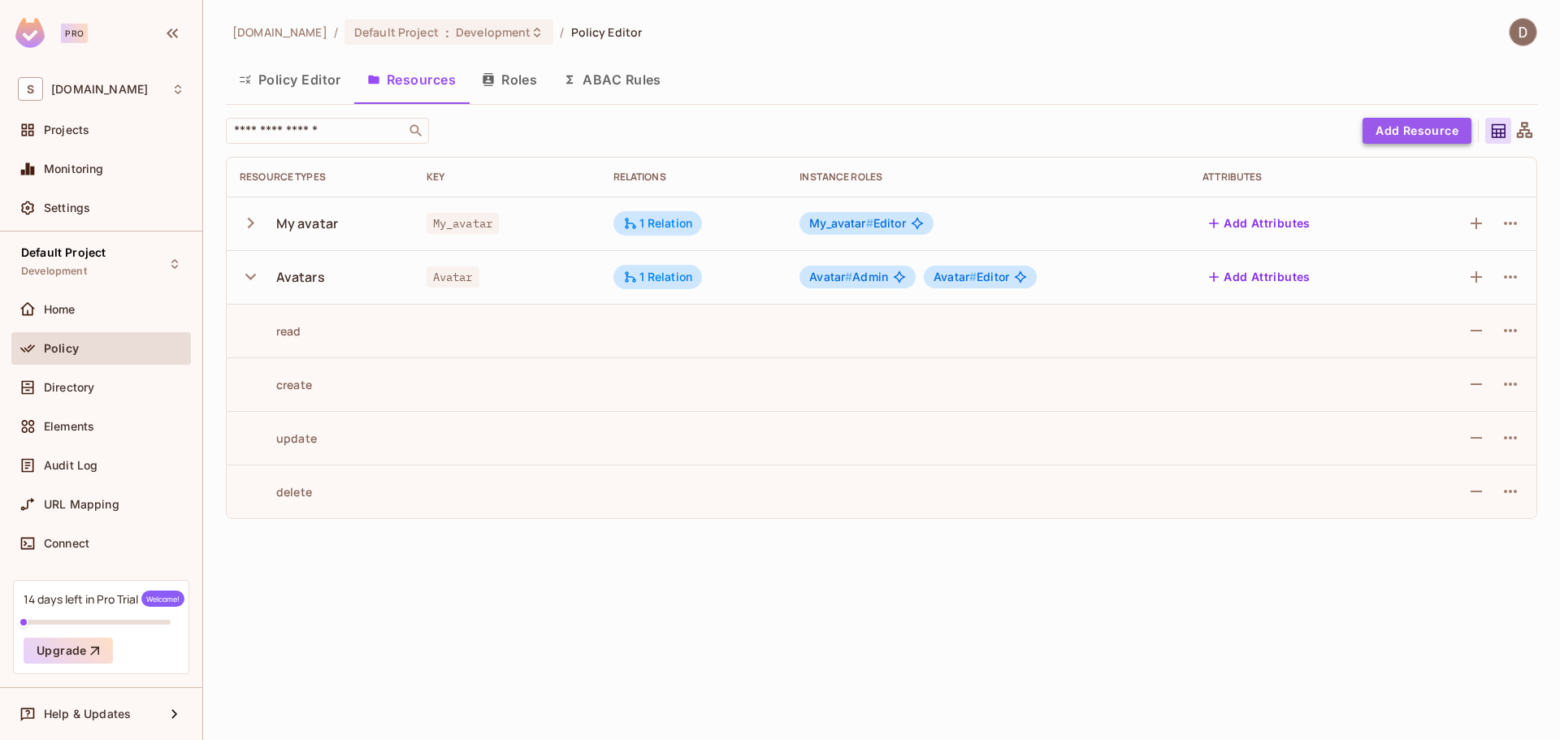
click at [1420, 123] on button "Add Resource" at bounding box center [1417, 131] width 109 height 26
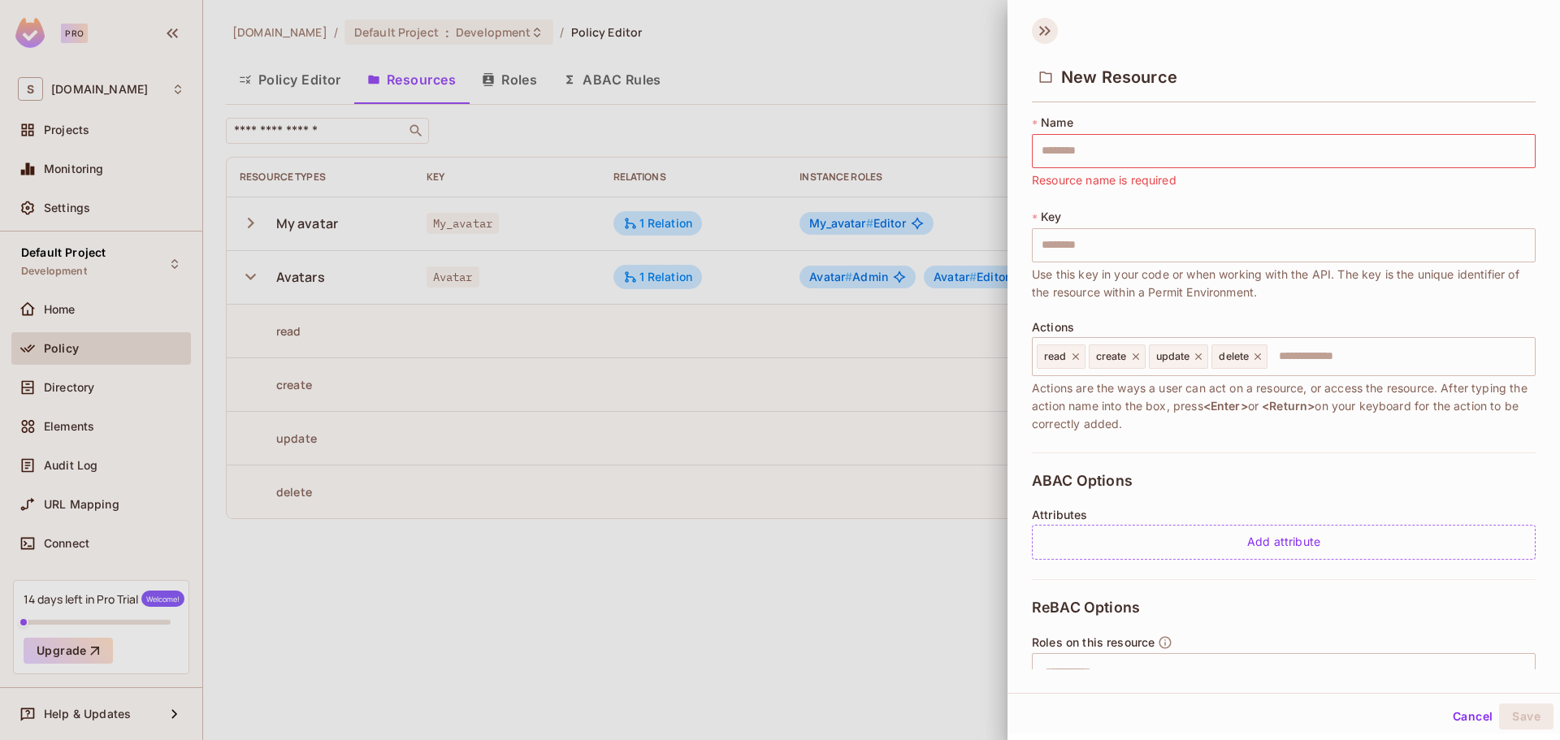
click at [1040, 33] on icon at bounding box center [1045, 31] width 26 height 26
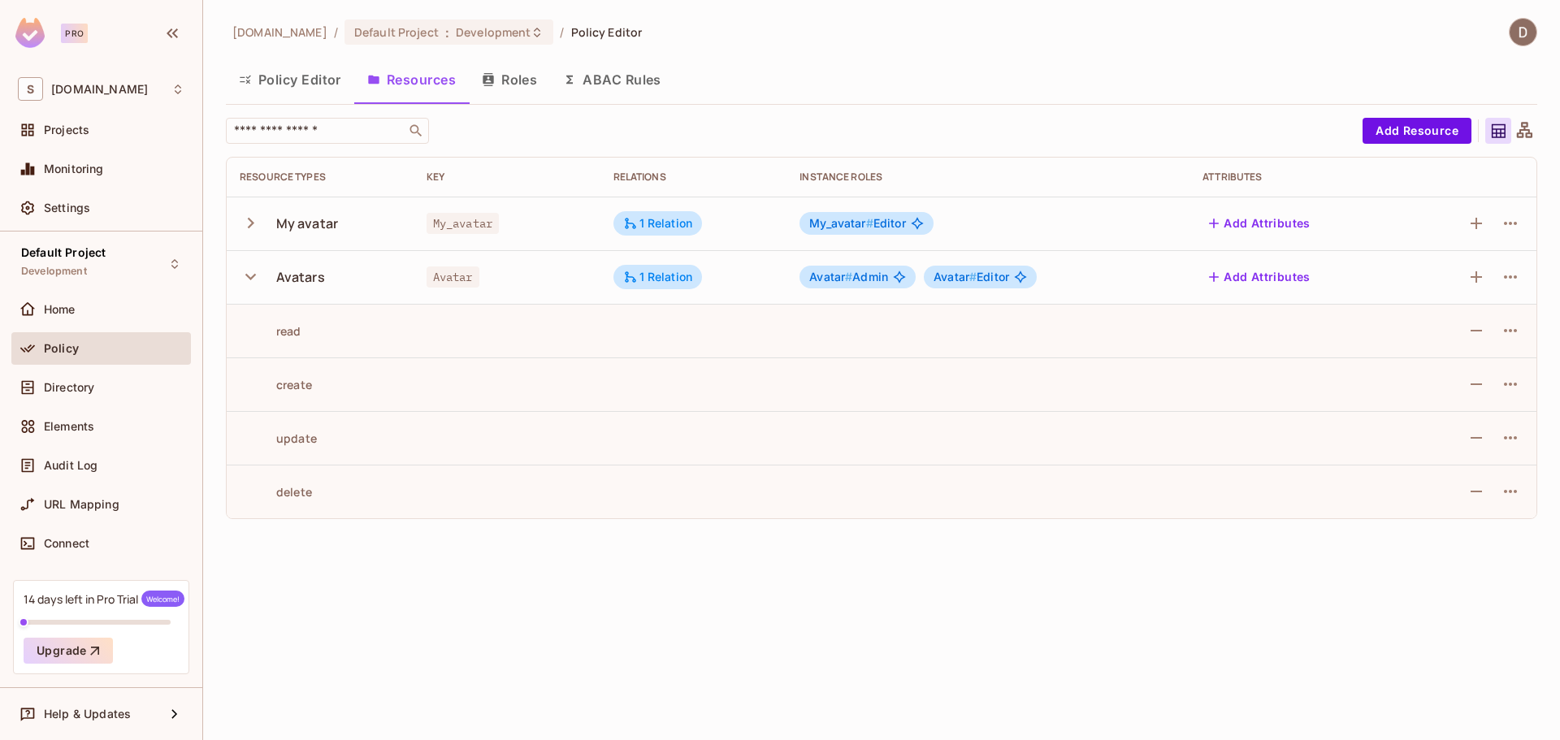
click at [252, 278] on icon "button" at bounding box center [250, 277] width 11 height 7
click at [252, 232] on icon "button" at bounding box center [251, 223] width 22 height 22
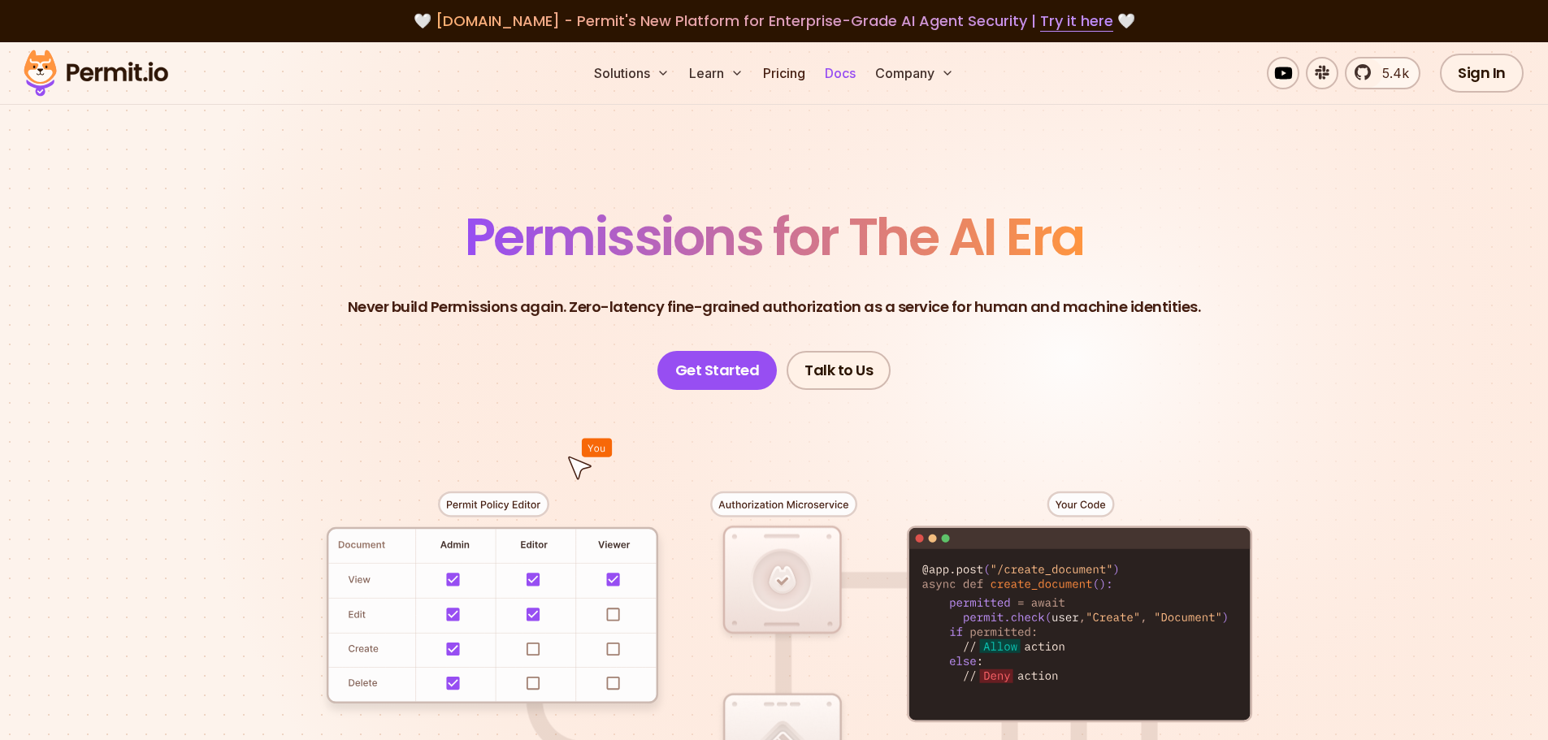
click at [854, 79] on link "Docs" at bounding box center [840, 73] width 44 height 33
